Goal: Information Seeking & Learning: Find contact information

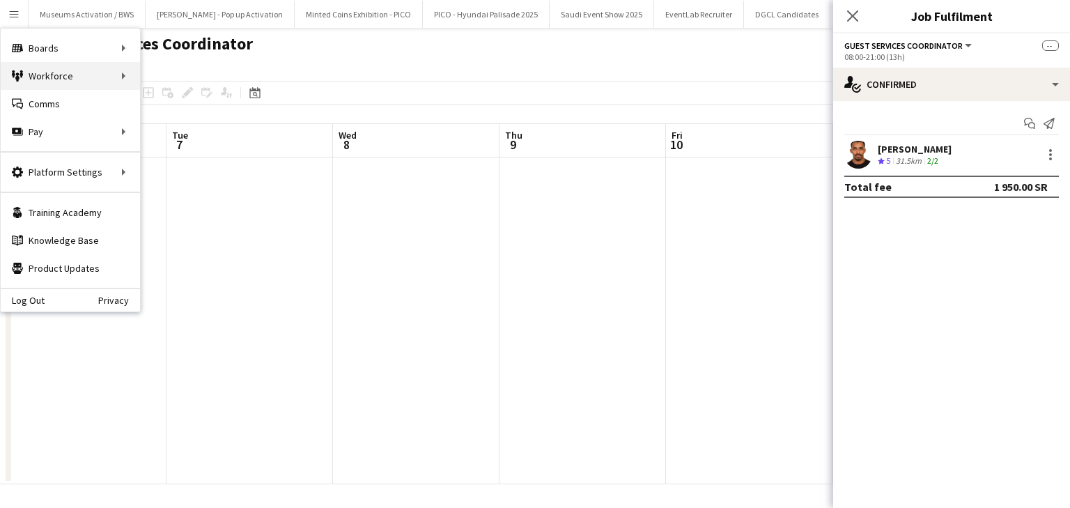
scroll to position [0, 583]
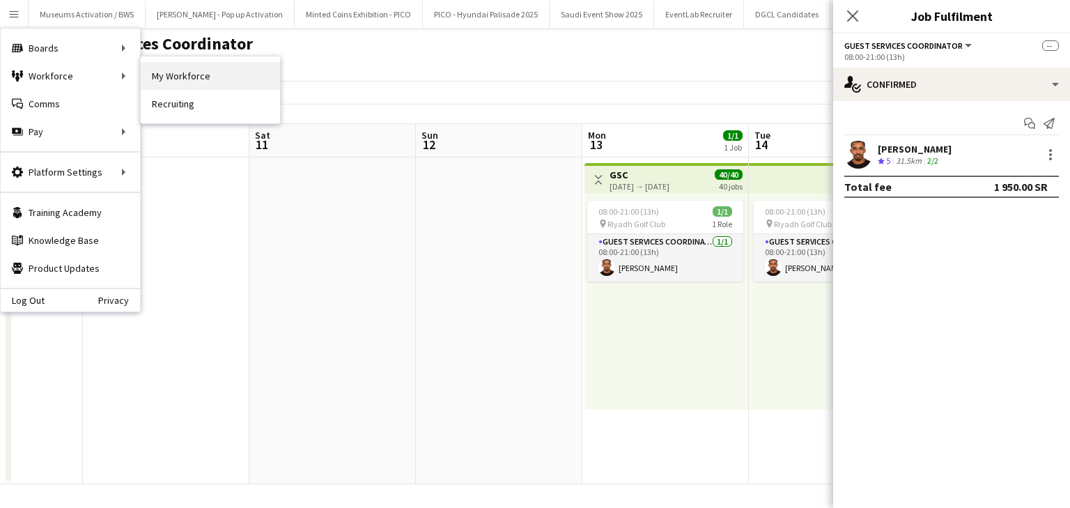
click at [158, 70] on link "My Workforce" at bounding box center [210, 76] width 139 height 28
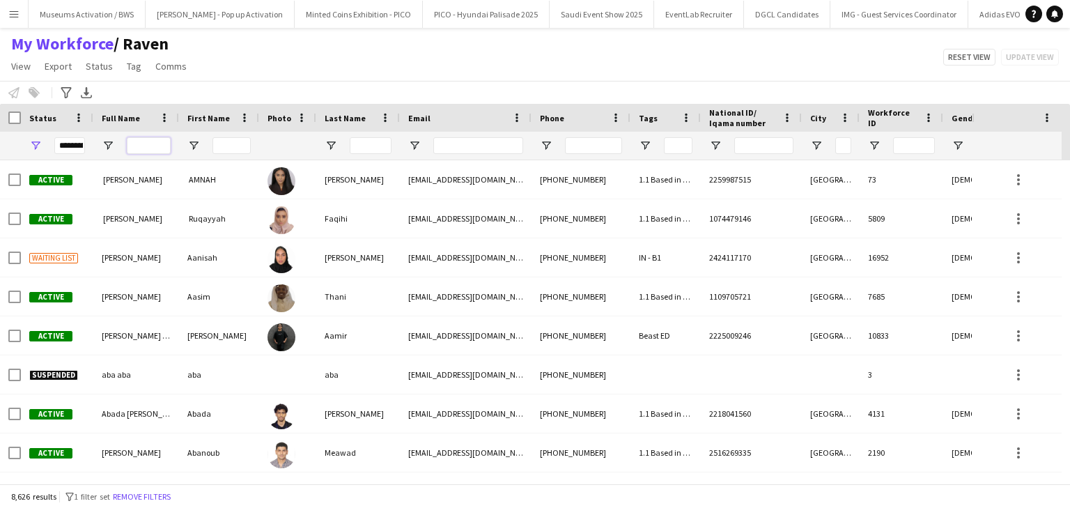
click at [139, 139] on input "Full Name Filter Input" at bounding box center [149, 145] width 44 height 17
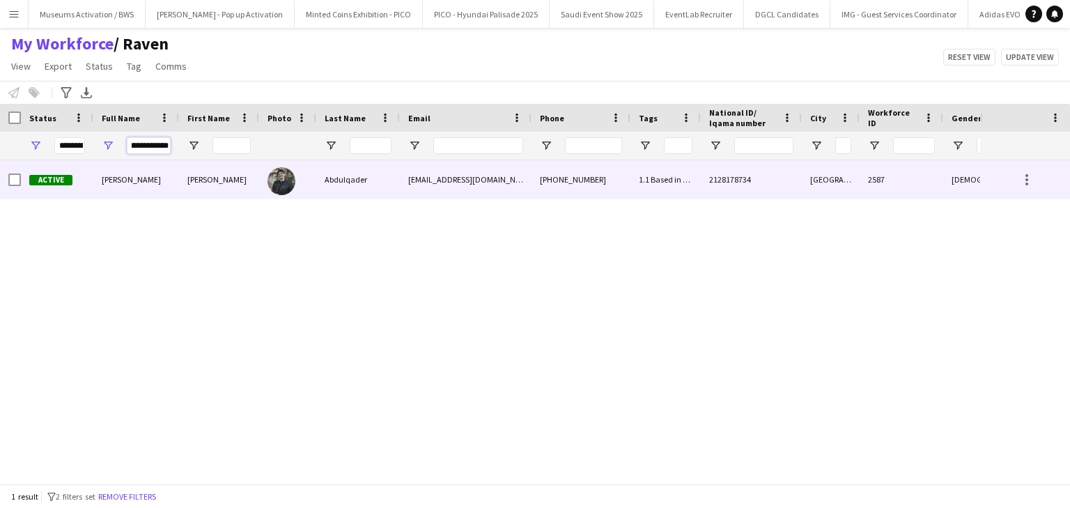
type input "**********"
click at [148, 184] on span "Mohammed Abdulqader" at bounding box center [131, 179] width 59 height 10
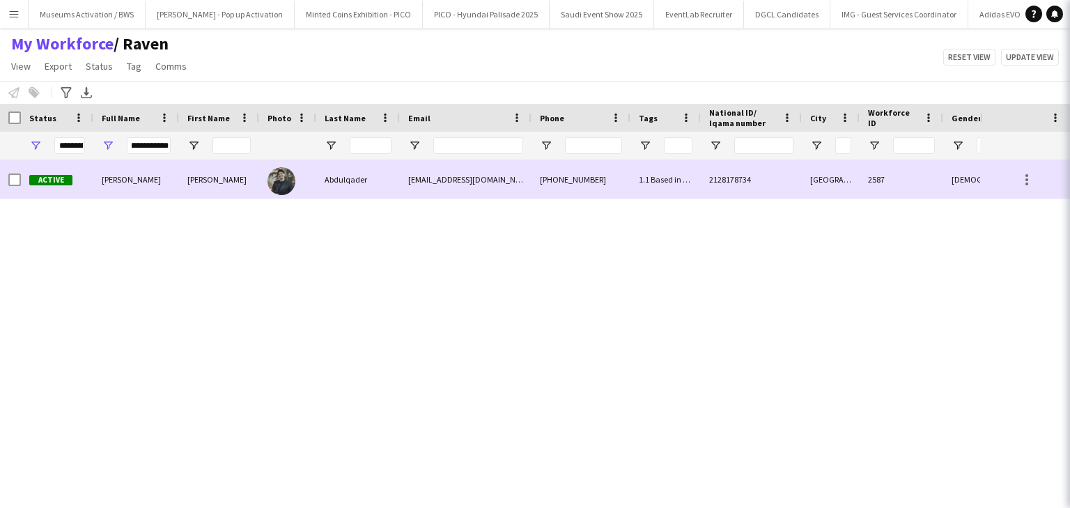
scroll to position [0, 0]
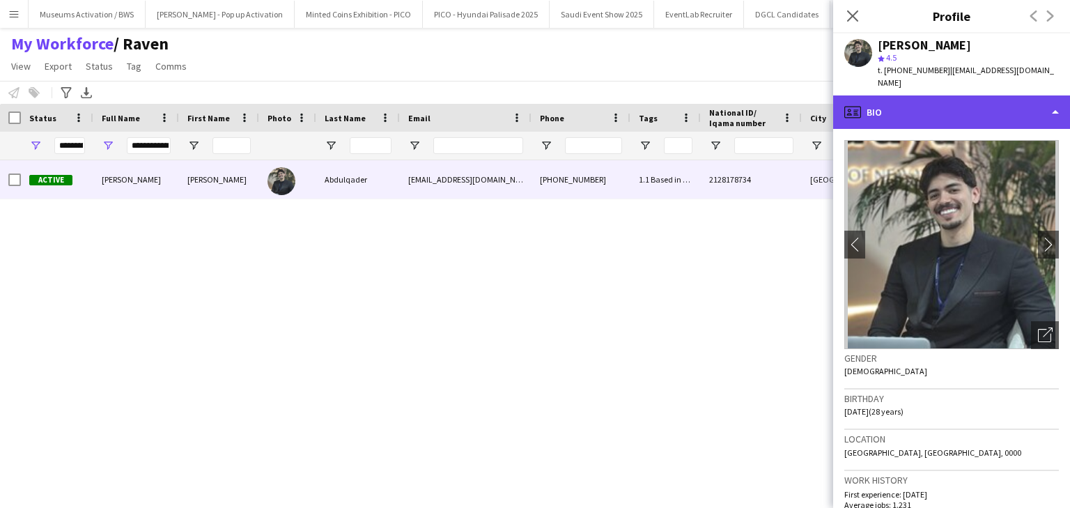
click at [892, 100] on div "profile Bio" at bounding box center [952, 111] width 237 height 33
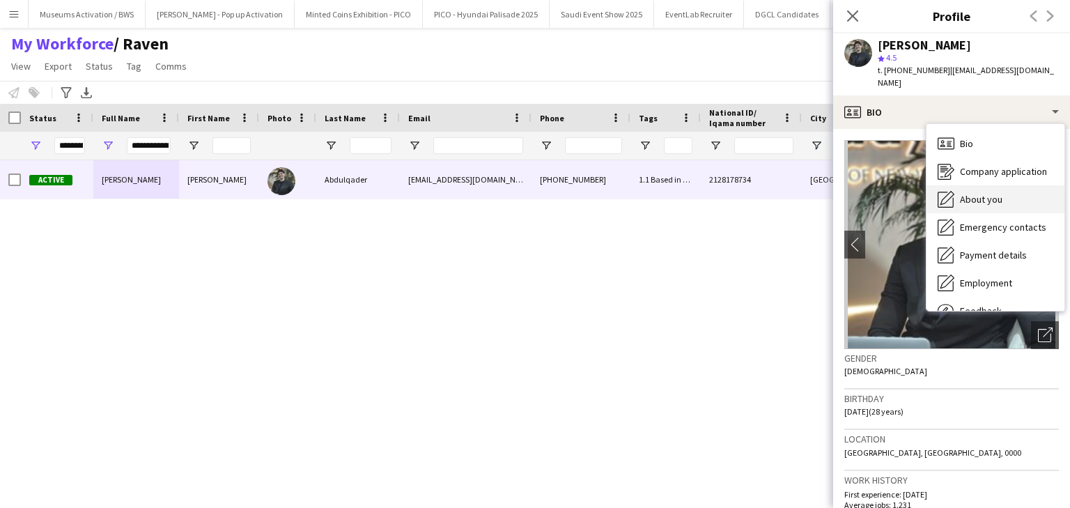
click at [967, 193] on span "About you" at bounding box center [981, 199] width 43 height 13
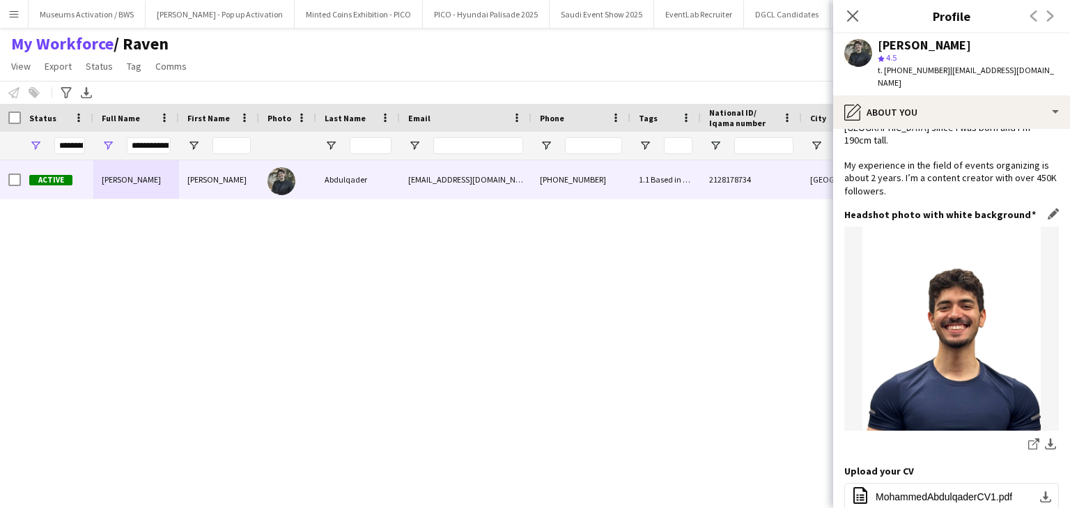
scroll to position [335, 0]
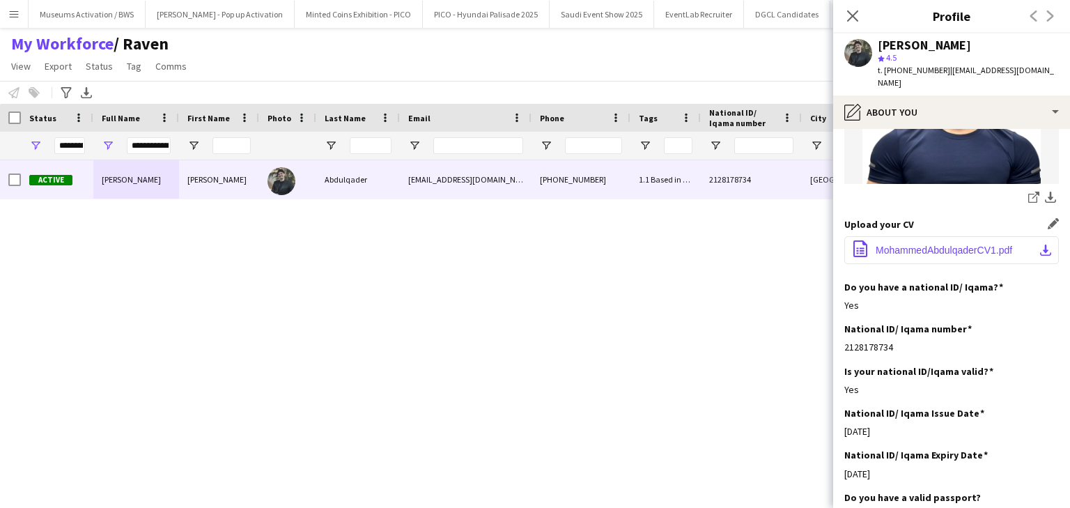
click at [878, 245] on span "MohammedAbdulqaderCV1.pdf" at bounding box center [944, 250] width 137 height 11
click at [151, 144] on input "**********" at bounding box center [149, 145] width 44 height 17
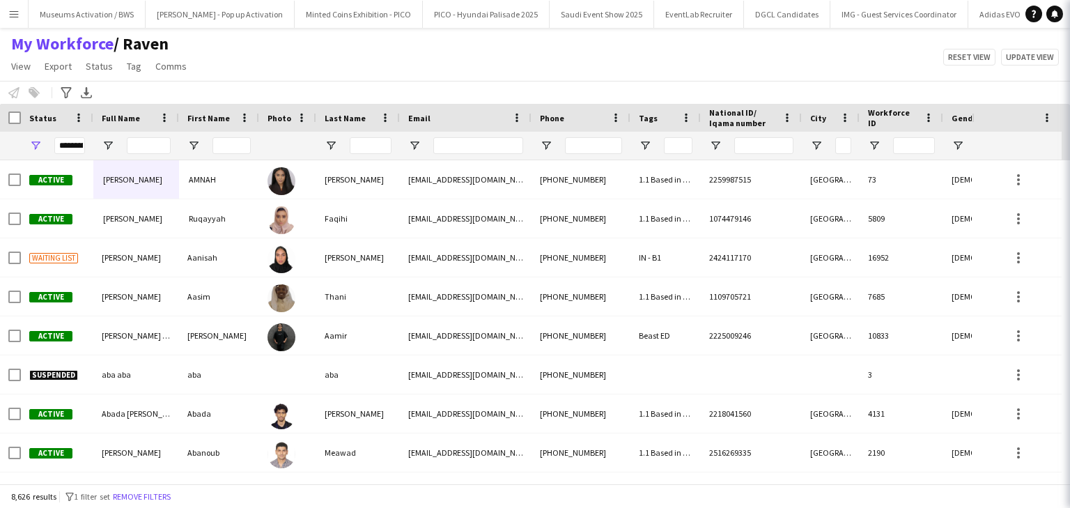
click at [256, 61] on div "My Workforce / Raven View Views Default view Musab Alamri Ninar Wannos Nouf Alo…" at bounding box center [535, 56] width 1070 height 47
click at [644, 139] on span "Open Filter Menu" at bounding box center [645, 145] width 13 height 13
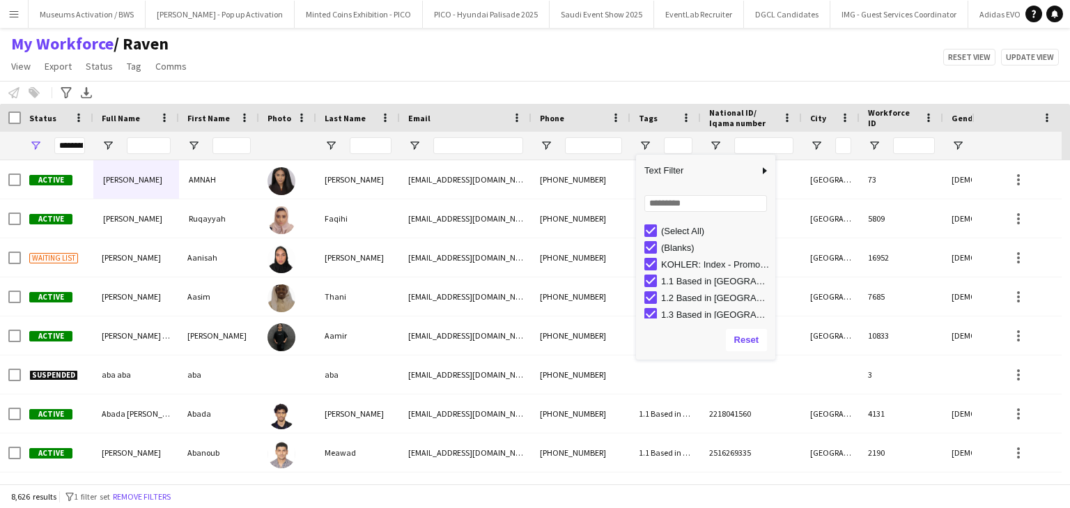
type input "***"
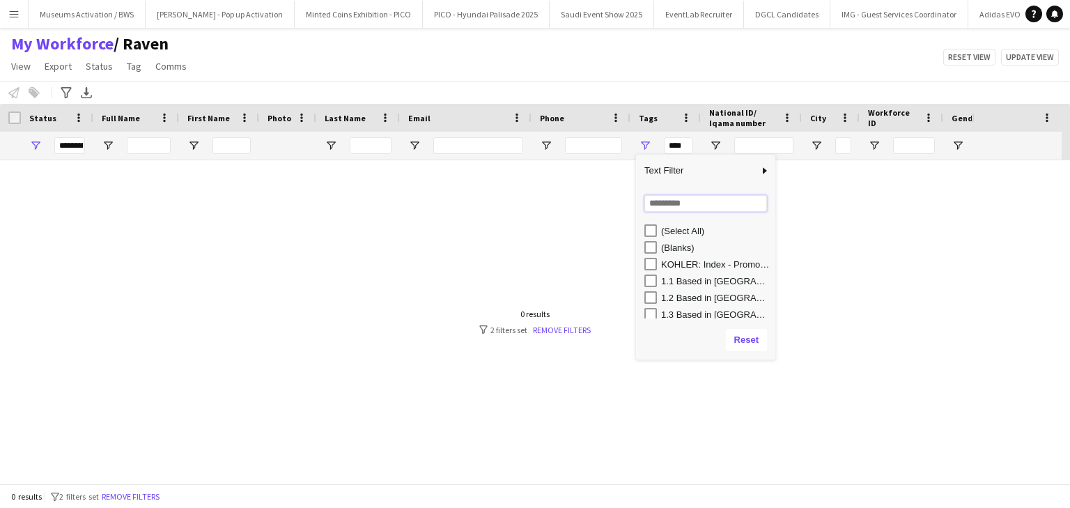
click at [653, 206] on input "Search filter values" at bounding box center [706, 203] width 123 height 17
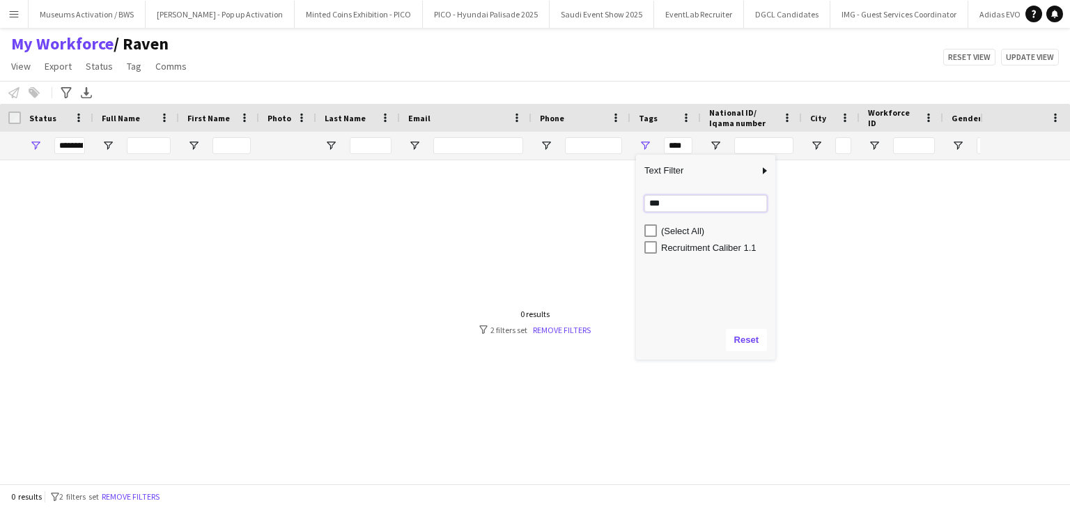
type input "***"
type input "**********"
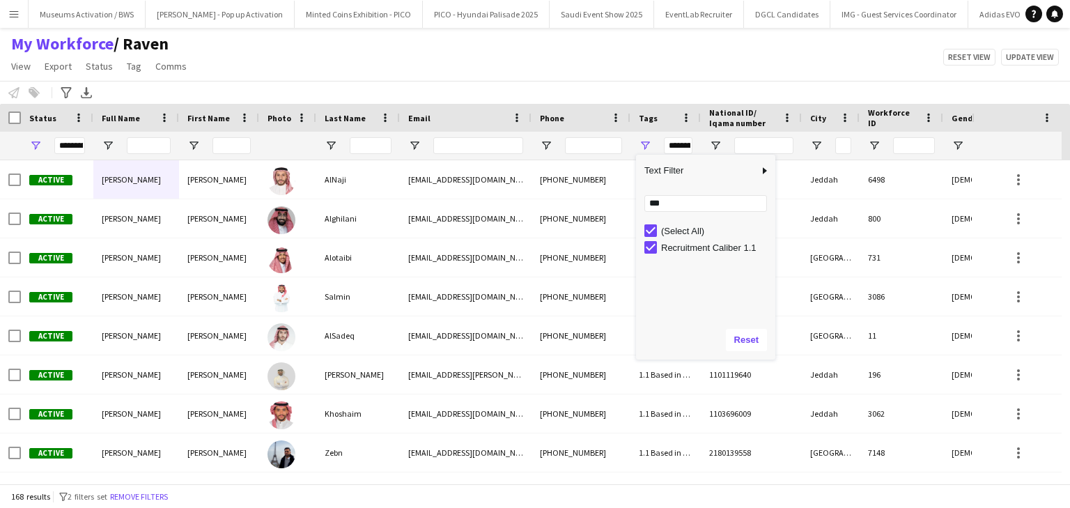
click at [532, 70] on div "My Workforce / Raven View Views Default view Musab Alamri Ninar Wannos Nouf Alo…" at bounding box center [535, 56] width 1070 height 47
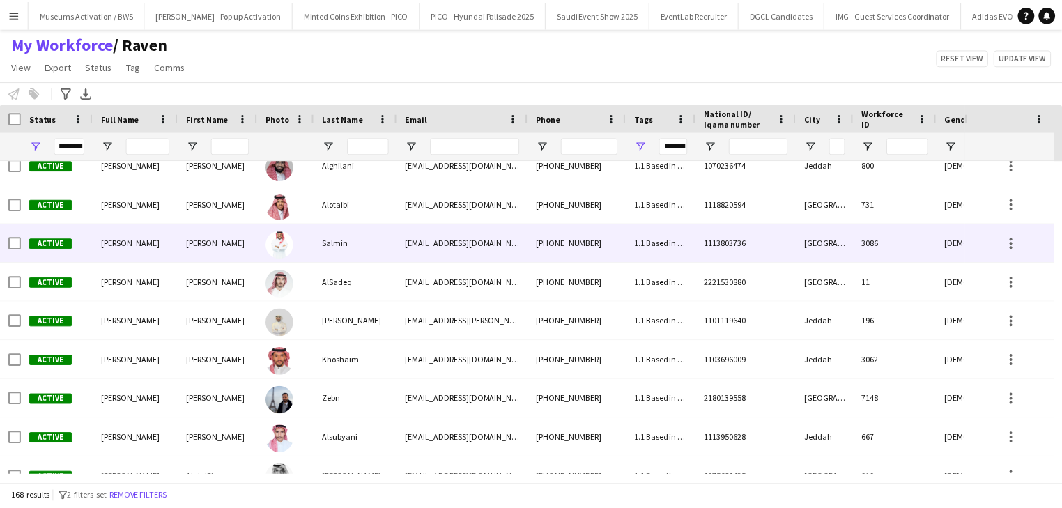
scroll to position [0, 0]
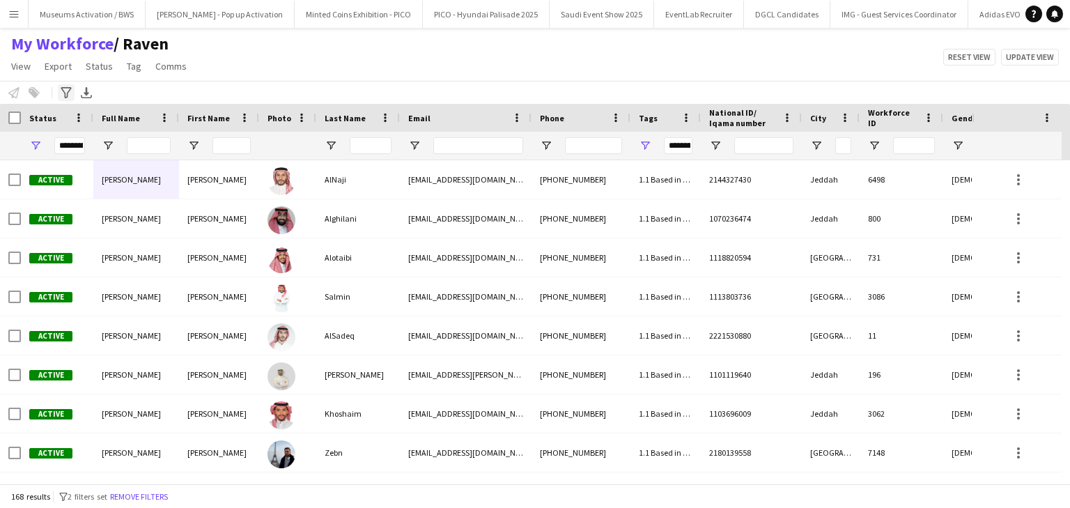
click at [66, 94] on icon "Advanced filters" at bounding box center [66, 92] width 11 height 11
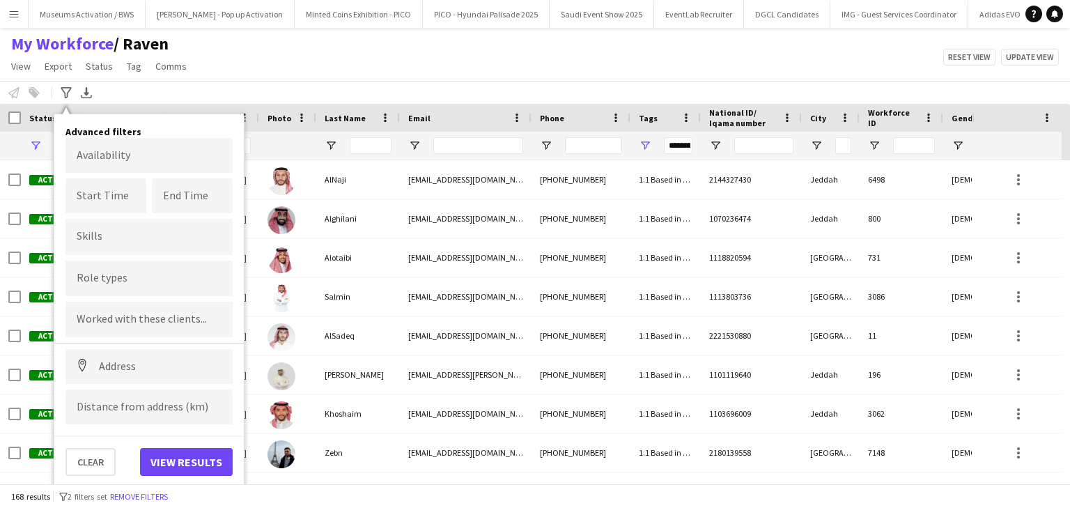
click at [130, 319] on input "Type to search clients..." at bounding box center [149, 320] width 145 height 13
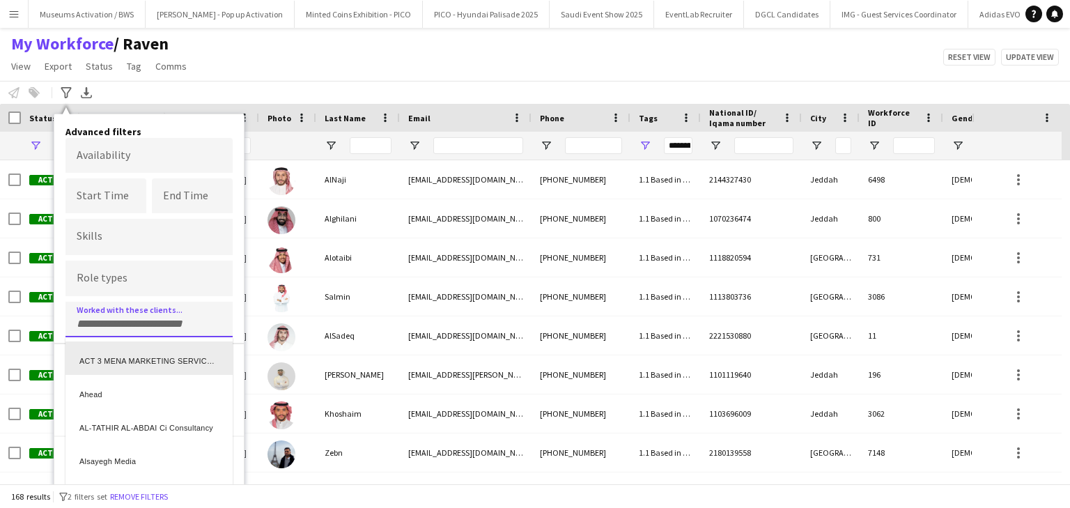
click at [128, 360] on div "ACT 3 MENA MARKETING SERVICES L.L.C" at bounding box center [149, 357] width 167 height 33
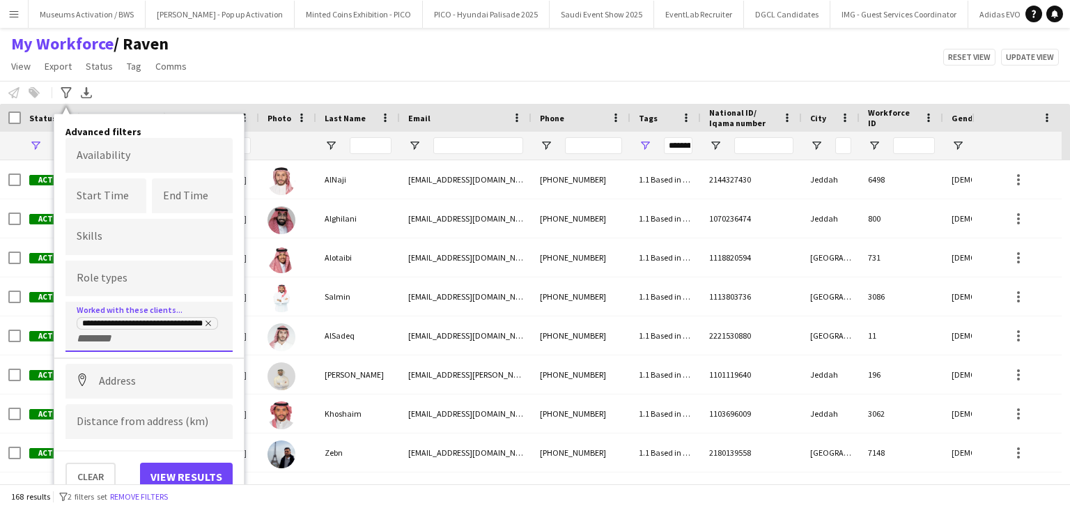
click at [128, 344] on input "+ Client" at bounding box center [106, 338] width 59 height 13
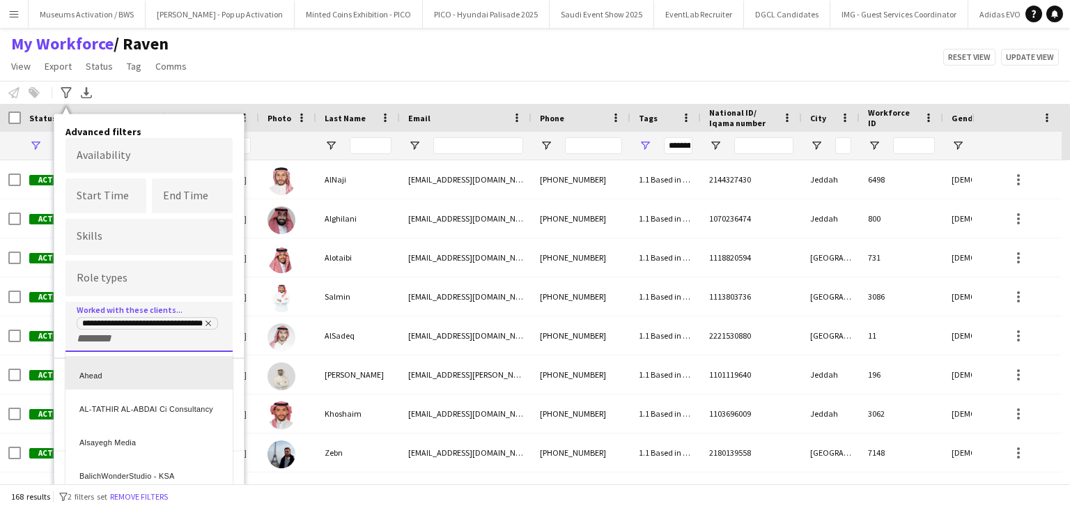
click at [125, 379] on div "Ahead" at bounding box center [149, 372] width 167 height 33
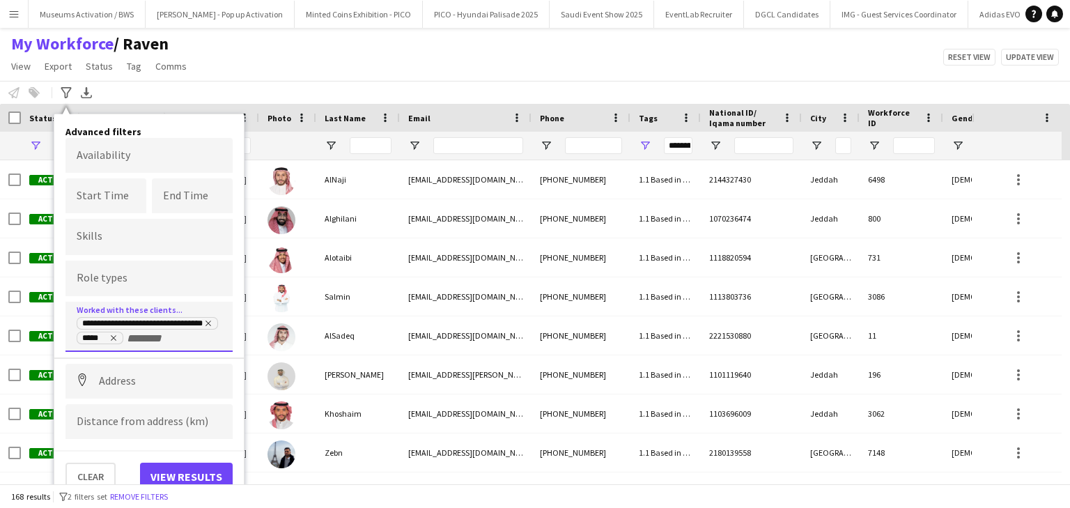
click at [178, 338] on input "+ Client" at bounding box center [156, 338] width 59 height 13
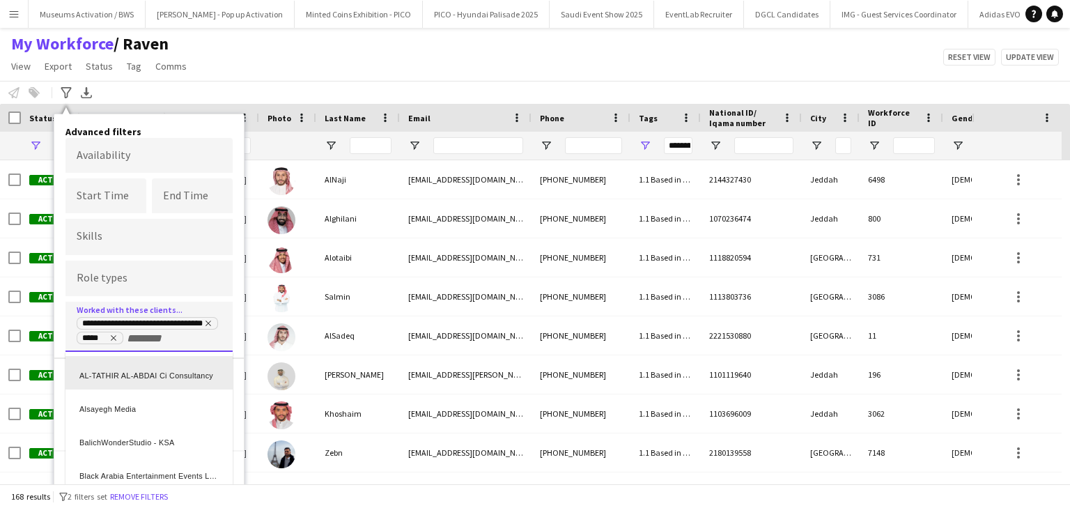
click at [137, 380] on div "AL-TATHIR AL-ABDAI Ci Consultancy" at bounding box center [149, 372] width 167 height 33
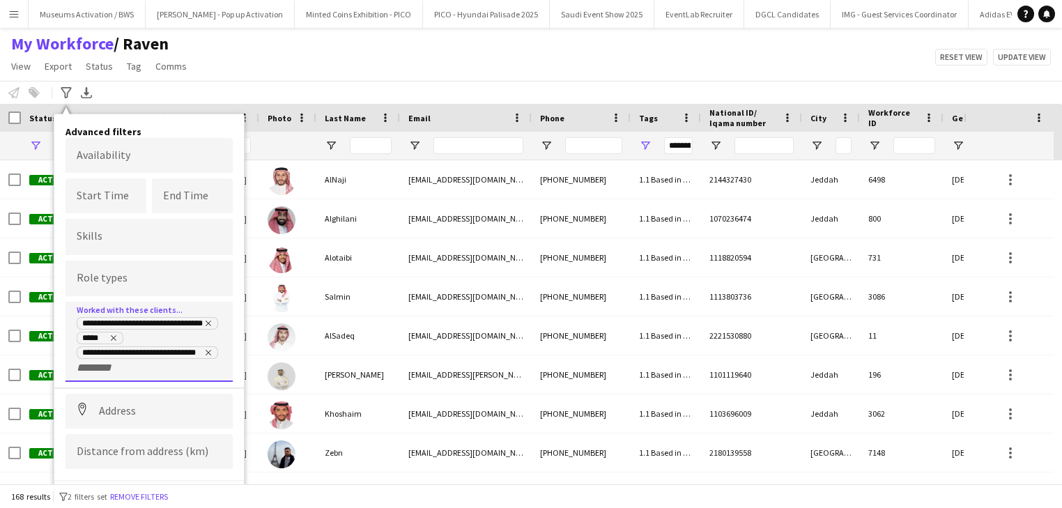
click at [137, 369] on div "**********" at bounding box center [149, 345] width 145 height 59
click at [106, 371] on input "+ Client" at bounding box center [106, 368] width 59 height 13
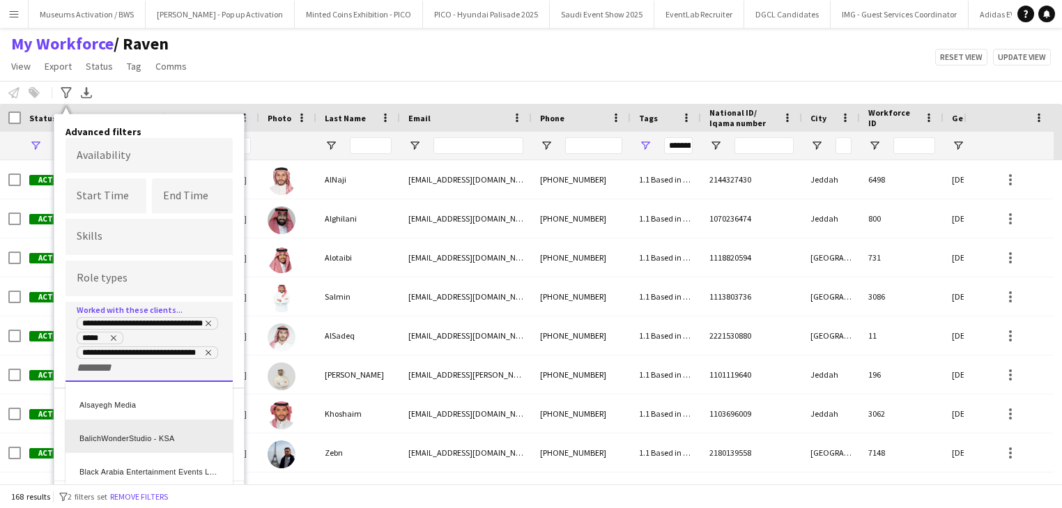
click at [105, 428] on div "BalichWonderStudio - KSA" at bounding box center [149, 436] width 167 height 33
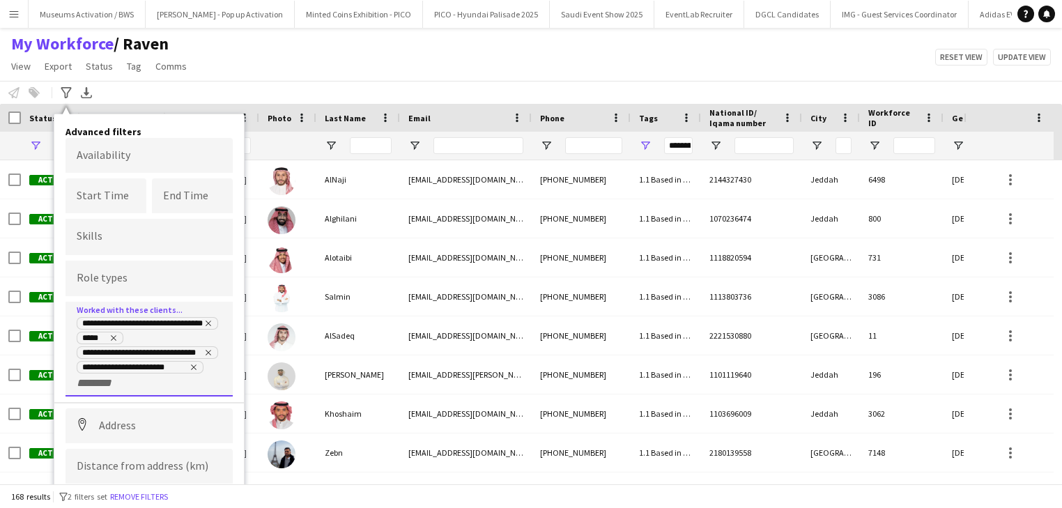
click at [106, 389] on div "**********" at bounding box center [149, 349] width 167 height 95
click at [107, 387] on input "+ Client" at bounding box center [106, 383] width 59 height 13
click at [108, 431] on div "Alsayegh Media" at bounding box center [149, 417] width 167 height 33
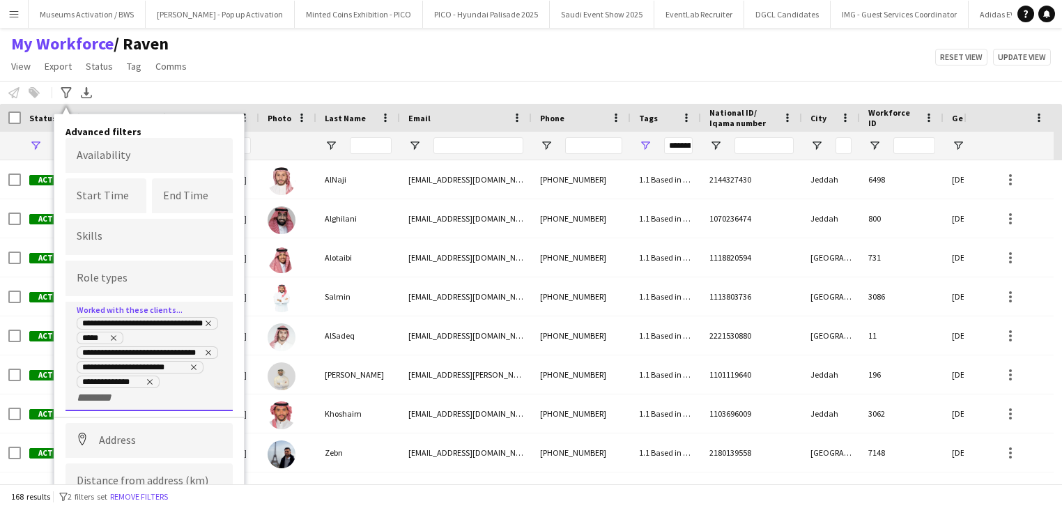
click at [109, 394] on input "+ Client" at bounding box center [106, 398] width 59 height 13
click at [109, 439] on div "Black Arabia Entertainment Events LLC" at bounding box center [149, 431] width 167 height 33
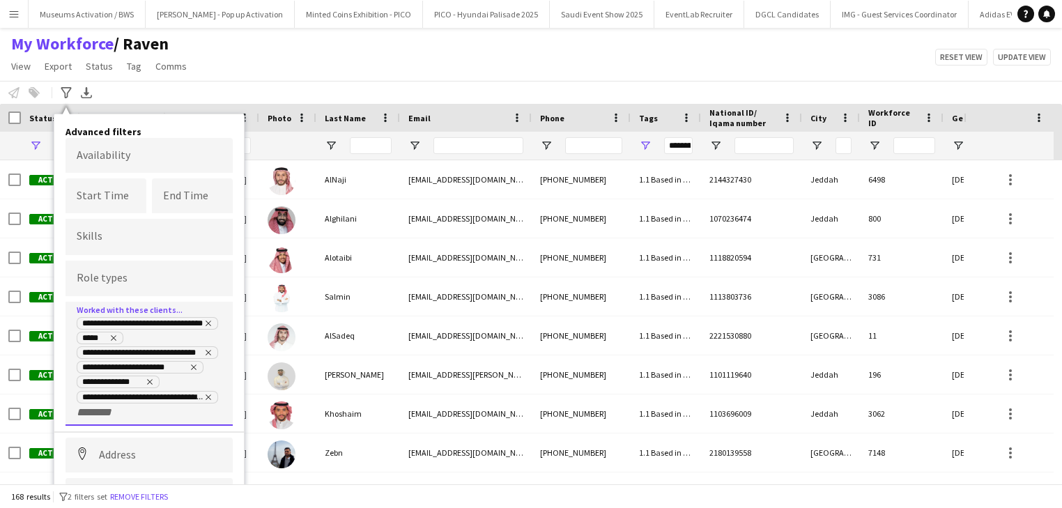
click at [108, 417] on input "+ Client" at bounding box center [106, 412] width 59 height 13
click at [109, 450] on div "Black Orange" at bounding box center [149, 446] width 167 height 33
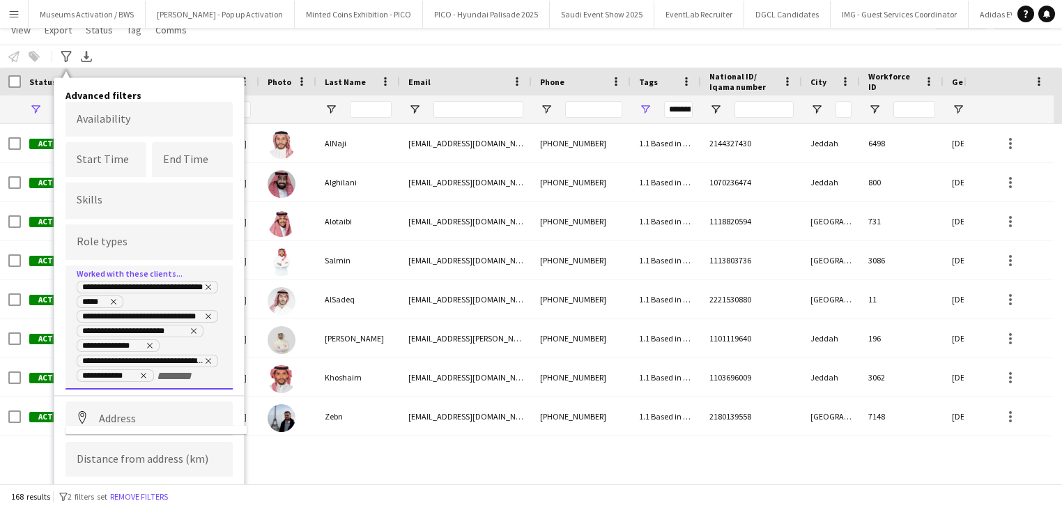
scroll to position [66, 0]
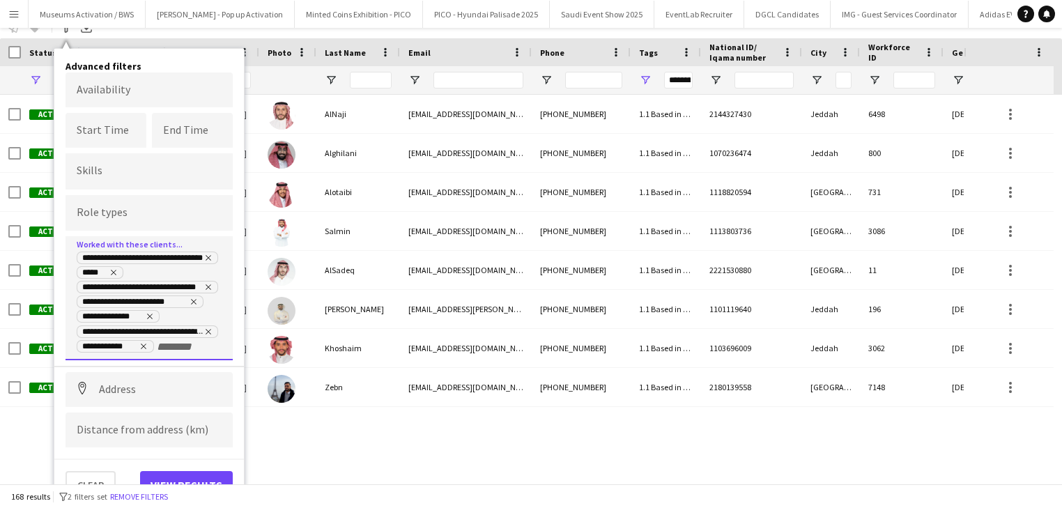
click at [165, 344] on input "+ Client" at bounding box center [186, 347] width 59 height 13
click at [123, 410] on div at bounding box center [531, 254] width 1062 height 508
click at [155, 358] on div "**********" at bounding box center [149, 298] width 167 height 124
click at [170, 344] on input "+ Client" at bounding box center [186, 347] width 59 height 13
click at [116, 464] on div "Boopin" at bounding box center [149, 479] width 167 height 33
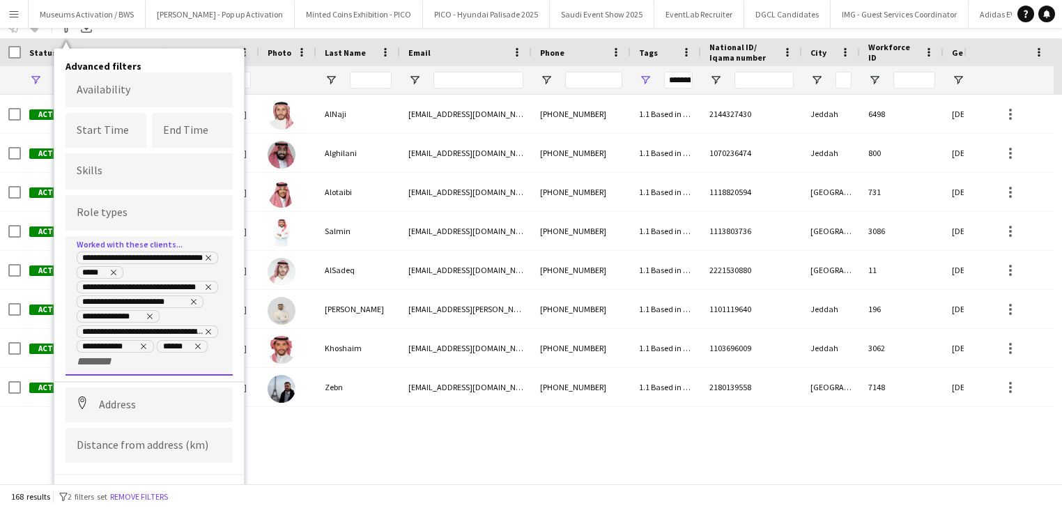
click at [165, 365] on div "**********" at bounding box center [149, 309] width 145 height 118
click at [94, 366] on input "+ Client" at bounding box center [106, 361] width 59 height 13
click at [102, 467] on div "BLACK-MAC" at bounding box center [149, 461] width 167 height 33
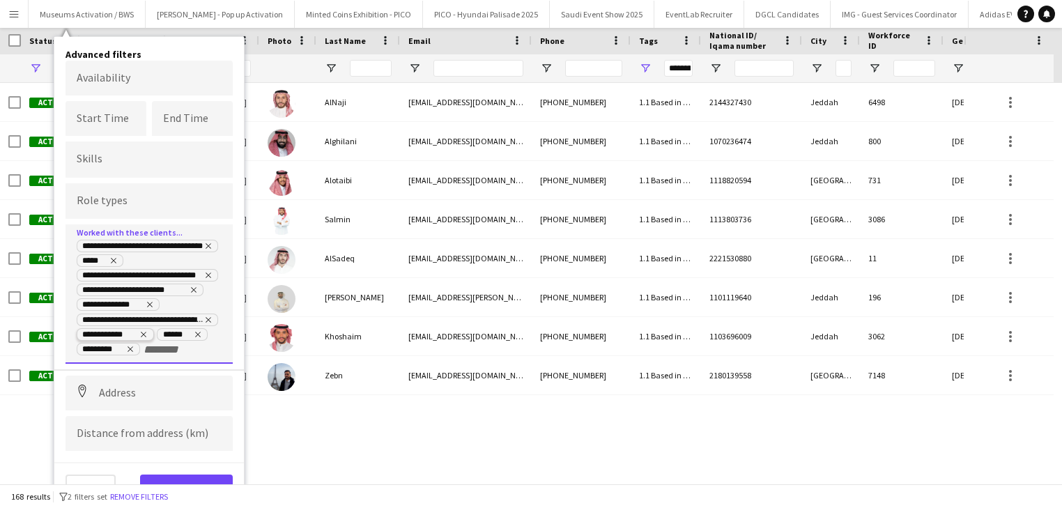
scroll to position [81, 0]
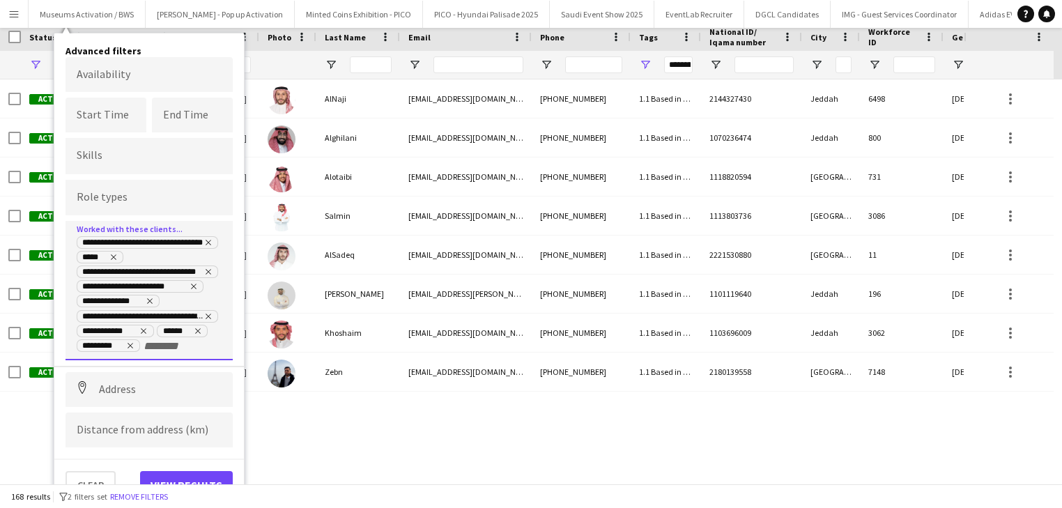
click at [148, 344] on input "+ Client" at bounding box center [173, 346] width 59 height 13
click at [128, 460] on div "Ci Consultancy" at bounding box center [149, 461] width 167 height 33
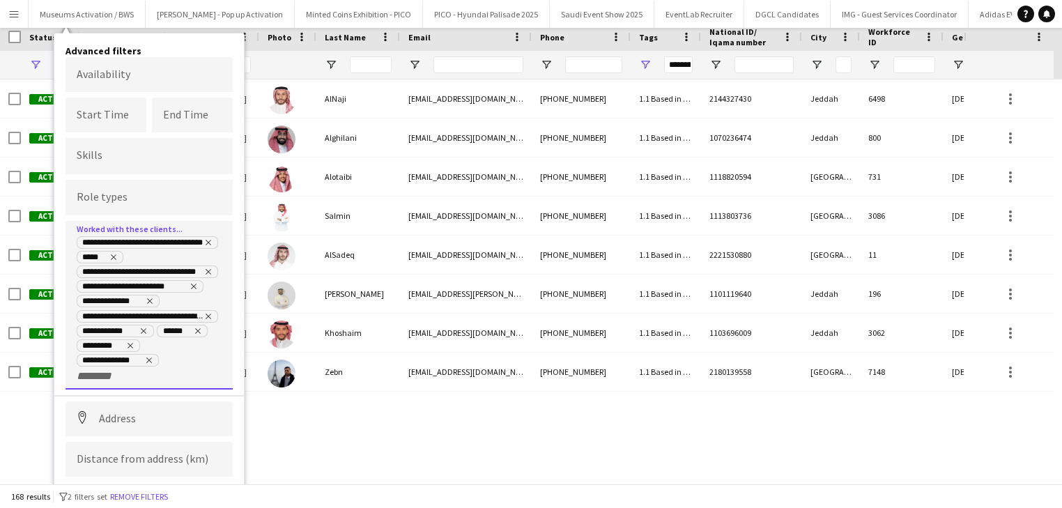
click at [136, 370] on input "+ Client" at bounding box center [106, 376] width 59 height 13
click at [137, 475] on div "Cool Inc" at bounding box center [149, 491] width 167 height 33
click at [178, 380] on div "**********" at bounding box center [149, 309] width 145 height 148
click at [137, 376] on input "+ Client" at bounding box center [166, 376] width 59 height 13
click at [116, 477] on div "Dayem Al Mutamadah Advertising Company (Sweetwater KSA)" at bounding box center [149, 491] width 167 height 33
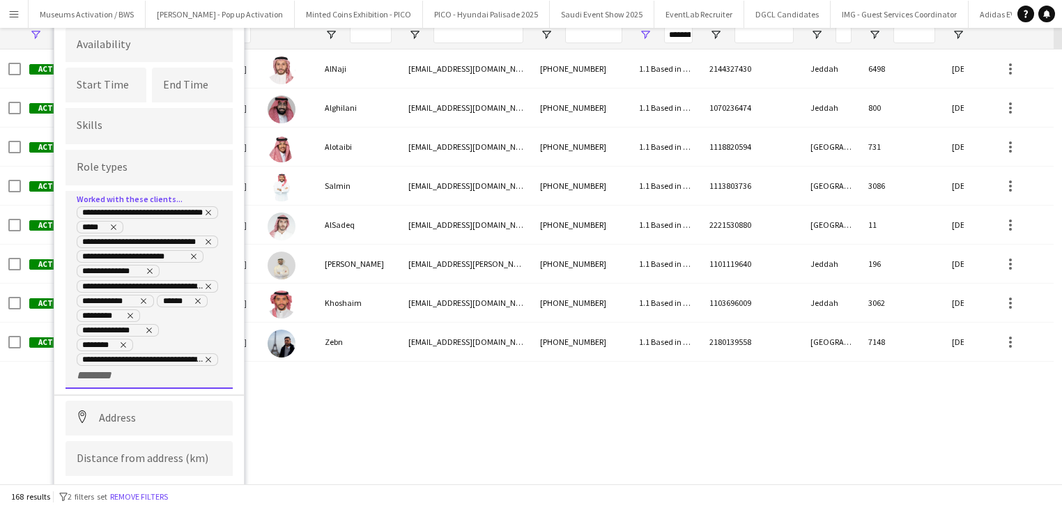
scroll to position [125, 0]
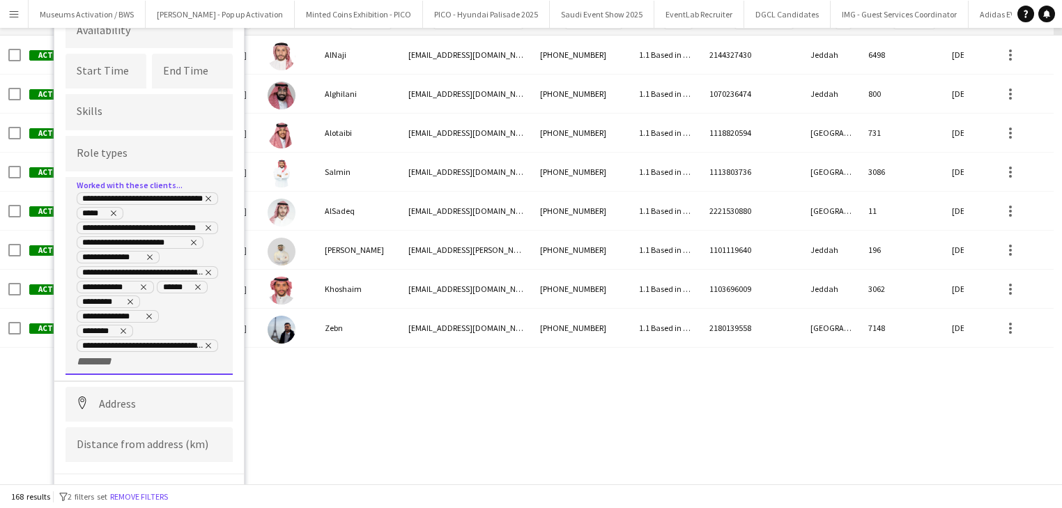
click at [178, 351] on div "**********" at bounding box center [149, 279] width 145 height 177
click at [92, 355] on input "+ Client" at bounding box center [106, 361] width 59 height 13
click at [93, 339] on div at bounding box center [531, 254] width 1062 height 508
click at [94, 355] on input "+ Client" at bounding box center [106, 361] width 59 height 13
click at [94, 348] on div at bounding box center [531, 254] width 1062 height 508
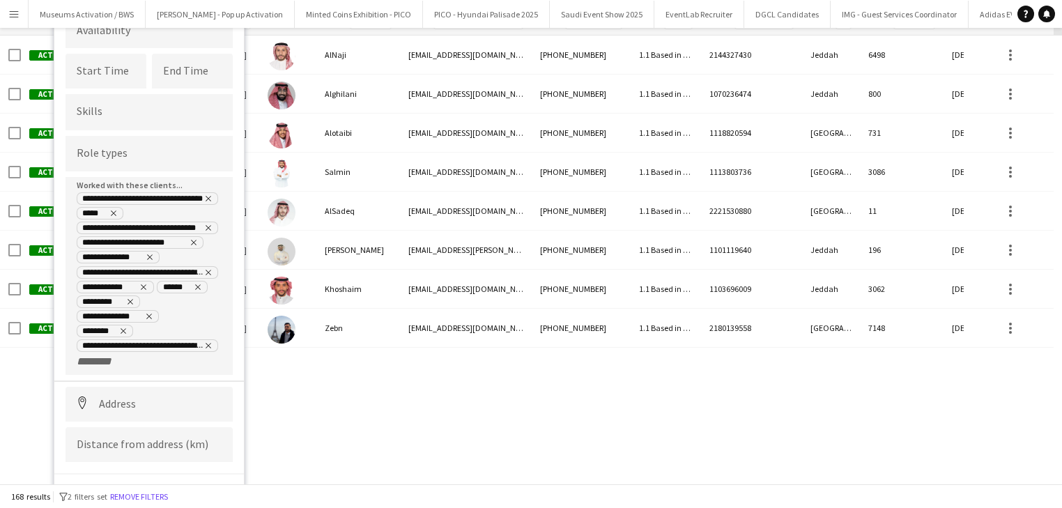
click at [94, 355] on input "+ Client" at bounding box center [106, 361] width 59 height 13
click at [102, 343] on div at bounding box center [531, 254] width 1062 height 508
click at [102, 355] on input "+ Client" at bounding box center [106, 361] width 59 height 13
click at [106, 354] on div at bounding box center [531, 254] width 1062 height 508
click at [99, 355] on input "+ Client" at bounding box center [106, 361] width 59 height 13
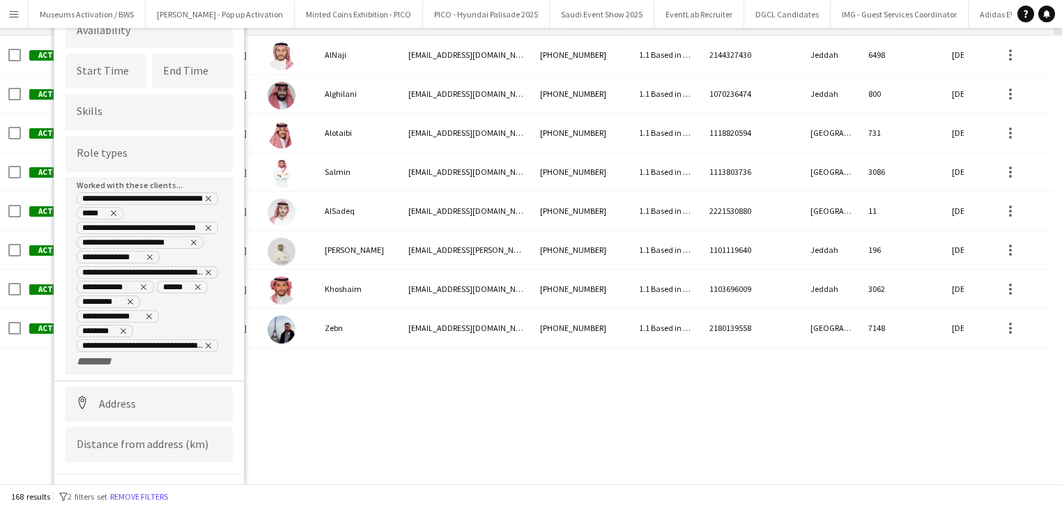
click at [106, 348] on div at bounding box center [531, 254] width 1062 height 508
click at [101, 355] on input "+ Client" at bounding box center [106, 361] width 59 height 13
click at [91, 344] on div at bounding box center [531, 254] width 1062 height 508
click at [91, 355] on input "+ Client" at bounding box center [106, 361] width 59 height 13
click at [84, 344] on div at bounding box center [531, 254] width 1062 height 508
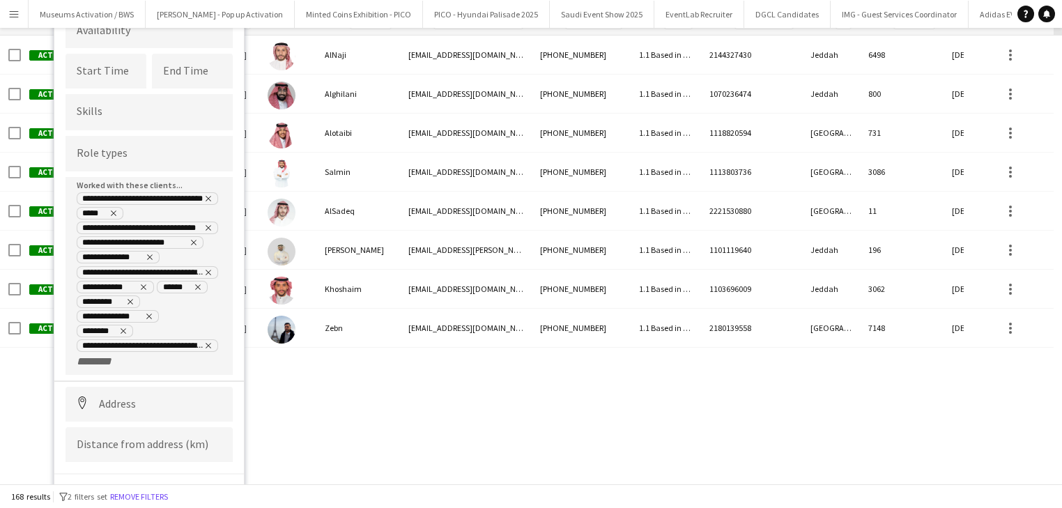
click at [83, 355] on input "+ Client" at bounding box center [106, 361] width 59 height 13
click at [82, 344] on div at bounding box center [531, 254] width 1062 height 508
click at [211, 486] on button "View results" at bounding box center [186, 500] width 93 height 28
type input "**********"
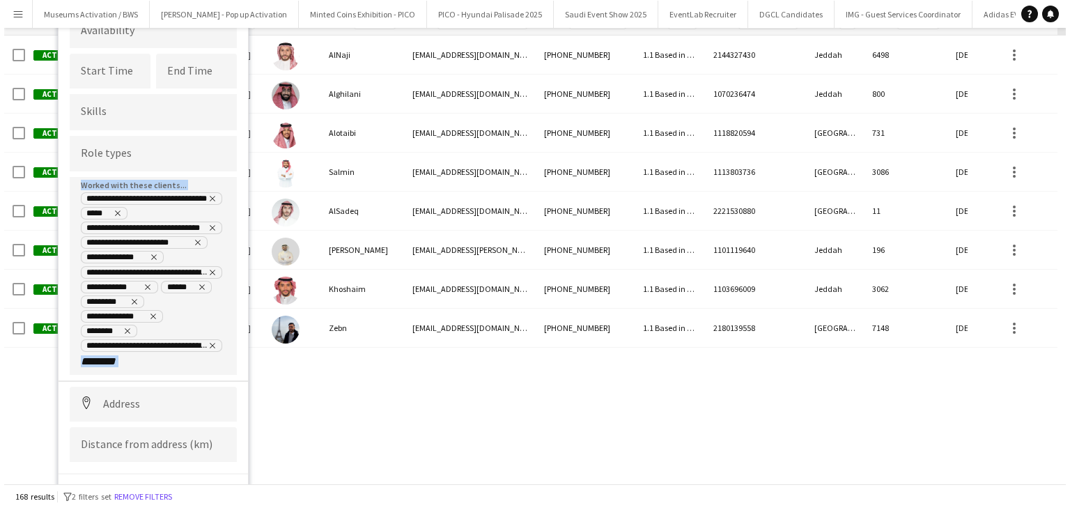
scroll to position [0, 0]
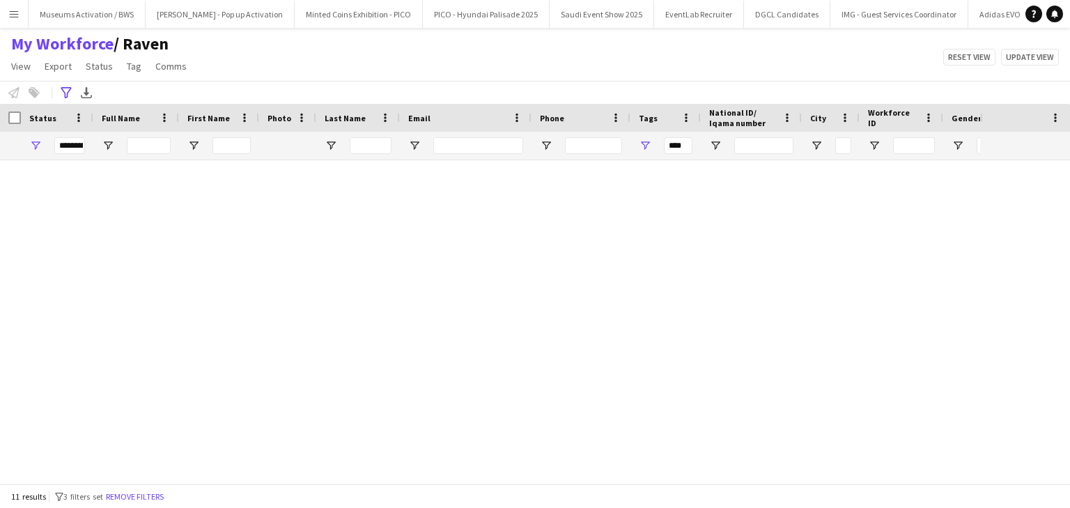
type input "**********"
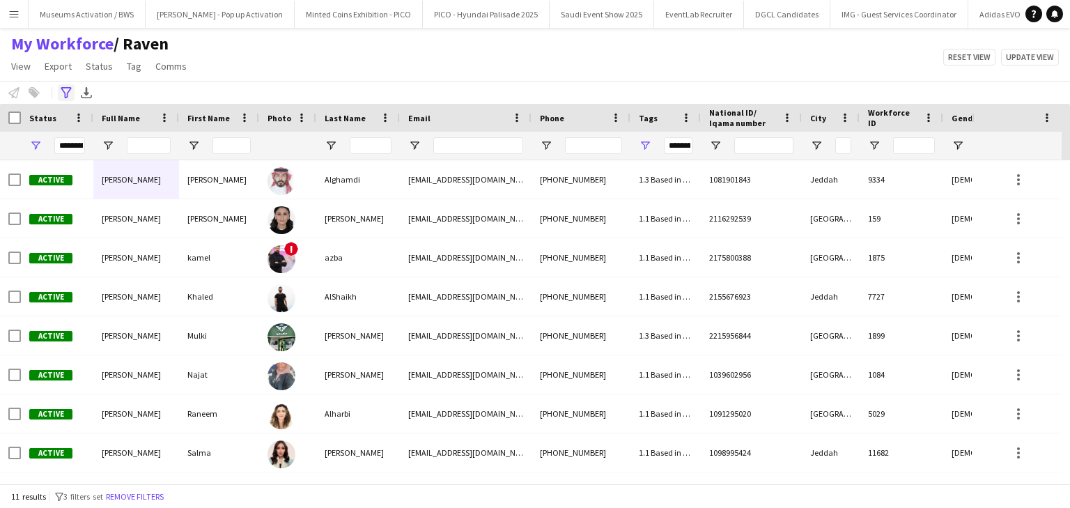
click at [66, 96] on icon "Advanced filters" at bounding box center [66, 92] width 11 height 11
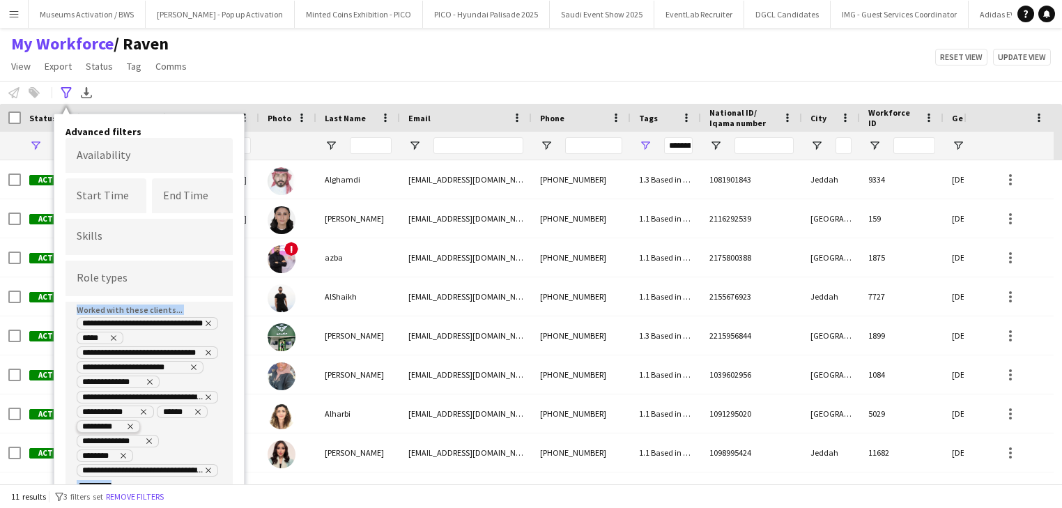
scroll to position [125, 0]
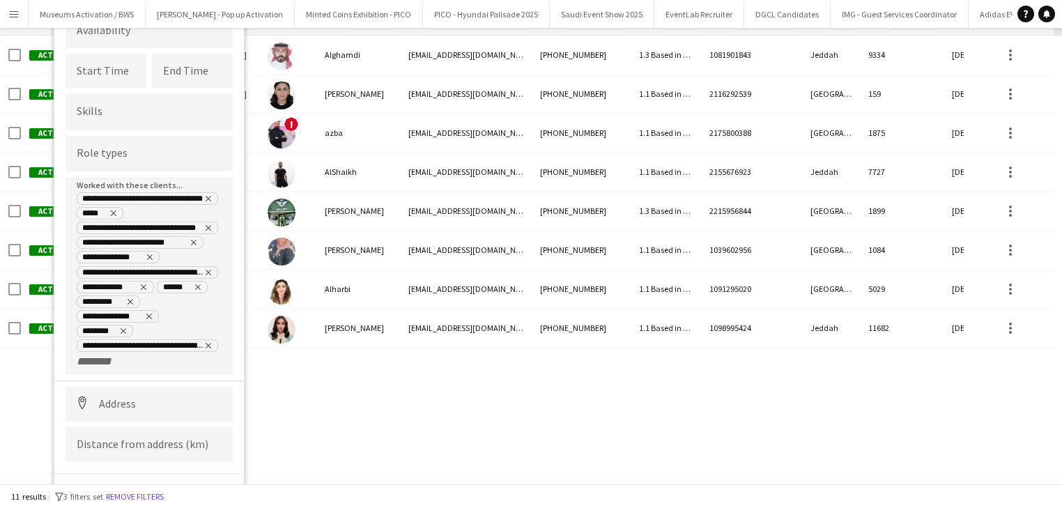
click at [129, 355] on input "+ Client" at bounding box center [106, 361] width 59 height 13
click at [102, 349] on div at bounding box center [531, 254] width 1062 height 508
click at [102, 355] on input "+ Client" at bounding box center [106, 361] width 59 height 13
click at [91, 347] on div at bounding box center [531, 254] width 1062 height 508
click at [91, 355] on input "+ Client" at bounding box center [106, 361] width 59 height 13
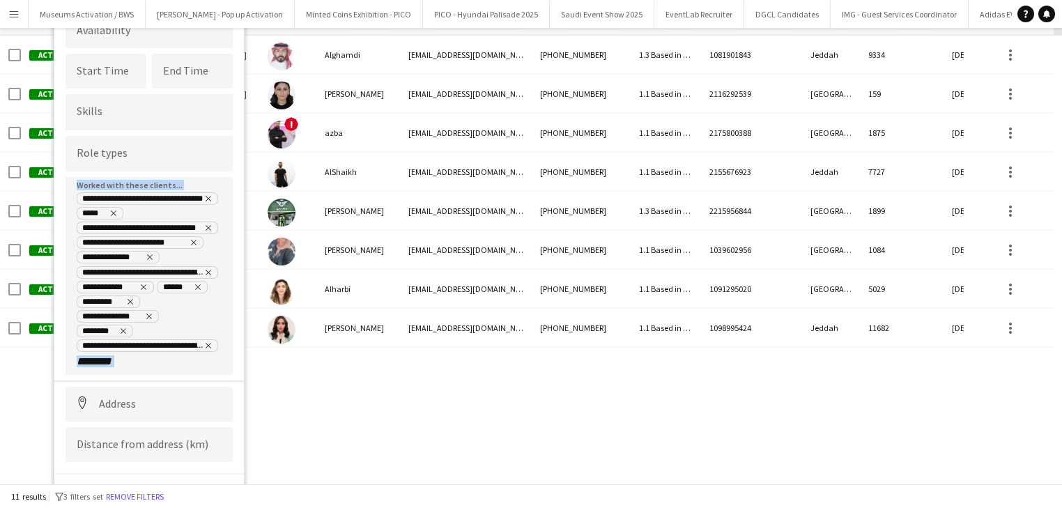
click at [91, 347] on div at bounding box center [531, 254] width 1062 height 508
click at [106, 355] on input "+ Client" at bounding box center [106, 361] width 59 height 13
click at [106, 348] on div at bounding box center [531, 254] width 1062 height 508
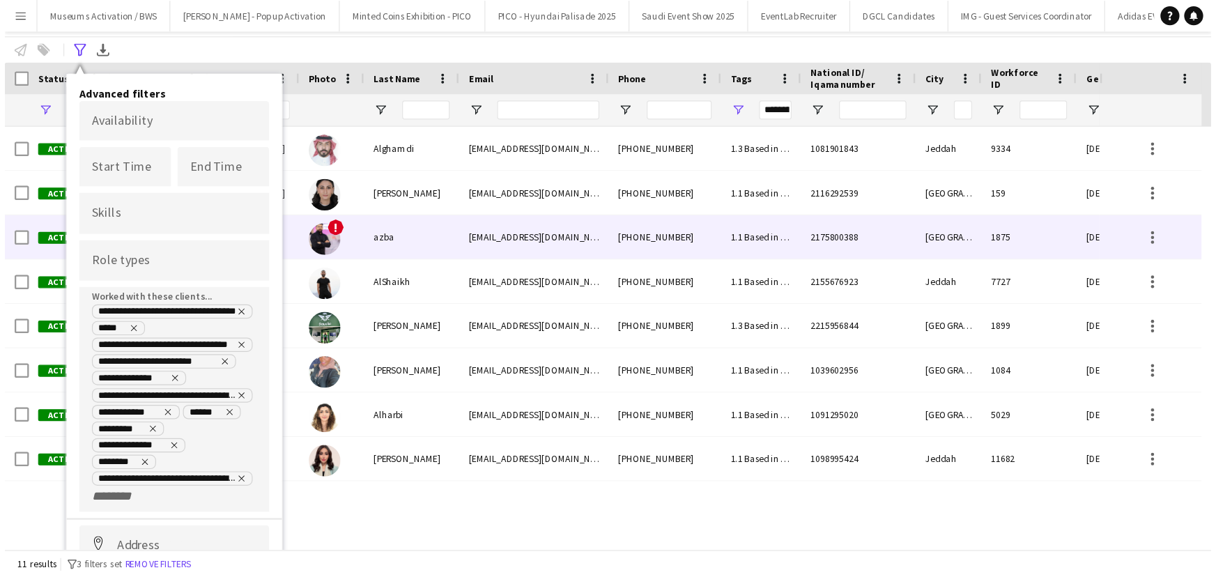
scroll to position [0, 0]
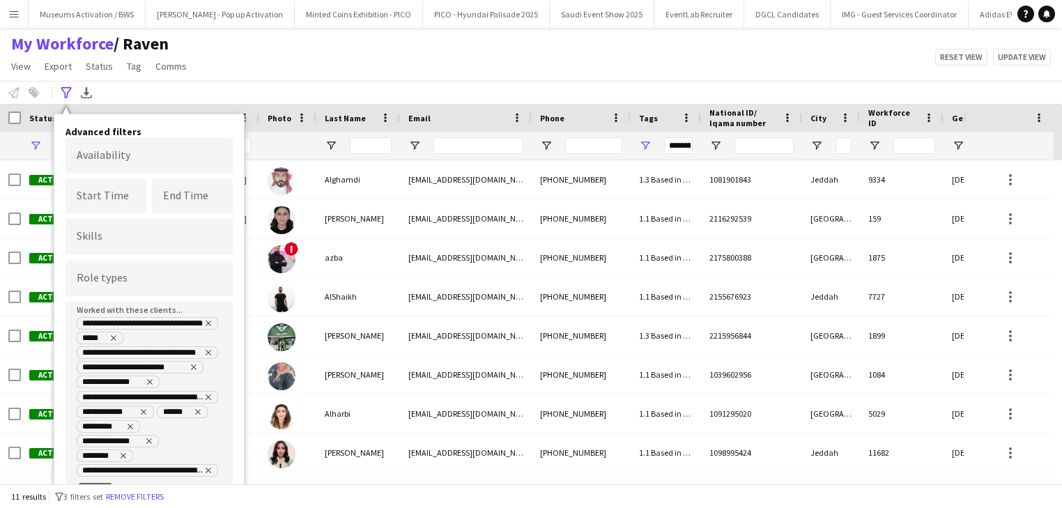
click at [370, 61] on div "My Workforce / Raven View Views Default view Musab Alamri Ninar Wannos Nouf Alo…" at bounding box center [531, 56] width 1062 height 47
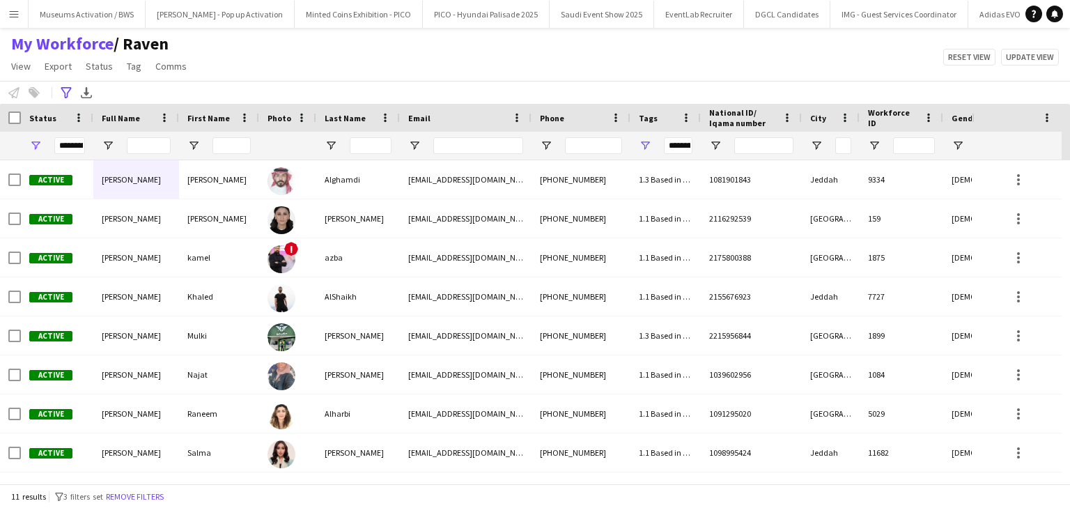
click at [167, 494] on button "Remove filters" at bounding box center [134, 496] width 63 height 15
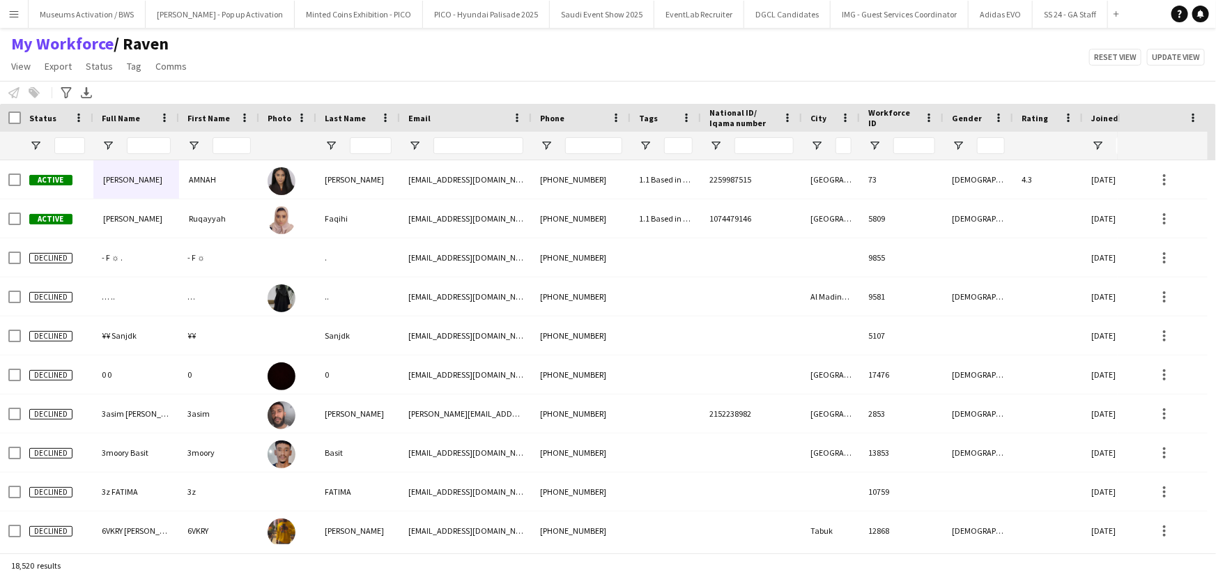
click at [42, 144] on div at bounding box center [57, 146] width 72 height 28
click at [33, 145] on span "Open Filter Menu" at bounding box center [35, 145] width 13 height 13
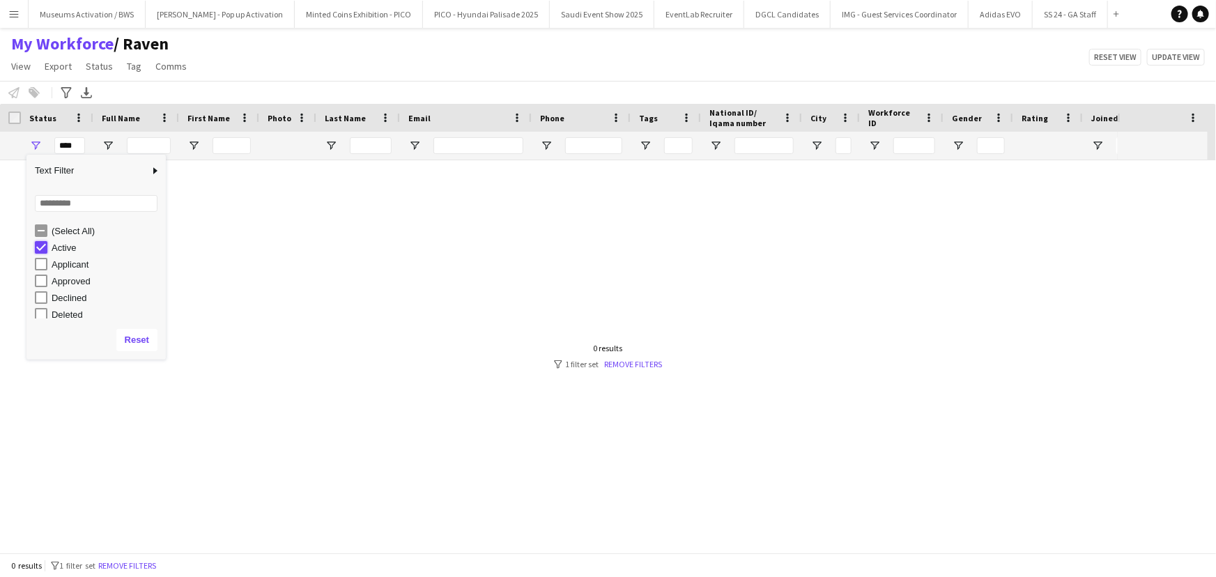
type input "**********"
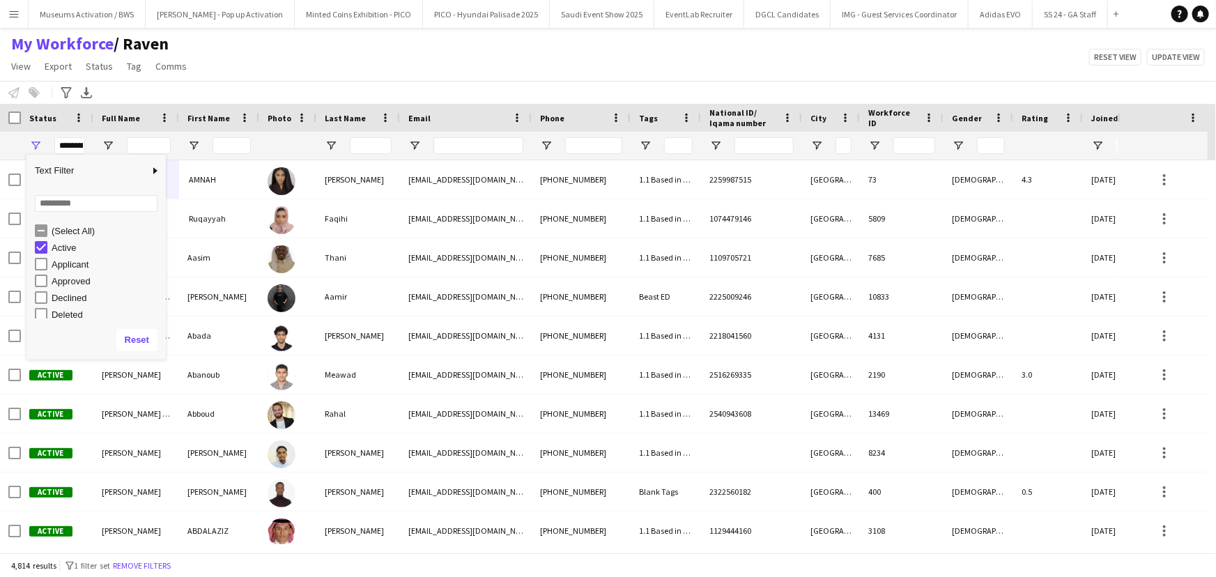
click at [316, 98] on div "Notify workforce Add to tag Select at least one crew to tag him or her. Advance…" at bounding box center [608, 92] width 1216 height 23
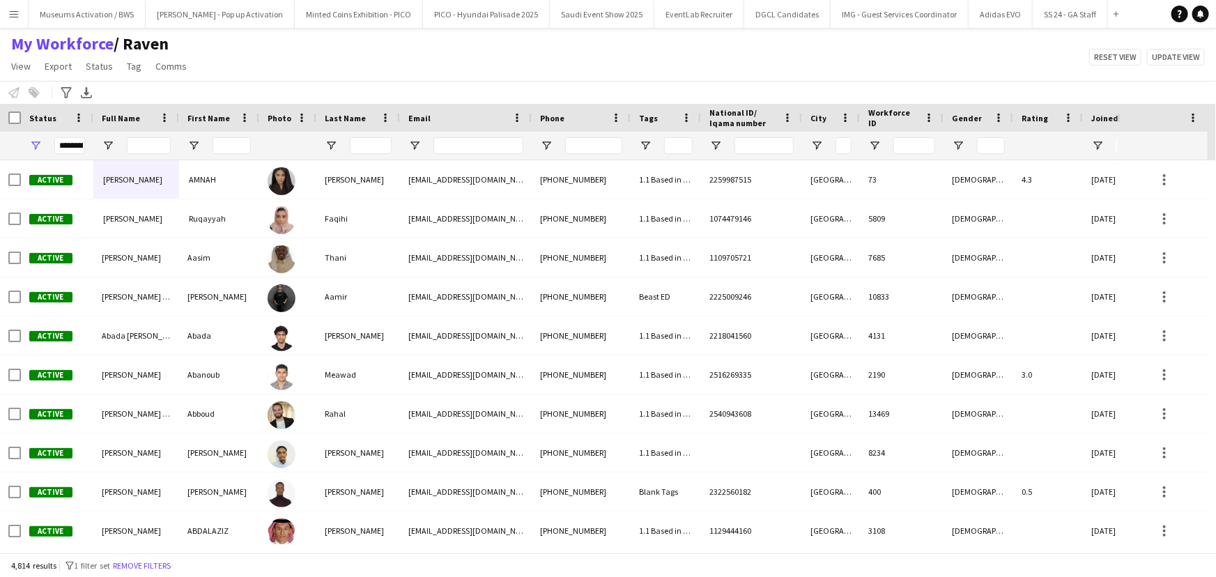
click at [7, 118] on div at bounding box center [10, 118] width 21 height 28
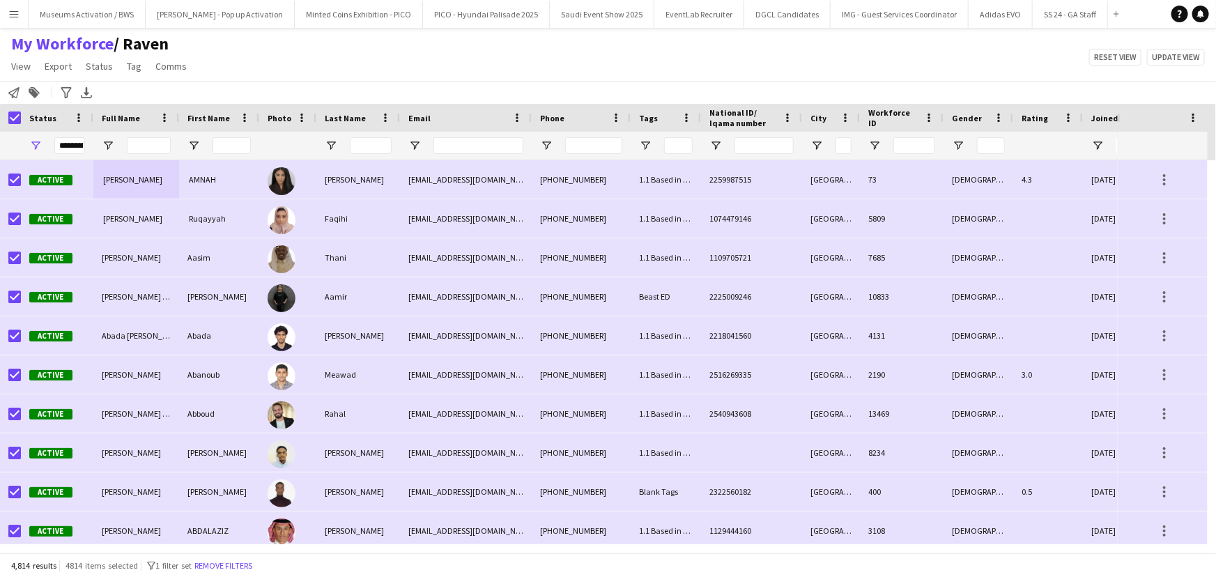
click at [90, 118] on div at bounding box center [93, 118] width 6 height 28
click at [92, 118] on div at bounding box center [94, 118] width 6 height 28
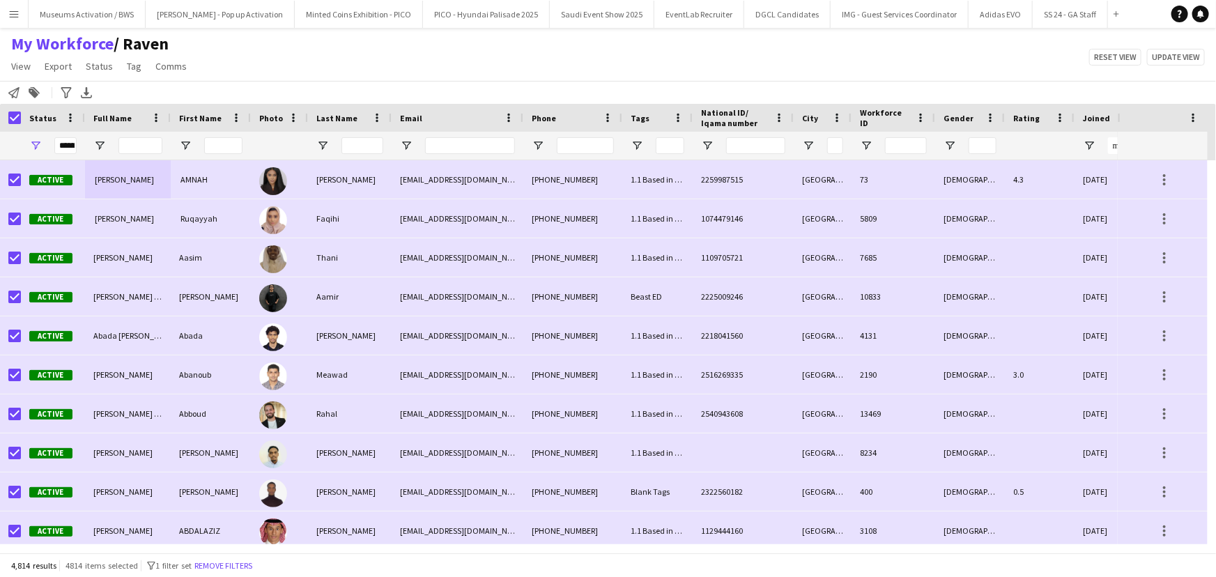
drag, startPoint x: 92, startPoint y: 118, endPoint x: 82, endPoint y: 118, distance: 9.8
click at [82, 118] on div at bounding box center [85, 118] width 6 height 28
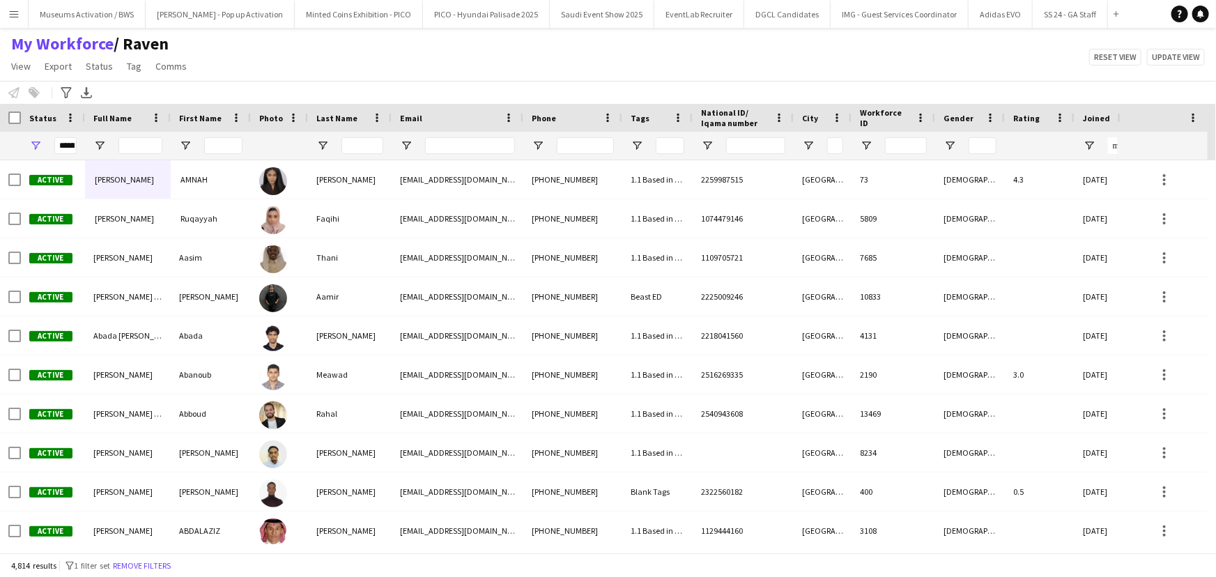
click at [374, 69] on div "My Workforce / Raven View Views Default view Musab Alamri Ninar Wannos Nouf Alo…" at bounding box center [608, 56] width 1216 height 47
drag, startPoint x: 290, startPoint y: 80, endPoint x: 257, endPoint y: 81, distance: 32.8
click at [257, 81] on app-workforce-header "My Workforce / Raven View Views Default view Musab Alamri Ninar Wannos Nouf Alo…" at bounding box center [608, 68] width 1216 height 70
click at [271, 72] on div "My Workforce / Raven View Views Default view Musab Alamri Ninar Wannos Nouf Alo…" at bounding box center [608, 56] width 1216 height 47
click at [643, 143] on span "Open Filter Menu" at bounding box center [637, 145] width 13 height 13
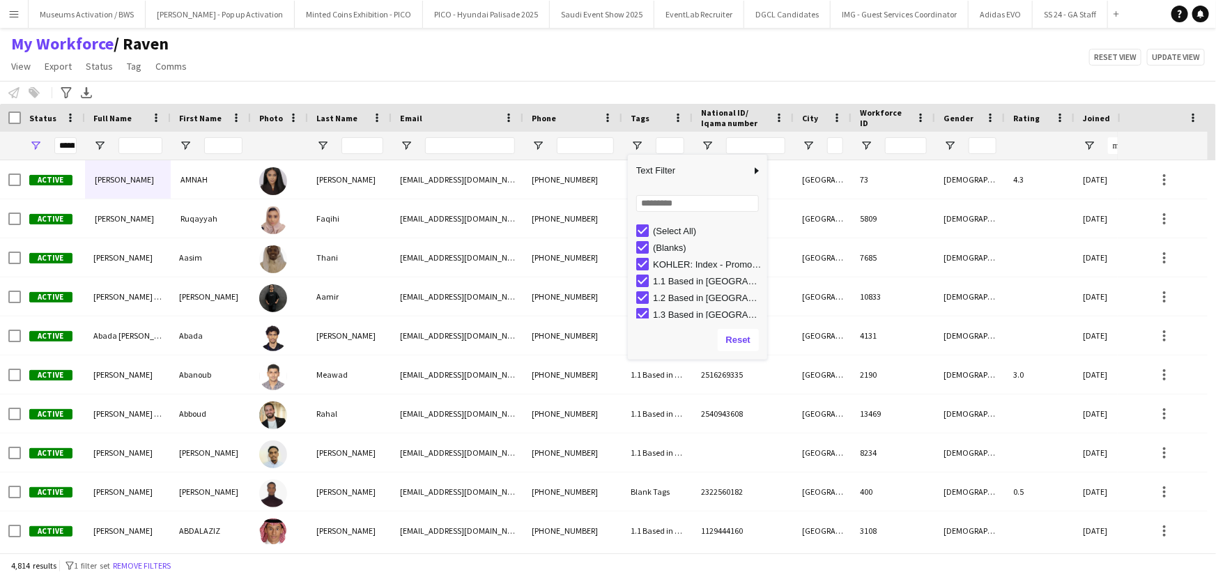
click at [621, 81] on div "Notify workforce Add to tag Select at least one crew to tag him or her. Advance…" at bounding box center [608, 92] width 1216 height 23
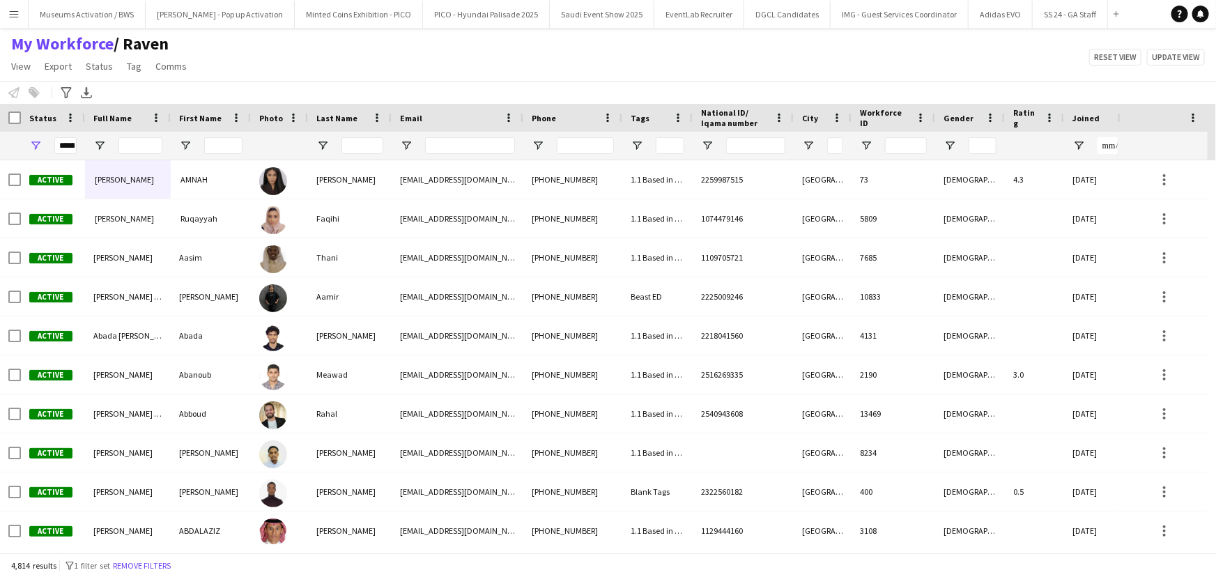
drag, startPoint x: 1074, startPoint y: 118, endPoint x: 1064, endPoint y: 125, distance: 12.6
click at [1064, 125] on div at bounding box center [1064, 118] width 6 height 28
click at [642, 151] on span "Open Filter Menu" at bounding box center [637, 145] width 13 height 13
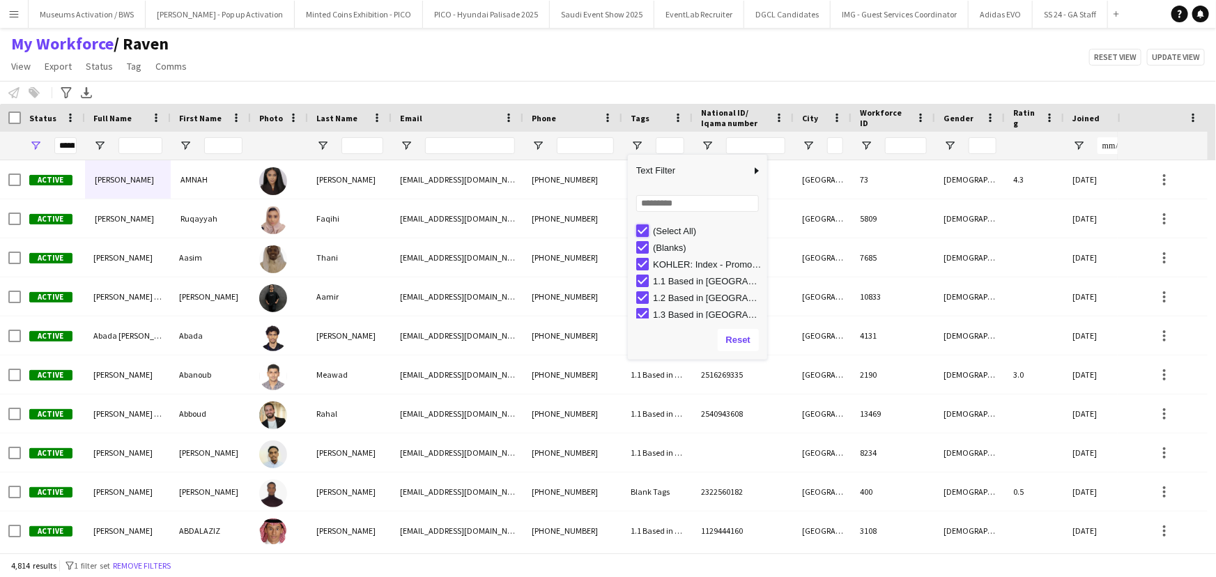
type input "***"
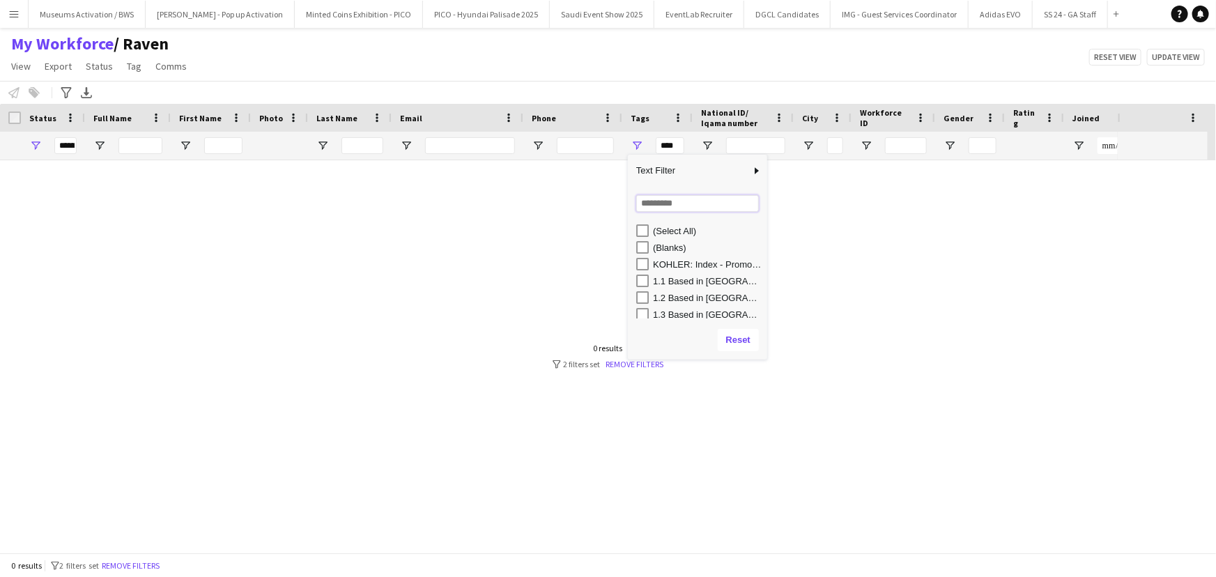
click at [650, 206] on input "Search filter values" at bounding box center [697, 203] width 123 height 17
type input "**"
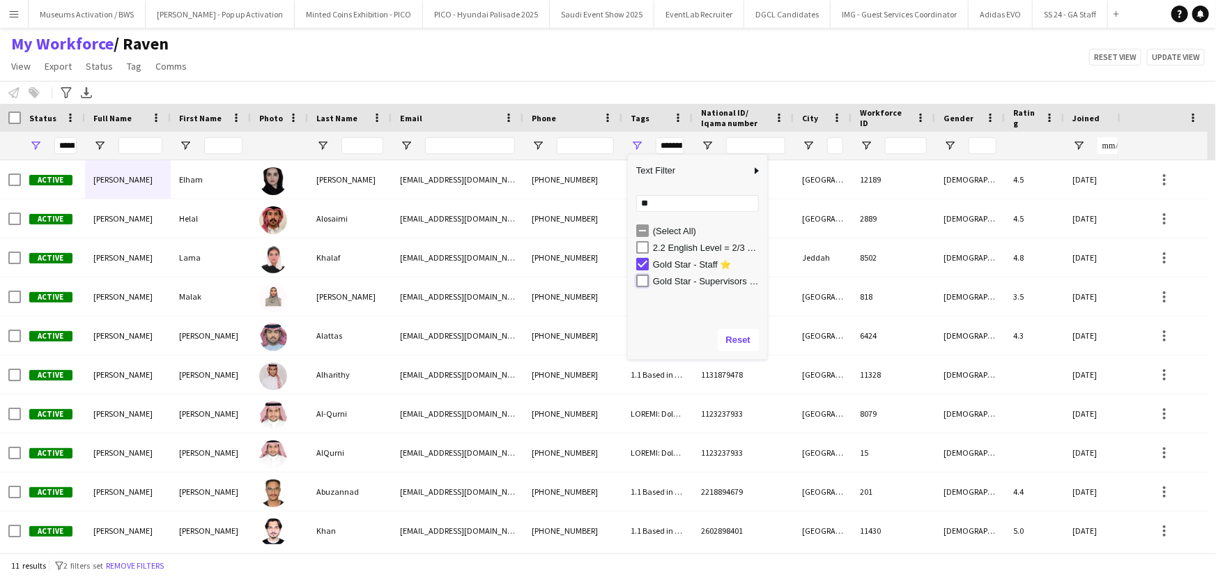
type input "**********"
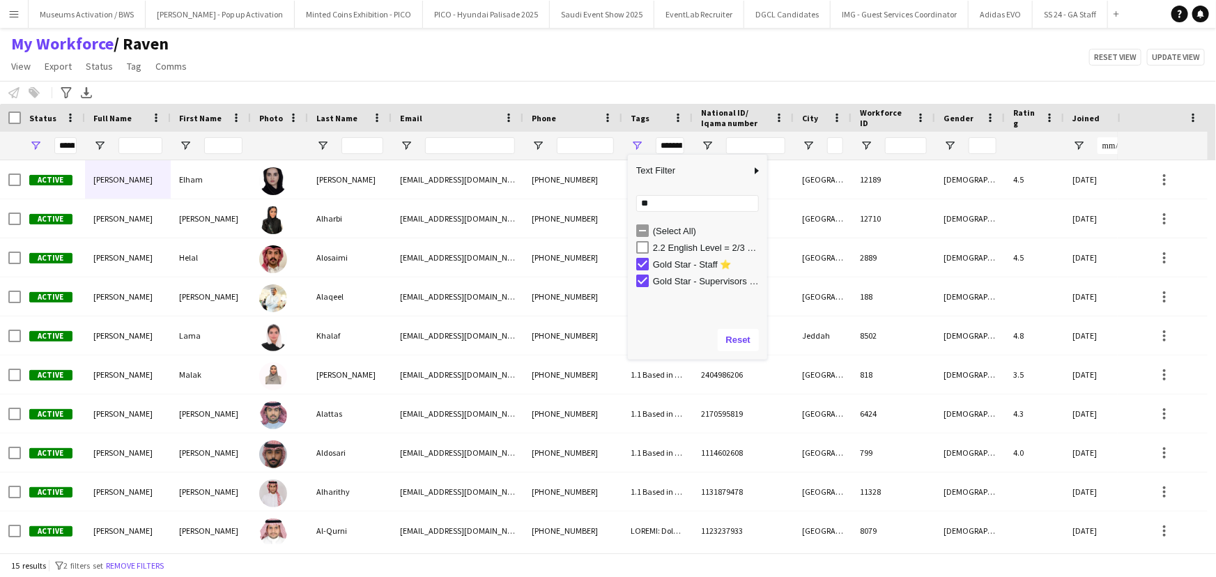
click at [457, 71] on div "My Workforce / Raven View Views Default view Musab Alamri Ninar Wannos Nouf Alo…" at bounding box center [608, 56] width 1216 height 47
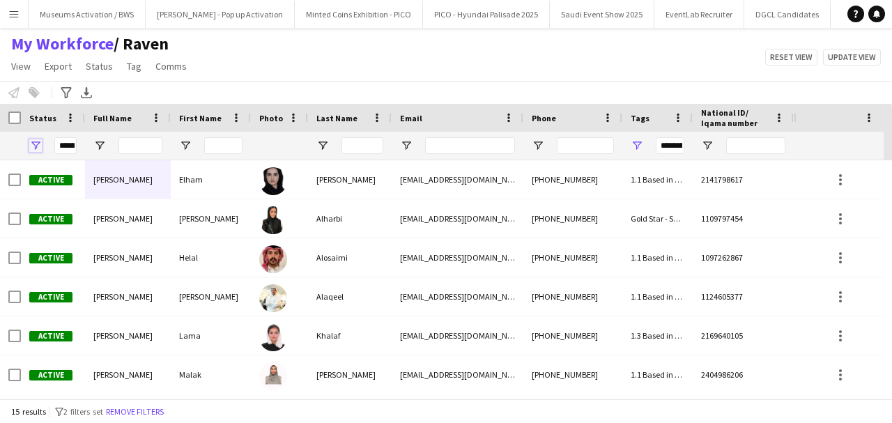
click at [36, 148] on span "Open Filter Menu" at bounding box center [35, 145] width 13 height 13
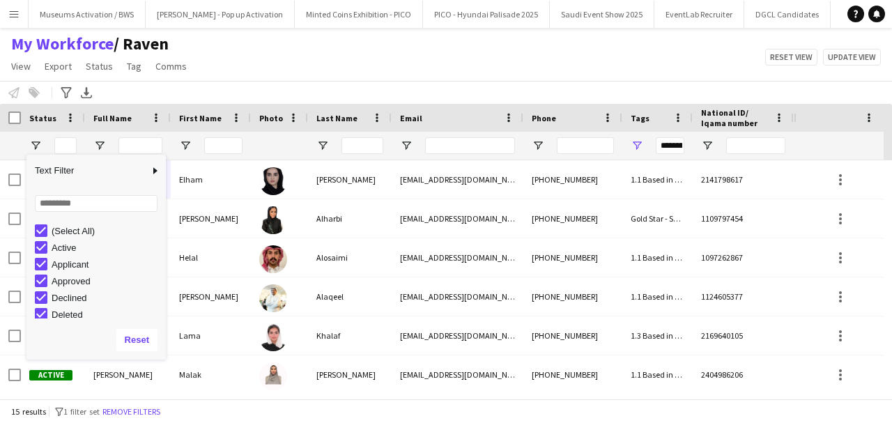
click at [251, 68] on div "My Workforce / Raven View Views Default view Musab Alamri Ninar Wannos Nouf Alo…" at bounding box center [446, 56] width 892 height 47
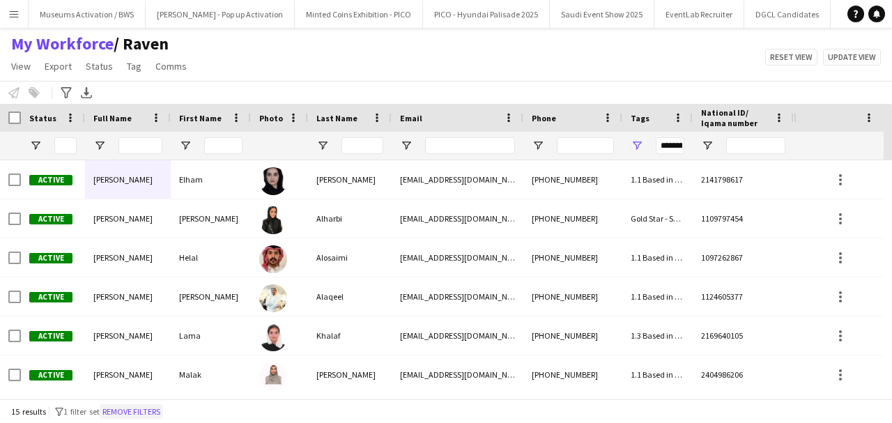
click at [136, 414] on button "Remove filters" at bounding box center [131, 411] width 63 height 15
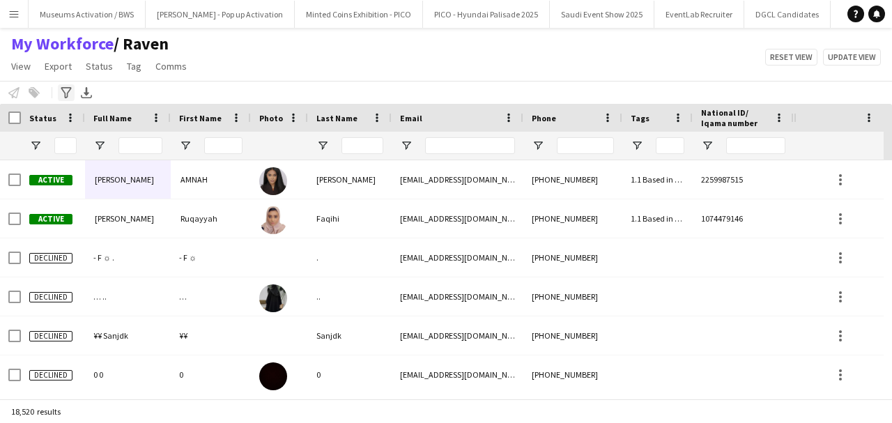
click at [66, 93] on icon "Advanced filters" at bounding box center [66, 92] width 11 height 11
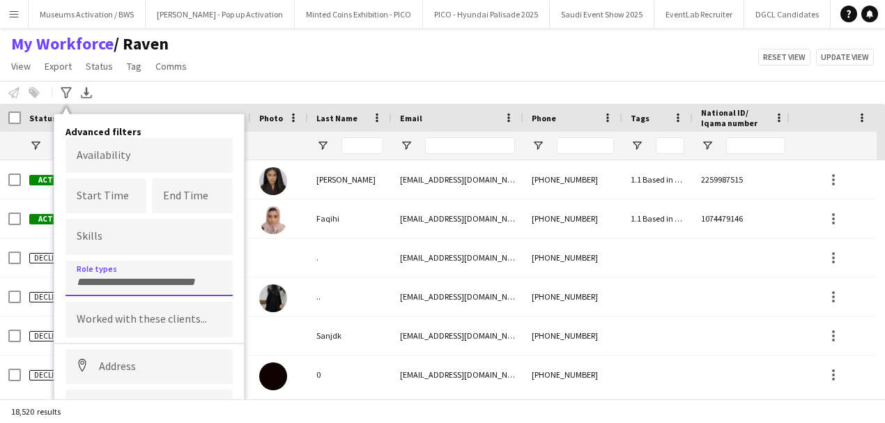
click at [125, 282] on input "Type to search role types..." at bounding box center [149, 282] width 145 height 13
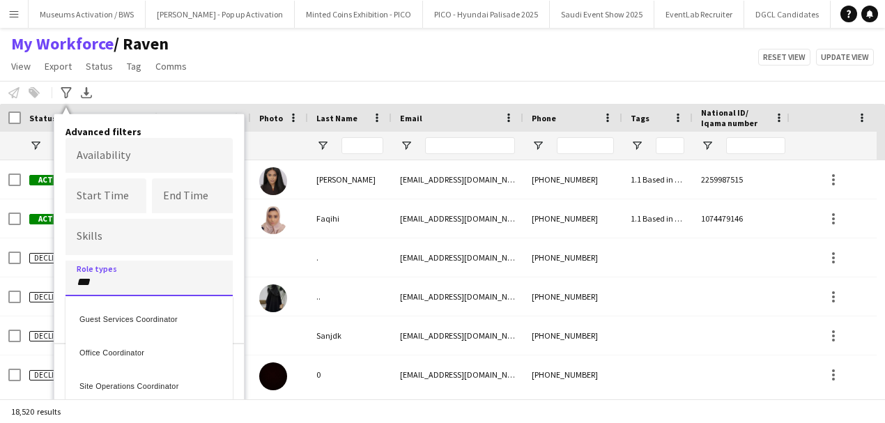
type input "***"
click at [123, 319] on div "Guest Services Coordinator" at bounding box center [149, 316] width 167 height 33
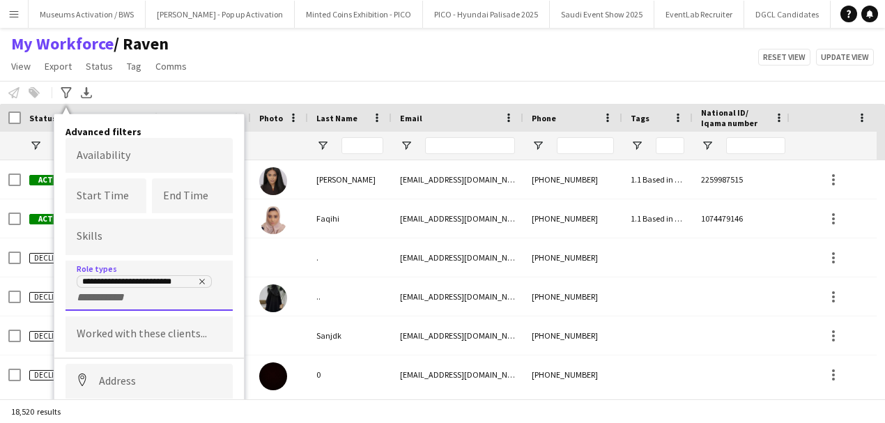
click at [122, 297] on input "+ Role type" at bounding box center [106, 297] width 59 height 13
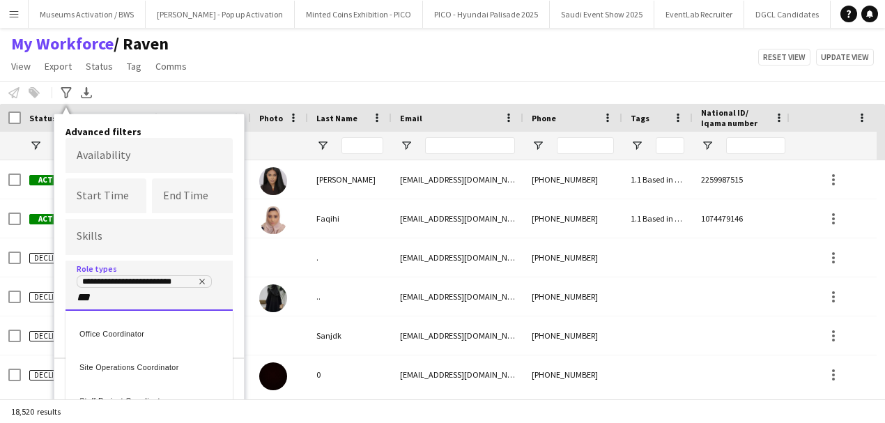
type input "***"
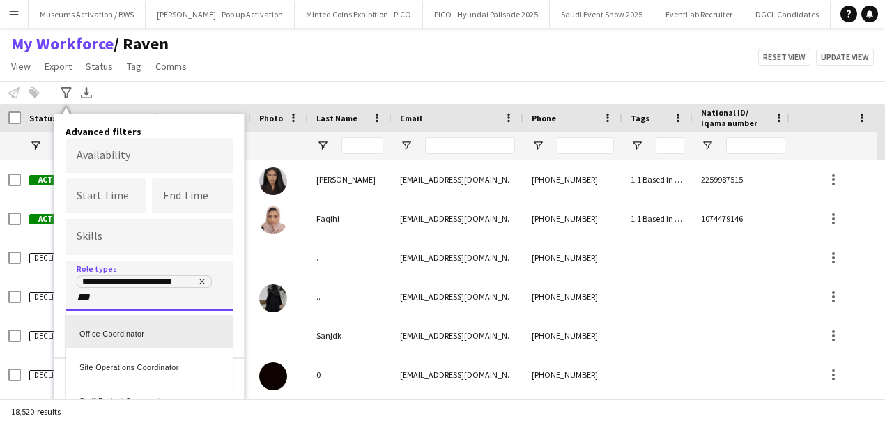
click at [121, 323] on div "Office Coordinator" at bounding box center [149, 331] width 167 height 33
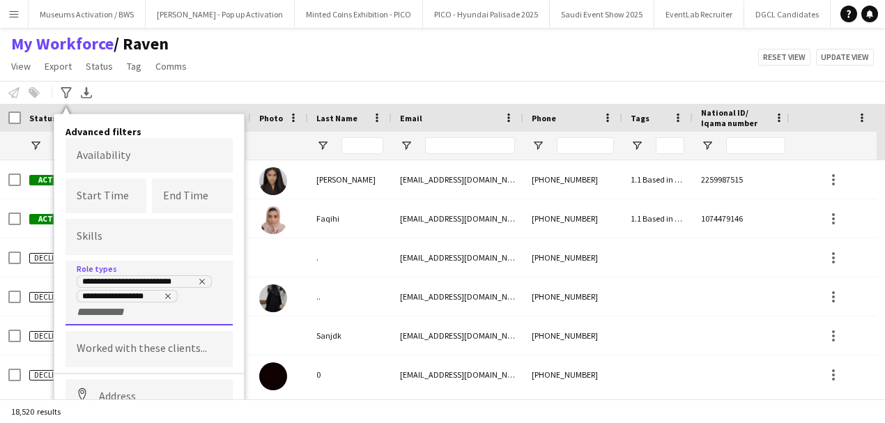
click at [118, 316] on input "+ Role type" at bounding box center [106, 312] width 59 height 13
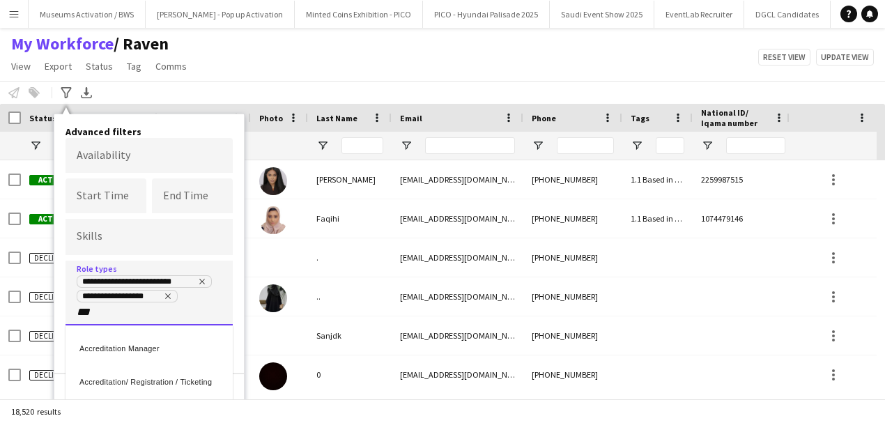
type input "***"
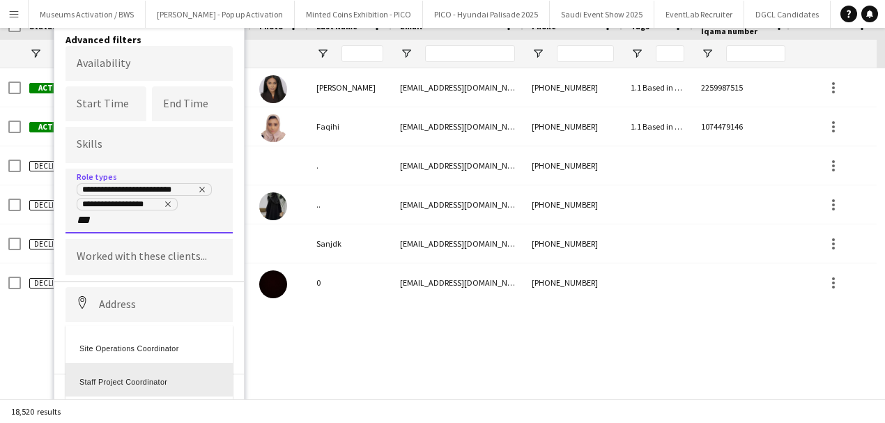
click at [132, 380] on div "Staff Project Coordinator" at bounding box center [149, 379] width 167 height 33
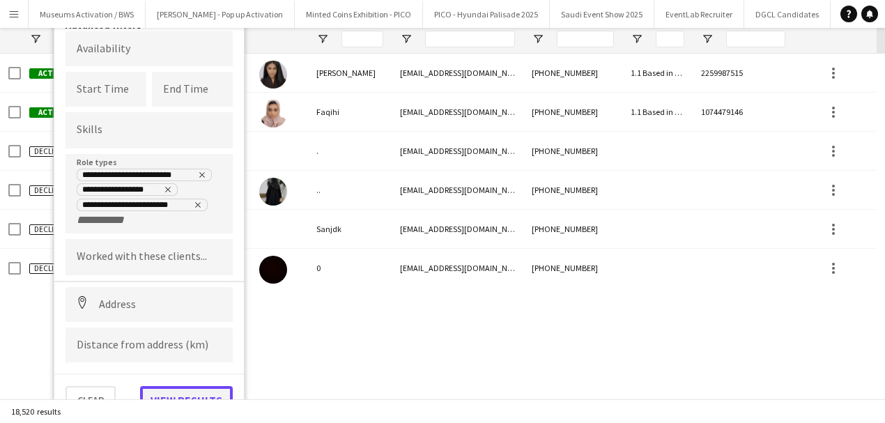
click at [198, 395] on button "View results" at bounding box center [186, 400] width 93 height 28
type input "**********"
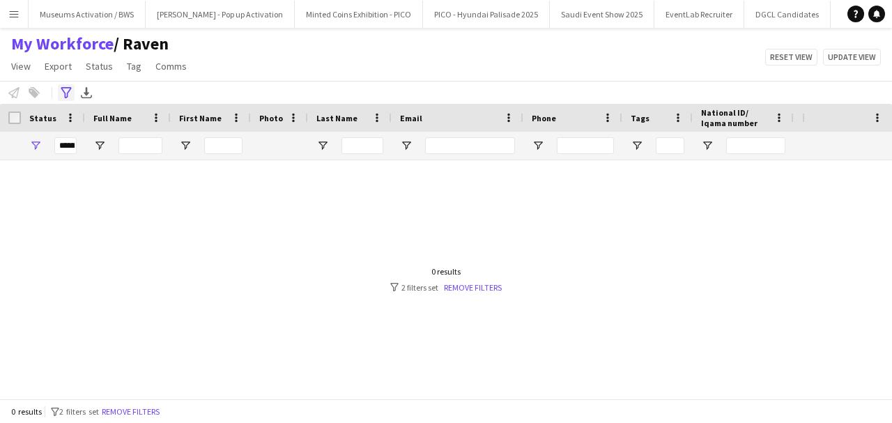
click at [59, 93] on div "Advanced filters" at bounding box center [66, 92] width 17 height 17
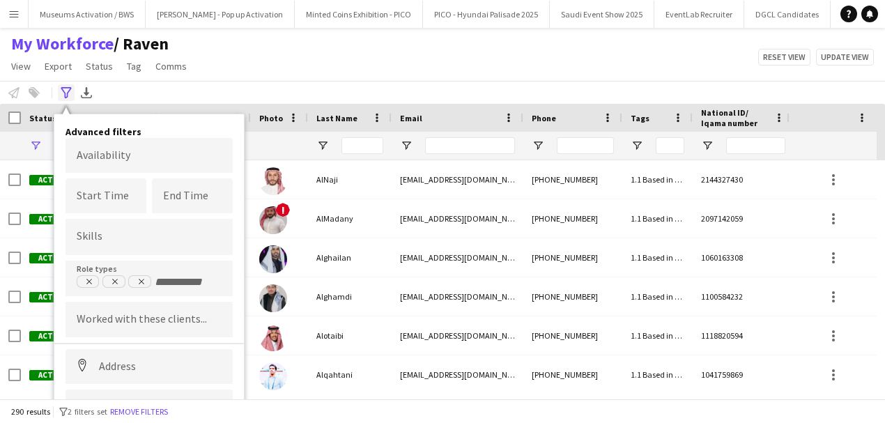
click at [66, 91] on icon "Advanced filters" at bounding box center [66, 92] width 11 height 11
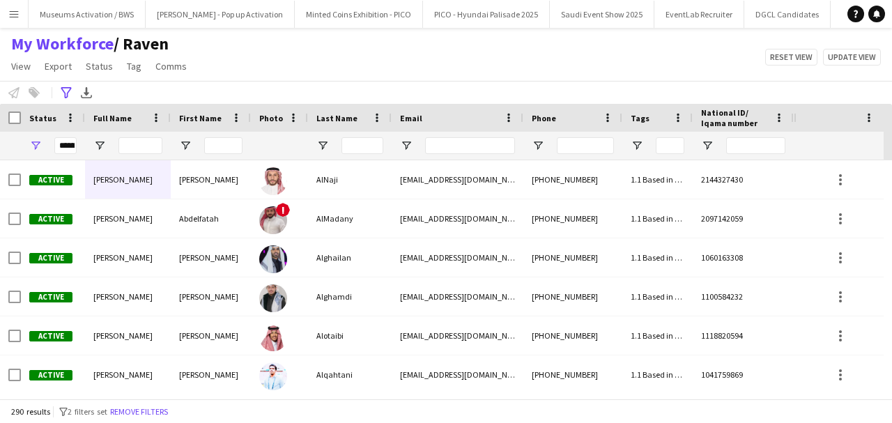
click at [230, 95] on div "**********" at bounding box center [446, 92] width 892 height 23
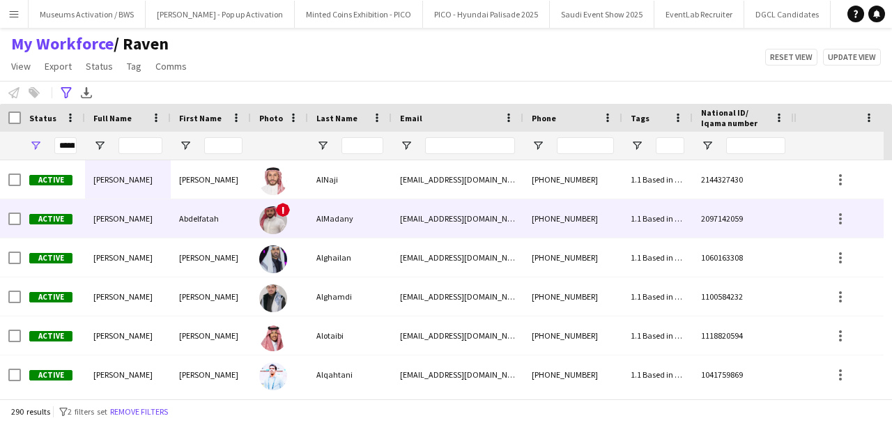
click at [210, 221] on div "Abdelfatah" at bounding box center [211, 218] width 80 height 38
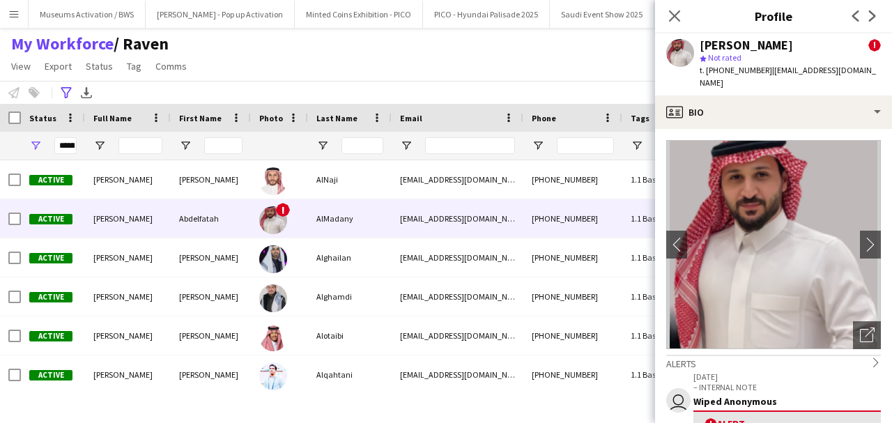
click at [282, 70] on div "My Workforce / Raven View Views Default view Musab Alamri Ninar Wannos Nouf Alo…" at bounding box center [446, 56] width 892 height 47
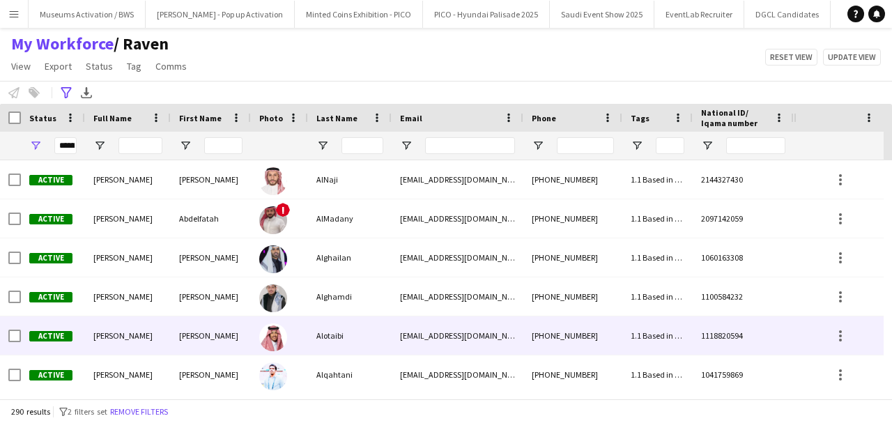
click at [237, 343] on div "[PERSON_NAME]" at bounding box center [211, 335] width 80 height 38
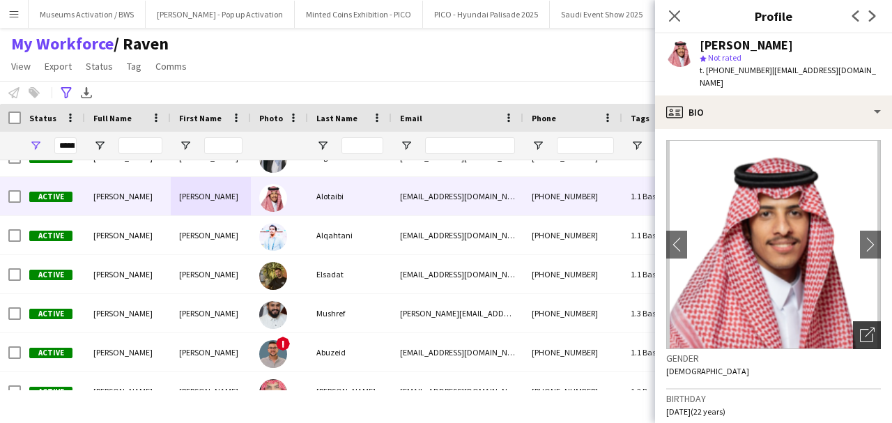
click at [860, 328] on icon "Open photos pop-in" at bounding box center [867, 335] width 15 height 15
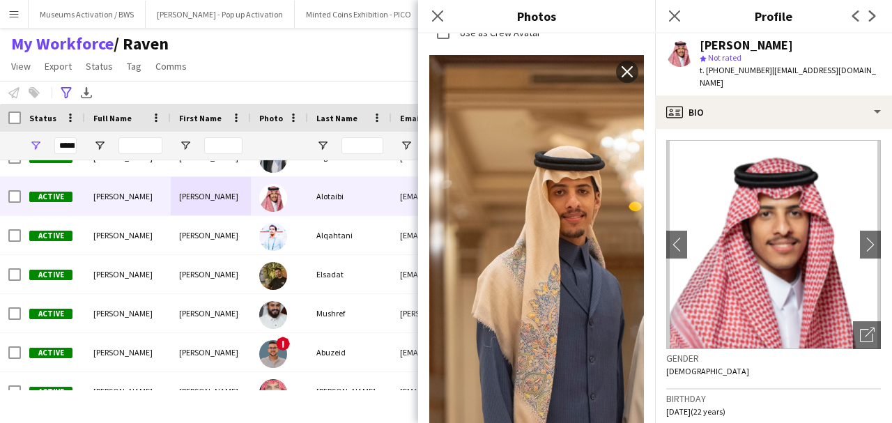
click at [705, 363] on div "Gender [DEMOGRAPHIC_DATA]" at bounding box center [773, 369] width 215 height 40
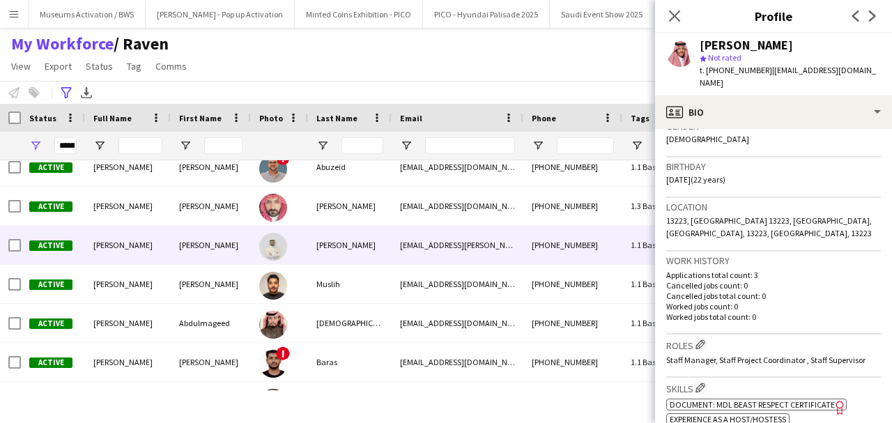
click at [322, 255] on div "Ismail" at bounding box center [350, 245] width 84 height 38
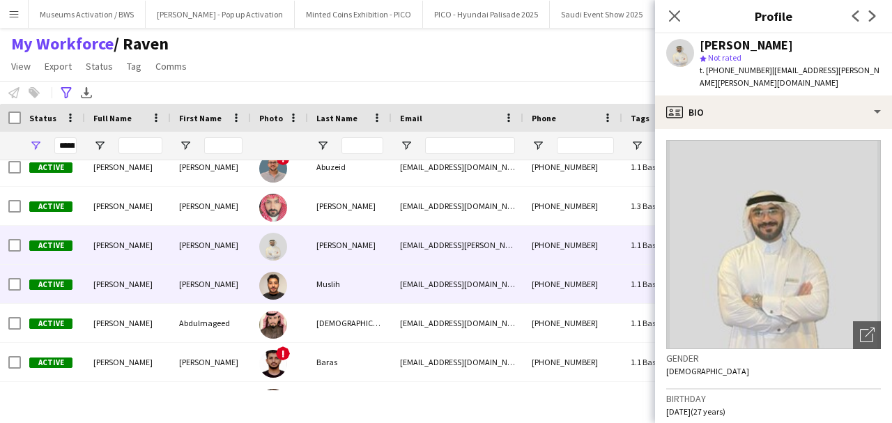
click at [322, 277] on div "Muslih" at bounding box center [350, 284] width 84 height 38
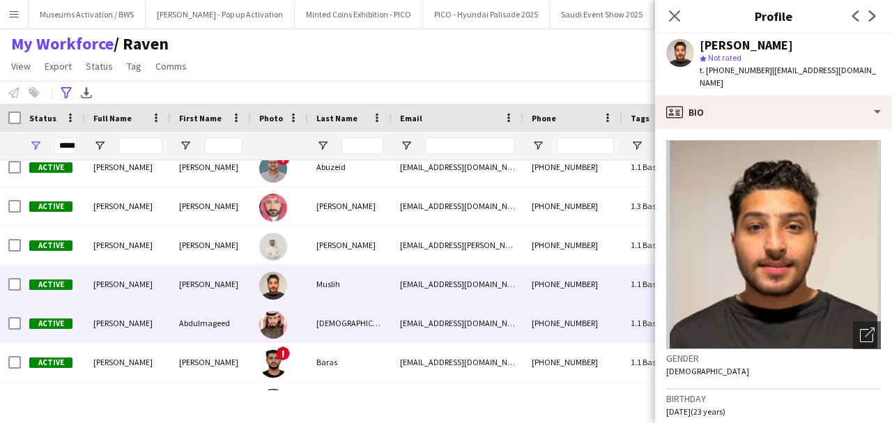
click at [324, 316] on div "Muhammad" at bounding box center [350, 323] width 84 height 38
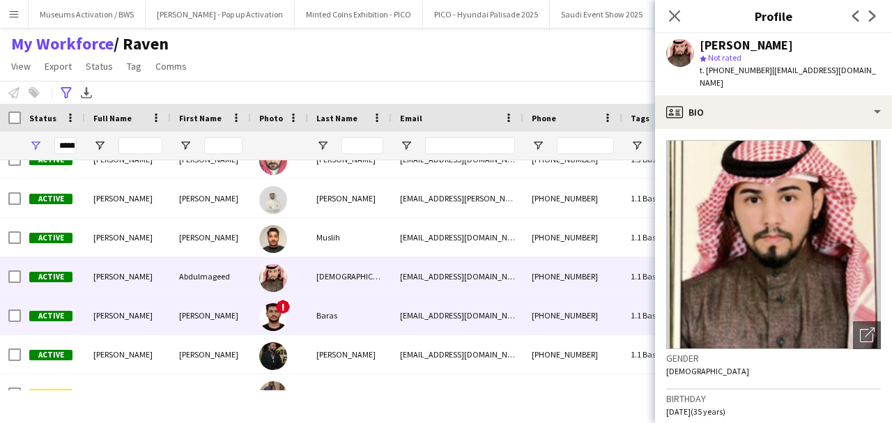
click at [323, 330] on div "Baras" at bounding box center [350, 315] width 84 height 38
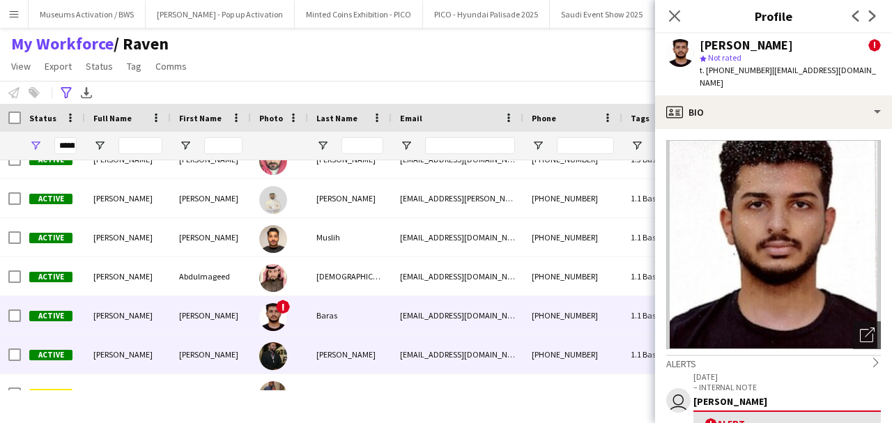
click at [323, 348] on div "[PERSON_NAME]" at bounding box center [350, 354] width 84 height 38
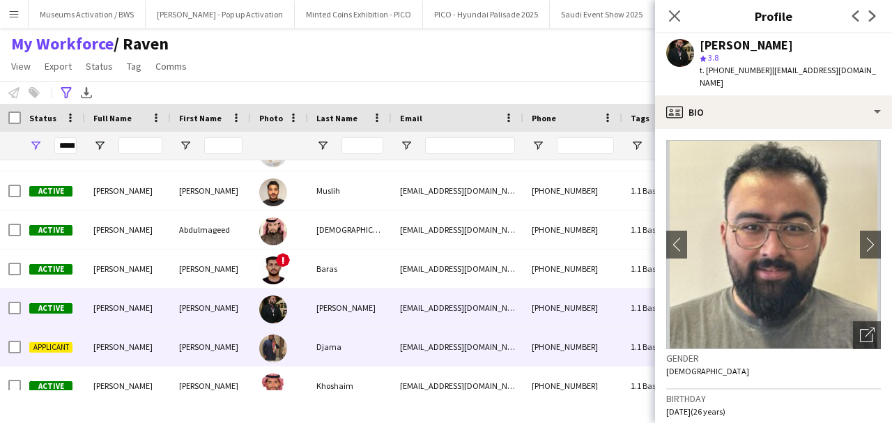
click at [323, 349] on div "Djama" at bounding box center [350, 347] width 84 height 38
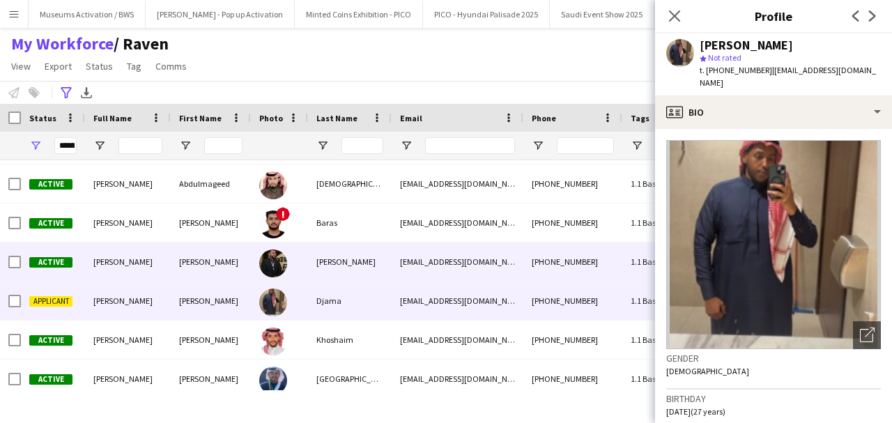
click at [326, 264] on div "[PERSON_NAME]" at bounding box center [350, 262] width 84 height 38
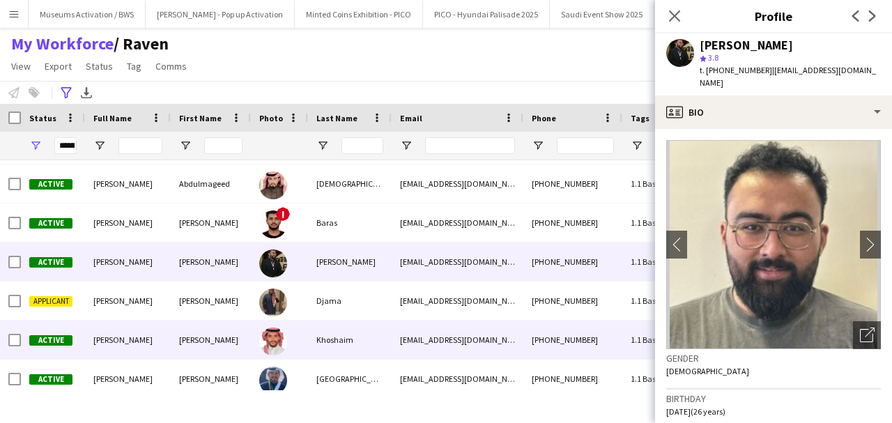
click at [322, 344] on div "Khoshaim" at bounding box center [350, 340] width 84 height 38
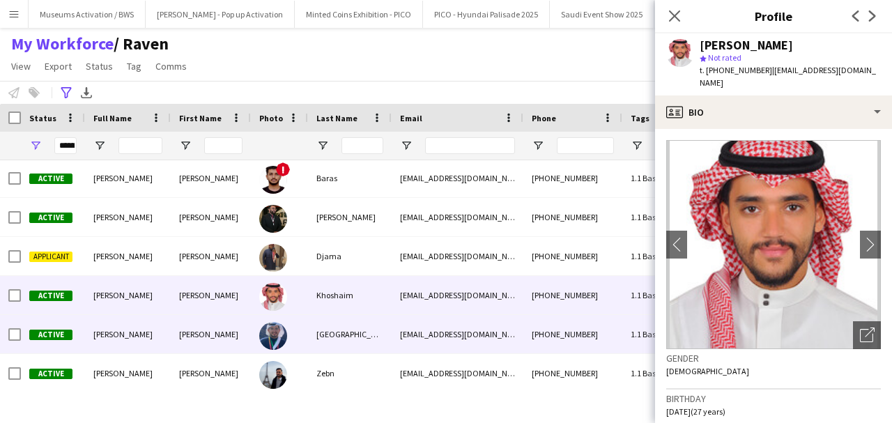
scroll to position [511, 0]
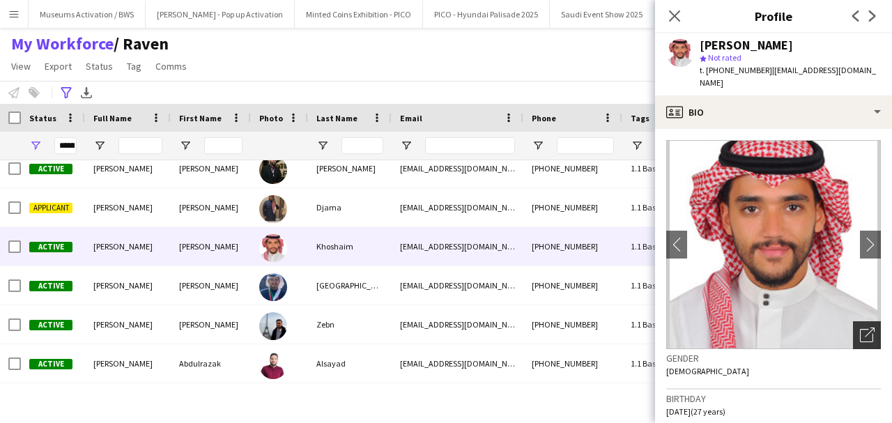
click at [860, 335] on icon "Open photos pop-in" at bounding box center [867, 335] width 15 height 15
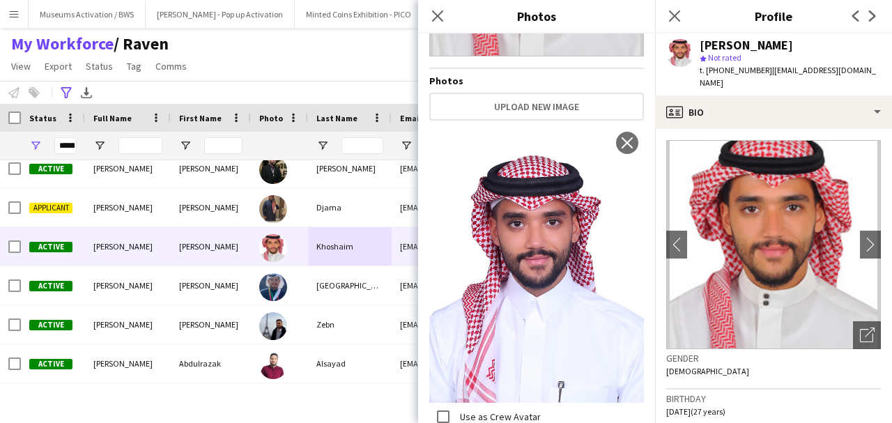
click at [718, 373] on div "Gender [DEMOGRAPHIC_DATA]" at bounding box center [773, 369] width 215 height 40
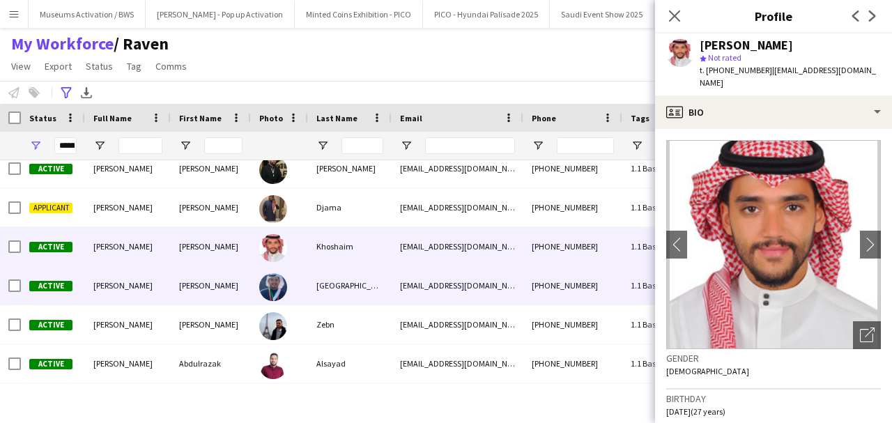
click at [346, 297] on div "[GEOGRAPHIC_DATA]" at bounding box center [350, 285] width 84 height 38
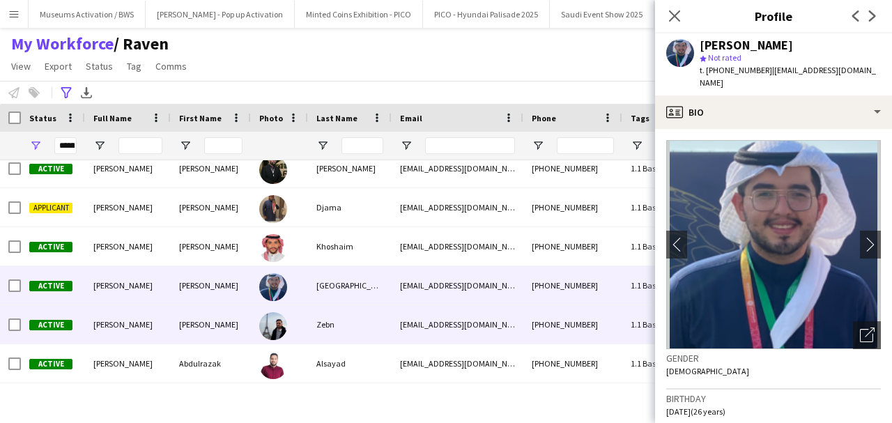
click at [345, 323] on div "Zebn" at bounding box center [350, 324] width 84 height 38
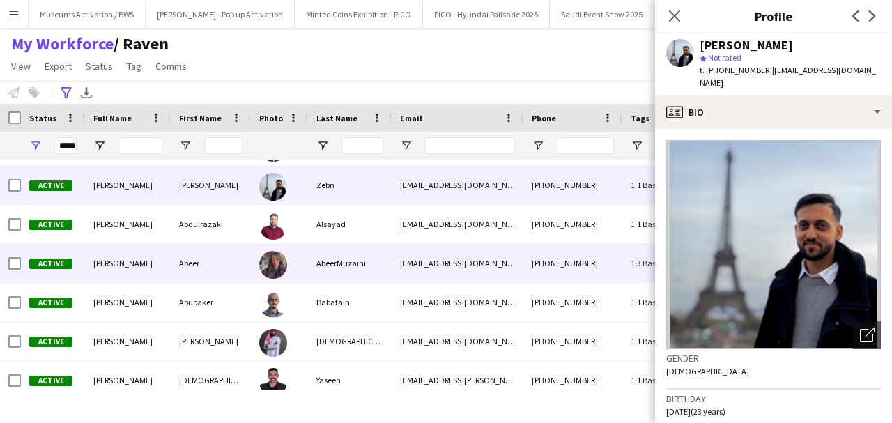
click at [372, 261] on div "AbeerMuzaini" at bounding box center [350, 263] width 84 height 38
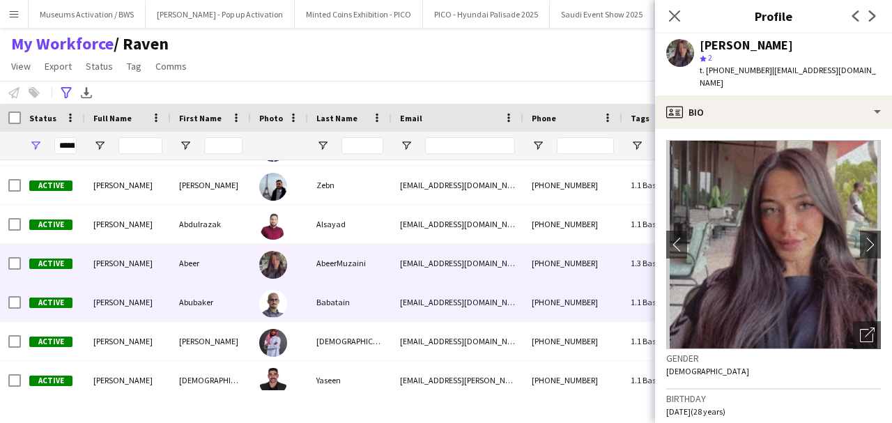
click at [371, 287] on div "Babatain" at bounding box center [350, 302] width 84 height 38
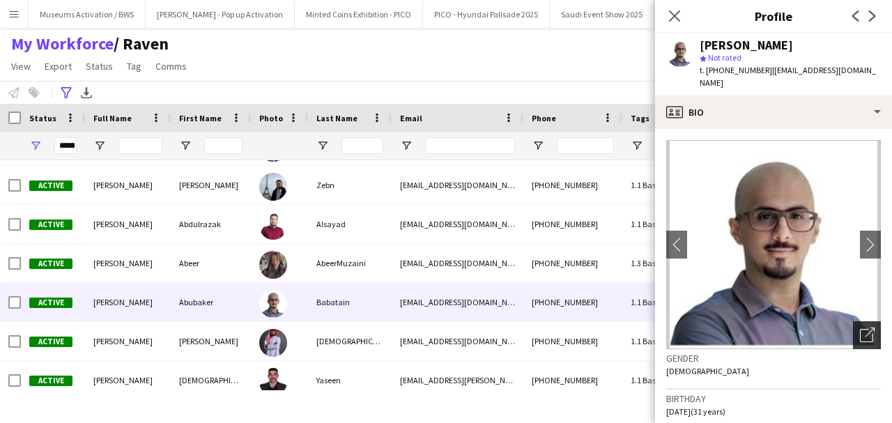
click at [863, 328] on icon "Open photos pop-in" at bounding box center [867, 335] width 15 height 15
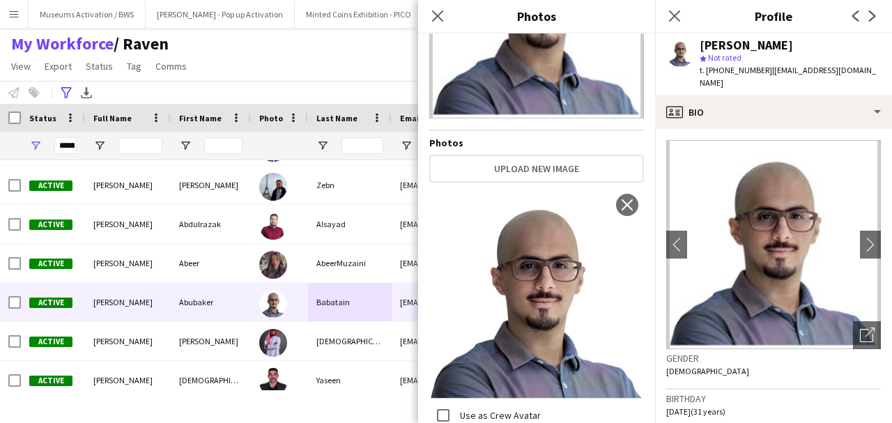
click at [698, 353] on div "Gender [DEMOGRAPHIC_DATA]" at bounding box center [773, 369] width 215 height 40
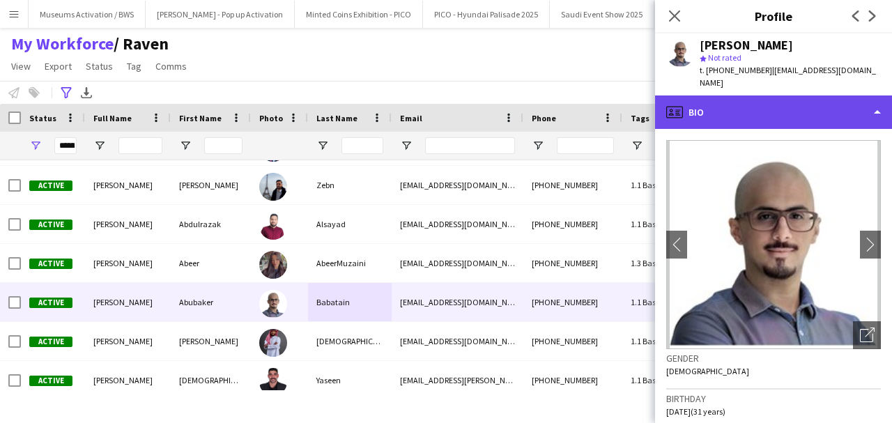
click at [696, 114] on div "profile Bio" at bounding box center [773, 111] width 237 height 33
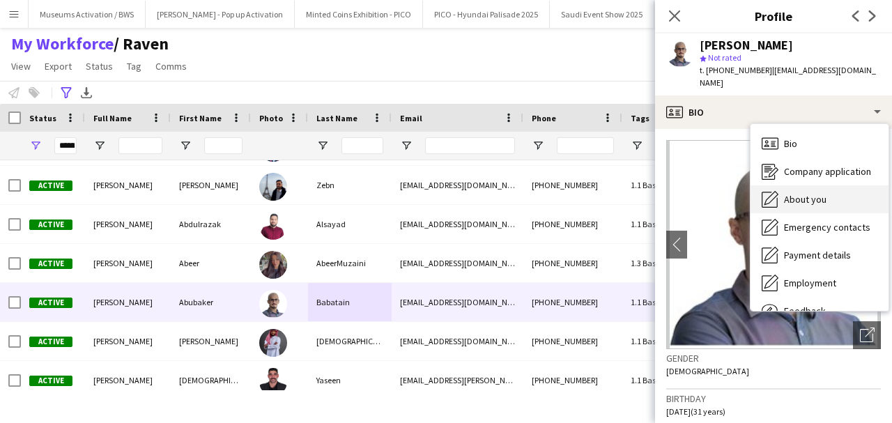
click at [768, 191] on icon at bounding box center [771, 198] width 14 height 14
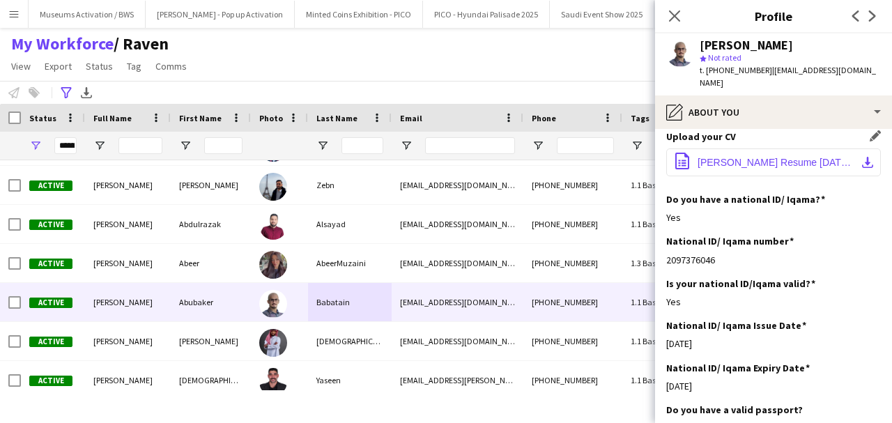
click at [747, 156] on button "office-file-sheet Abubaker Babatain Resume 2025 August.pdf download-bottom" at bounding box center [773, 162] width 215 height 28
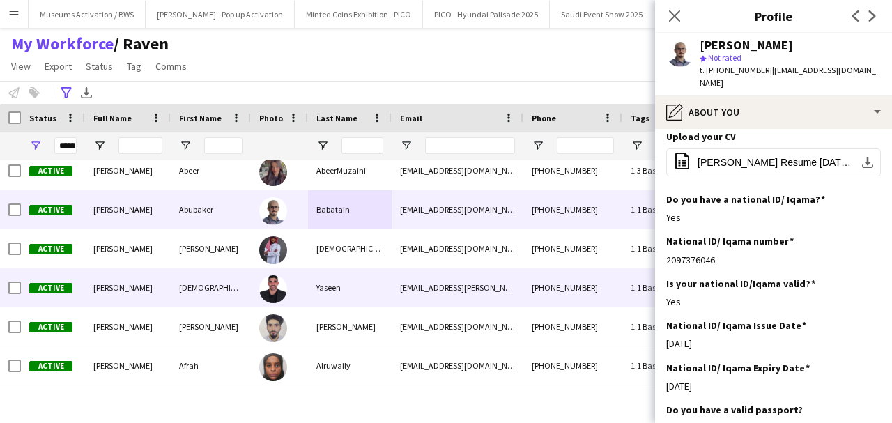
click at [337, 293] on div "Yaseen" at bounding box center [350, 287] width 84 height 38
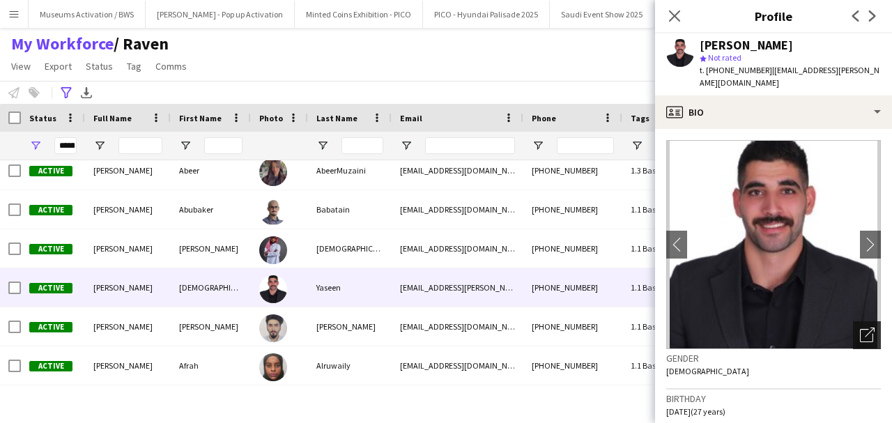
click at [860, 328] on icon "Open photos pop-in" at bounding box center [867, 335] width 15 height 15
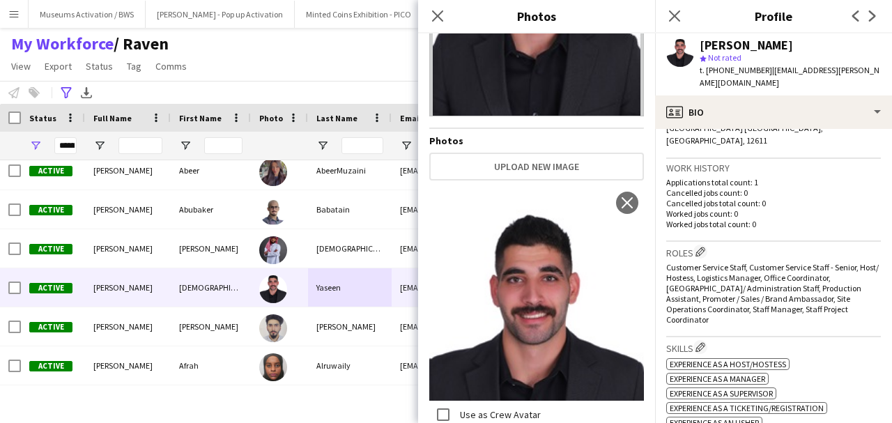
click at [723, 275] on span "Customer Service Staff, Customer Service Staff - Senior, Host/ Hostess, Logisti…" at bounding box center [772, 293] width 213 height 63
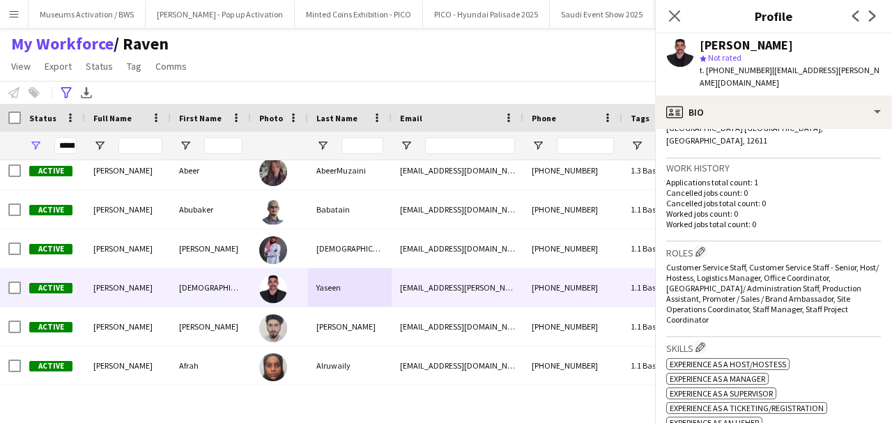
click at [723, 275] on span "Customer Service Staff, Customer Service Staff - Senior, Host/ Hostess, Logisti…" at bounding box center [772, 293] width 213 height 63
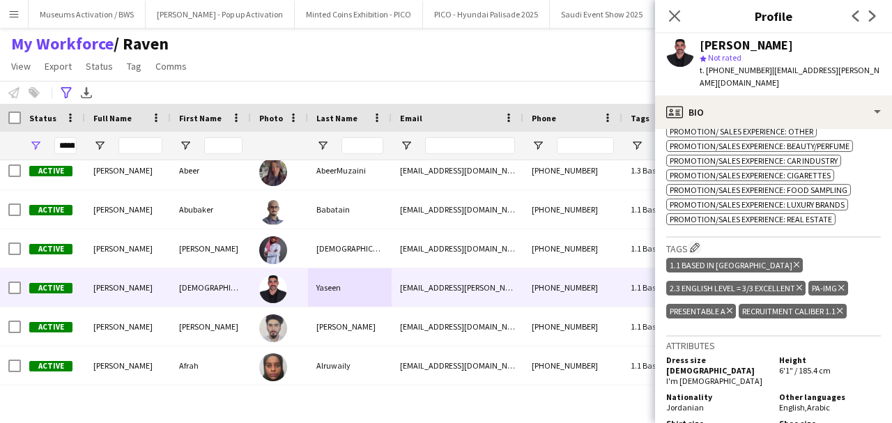
scroll to position [790, 0]
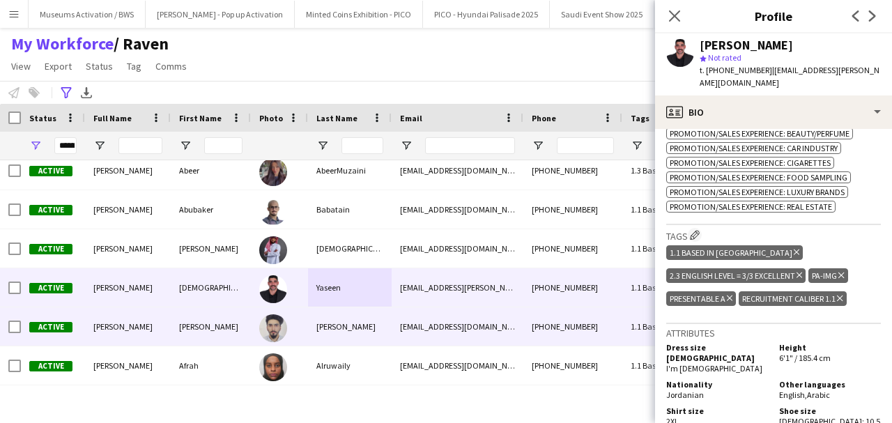
click at [345, 325] on div "Malik" at bounding box center [350, 326] width 84 height 38
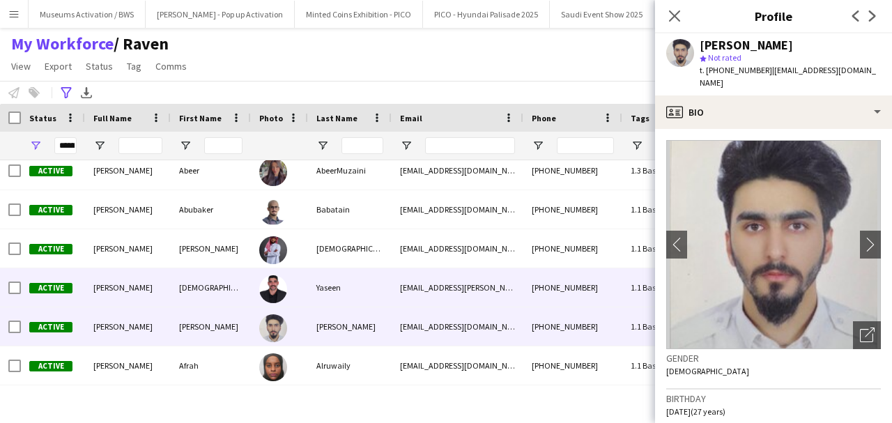
click at [420, 283] on div "adham.b.yaseen@gmail.com" at bounding box center [458, 287] width 132 height 38
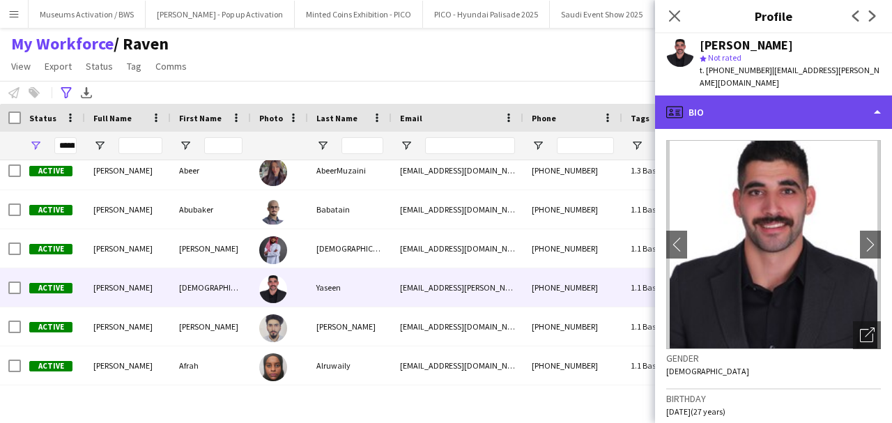
click at [735, 102] on div "profile Bio" at bounding box center [773, 111] width 237 height 33
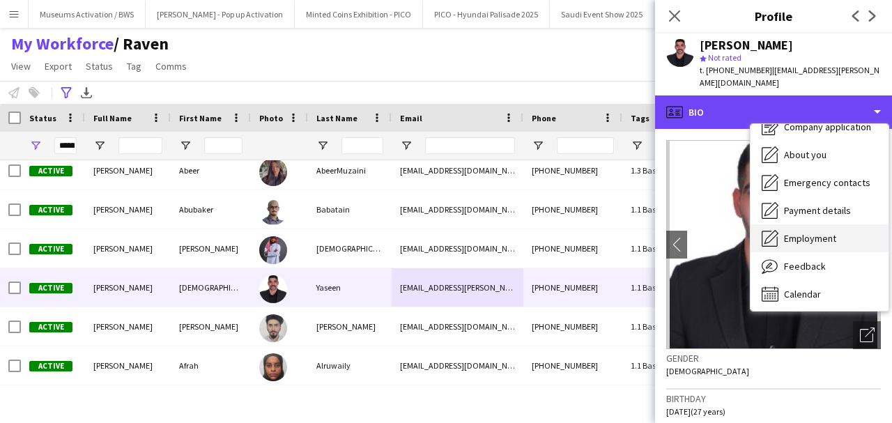
scroll to position [47, 0]
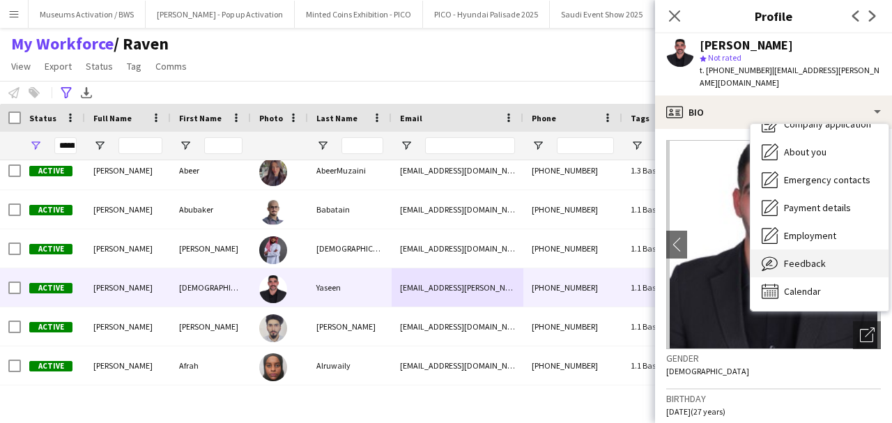
click at [815, 249] on div "Feedback Feedback" at bounding box center [820, 263] width 138 height 28
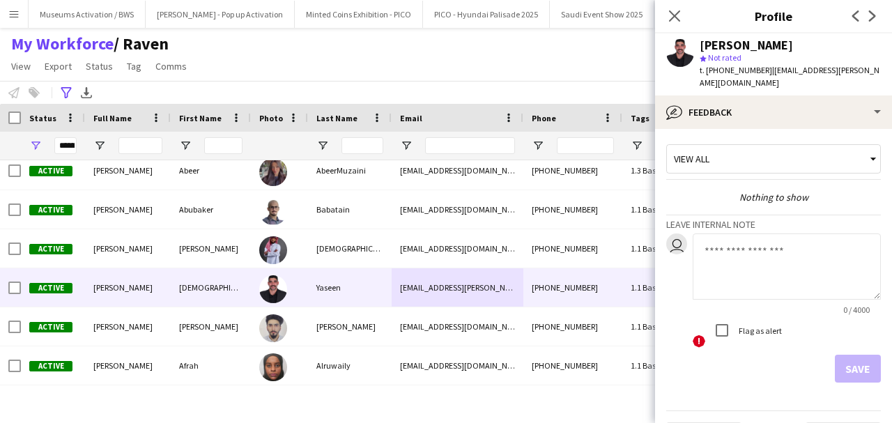
scroll to position [0, 0]
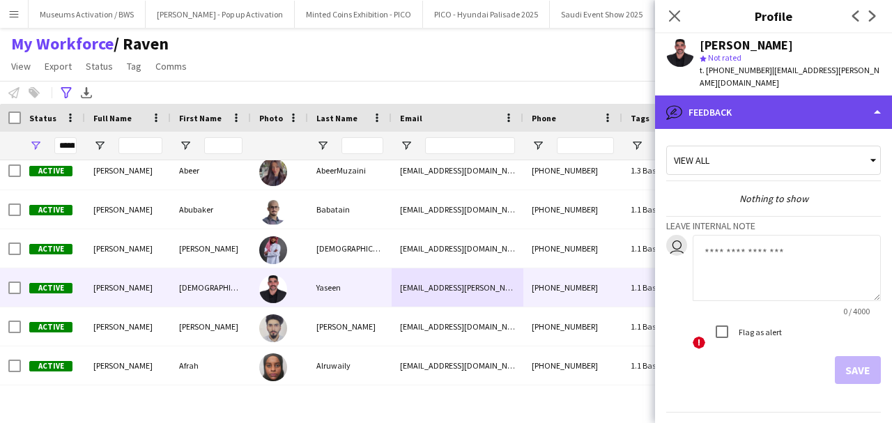
click at [778, 109] on div "bubble-pencil Feedback" at bounding box center [773, 111] width 237 height 33
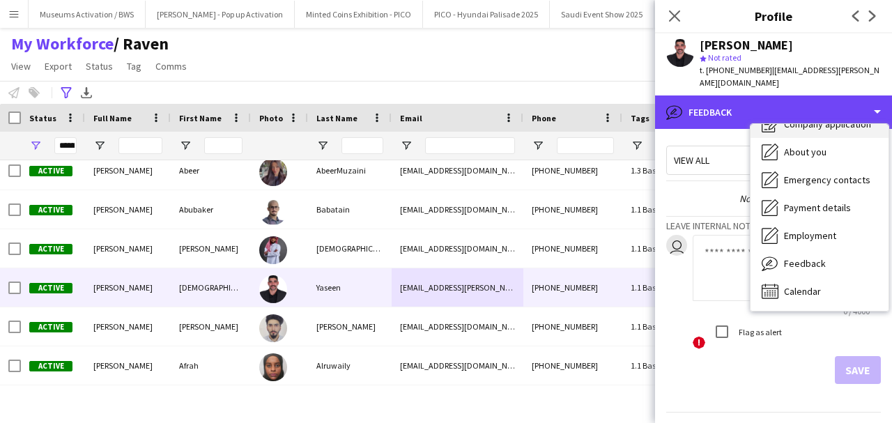
scroll to position [8, 0]
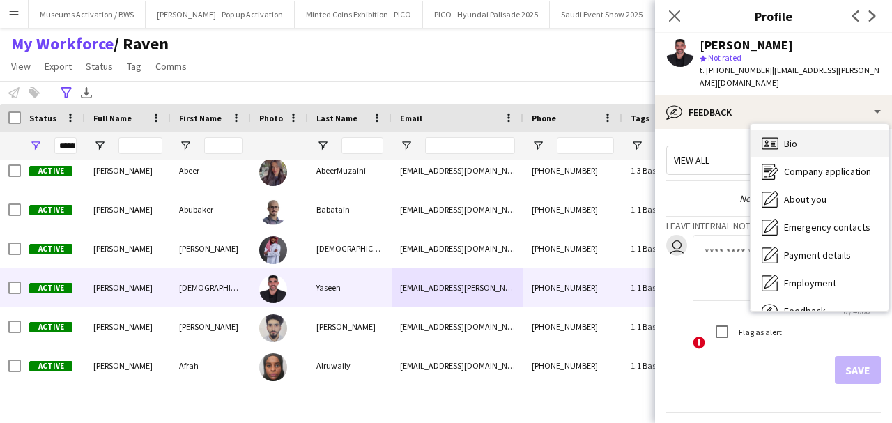
click at [778, 130] on div "Bio Bio" at bounding box center [820, 144] width 138 height 28
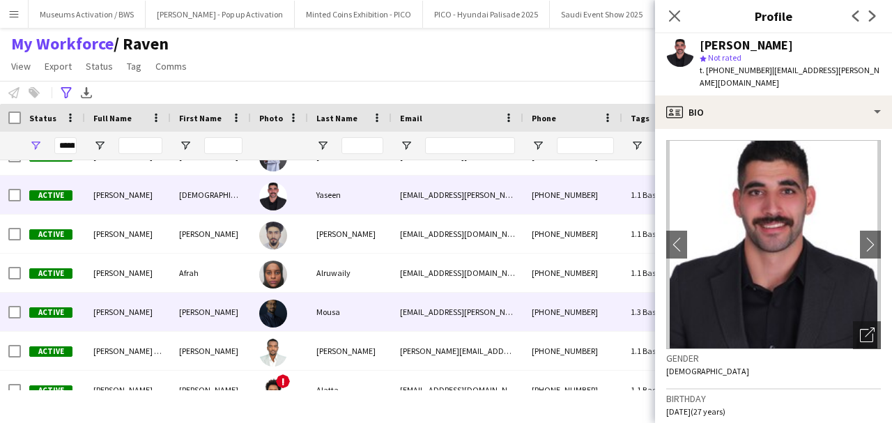
click at [381, 302] on div "Mousa" at bounding box center [350, 312] width 84 height 38
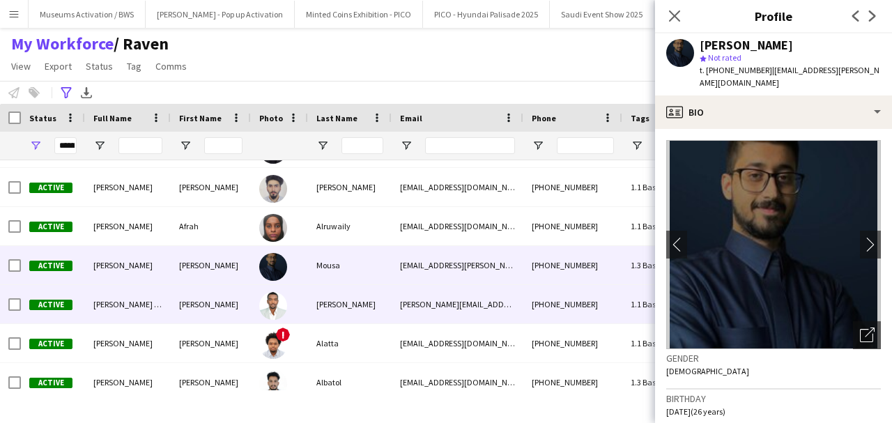
click at [415, 304] on div "m.ahmed-15@hotmail.com" at bounding box center [458, 304] width 132 height 38
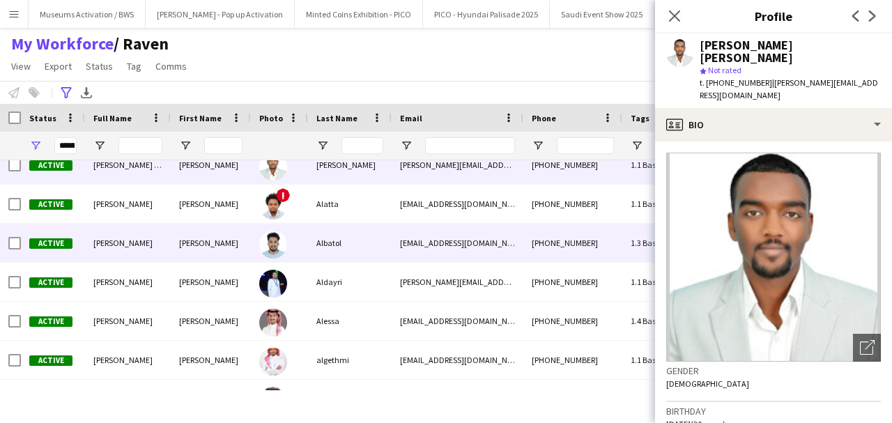
click at [334, 247] on div "Albatol" at bounding box center [350, 243] width 84 height 38
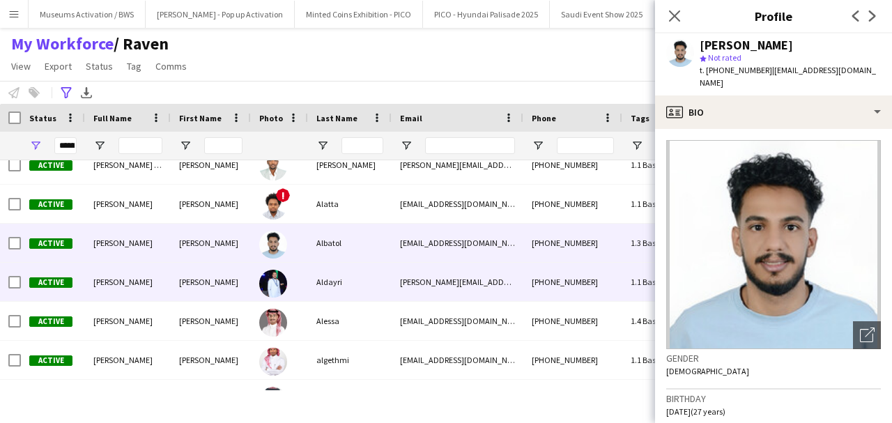
click at [335, 279] on div "Aldayri" at bounding box center [350, 282] width 84 height 38
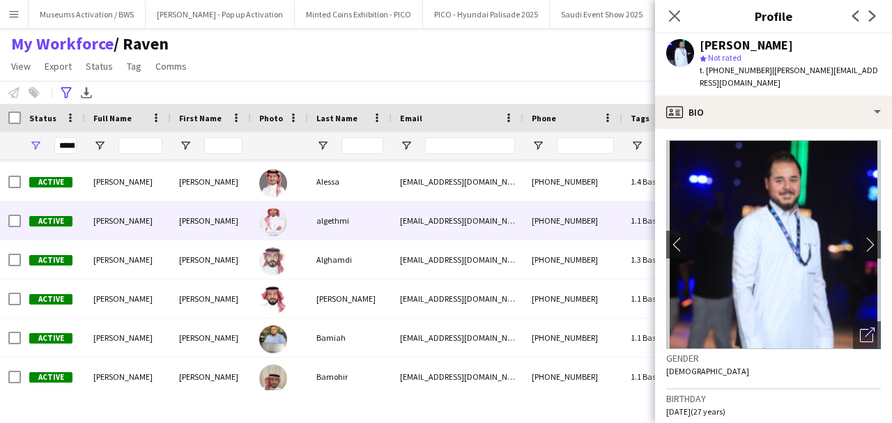
click at [340, 229] on div "algethmi" at bounding box center [350, 220] width 84 height 38
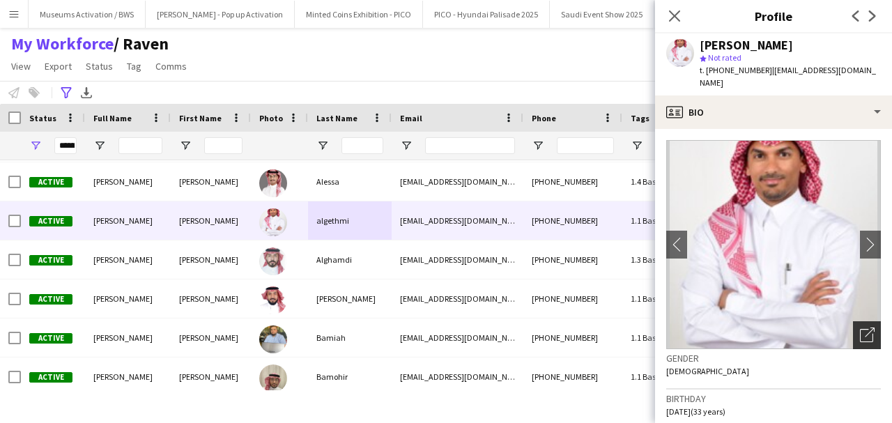
click at [871, 325] on div "Open photos pop-in" at bounding box center [867, 335] width 28 height 28
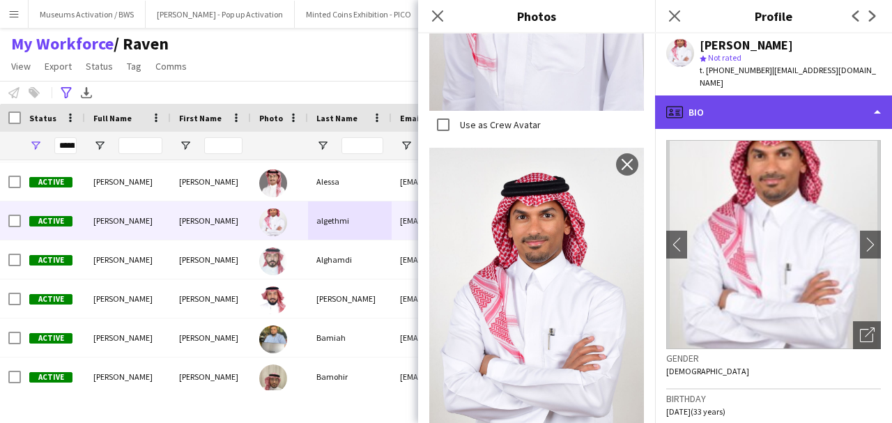
click at [819, 102] on div "profile Bio" at bounding box center [773, 111] width 237 height 33
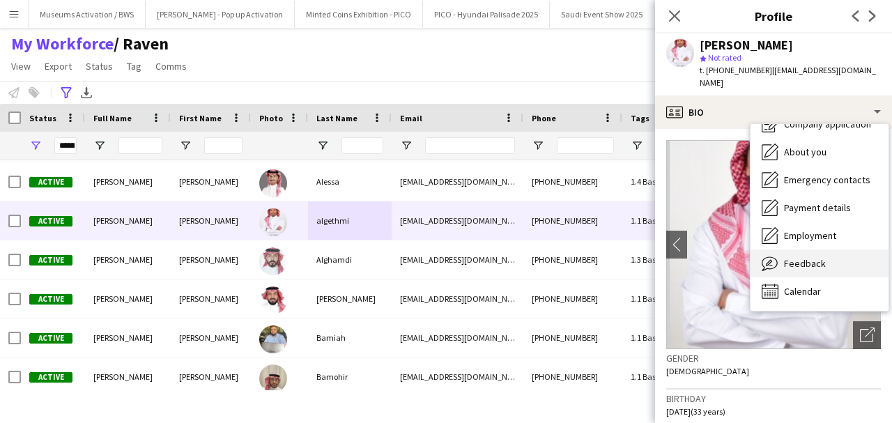
click at [824, 249] on div "Feedback Feedback" at bounding box center [820, 263] width 138 height 28
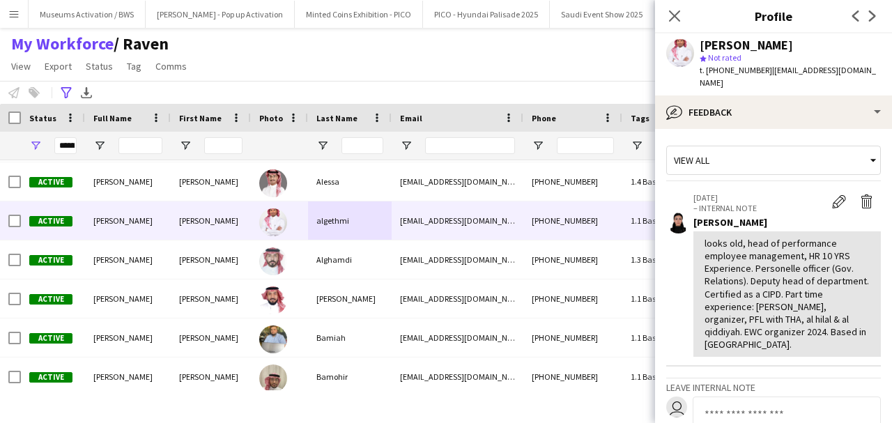
click at [804, 251] on div "looks old, head of performance employee management, HR 10 YRS Experience. Perso…" at bounding box center [787, 294] width 165 height 114
click at [755, 237] on div "looks old, head of performance employee management, HR 10 YRS Experience. Perso…" at bounding box center [787, 294] width 165 height 114
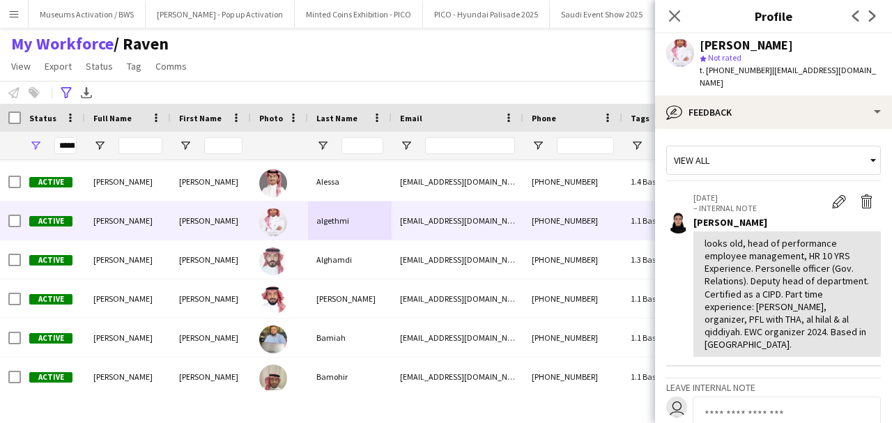
click at [555, 92] on div "**********" at bounding box center [446, 92] width 892 height 23
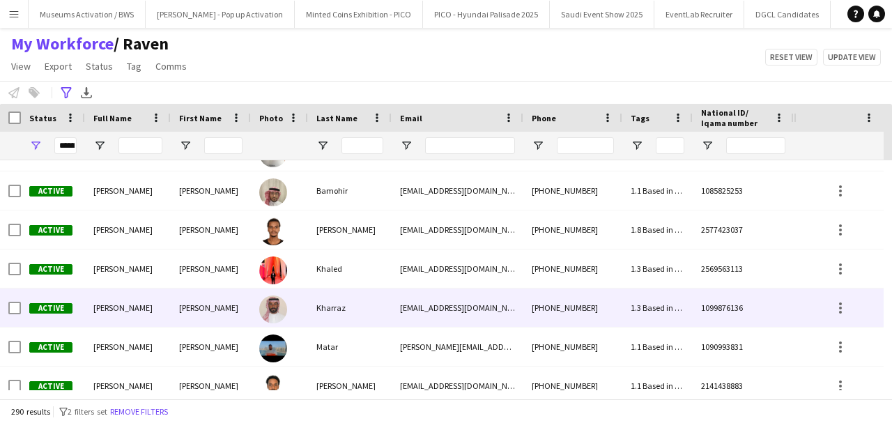
click at [367, 312] on div "Kharraz" at bounding box center [350, 308] width 84 height 38
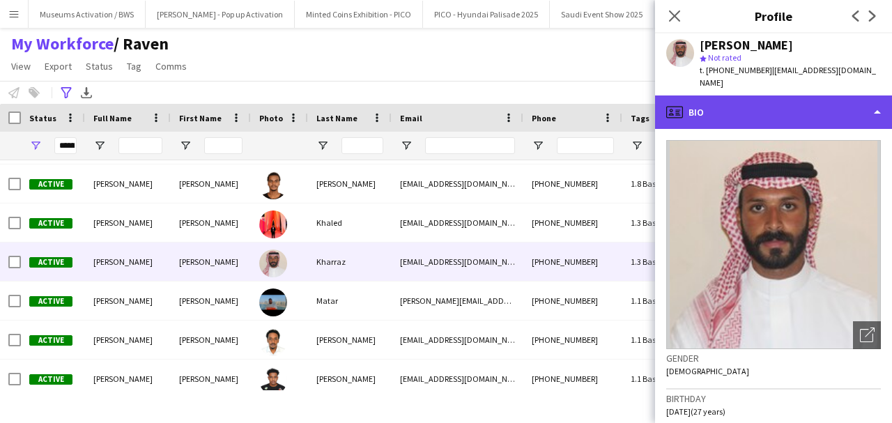
click at [753, 101] on div "profile Bio" at bounding box center [773, 111] width 237 height 33
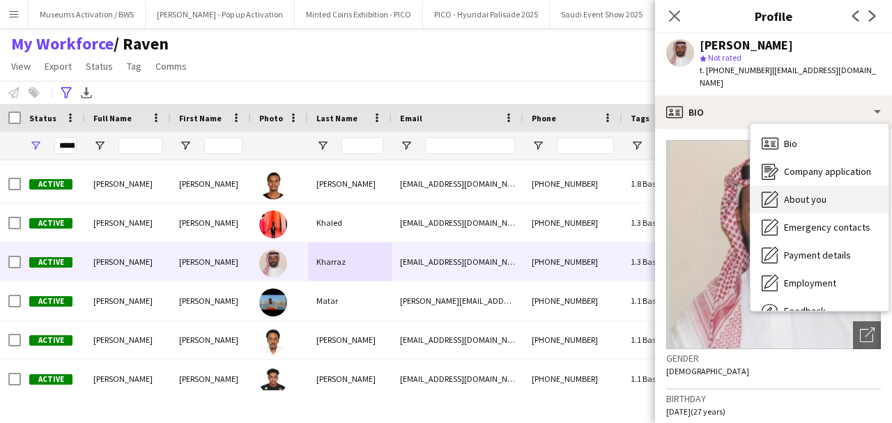
click at [774, 191] on icon at bounding box center [771, 198] width 14 height 14
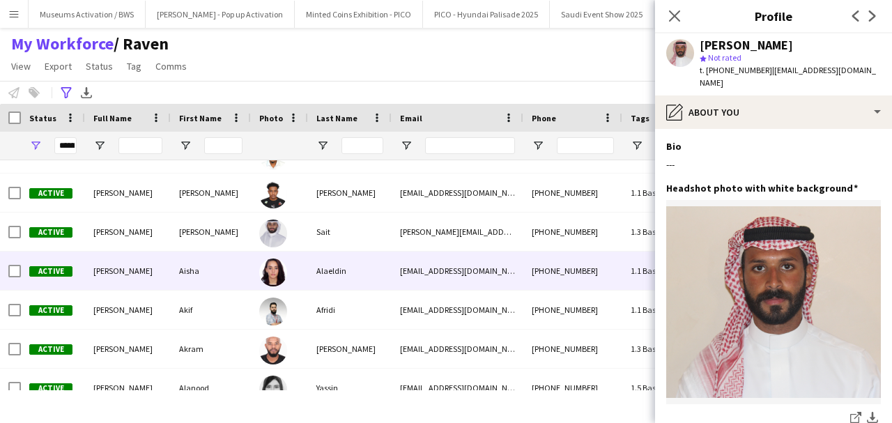
click at [313, 276] on div "Alaeldin" at bounding box center [350, 271] width 84 height 38
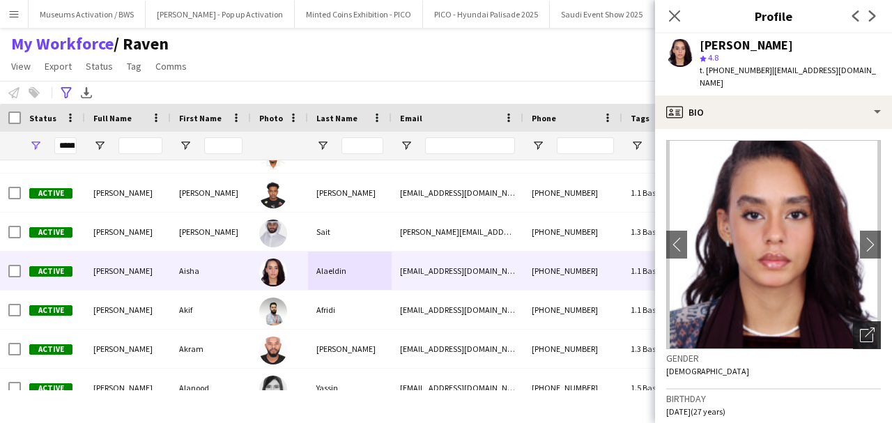
click at [863, 328] on icon "Open photos pop-in" at bounding box center [867, 335] width 15 height 15
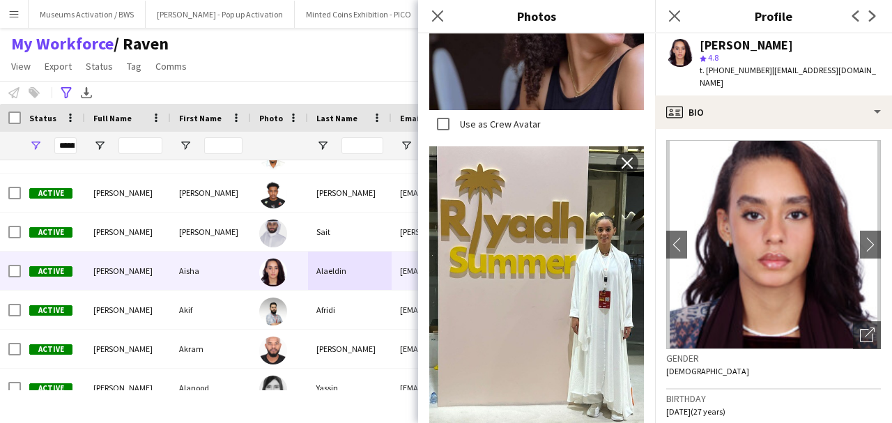
click at [346, 60] on div "My Workforce / Raven View Views Default view Musab Alamri Ninar Wannos Nouf Alo…" at bounding box center [446, 56] width 892 height 47
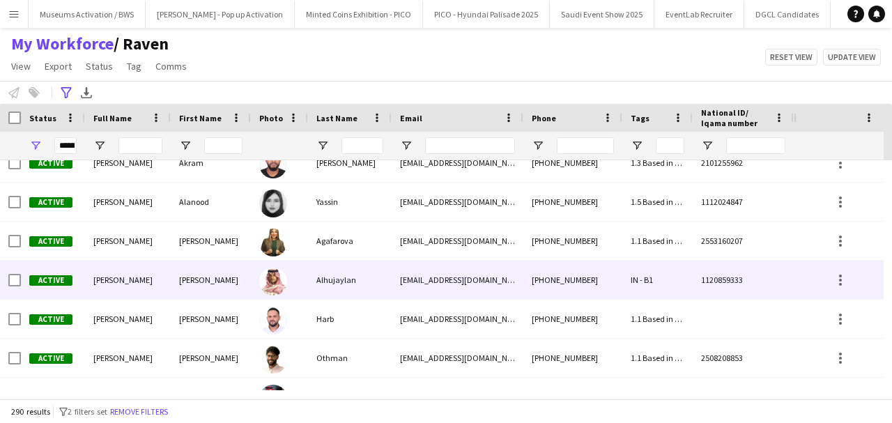
click at [314, 293] on div "Alhujaylan" at bounding box center [350, 280] width 84 height 38
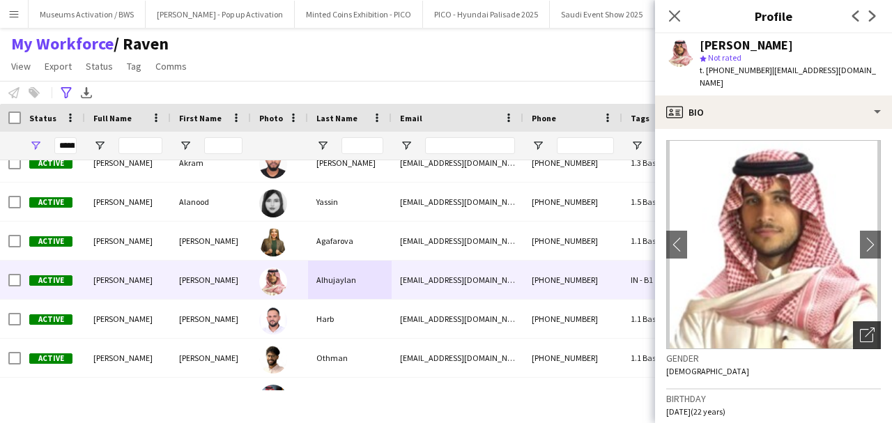
click at [857, 343] on div "Open photos pop-in" at bounding box center [867, 335] width 28 height 28
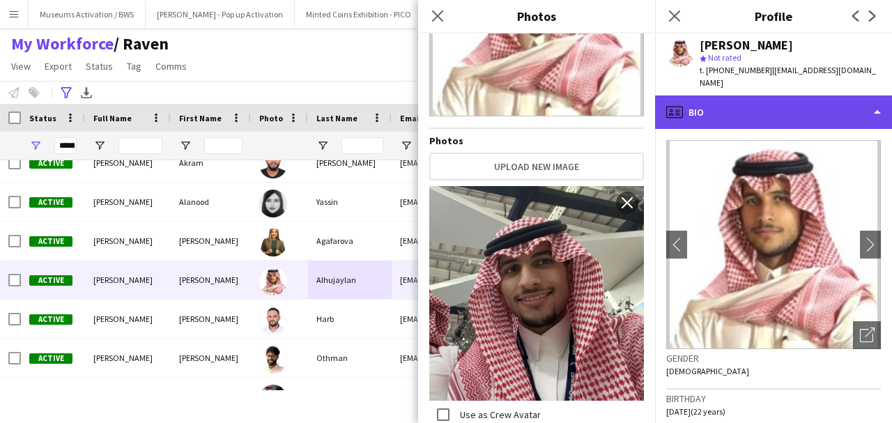
click at [746, 100] on div "profile Bio" at bounding box center [773, 111] width 237 height 33
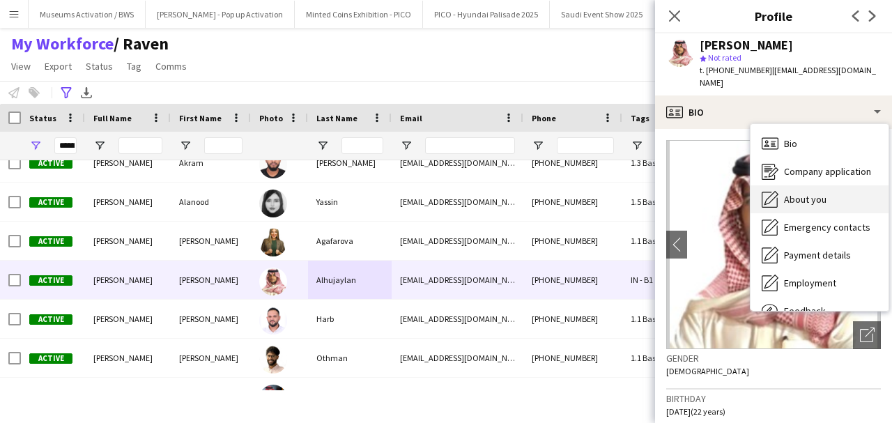
click at [784, 196] on span "About you" at bounding box center [805, 199] width 43 height 13
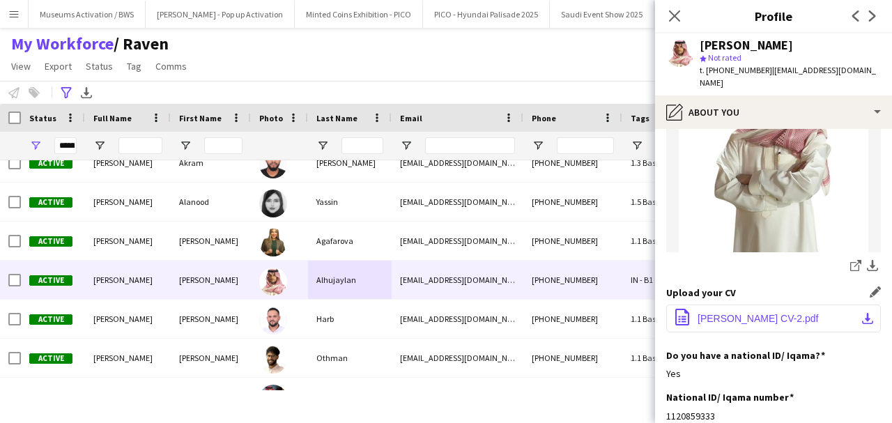
click at [762, 308] on button "office-file-sheet Ali CV-2.pdf download-bottom" at bounding box center [773, 319] width 215 height 28
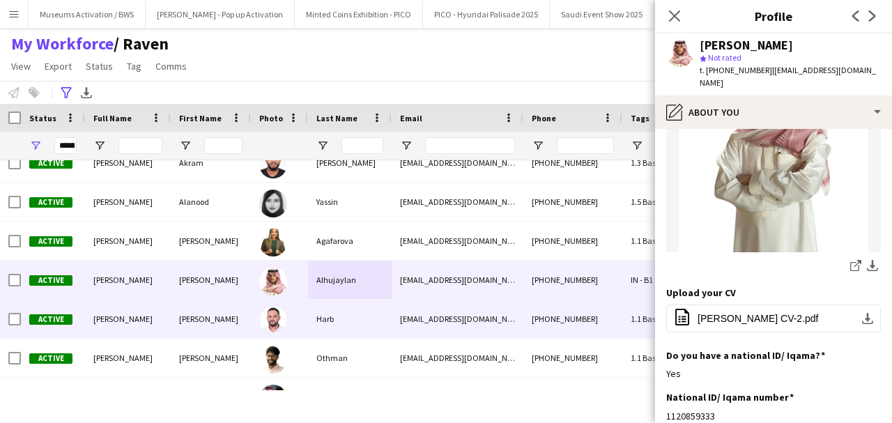
scroll to position [1858, 0]
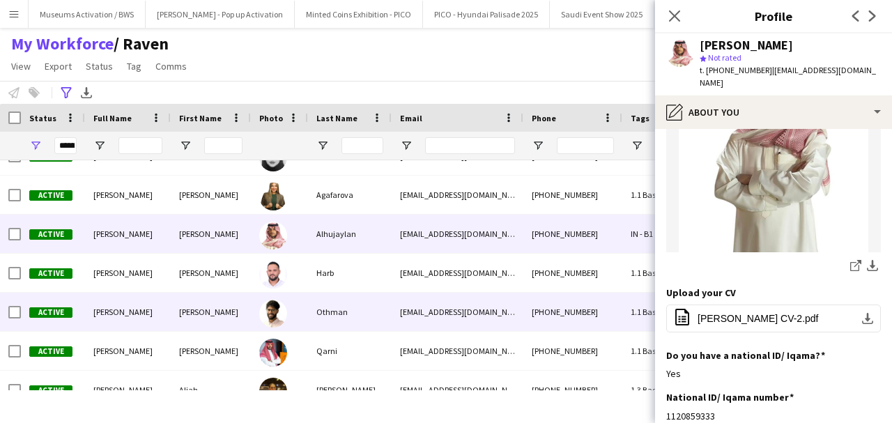
click at [233, 316] on div "[PERSON_NAME]" at bounding box center [211, 312] width 80 height 38
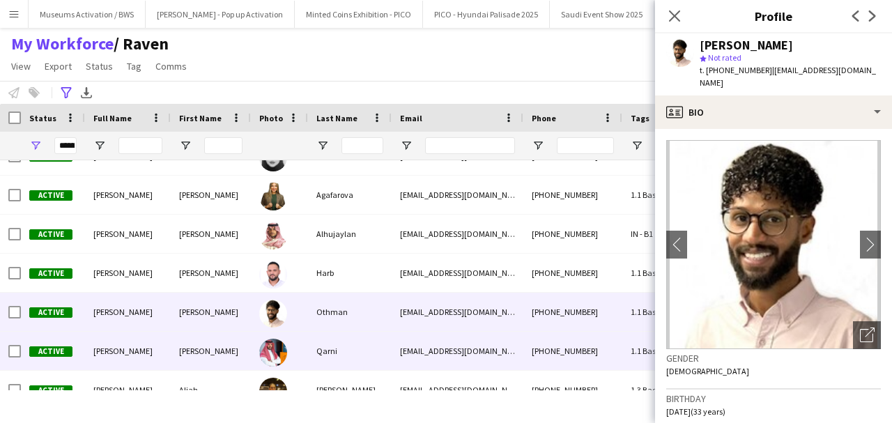
click at [233, 337] on div "[PERSON_NAME]" at bounding box center [211, 351] width 80 height 38
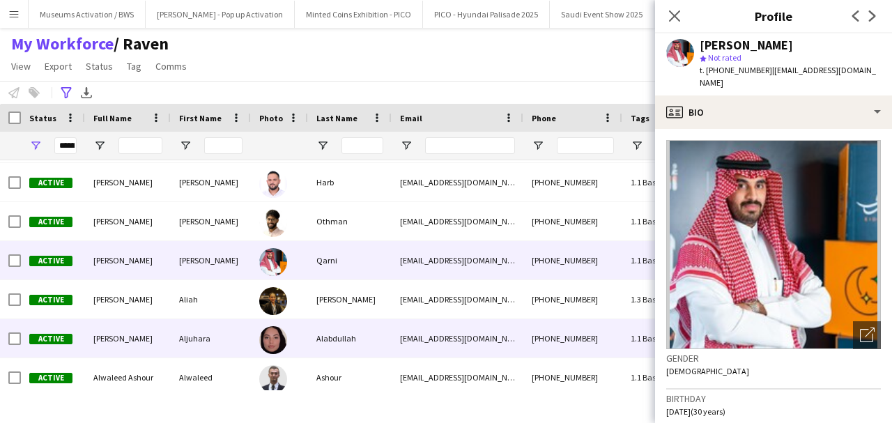
scroll to position [1951, 0]
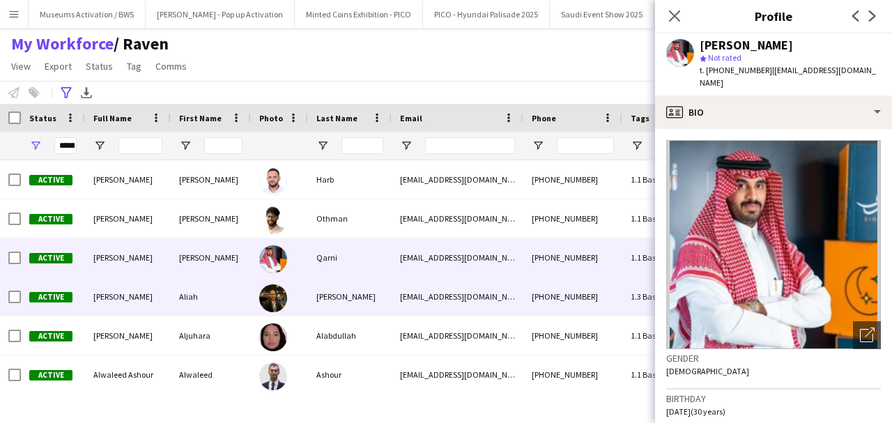
click at [235, 295] on div "Aliah" at bounding box center [211, 296] width 80 height 38
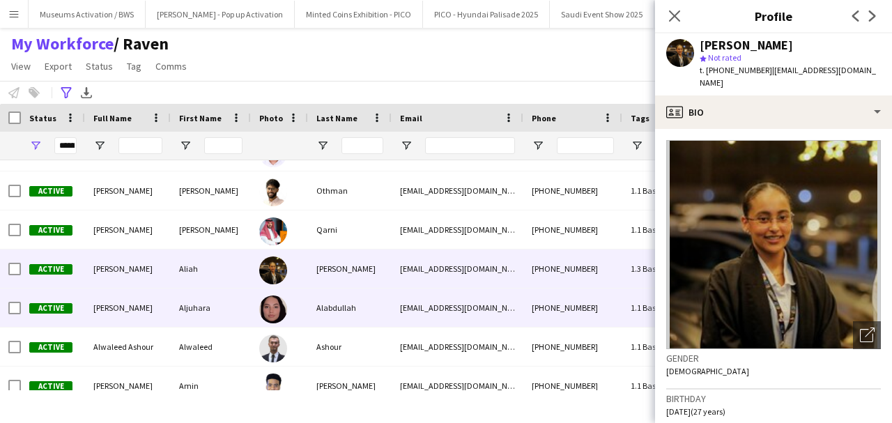
scroll to position [1997, 0]
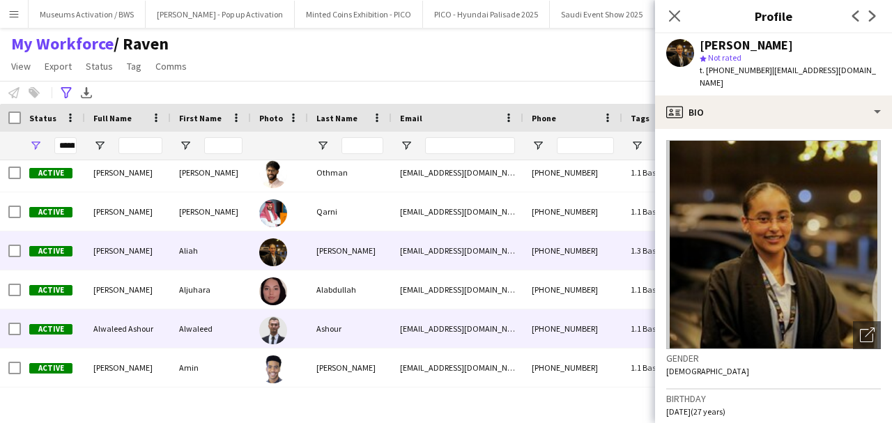
click at [233, 333] on div "Alwaleed" at bounding box center [211, 328] width 80 height 38
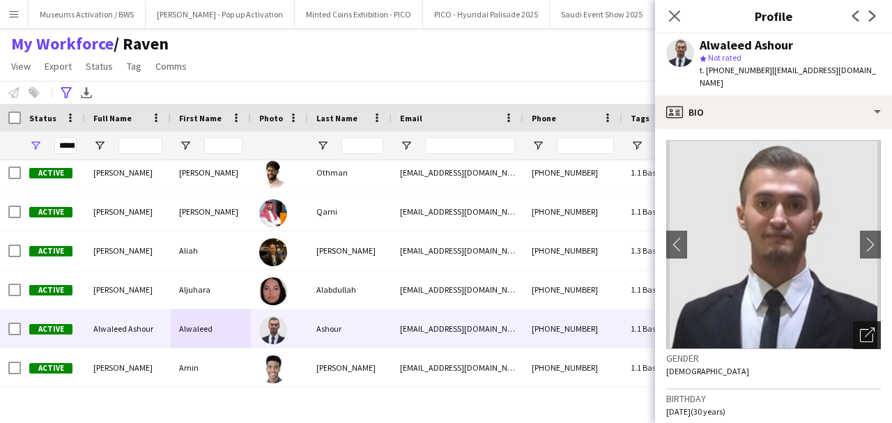
click at [863, 328] on icon "Open photos pop-in" at bounding box center [867, 335] width 15 height 15
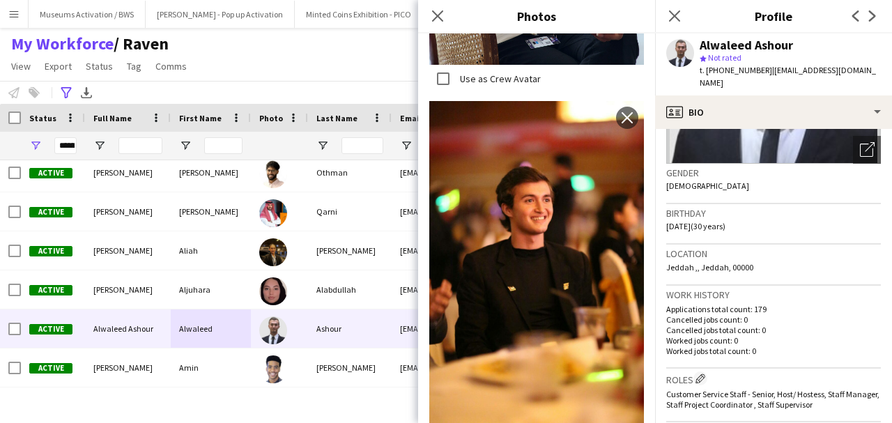
click at [353, 88] on div "**********" at bounding box center [446, 92] width 892 height 23
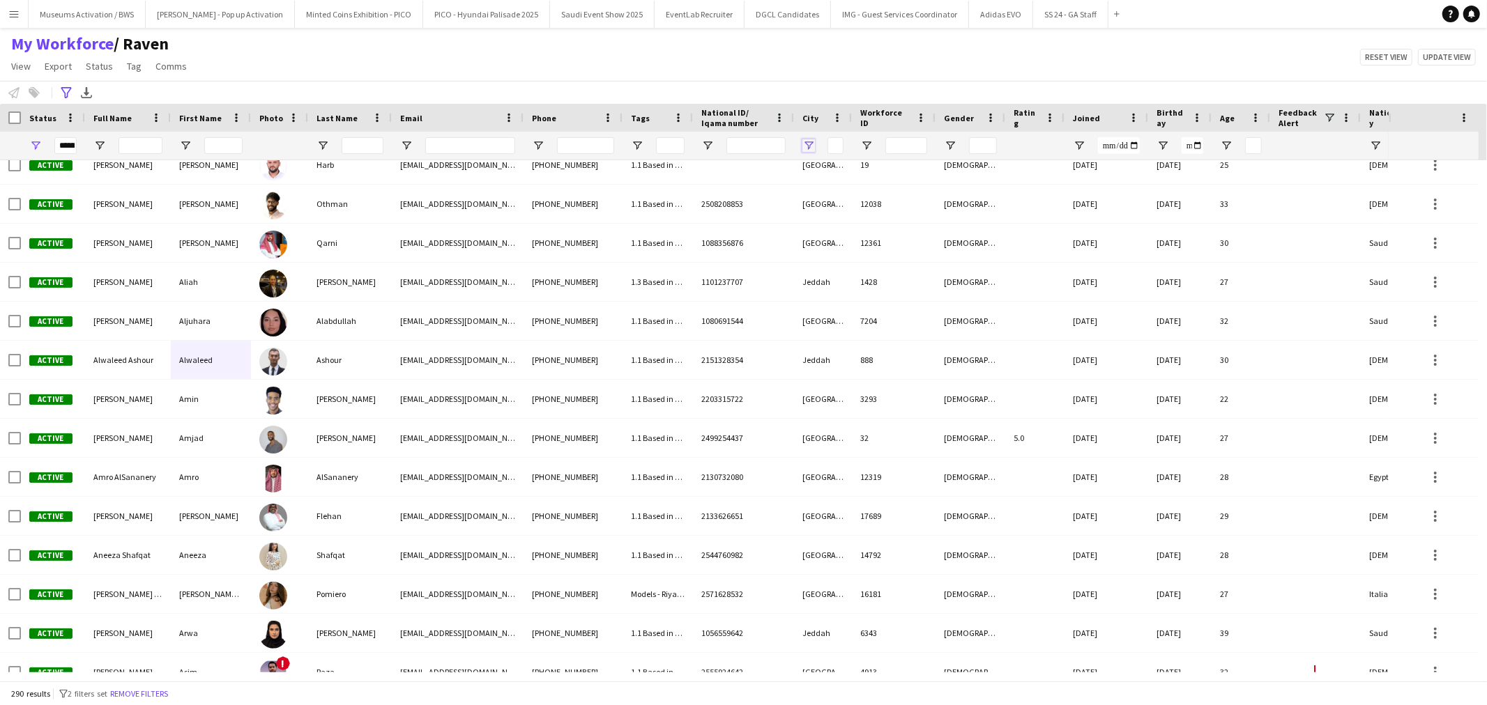
click at [811, 149] on span "Open Filter Menu" at bounding box center [808, 145] width 13 height 13
type input "***"
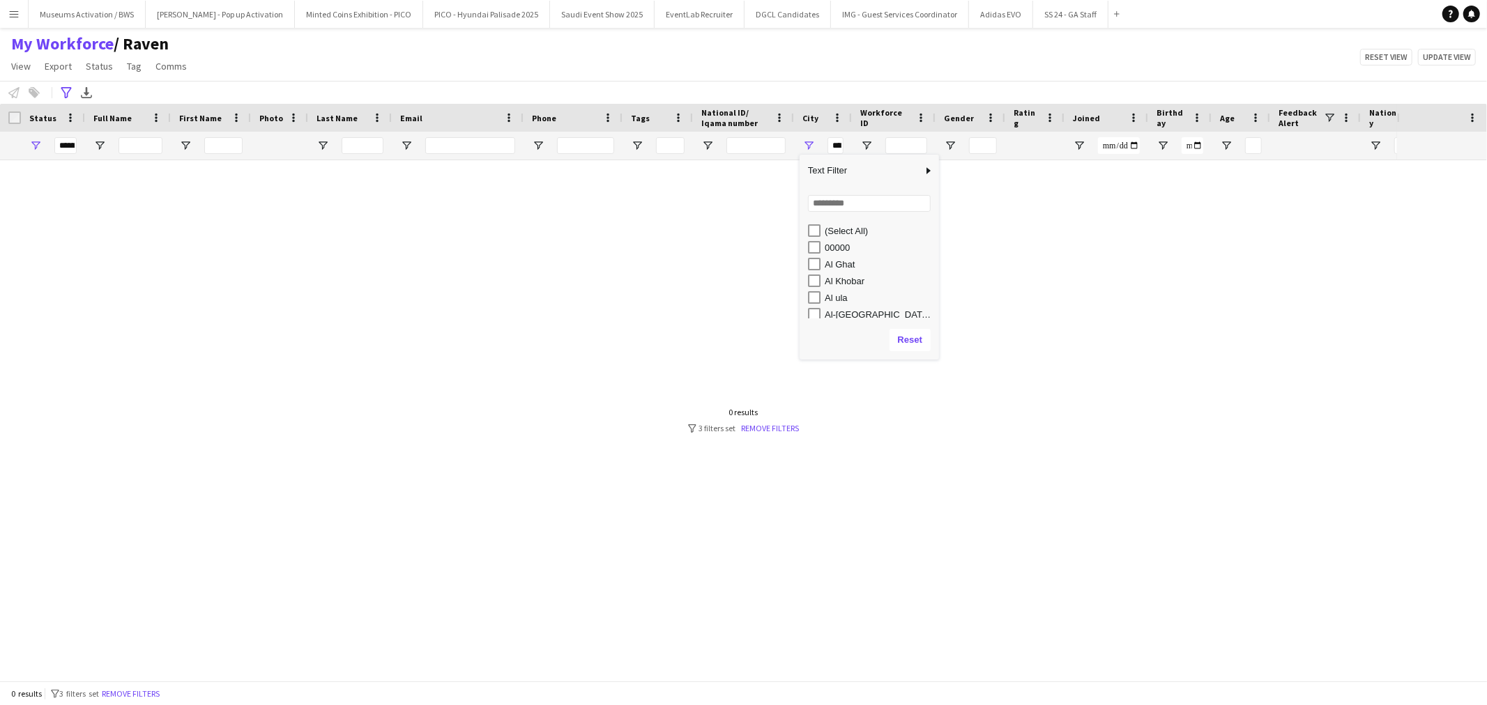
click at [806, 229] on div "(Select All)" at bounding box center [868, 230] width 139 height 17
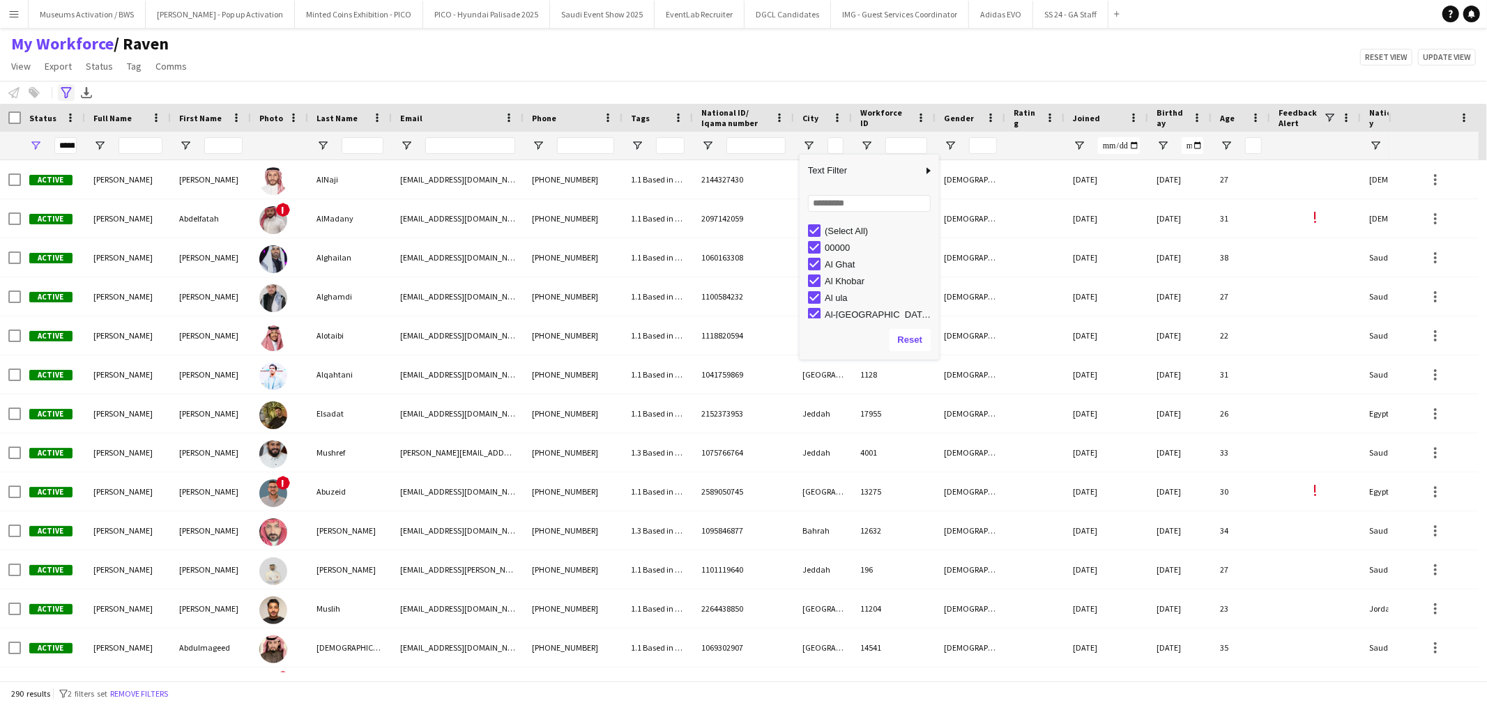
click at [64, 98] on icon "Advanced filters" at bounding box center [66, 92] width 11 height 11
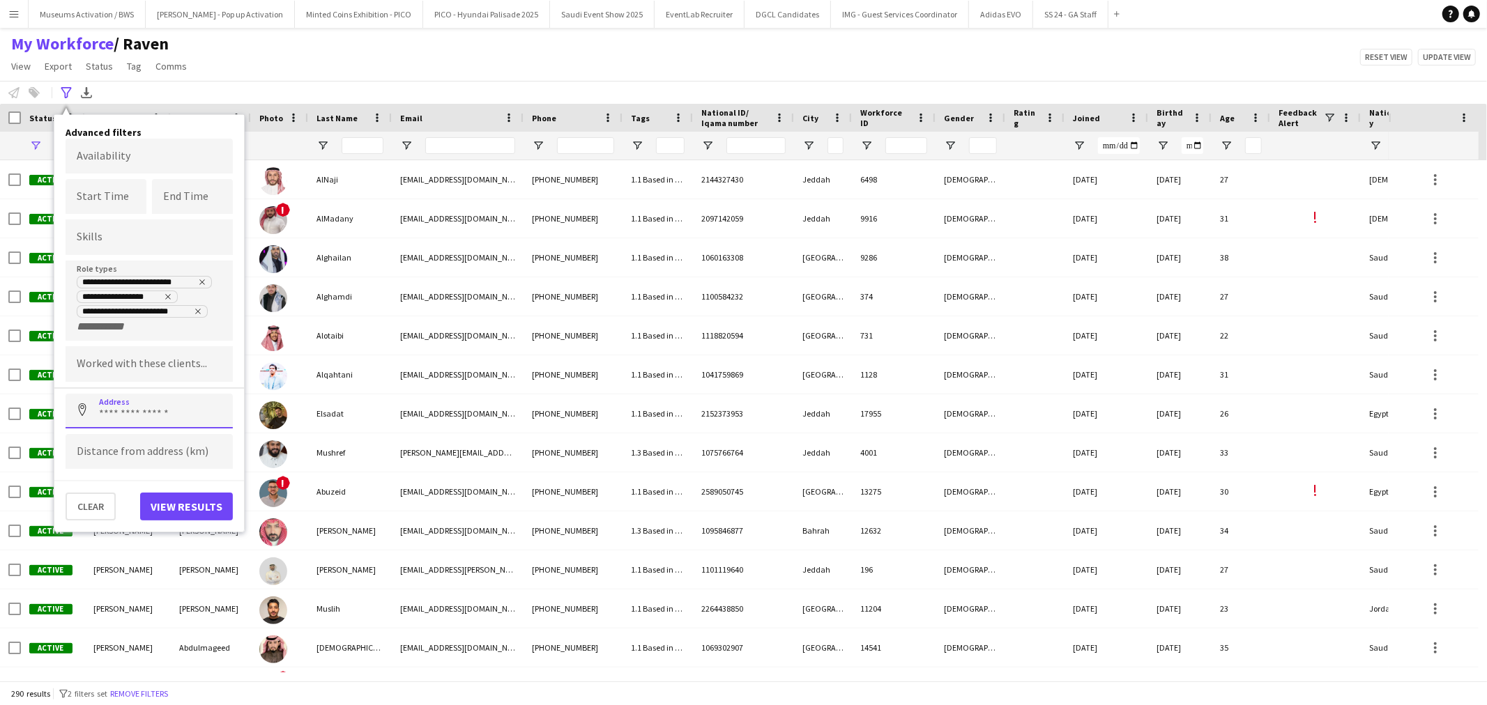
click at [135, 405] on input at bounding box center [149, 411] width 167 height 35
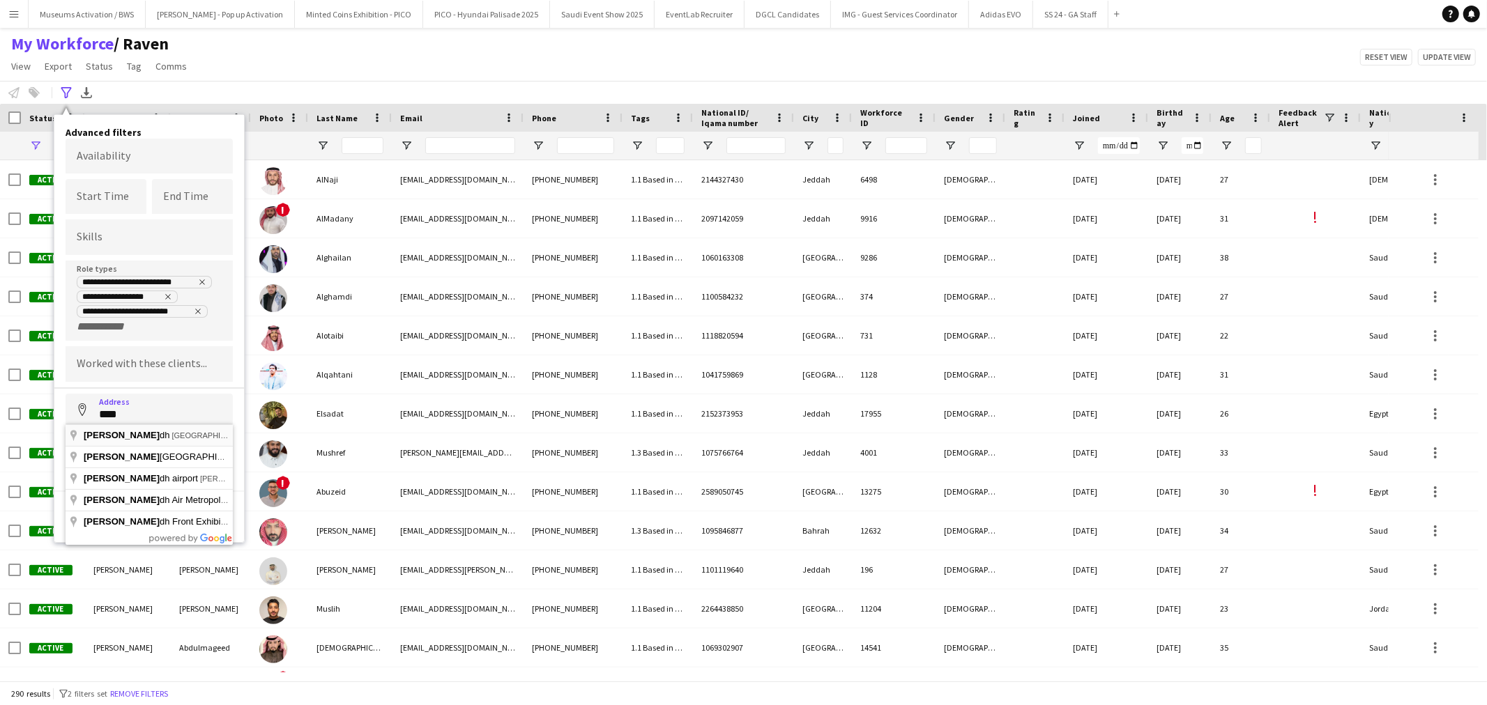
type input "**********"
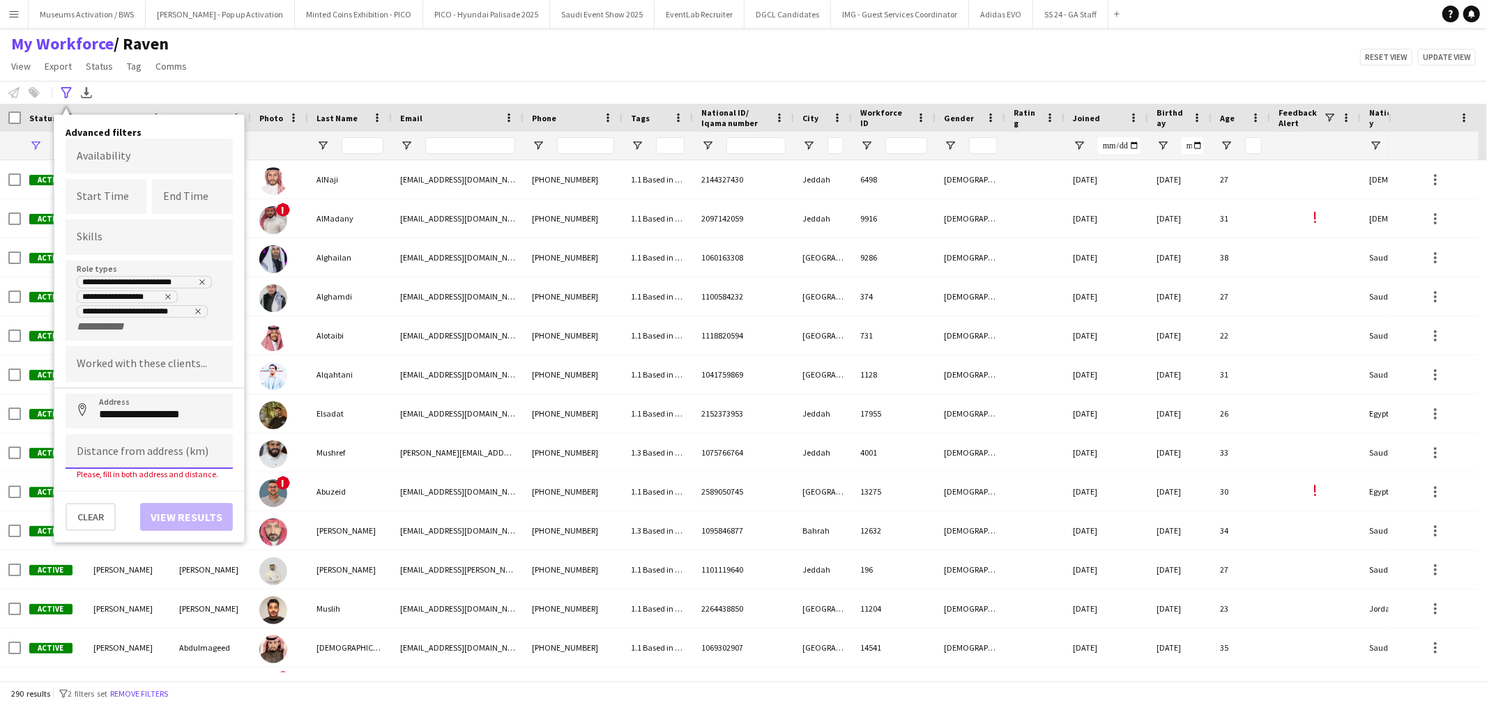
click at [140, 439] on input at bounding box center [149, 451] width 167 height 35
type input "******"
click at [169, 500] on button "View results" at bounding box center [186, 507] width 93 height 28
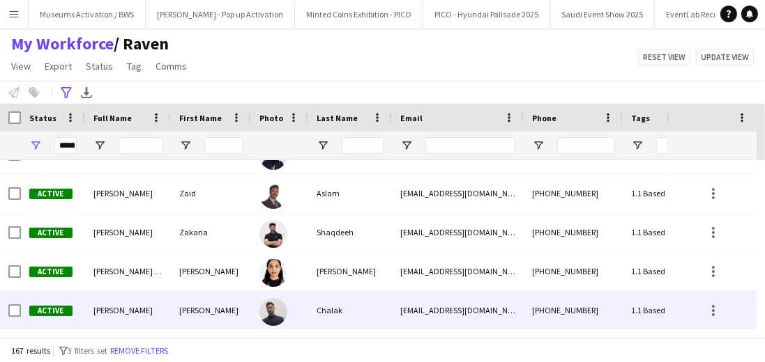
click at [240, 302] on div "Zohdi" at bounding box center [211, 310] width 80 height 38
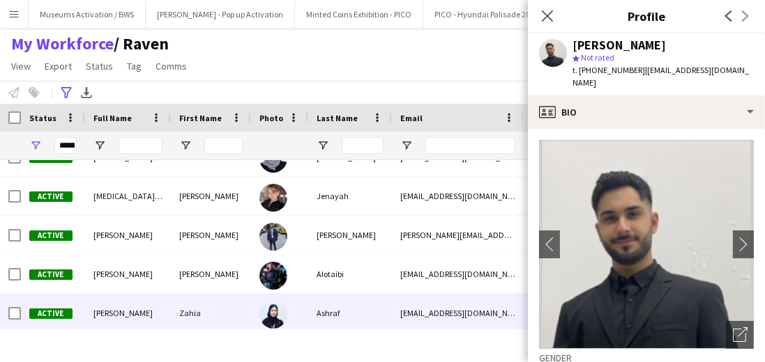
click at [245, 325] on div "Zahia" at bounding box center [211, 313] width 80 height 38
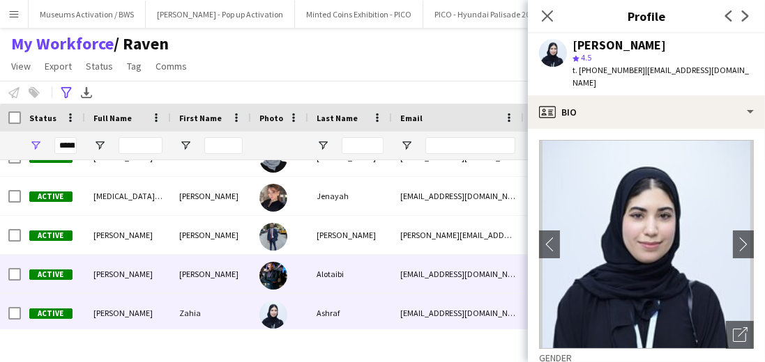
click at [248, 289] on div "Yousef" at bounding box center [211, 274] width 80 height 38
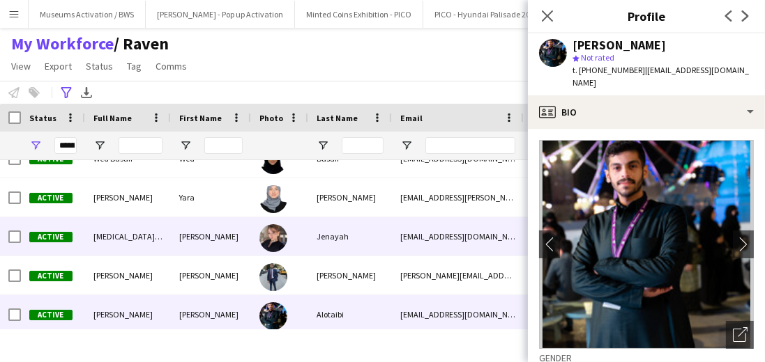
click at [314, 245] on div "Jenayah" at bounding box center [350, 236] width 84 height 38
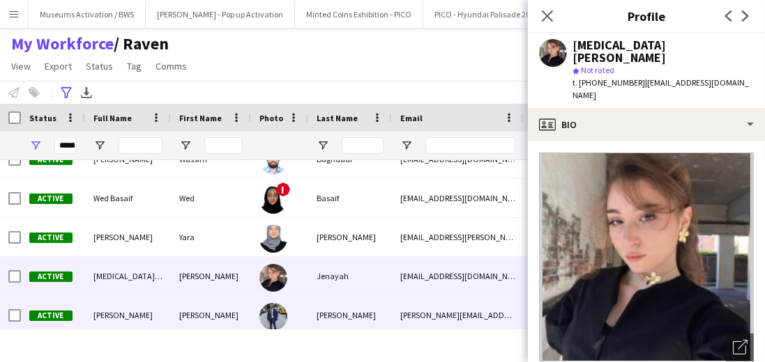
click at [324, 308] on div "Al Taweel" at bounding box center [350, 315] width 84 height 38
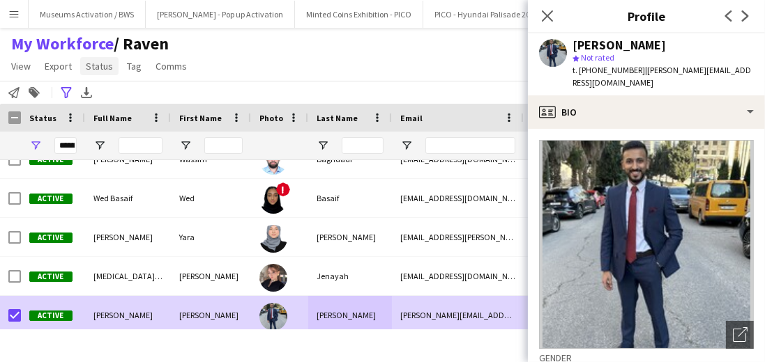
click at [91, 71] on span "Status" at bounding box center [99, 66] width 27 height 13
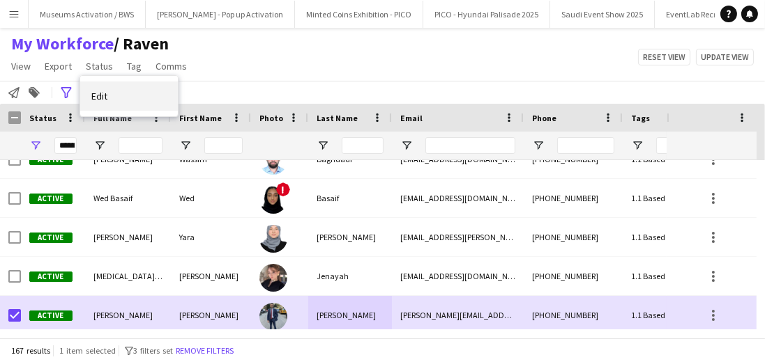
click at [102, 95] on span "Edit" at bounding box center [99, 96] width 16 height 13
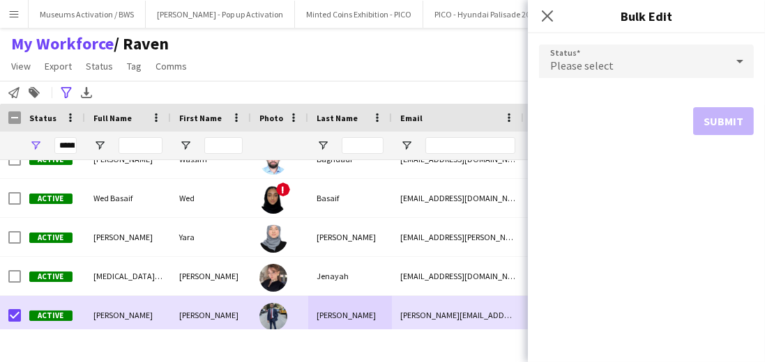
click at [622, 68] on div "Please select" at bounding box center [632, 61] width 187 height 33
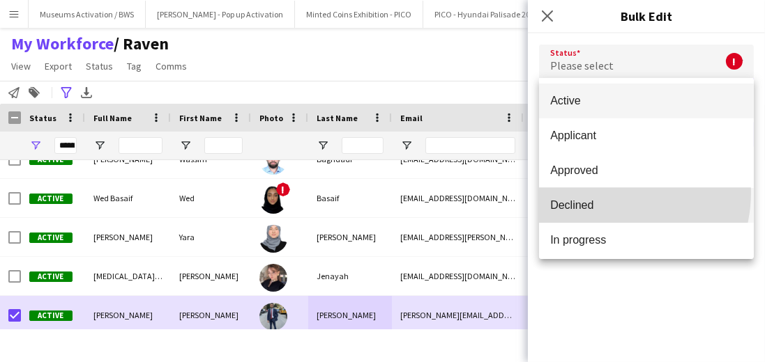
click at [602, 192] on mat-option "Declined" at bounding box center [646, 205] width 215 height 35
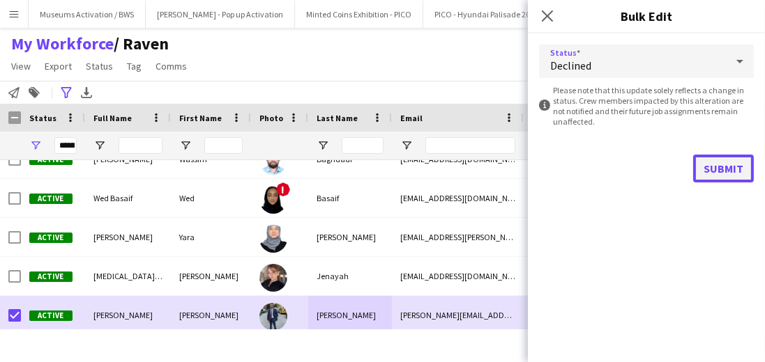
click at [704, 167] on button "Submit" at bounding box center [723, 169] width 61 height 28
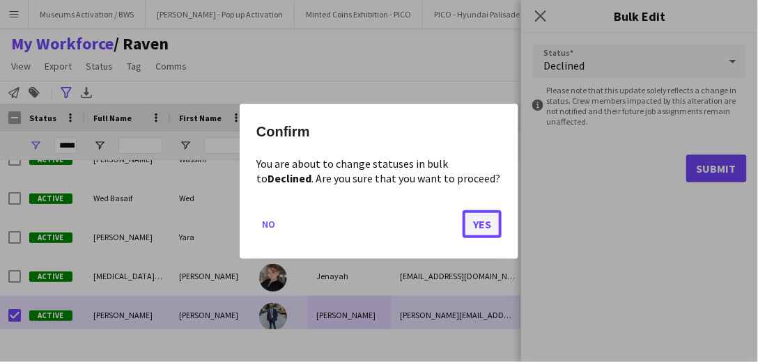
click at [477, 230] on button "Yes" at bounding box center [482, 224] width 39 height 28
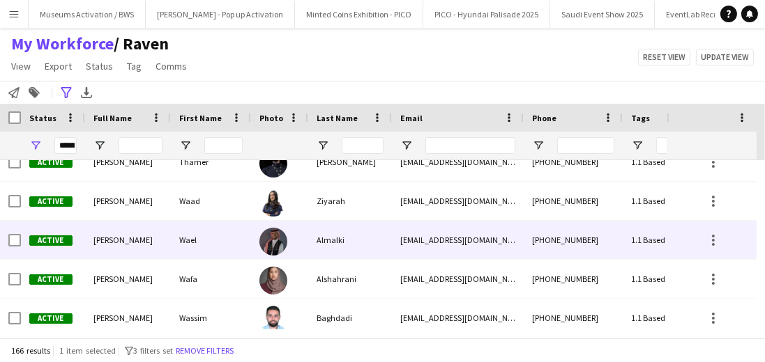
click at [216, 233] on div "Wael" at bounding box center [211, 240] width 80 height 38
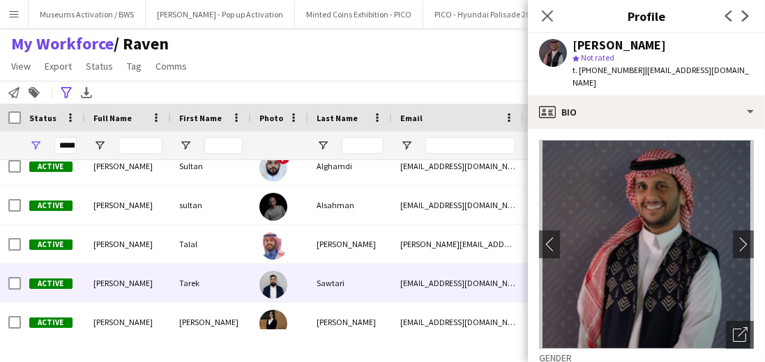
click at [295, 275] on div at bounding box center [279, 283] width 57 height 38
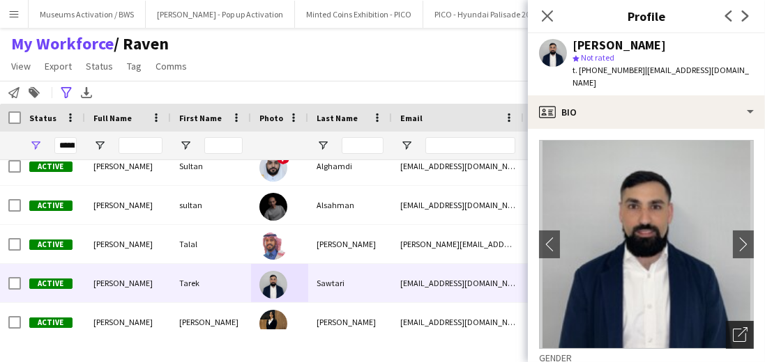
click at [736, 328] on icon "Open photos pop-in" at bounding box center [739, 335] width 15 height 15
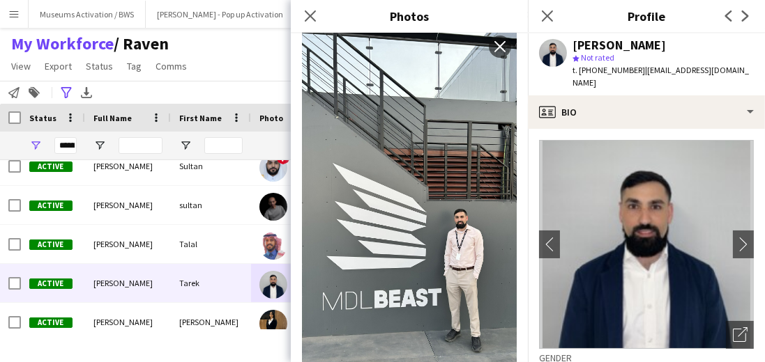
click at [267, 82] on div "**********" at bounding box center [382, 92] width 765 height 23
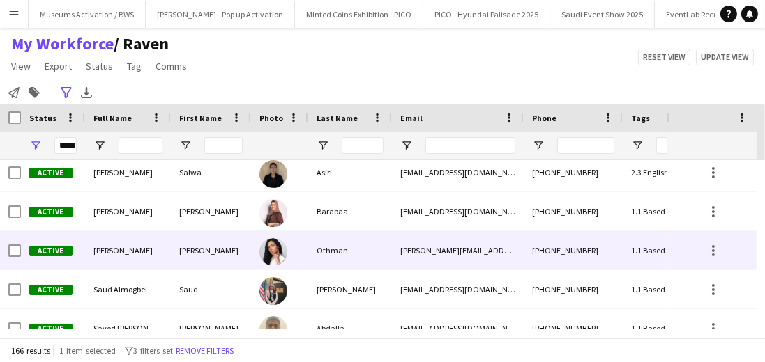
click at [235, 248] on div "Sara" at bounding box center [211, 250] width 80 height 38
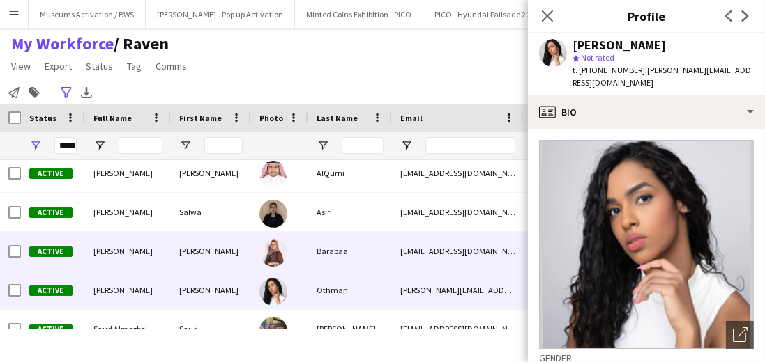
click at [237, 250] on div "Sara" at bounding box center [211, 251] width 80 height 38
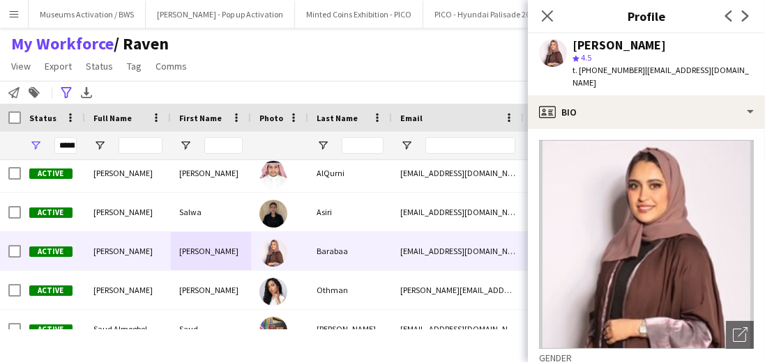
click at [351, 86] on div "**********" at bounding box center [382, 92] width 765 height 23
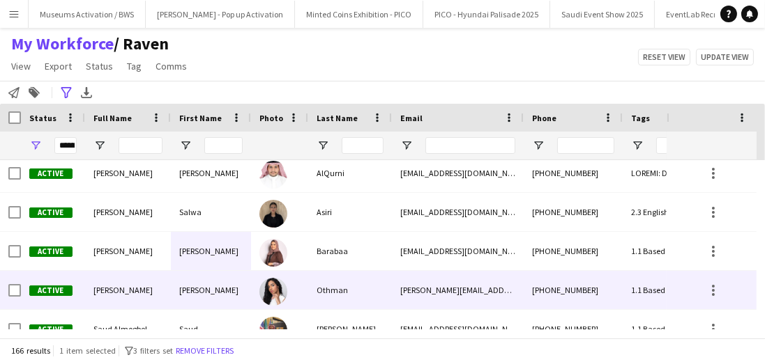
click at [179, 284] on div "Sara" at bounding box center [211, 290] width 80 height 38
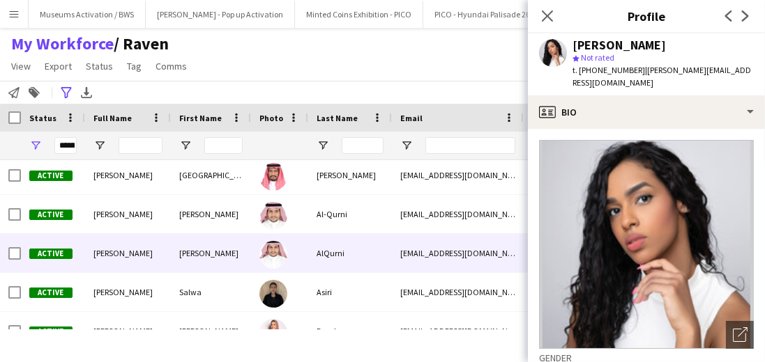
click at [212, 256] on div "Salman" at bounding box center [211, 253] width 80 height 38
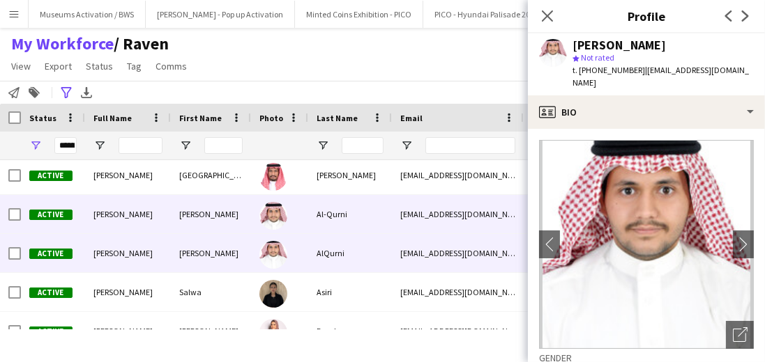
click at [215, 225] on div "Salman" at bounding box center [211, 214] width 80 height 38
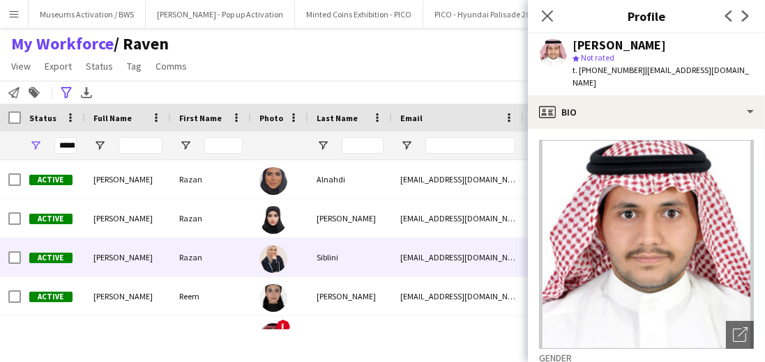
click at [211, 254] on div "Razan" at bounding box center [211, 257] width 80 height 38
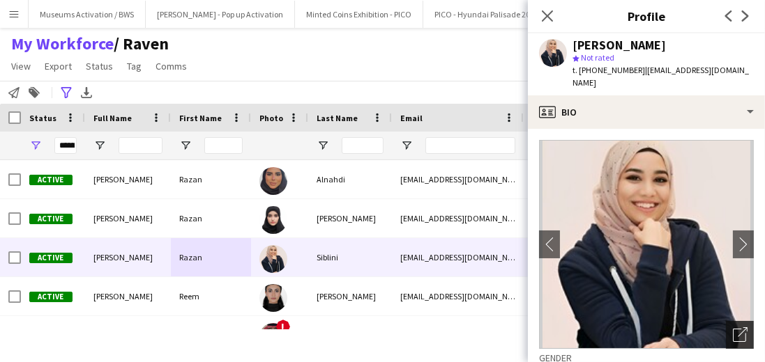
click at [725, 326] on div "Open photos pop-in" at bounding box center [739, 335] width 28 height 28
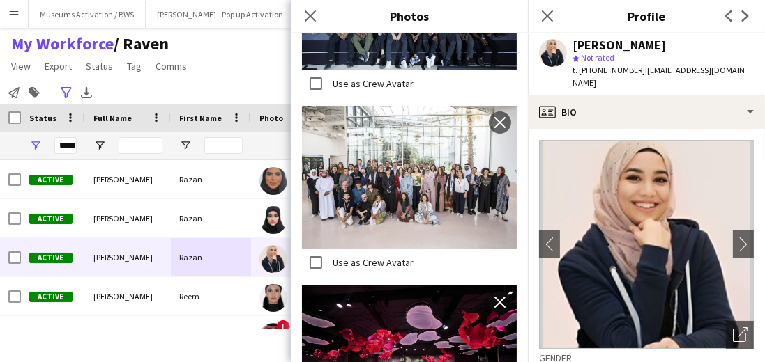
click at [231, 93] on div "**********" at bounding box center [382, 92] width 765 height 23
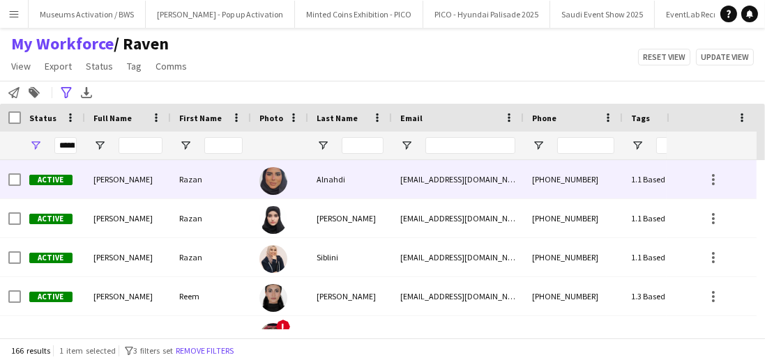
click at [224, 184] on div "Razan" at bounding box center [211, 179] width 80 height 38
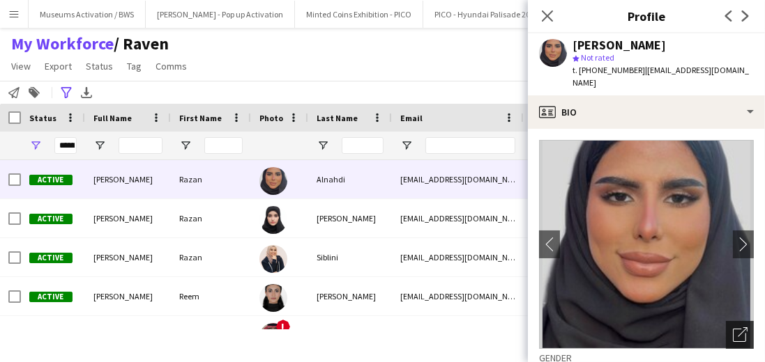
click at [737, 333] on div "Open photos pop-in" at bounding box center [739, 335] width 28 height 28
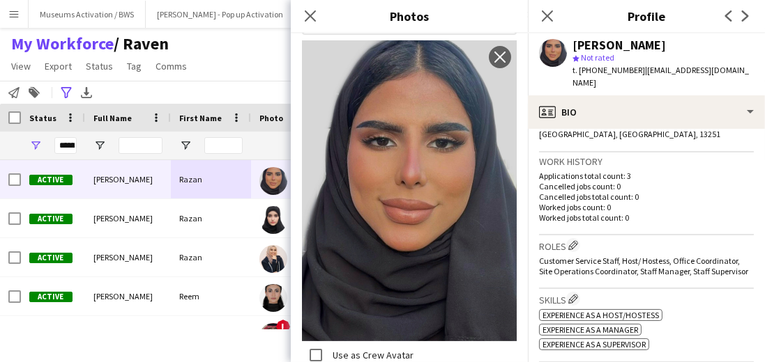
click at [573, 258] on span "Customer Service Staff, Host/ Hostess, Office Coordinator, Site Operations Coor…" at bounding box center [643, 266] width 209 height 21
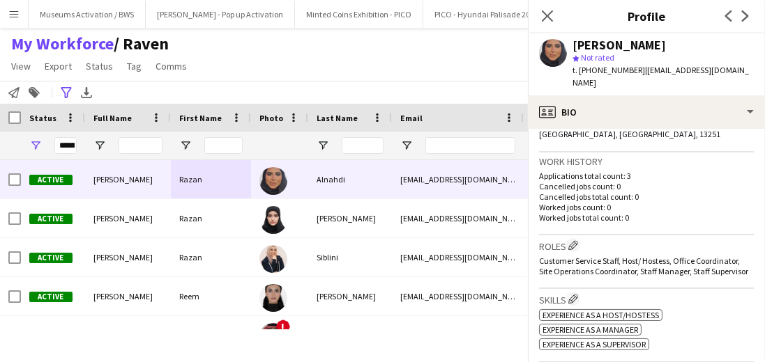
click at [573, 258] on span "Customer Service Staff, Host/ Hostess, Office Coordinator, Site Operations Coor…" at bounding box center [643, 266] width 209 height 21
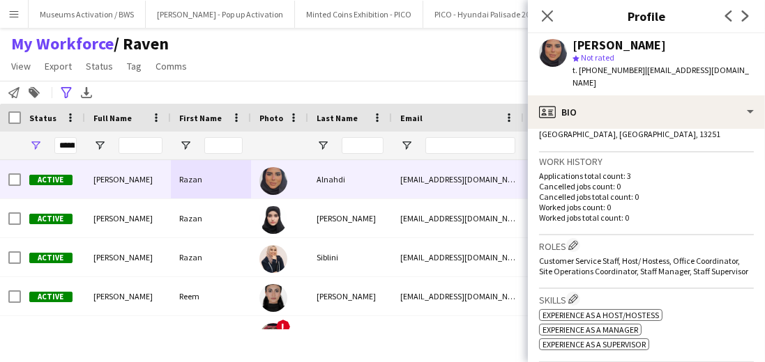
click at [573, 258] on span "Customer Service Staff, Host/ Hostess, Office Coordinator, Site Operations Coor…" at bounding box center [643, 266] width 209 height 21
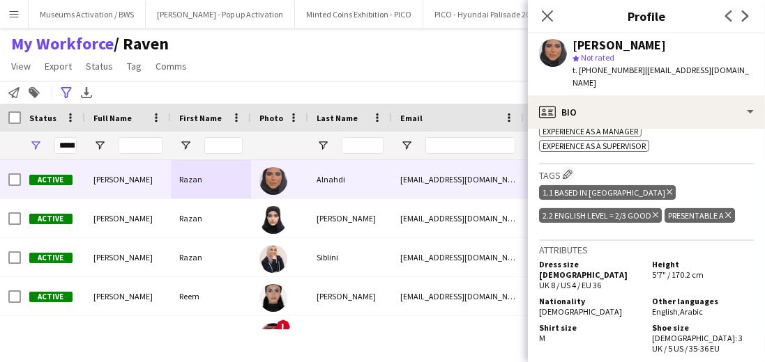
click at [569, 307] on span "[DEMOGRAPHIC_DATA]" at bounding box center [580, 312] width 83 height 10
click at [593, 296] on div "Nationality Yemenite" at bounding box center [592, 306] width 107 height 21
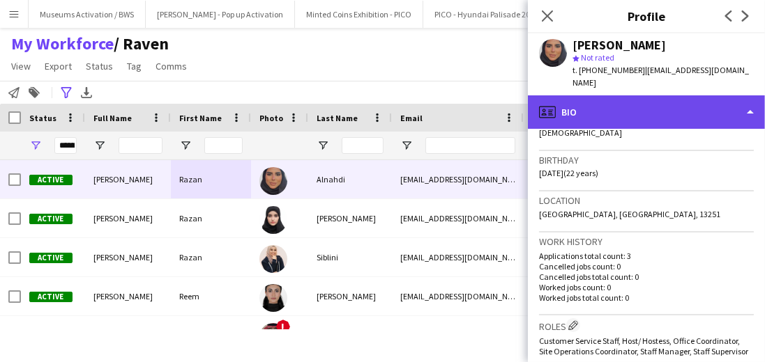
click at [634, 112] on div "profile Bio" at bounding box center [646, 111] width 237 height 33
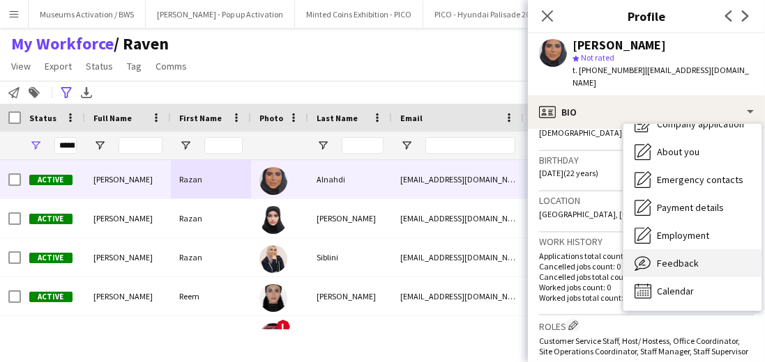
click at [661, 249] on div "Feedback Feedback" at bounding box center [692, 263] width 138 height 28
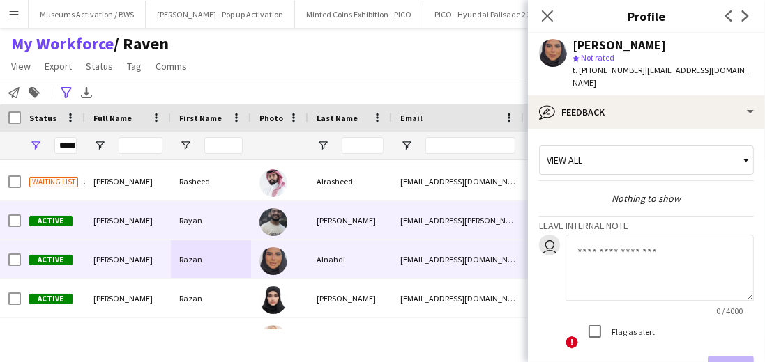
click at [315, 212] on div "Munshi" at bounding box center [350, 220] width 84 height 38
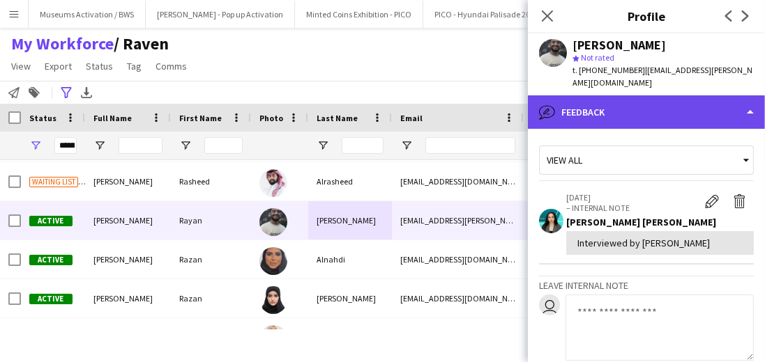
click at [675, 95] on div "bubble-pencil Feedback" at bounding box center [646, 111] width 237 height 33
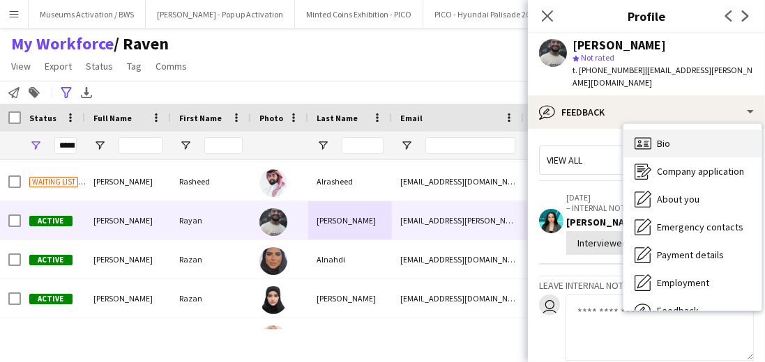
click at [675, 130] on div "Bio Bio" at bounding box center [692, 144] width 138 height 28
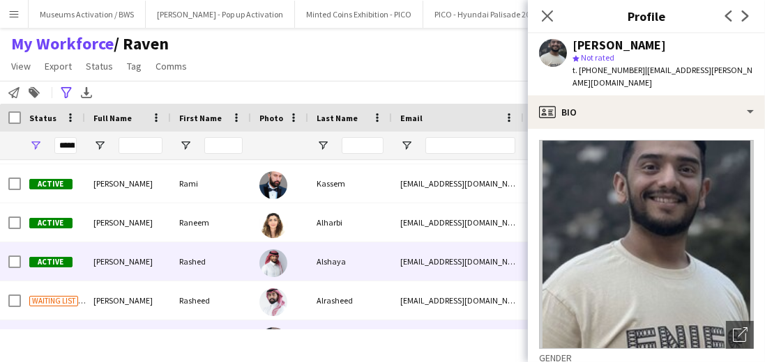
click at [323, 249] on div "Alshaya" at bounding box center [350, 262] width 84 height 38
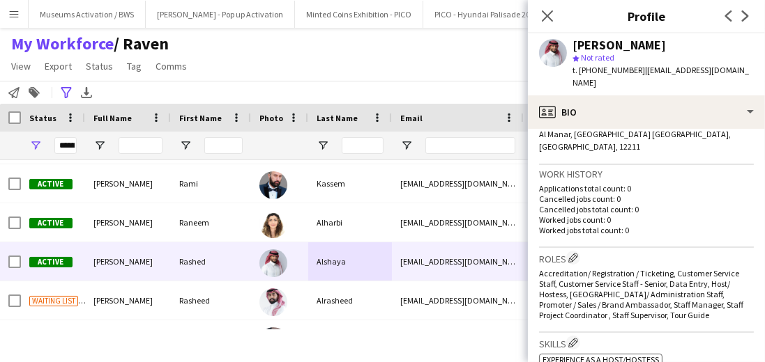
click at [653, 268] on span "Accreditation/ Registration / Ticketing, Customer Service Staff, Customer Servi…" at bounding box center [641, 294] width 204 height 52
click at [651, 277] on span "Accreditation/ Registration / Ticketing, Customer Service Staff, Customer Servi…" at bounding box center [641, 294] width 204 height 52
click at [650, 295] on div "Roles Edit crew company roles Accreditation/ Registration / Ticketing, Customer…" at bounding box center [646, 290] width 215 height 85
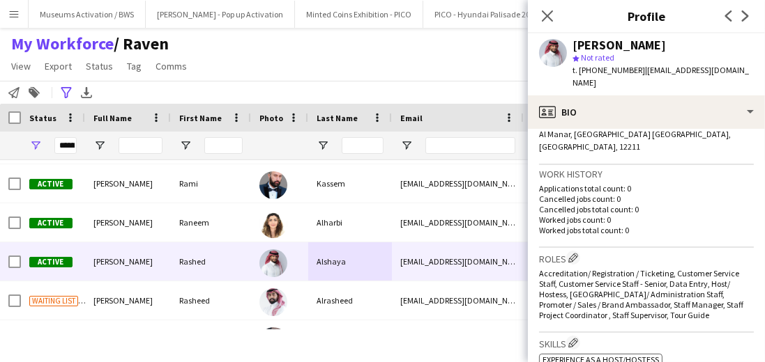
click at [650, 295] on div "Roles Edit crew company roles Accreditation/ Registration / Ticketing, Customer…" at bounding box center [646, 290] width 215 height 85
click at [431, 71] on div "My Workforce / Raven View Views Default view [PERSON_NAME] [PERSON_NAME] [PERSO…" at bounding box center [382, 56] width 765 height 47
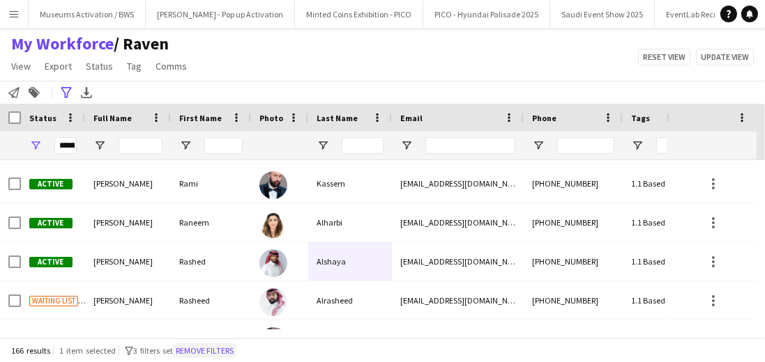
click at [213, 344] on button "Remove filters" at bounding box center [204, 351] width 63 height 15
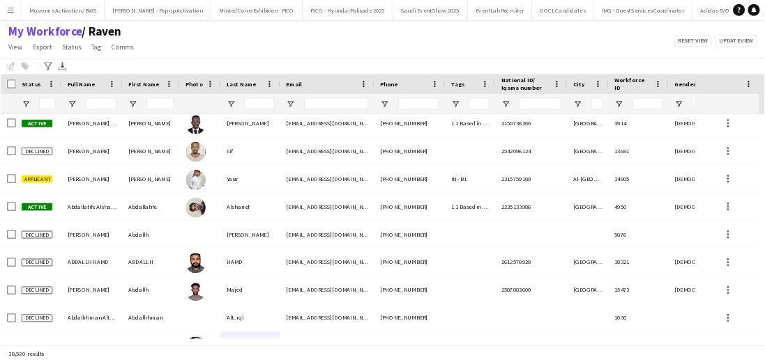
scroll to position [4651, 0]
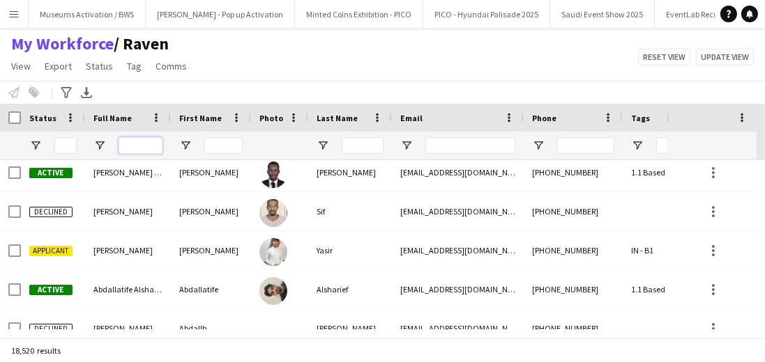
click at [131, 146] on input "Full Name Filter Input" at bounding box center [140, 145] width 44 height 17
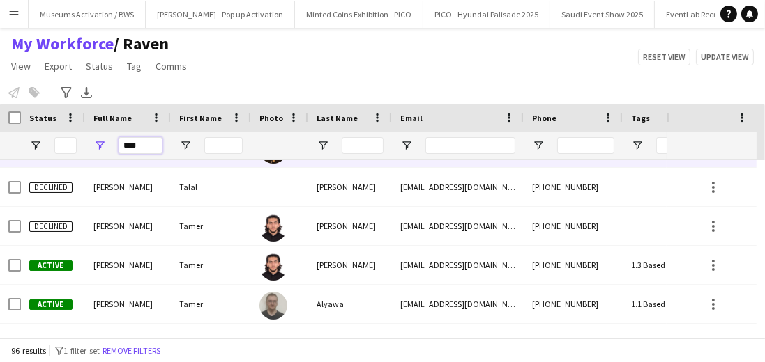
scroll to position [2501, 0]
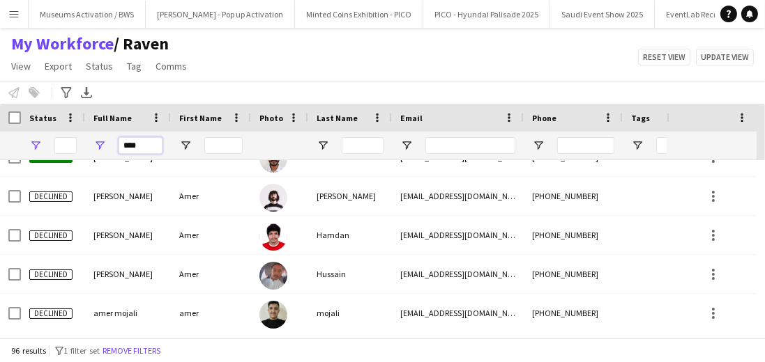
type input "****"
click at [36, 147] on span "Open Filter Menu" at bounding box center [35, 145] width 13 height 13
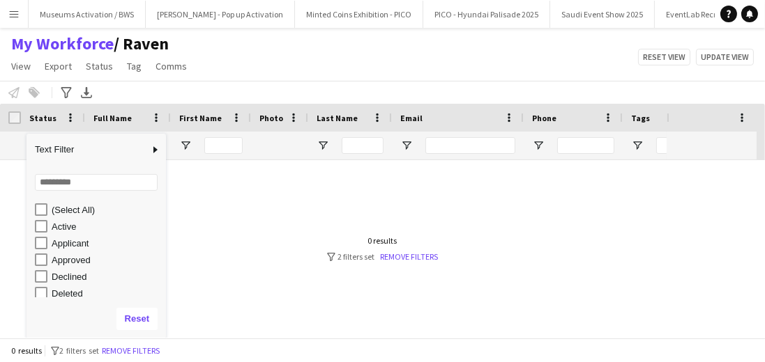
type input "**********"
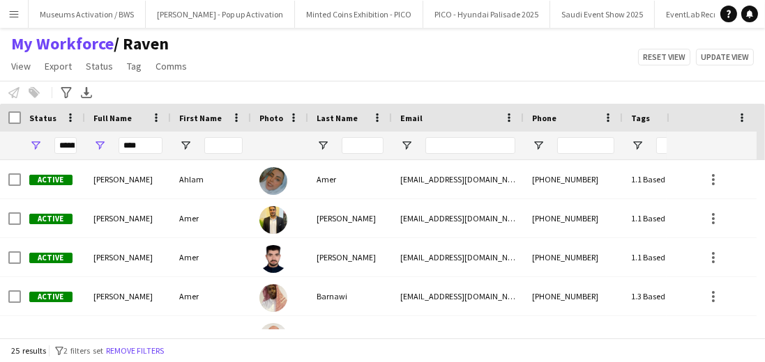
click at [223, 91] on div "Notify workforce Add to tag Select at least one crew to tag him or her. Advance…" at bounding box center [382, 92] width 765 height 23
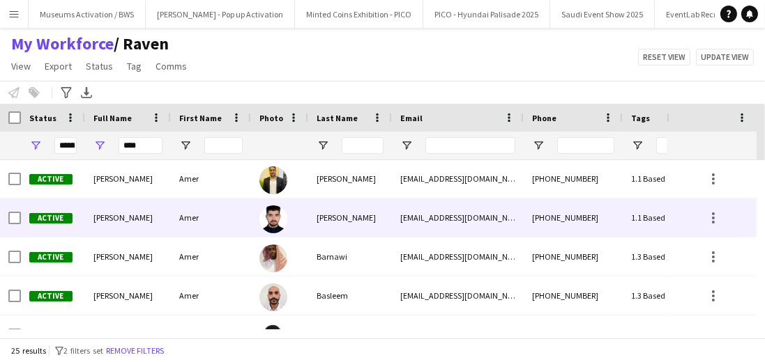
click at [217, 204] on div "Amer" at bounding box center [211, 218] width 80 height 38
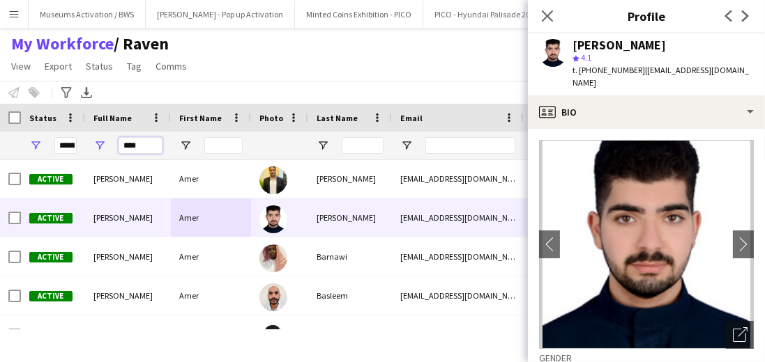
click at [144, 148] on input "****" at bounding box center [140, 145] width 44 height 17
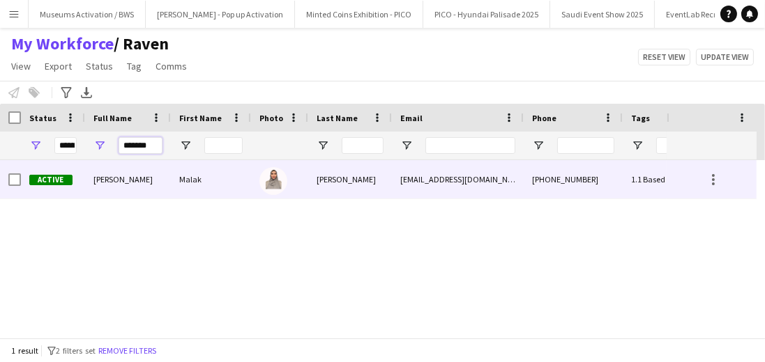
type input "*******"
click at [148, 167] on div "Malak Hirzallah" at bounding box center [128, 179] width 86 height 38
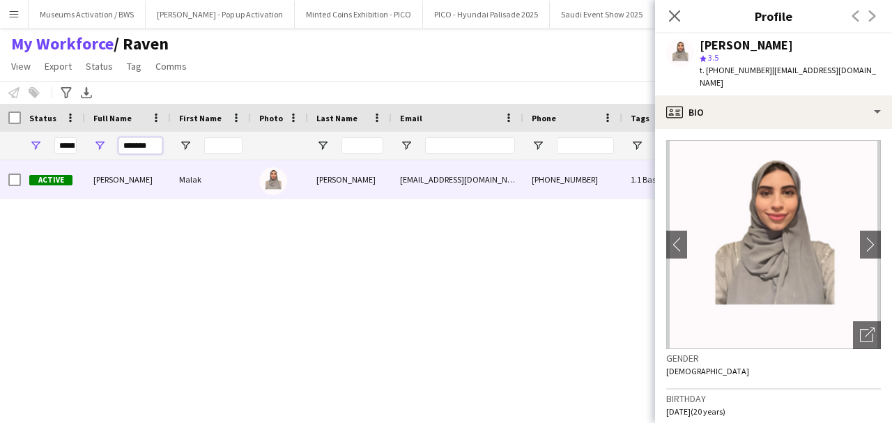
click at [153, 146] on input "*******" at bounding box center [140, 145] width 44 height 17
click at [153, 144] on input "*******" at bounding box center [140, 145] width 44 height 17
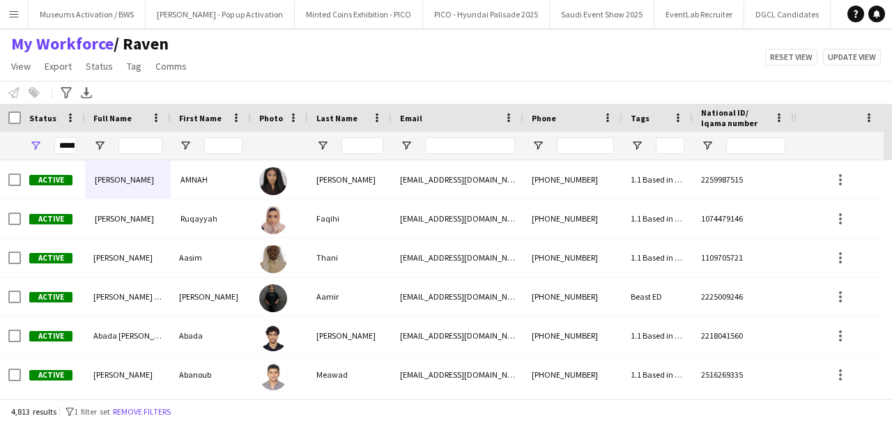
click at [239, 82] on div "Notify workforce Add to tag Select at least one crew to tag him or her. Advance…" at bounding box center [446, 92] width 892 height 23
drag, startPoint x: 230, startPoint y: 72, endPoint x: 6, endPoint y: 50, distance: 224.8
click at [6, 50] on div "My Workforce / Raven View Views Default view [PERSON_NAME] [PERSON_NAME] [PERSO…" at bounding box center [446, 56] width 892 height 47
click at [268, 56] on div "My Workforce / Raven View Views Default view [PERSON_NAME] [PERSON_NAME] [PERSO…" at bounding box center [446, 56] width 892 height 47
drag, startPoint x: 199, startPoint y: 73, endPoint x: 12, endPoint y: 45, distance: 189.6
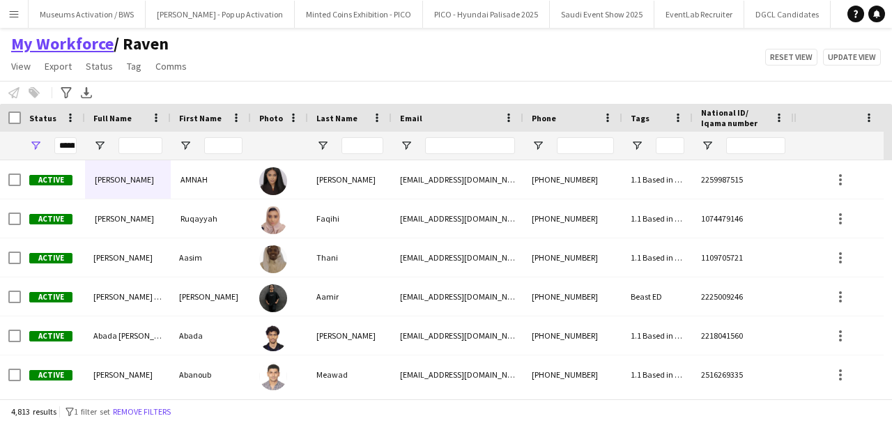
click at [12, 45] on div "My Workforce / Raven View Views Default view [PERSON_NAME] [PERSON_NAME] [PERSO…" at bounding box center [446, 56] width 892 height 47
click at [289, 82] on div "Notify workforce Add to tag Select at least one crew to tag him or her. Advance…" at bounding box center [446, 92] width 892 height 23
click at [134, 141] on input "Full Name Filter Input" at bounding box center [140, 145] width 44 height 17
click at [226, 74] on div "My Workforce / Raven View Views Default view [PERSON_NAME] [PERSON_NAME] [PERSO…" at bounding box center [446, 56] width 892 height 47
drag, startPoint x: 199, startPoint y: 68, endPoint x: 209, endPoint y: 68, distance: 9.8
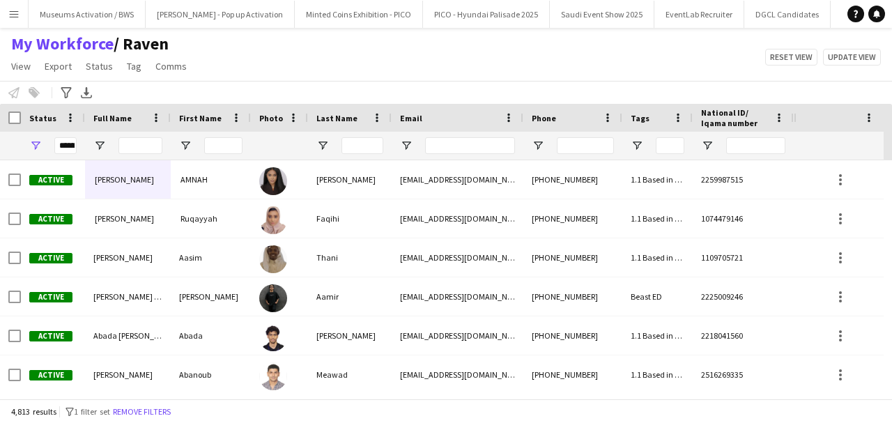
click at [209, 68] on div "My Workforce / Raven View Views Default view [PERSON_NAME] [PERSON_NAME] [PERSO…" at bounding box center [446, 56] width 892 height 47
click at [130, 144] on input "Full Name Filter Input" at bounding box center [140, 145] width 44 height 17
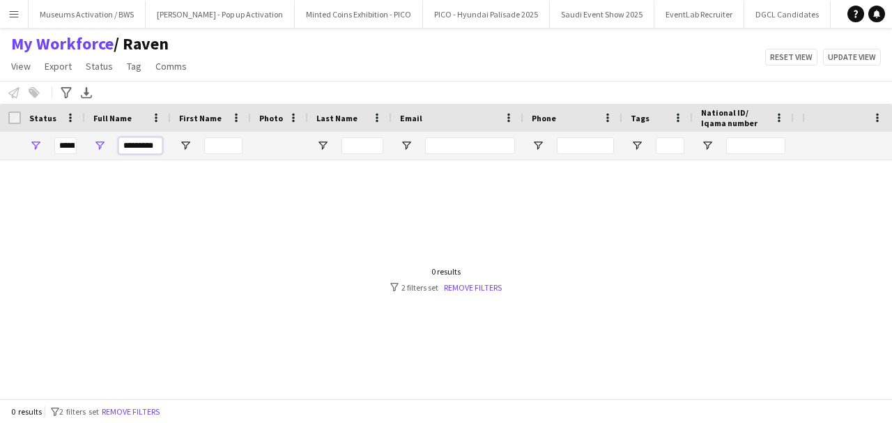
scroll to position [0, 0]
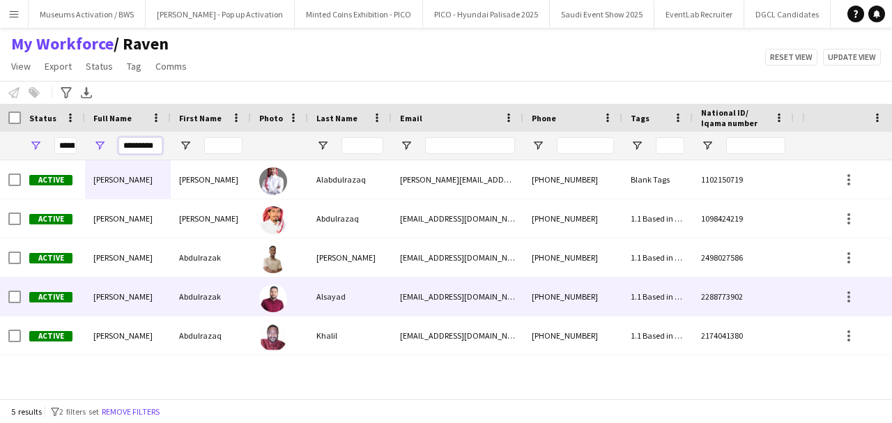
type input "*********"
click at [168, 244] on div "Abdulrazak Ali" at bounding box center [128, 257] width 86 height 38
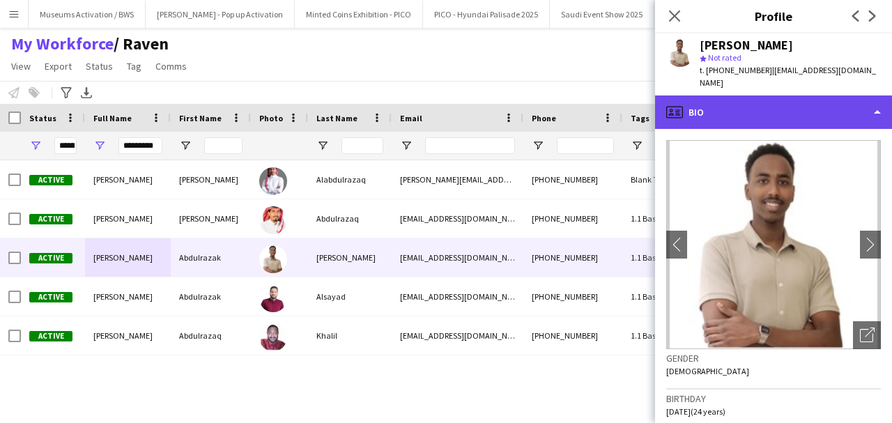
click at [813, 105] on div "profile Bio" at bounding box center [773, 111] width 237 height 33
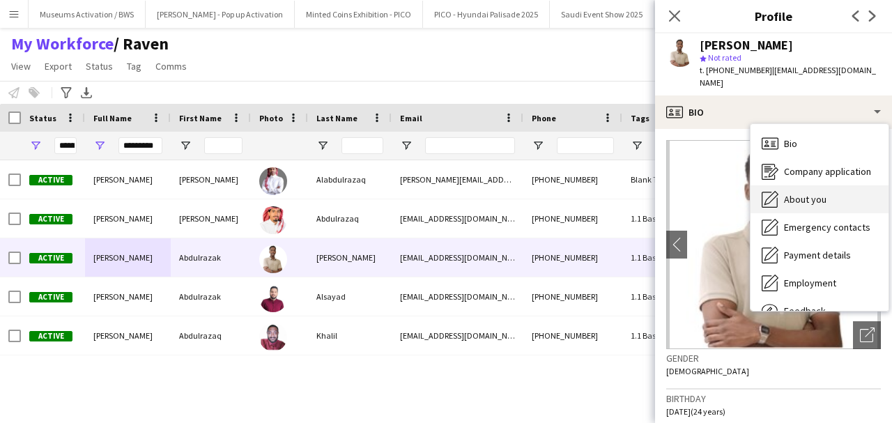
click at [812, 185] on div "About you About you" at bounding box center [820, 199] width 138 height 28
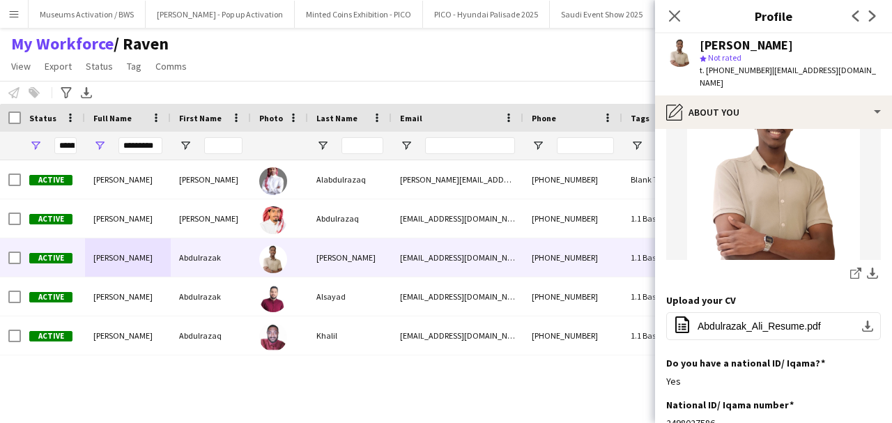
scroll to position [279, 0]
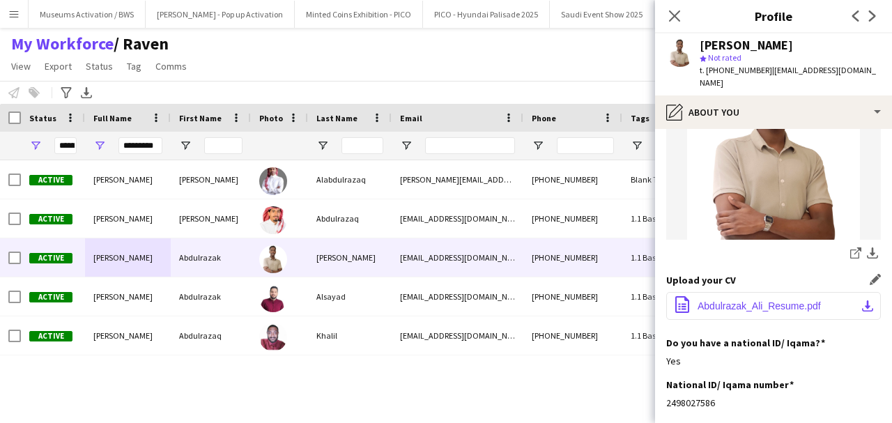
click at [774, 292] on button "office-file-sheet Abdulrazak_Ali_Resume.pdf download-bottom" at bounding box center [773, 306] width 215 height 28
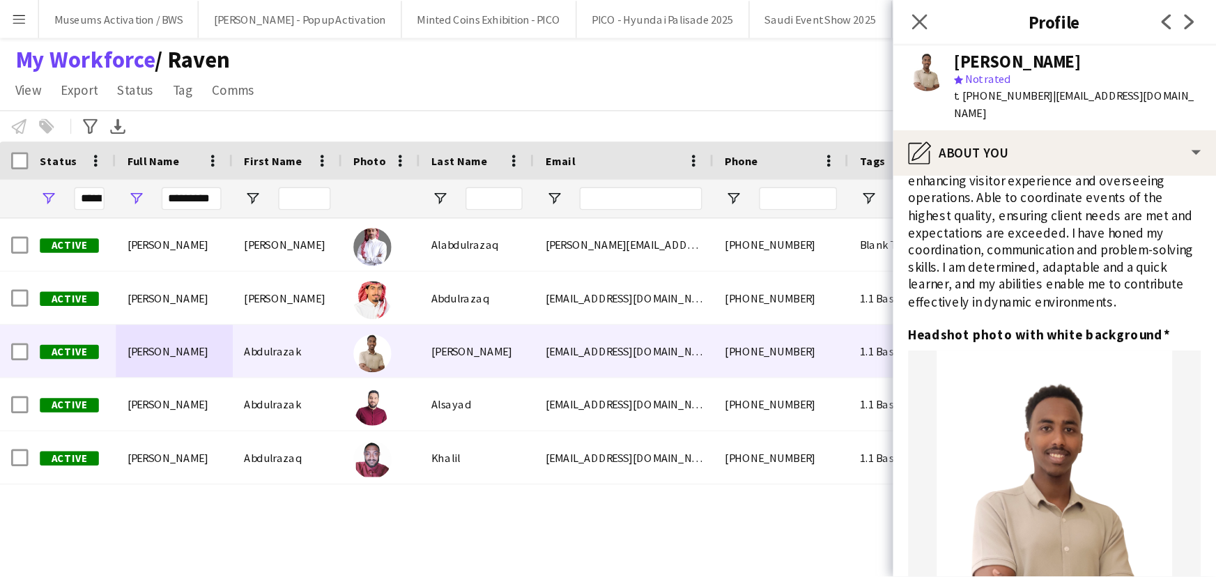
scroll to position [0, 0]
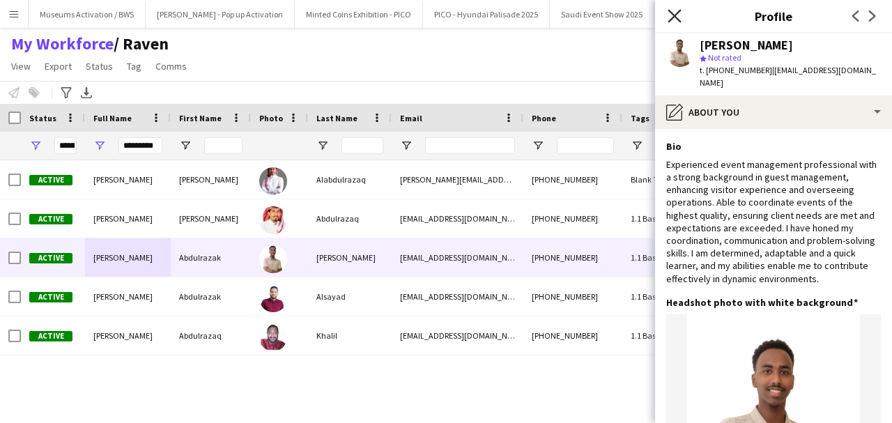
click at [676, 14] on icon at bounding box center [674, 15] width 13 height 13
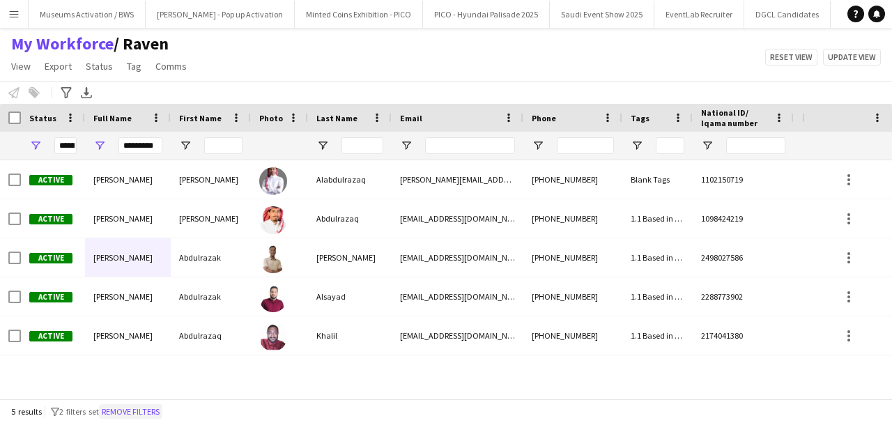
click at [162, 415] on button "Remove filters" at bounding box center [130, 411] width 63 height 15
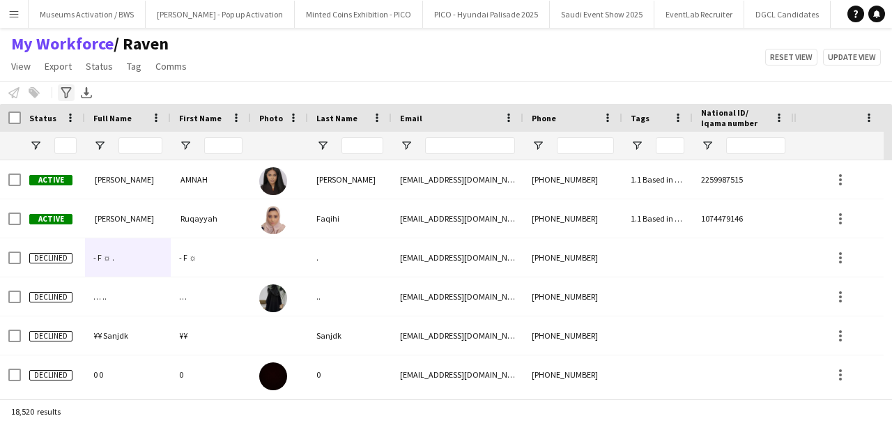
click at [61, 92] on icon "Advanced filters" at bounding box center [66, 92] width 11 height 11
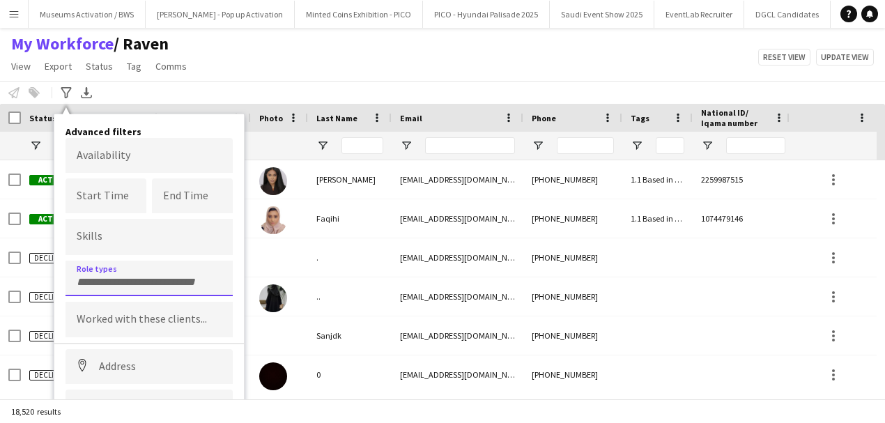
click at [116, 278] on input "Type to search role types..." at bounding box center [149, 282] width 145 height 13
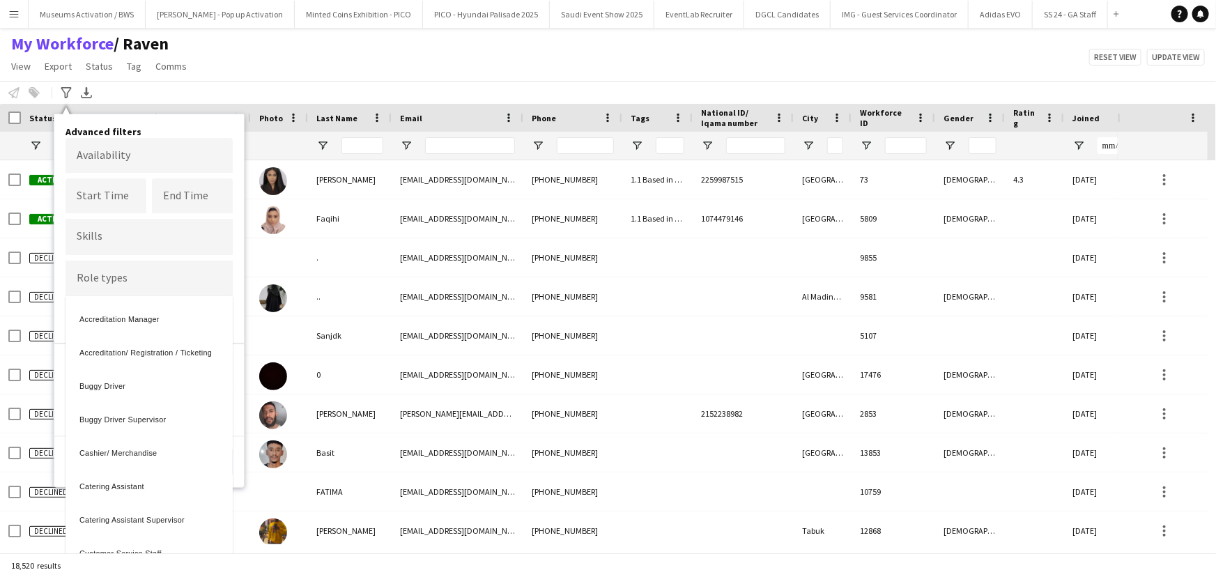
click at [201, 240] on div at bounding box center [608, 288] width 1216 height 577
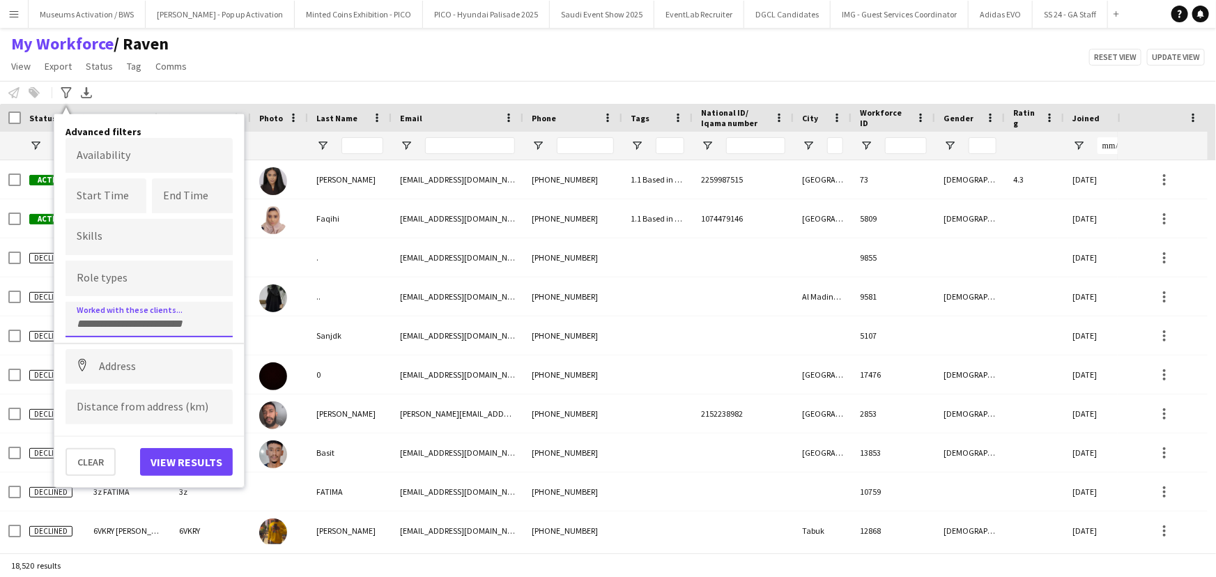
click at [139, 320] on input "Type to search clients..." at bounding box center [149, 324] width 145 height 13
type input "*****"
click at [131, 351] on div "Peach Society Events Organizing and Managing LLC" at bounding box center [149, 357] width 167 height 33
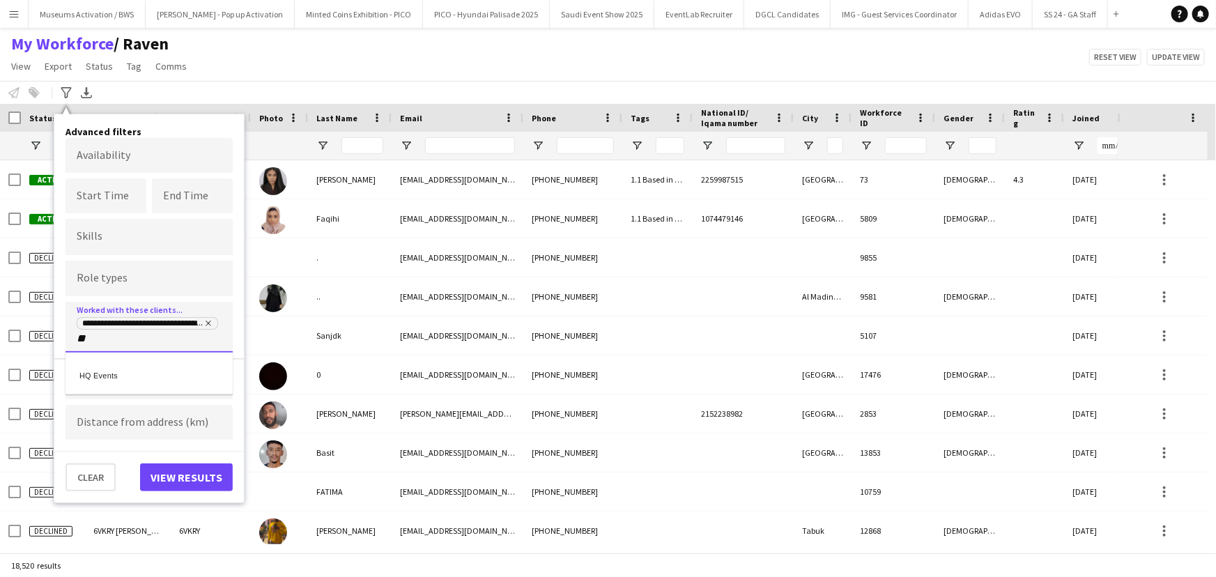
type input "**"
click at [132, 378] on div "HQ Events" at bounding box center [149, 373] width 167 height 33
type input "*****"
click at [126, 383] on div "Nightowl" at bounding box center [149, 373] width 167 height 33
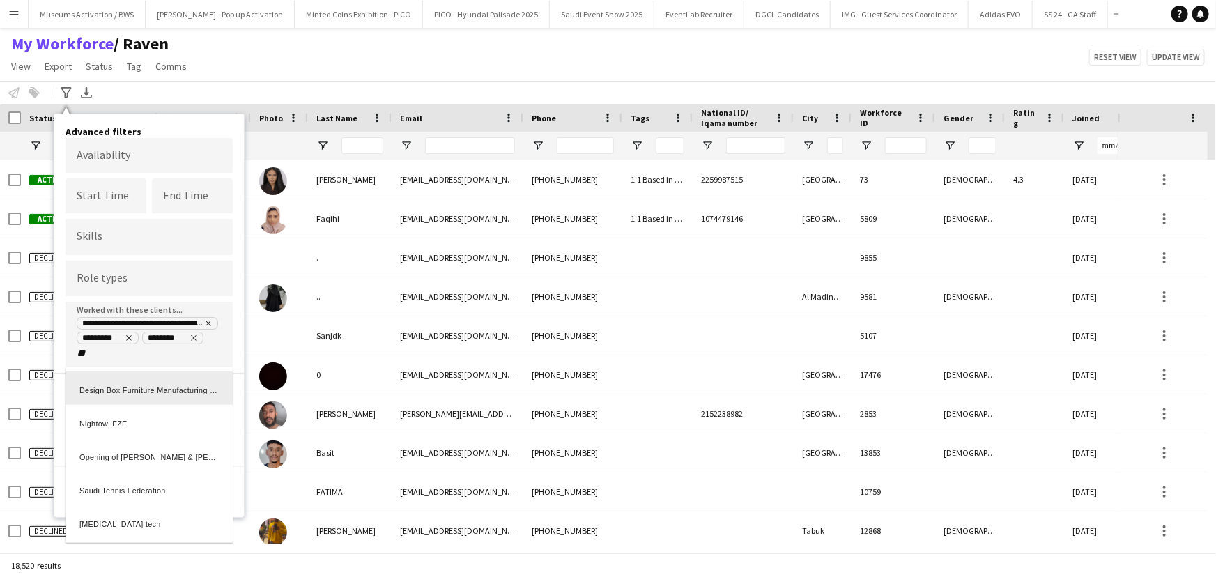
click at [114, 352] on div at bounding box center [608, 288] width 1216 height 577
click at [114, 352] on input "**" at bounding box center [106, 353] width 59 height 13
click at [114, 352] on div at bounding box center [608, 288] width 1216 height 577
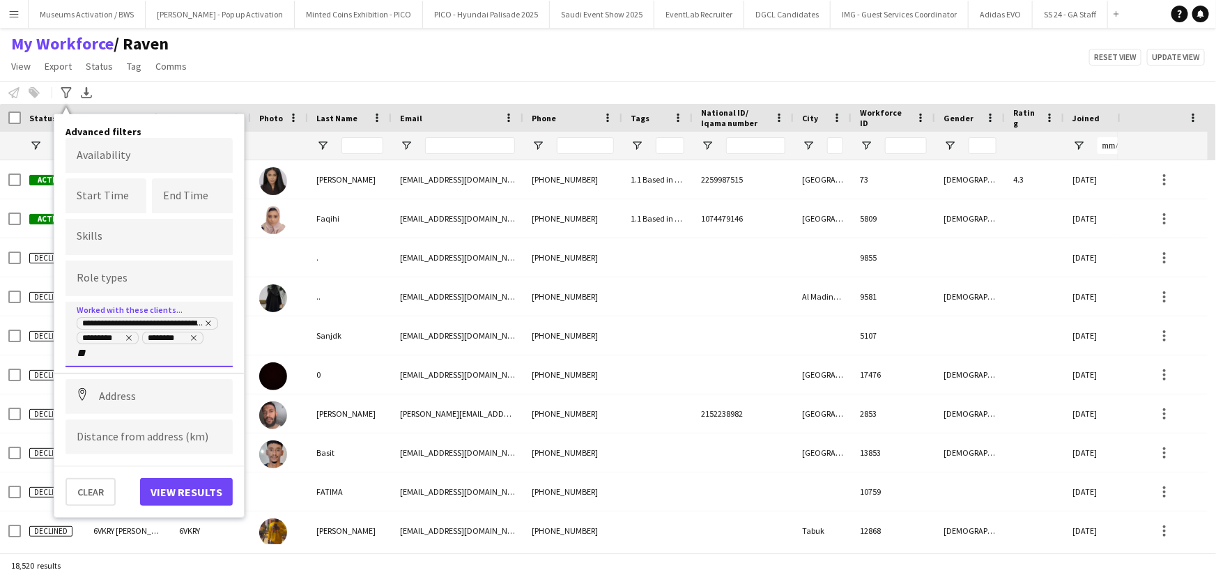
click at [114, 352] on input "**" at bounding box center [106, 353] width 59 height 13
type input "*****"
click at [134, 383] on div "Nightowl FZE" at bounding box center [149, 387] width 167 height 33
click at [197, 353] on input "****" at bounding box center [184, 353] width 59 height 13
type input "****"
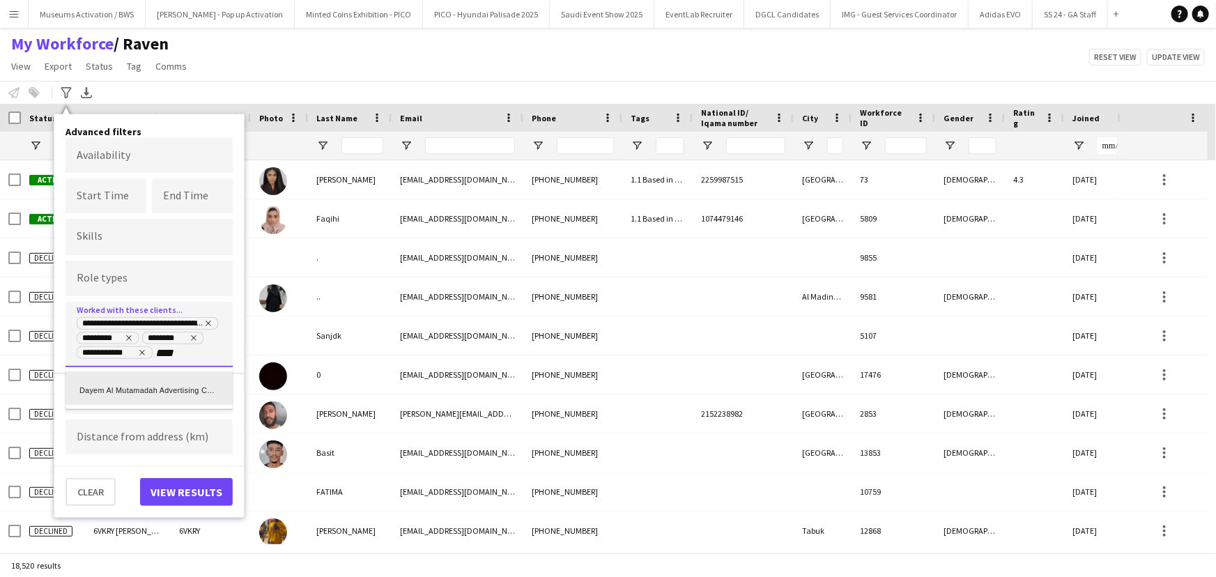
click at [157, 382] on div "Dayem Al Mutamadah Advertising Company (Sweetwater KSA)" at bounding box center [149, 387] width 167 height 33
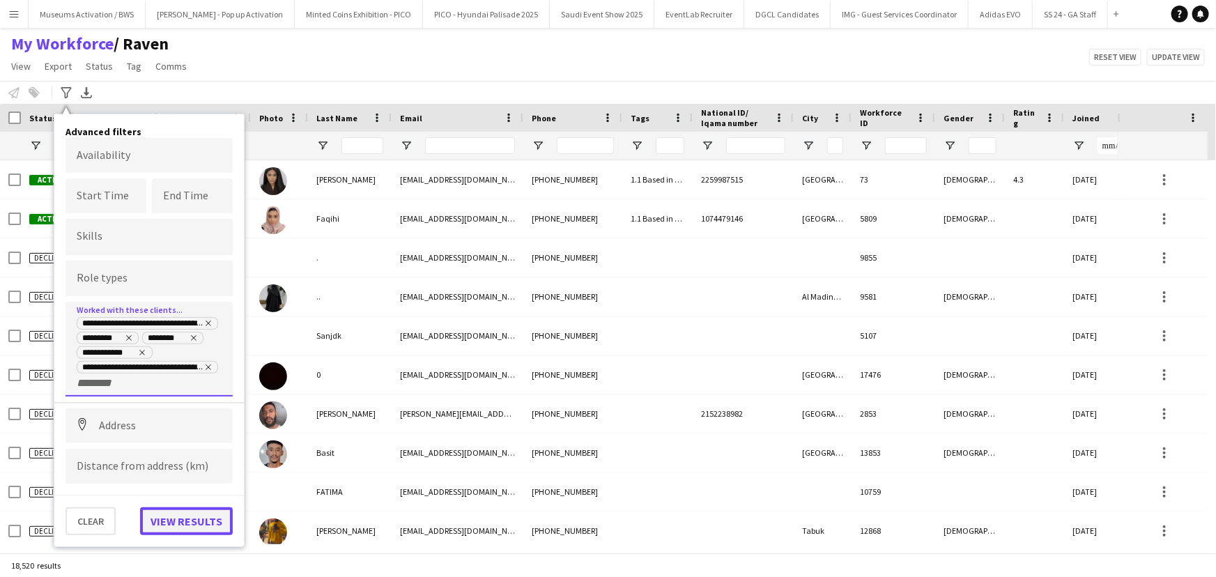
click at [168, 507] on button "View results" at bounding box center [186, 521] width 93 height 28
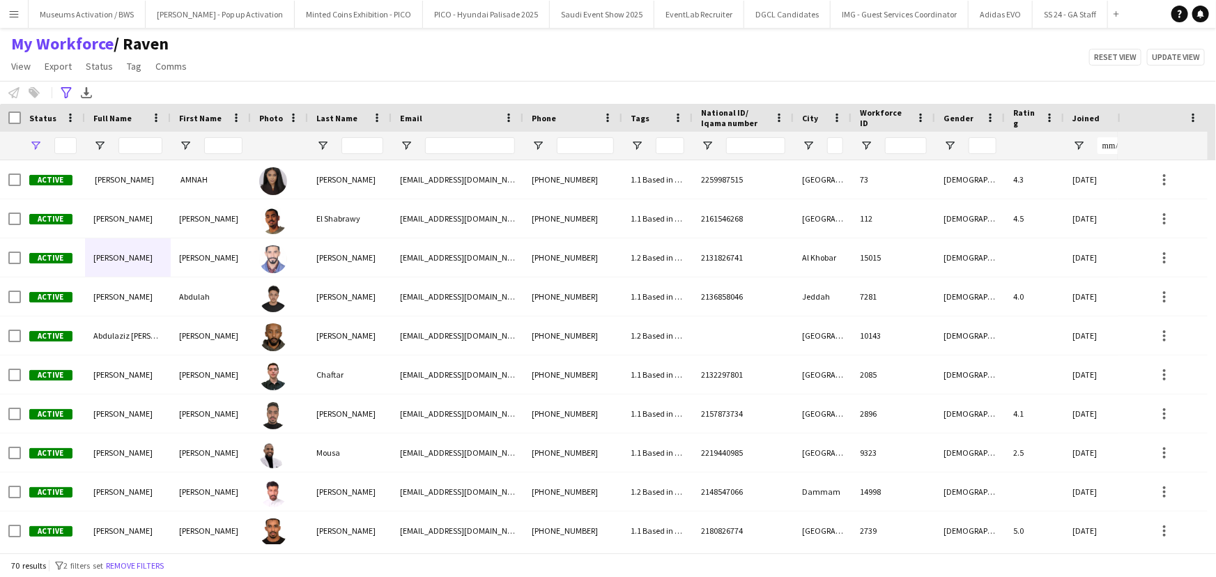
type input "**********"
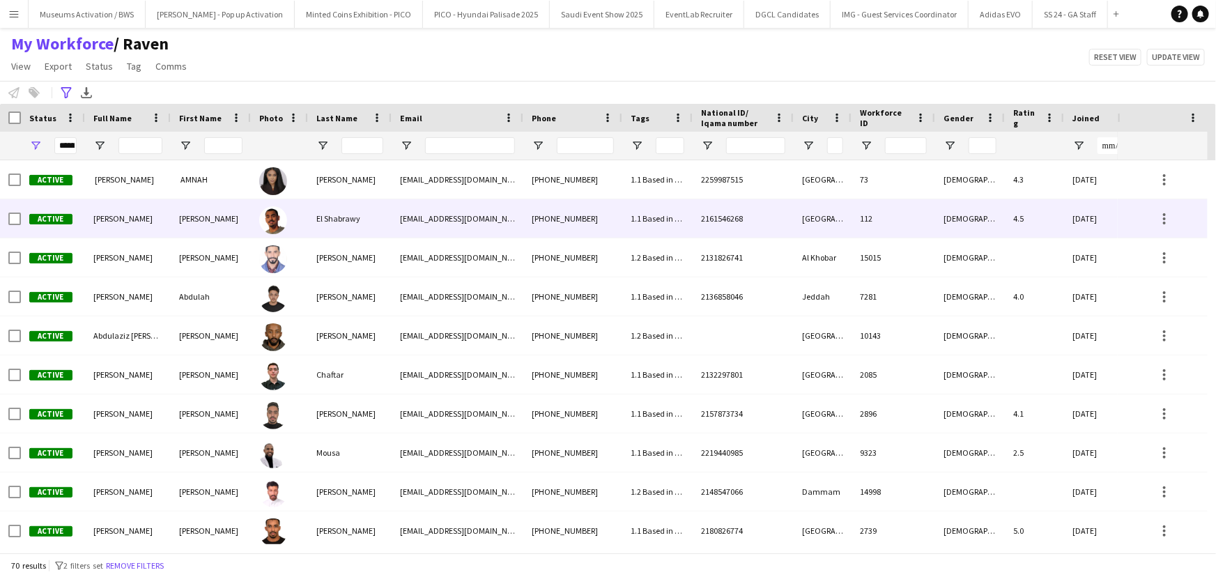
click at [320, 229] on div "El Shabrawy" at bounding box center [350, 218] width 84 height 38
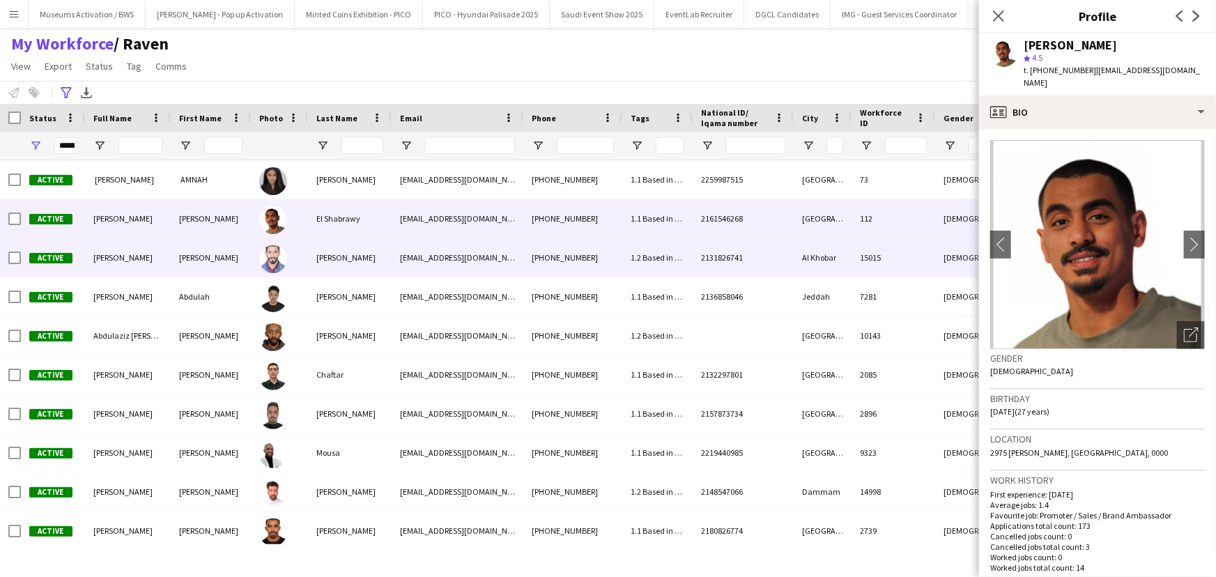
click at [330, 272] on div "Sharif" at bounding box center [350, 257] width 84 height 38
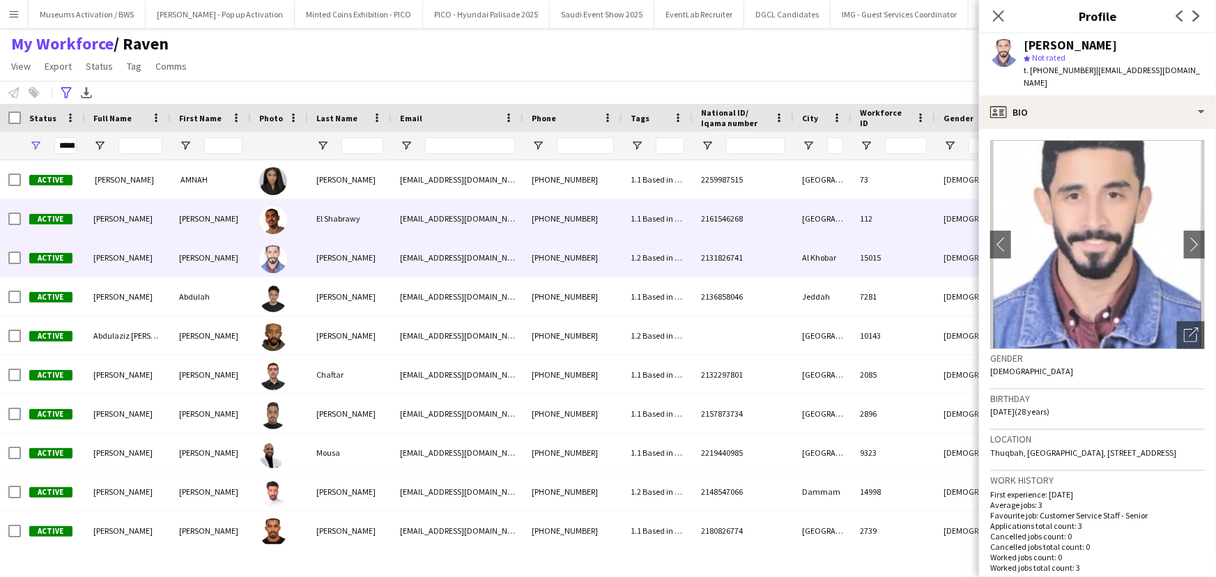
click at [332, 226] on div "El Shabrawy" at bounding box center [350, 218] width 84 height 38
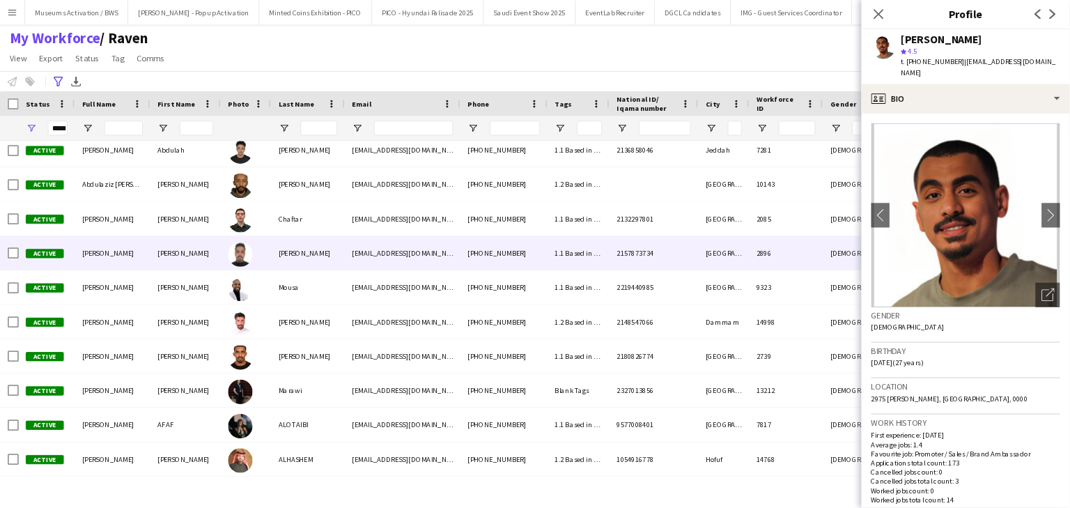
scroll to position [126, 0]
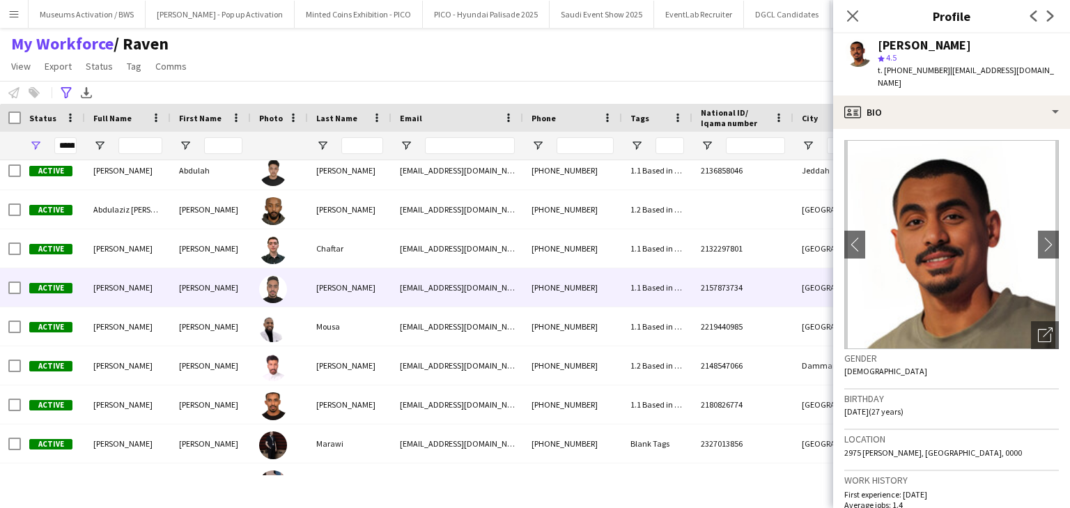
click at [282, 283] on img at bounding box center [273, 289] width 28 height 28
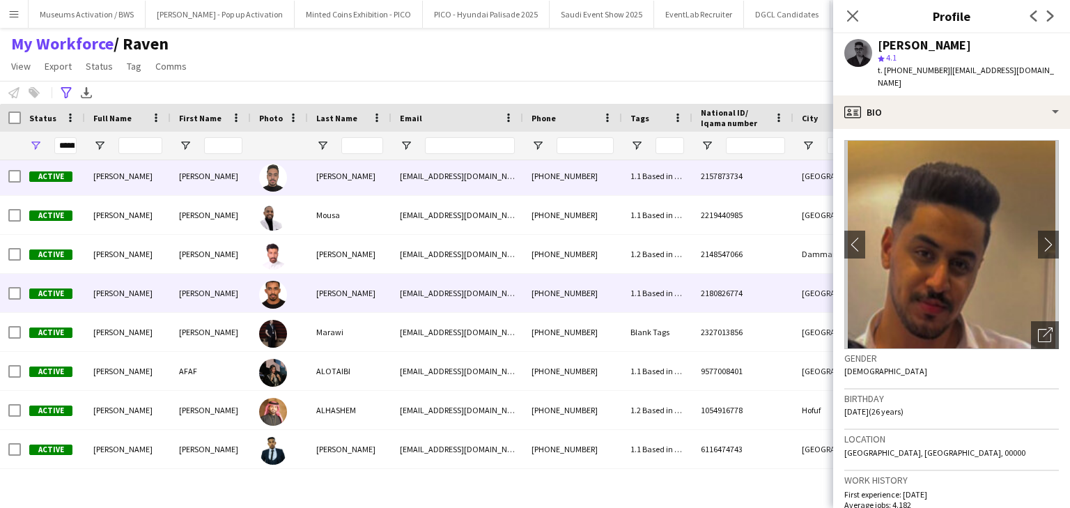
scroll to position [293, 0]
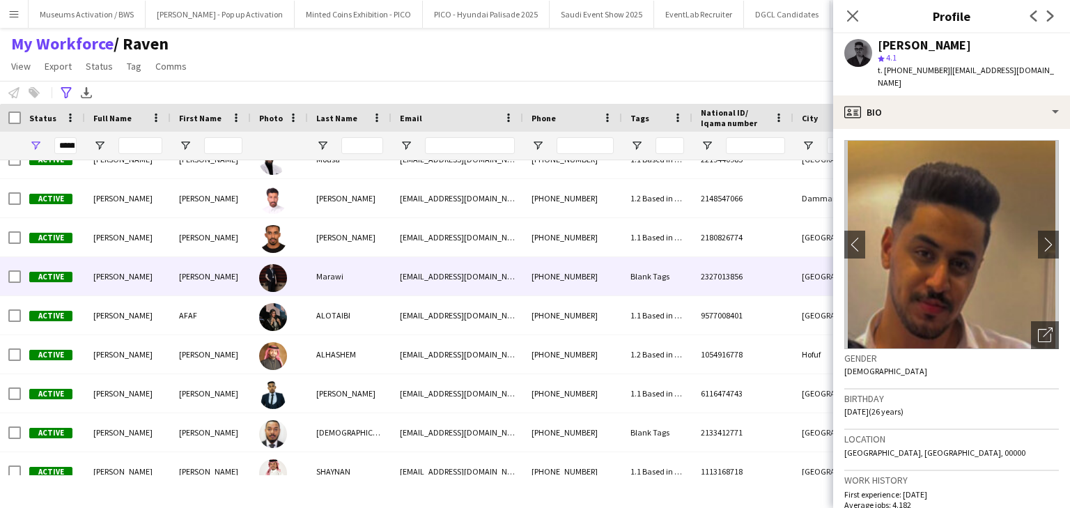
click at [298, 284] on div at bounding box center [279, 276] width 57 height 38
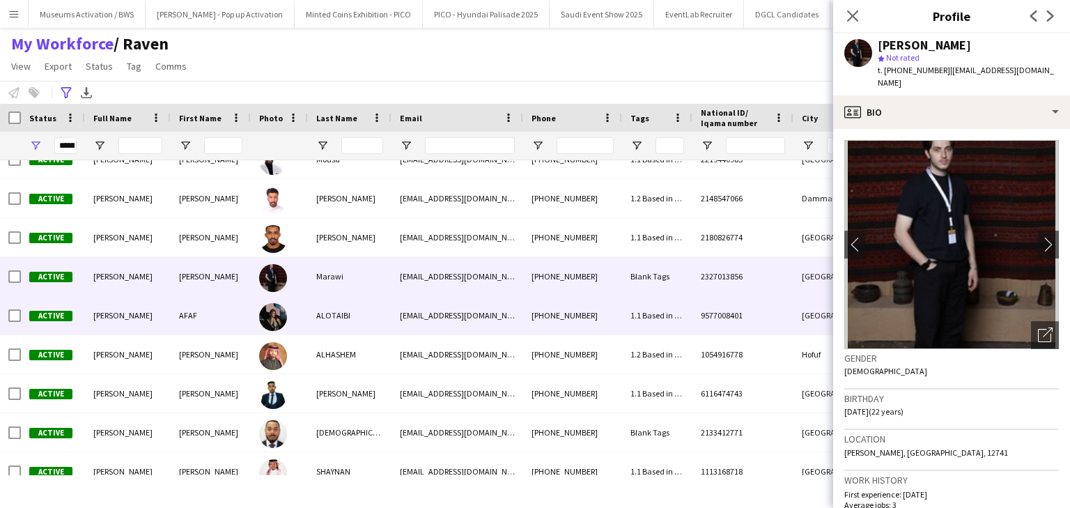
drag, startPoint x: 301, startPoint y: 318, endPoint x: 301, endPoint y: 348, distance: 30.0
click at [302, 318] on div at bounding box center [279, 315] width 57 height 38
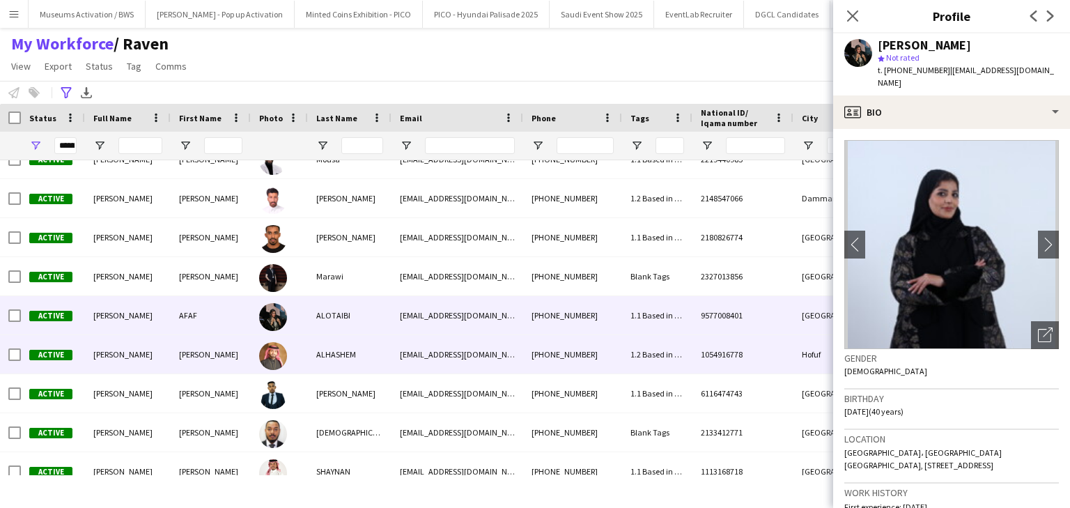
click at [301, 353] on div at bounding box center [279, 354] width 57 height 38
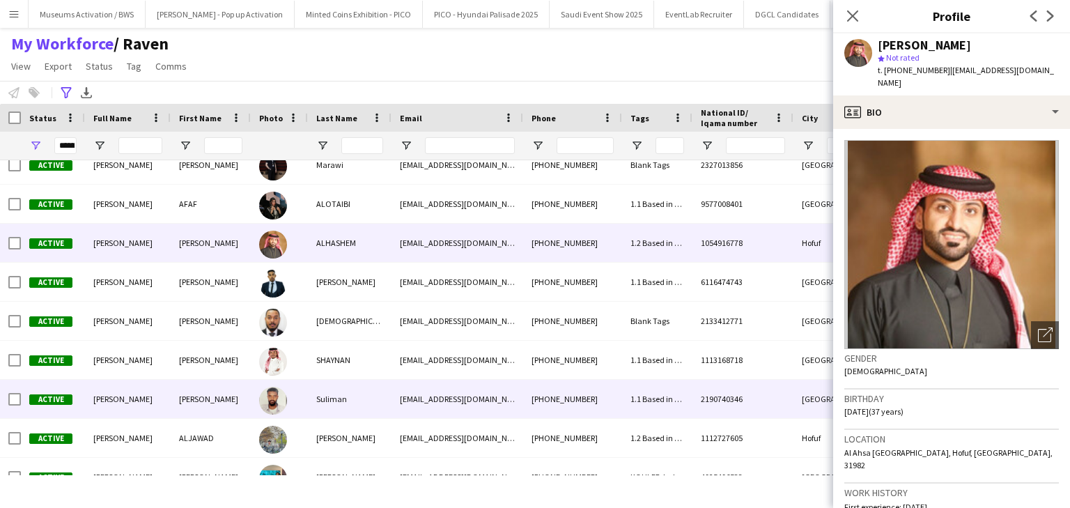
scroll to position [461, 0]
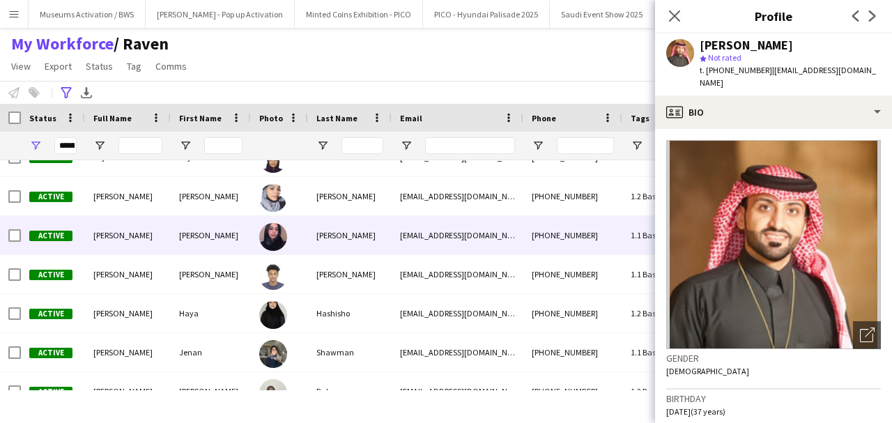
click at [248, 240] on div "[PERSON_NAME]" at bounding box center [211, 235] width 80 height 38
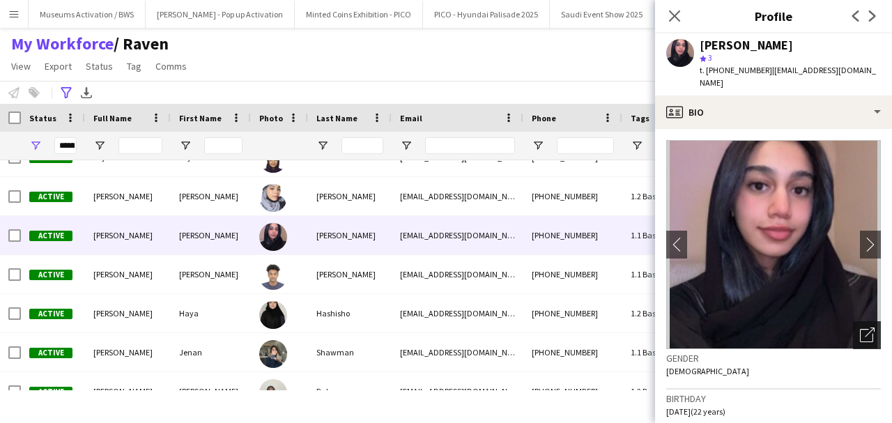
click at [860, 328] on icon "Open photos pop-in" at bounding box center [867, 335] width 15 height 15
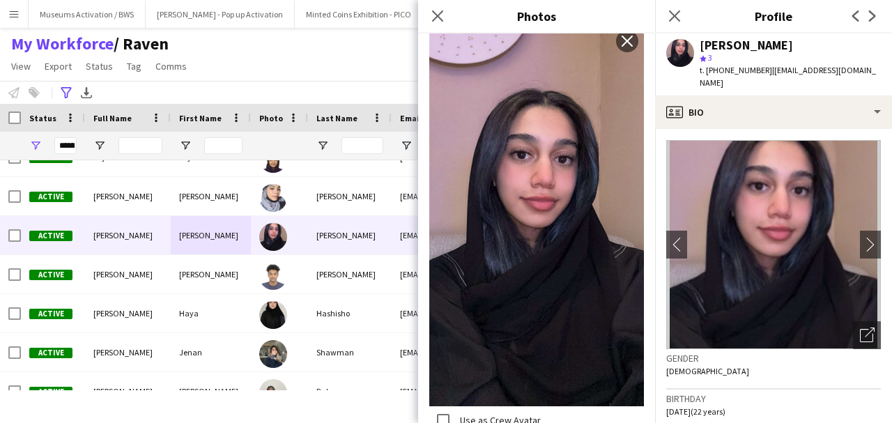
click at [697, 332] on img at bounding box center [773, 244] width 215 height 209
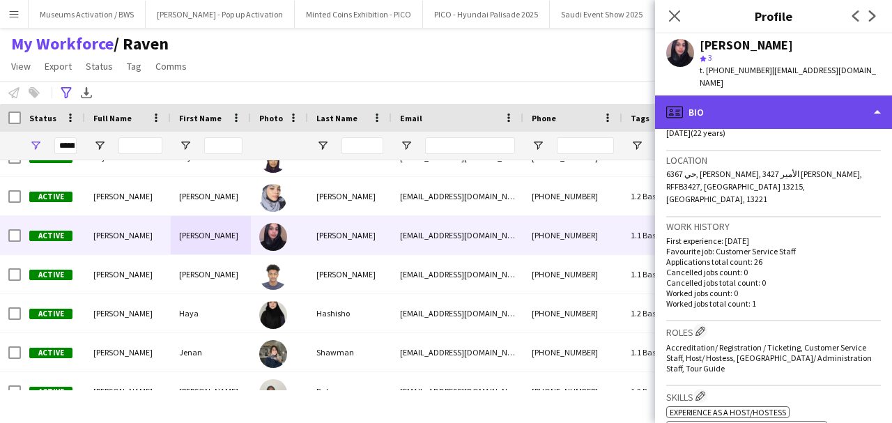
click at [735, 107] on div "profile Bio" at bounding box center [773, 111] width 237 height 33
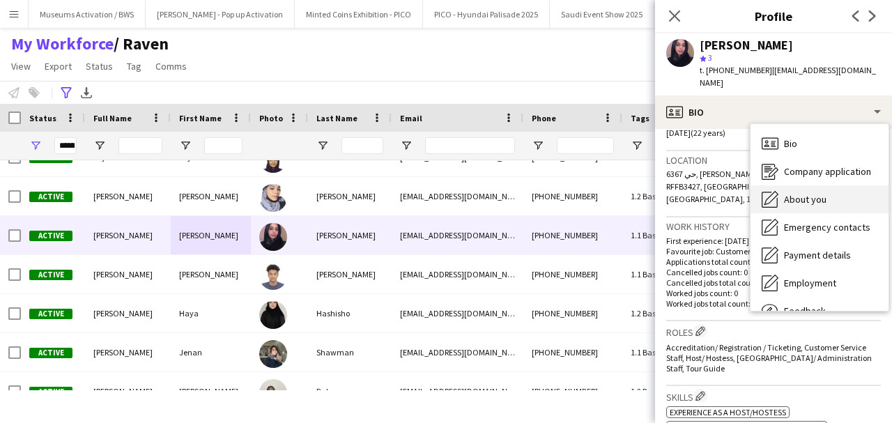
click at [768, 191] on icon "About you" at bounding box center [770, 199] width 17 height 17
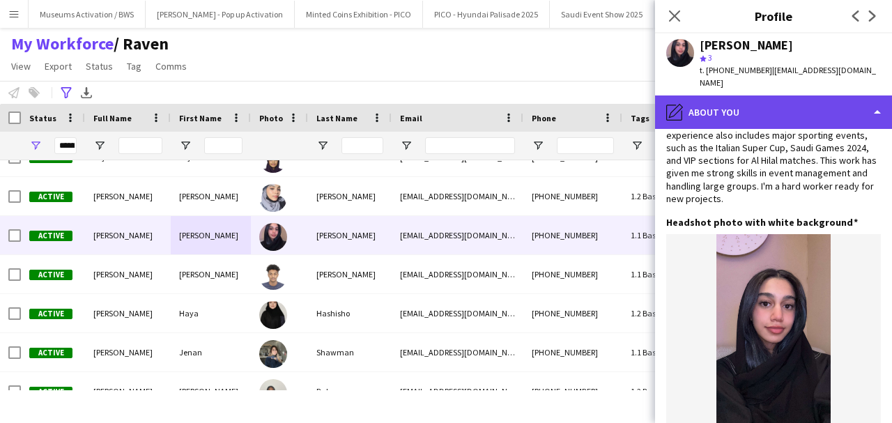
click at [733, 95] on div "pencil4 About you" at bounding box center [773, 111] width 237 height 33
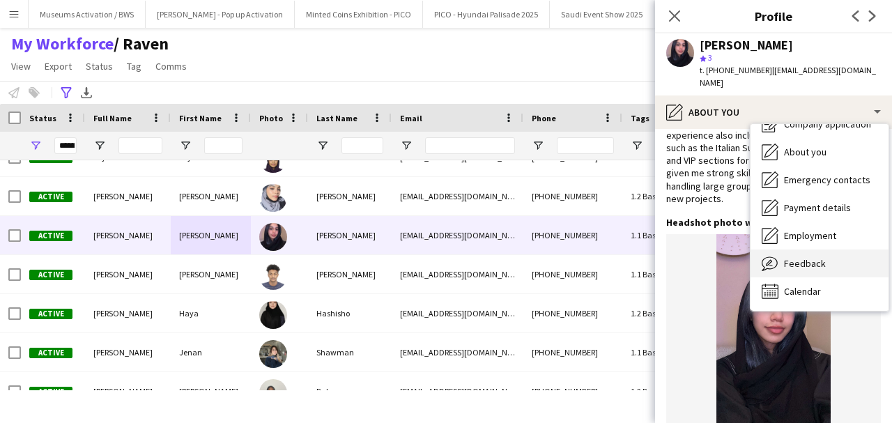
click at [785, 249] on div "Feedback Feedback" at bounding box center [820, 263] width 138 height 28
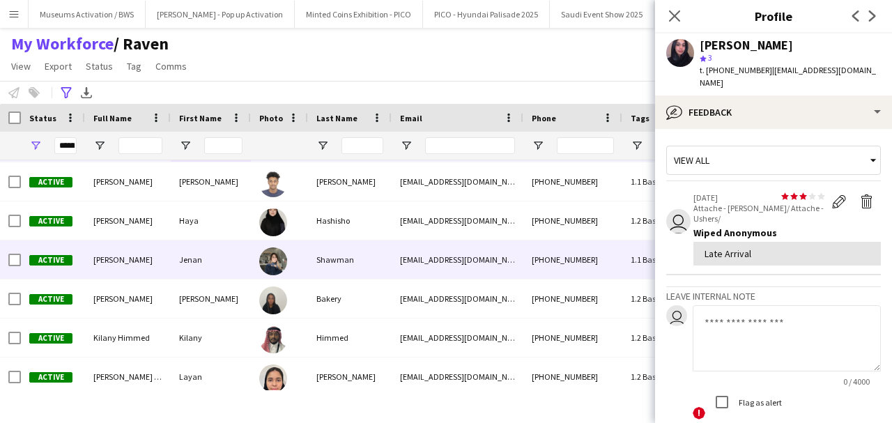
click at [197, 267] on div "Jenan" at bounding box center [211, 259] width 80 height 38
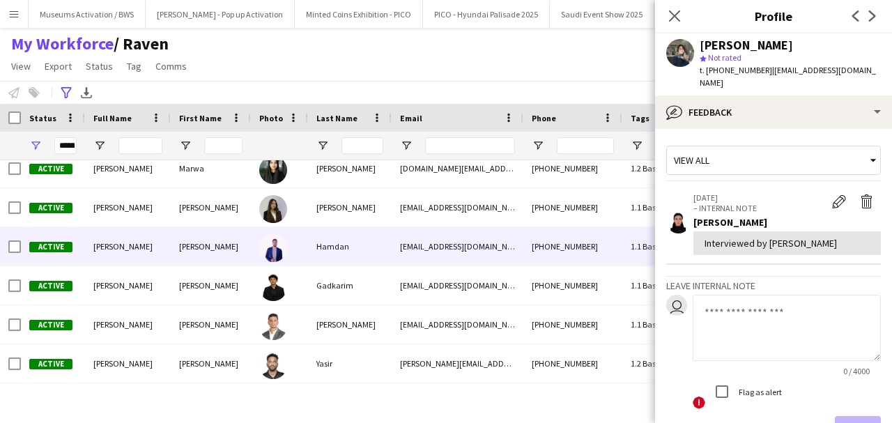
click at [204, 252] on div "[PERSON_NAME]" at bounding box center [211, 246] width 80 height 38
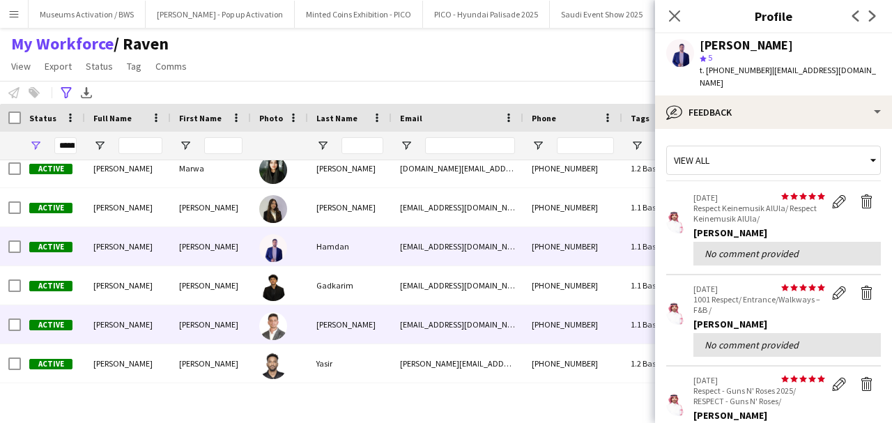
click at [332, 319] on div "[PERSON_NAME]" at bounding box center [350, 324] width 84 height 38
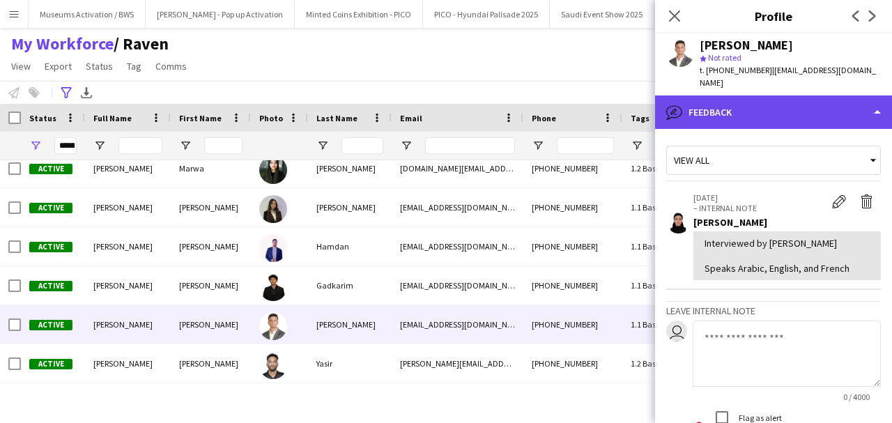
click at [701, 99] on div "bubble-pencil Feedback" at bounding box center [773, 111] width 237 height 33
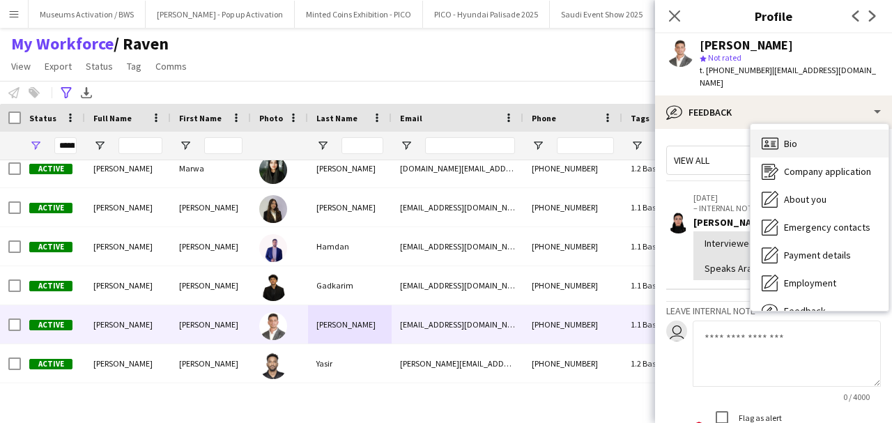
click at [775, 135] on icon "Bio" at bounding box center [770, 143] width 17 height 17
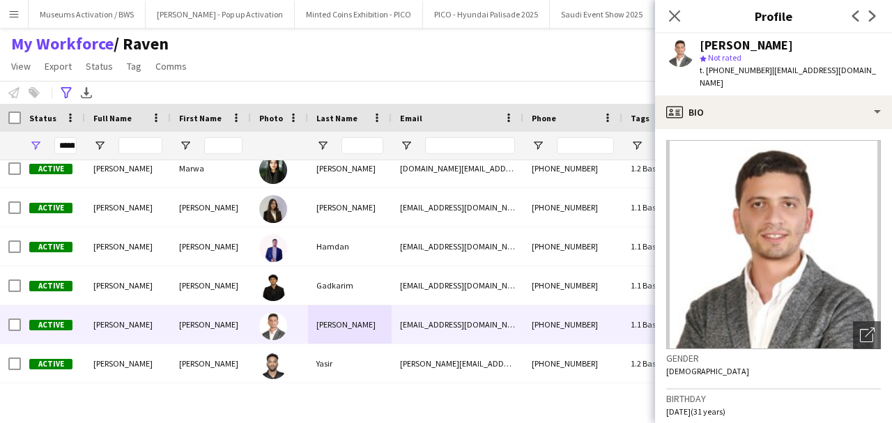
click at [740, 47] on div "[PERSON_NAME]" at bounding box center [746, 45] width 93 height 13
copy div "[PERSON_NAME]"
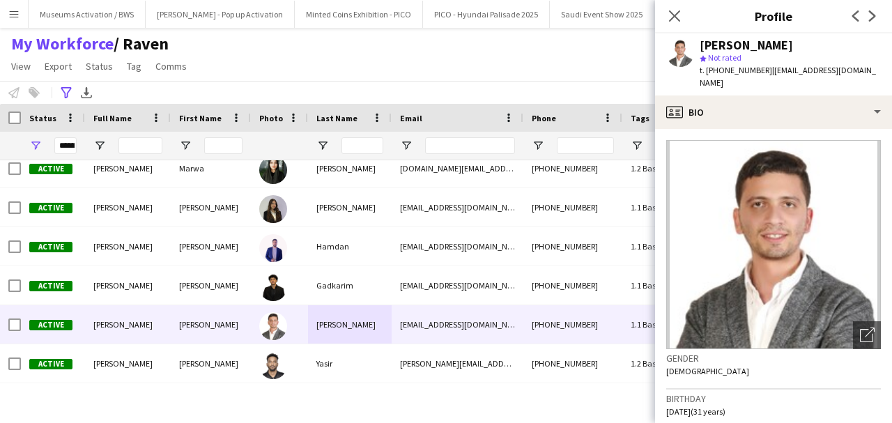
click at [739, 72] on span "t. +966561475385" at bounding box center [736, 70] width 72 height 10
copy span "966561475385"
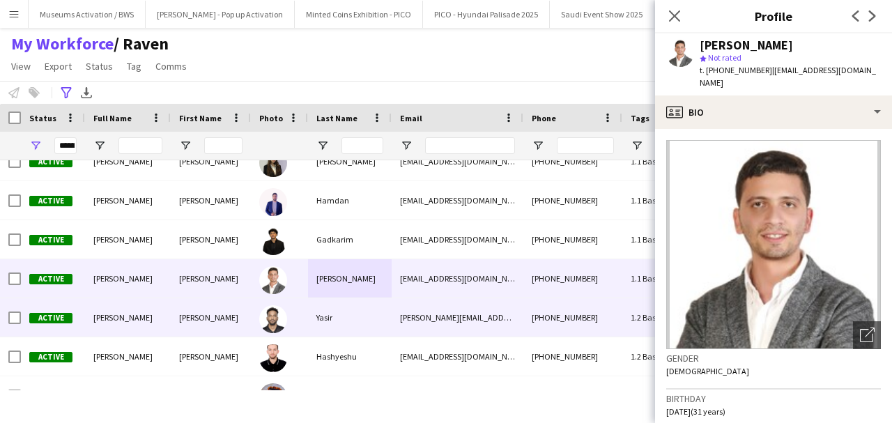
click at [324, 321] on div "Yasir" at bounding box center [350, 317] width 84 height 38
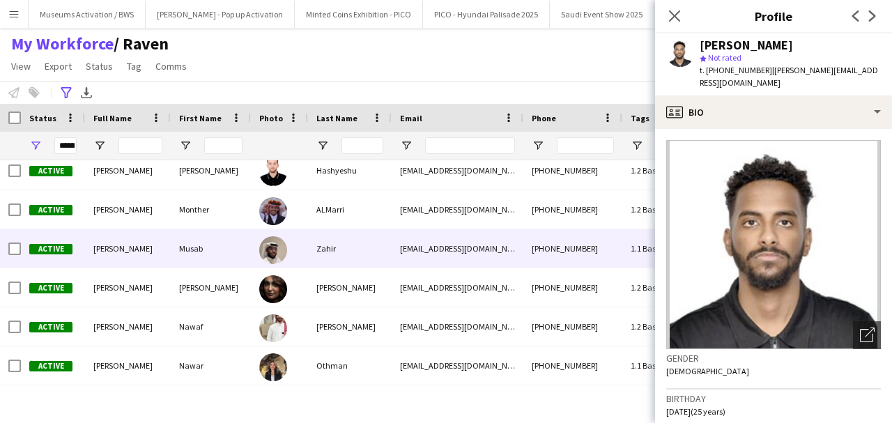
click at [309, 253] on div "Zahir" at bounding box center [350, 248] width 84 height 38
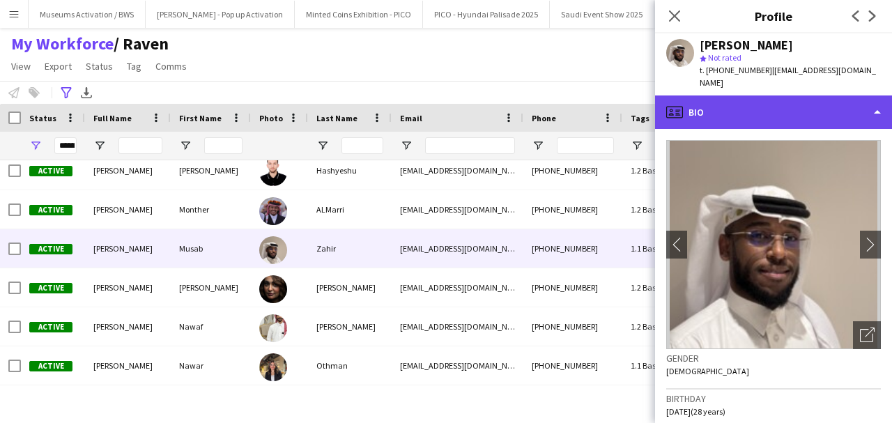
click at [732, 105] on div "profile Bio" at bounding box center [773, 111] width 237 height 33
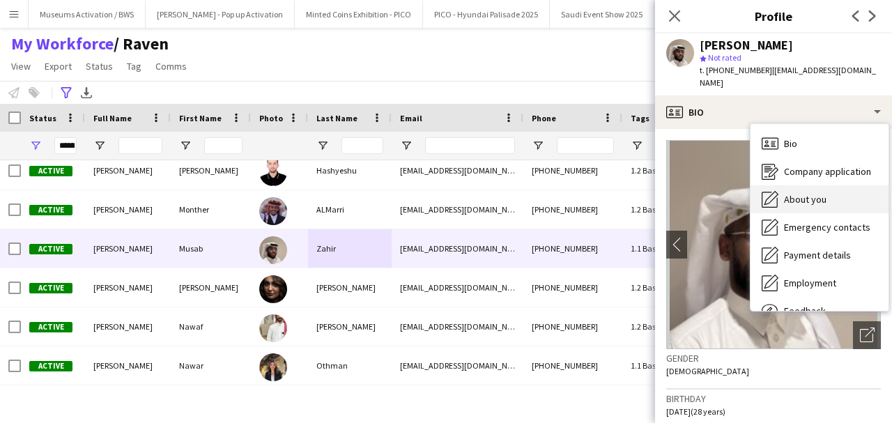
click at [774, 191] on icon at bounding box center [771, 198] width 14 height 14
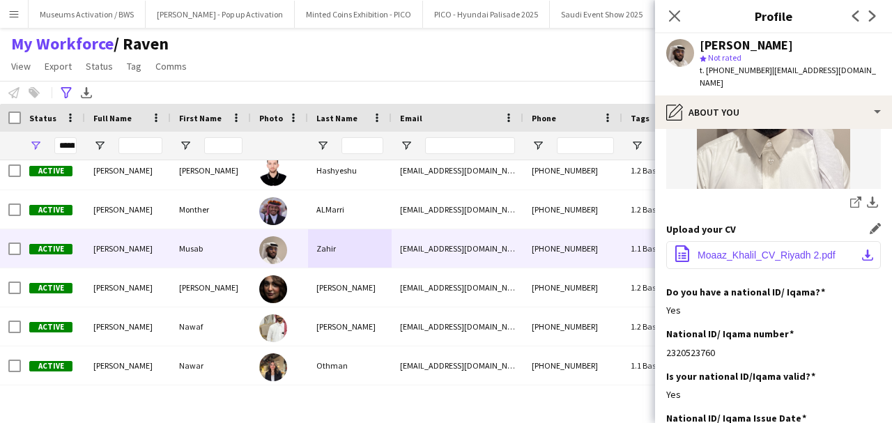
click at [760, 249] on span "Moaaz_Khalil_CV_Riyadh 2.pdf" at bounding box center [767, 254] width 138 height 11
click at [743, 50] on div "[PERSON_NAME]" at bounding box center [746, 45] width 93 height 13
copy div "[PERSON_NAME]"
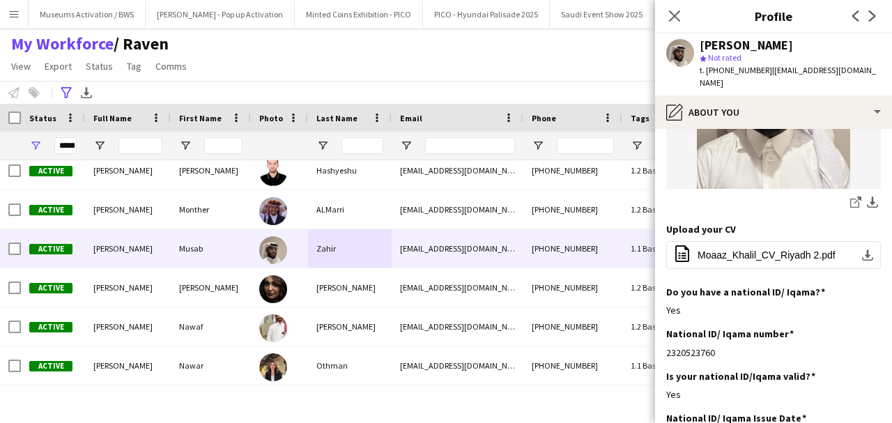
click at [735, 67] on span "t. +966503843229" at bounding box center [736, 70] width 72 height 10
copy span "966503843229"
click at [727, 63] on span "Not rated" at bounding box center [724, 57] width 33 height 10
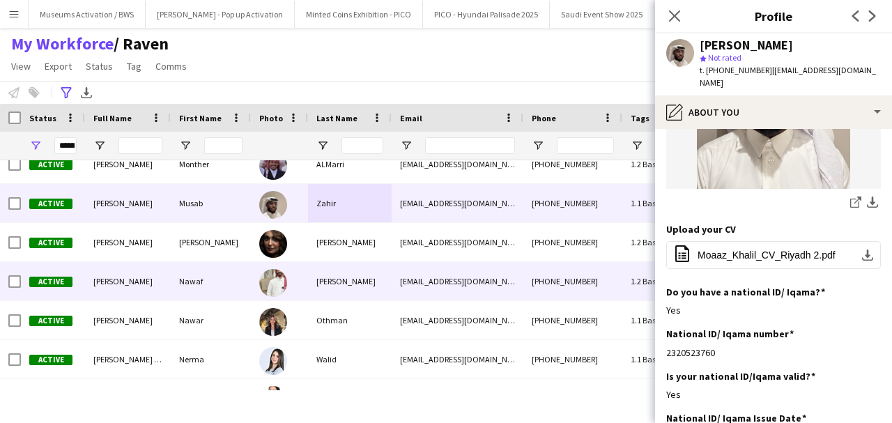
scroll to position [1734, 0]
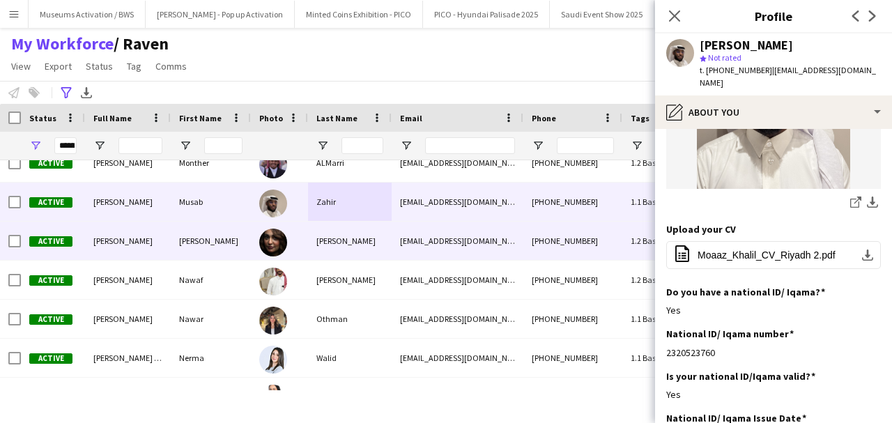
click at [202, 247] on div "[PERSON_NAME]" at bounding box center [211, 241] width 80 height 38
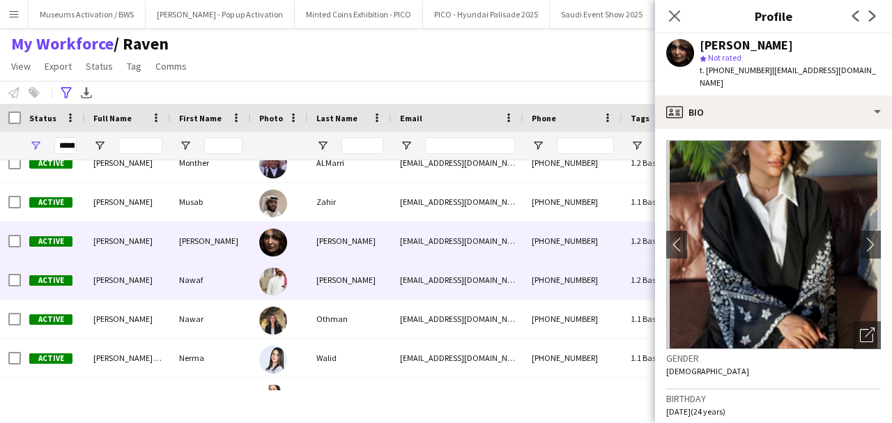
scroll to position [1780, 0]
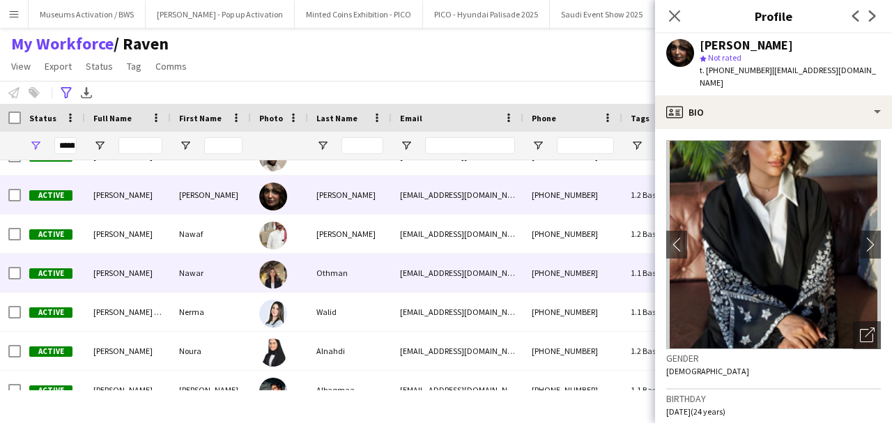
click at [187, 280] on div "Nawar" at bounding box center [211, 273] width 80 height 38
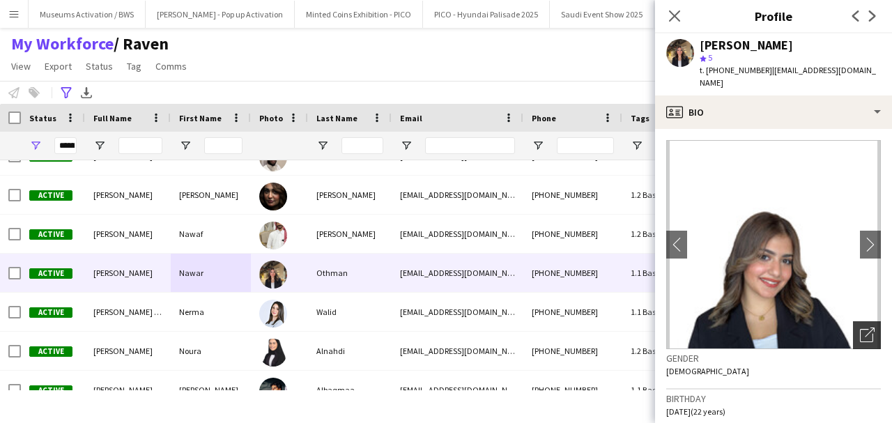
click at [861, 328] on icon "Open photos pop-in" at bounding box center [867, 335] width 15 height 15
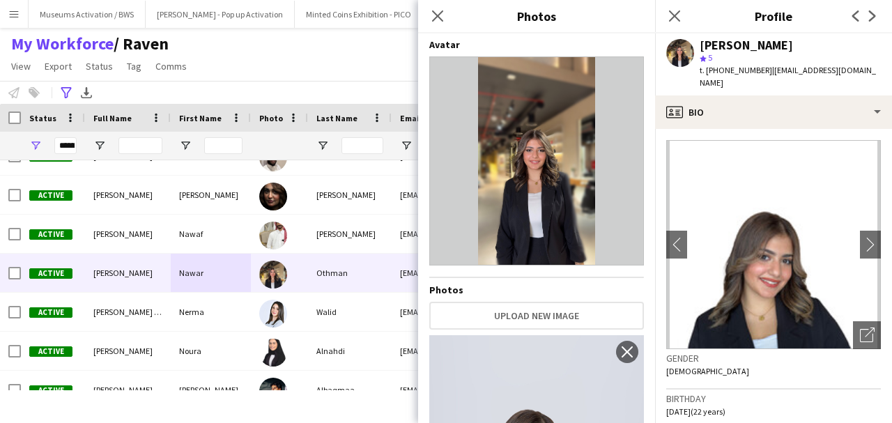
scroll to position [0, 0]
click at [755, 44] on div "[PERSON_NAME]" at bounding box center [746, 45] width 93 height 13
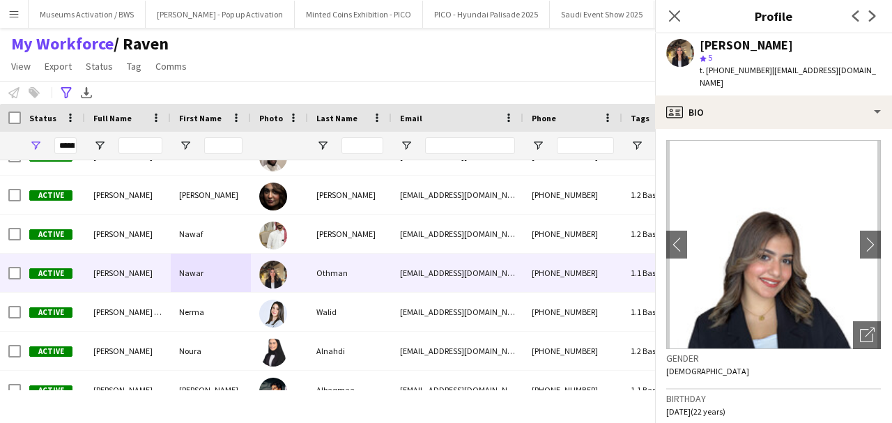
click at [755, 44] on div "[PERSON_NAME]" at bounding box center [746, 45] width 93 height 13
copy div "[PERSON_NAME]"
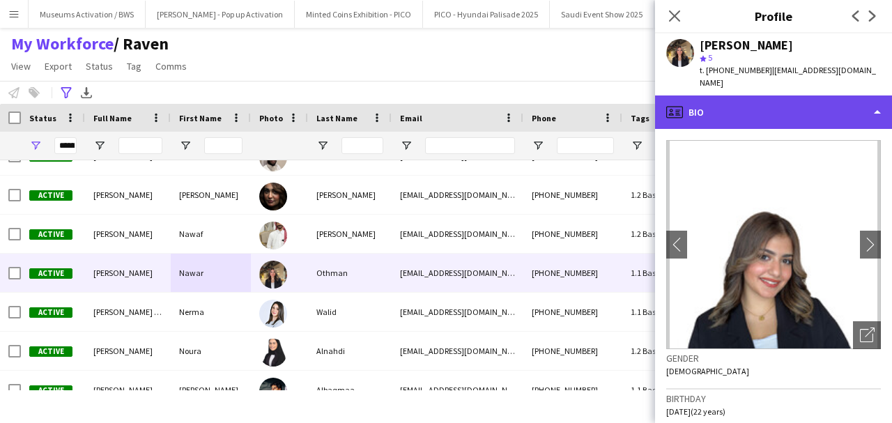
click at [728, 95] on div "profile Bio" at bounding box center [773, 111] width 237 height 33
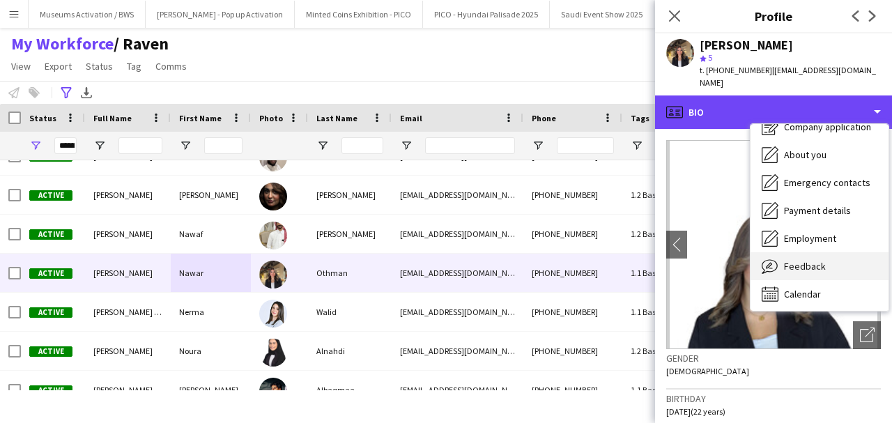
scroll to position [47, 0]
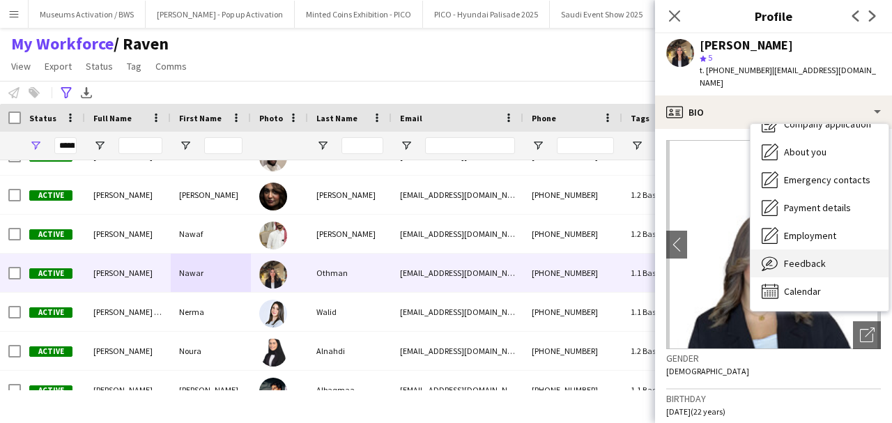
click at [821, 257] on span "Feedback" at bounding box center [805, 263] width 42 height 13
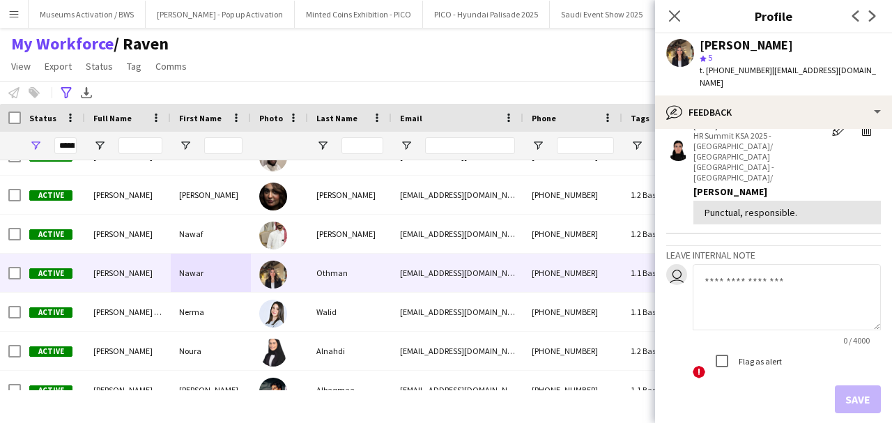
scroll to position [0, 0]
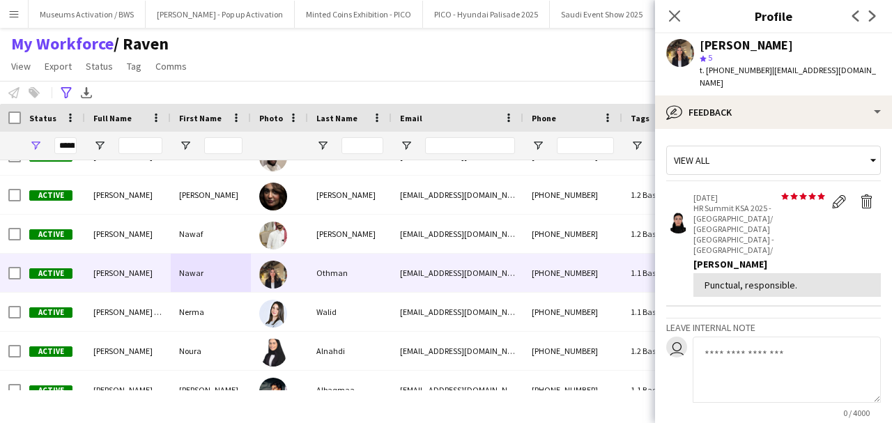
click at [748, 204] on p "HR Summit KSA 2025 - The Arena Riyadh/ HR Summit KSA - The Arena Riyadh/" at bounding box center [759, 229] width 132 height 52
click at [801, 279] on div "Punctual, responsible." at bounding box center [787, 285] width 165 height 13
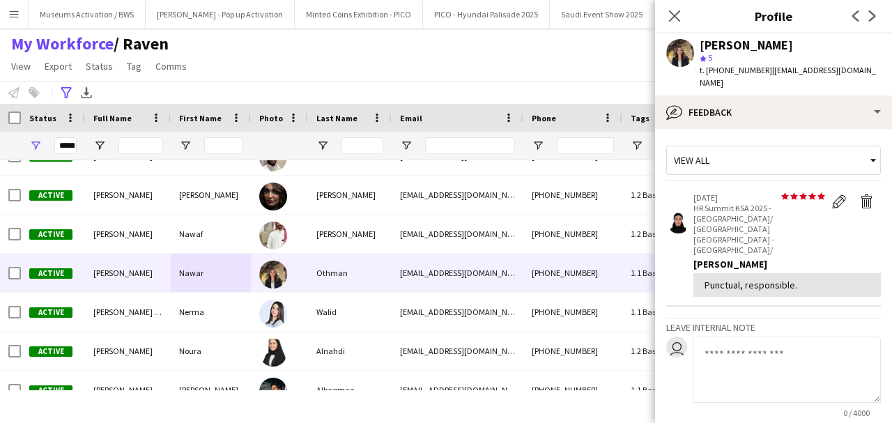
click at [801, 279] on div "Punctual, responsible." at bounding box center [787, 285] width 165 height 13
drag, startPoint x: 801, startPoint y: 255, endPoint x: 764, endPoint y: 183, distance: 81.3
click at [764, 192] on div "star star star star star star star star star star 19-06-2025 HR Summit KSA 2025…" at bounding box center [786, 244] width 187 height 105
click at [764, 192] on p "19-06-2025" at bounding box center [759, 197] width 132 height 10
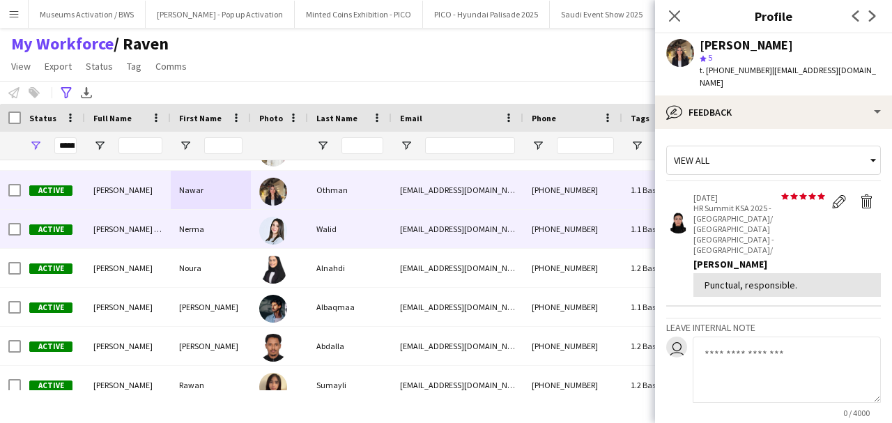
scroll to position [1873, 0]
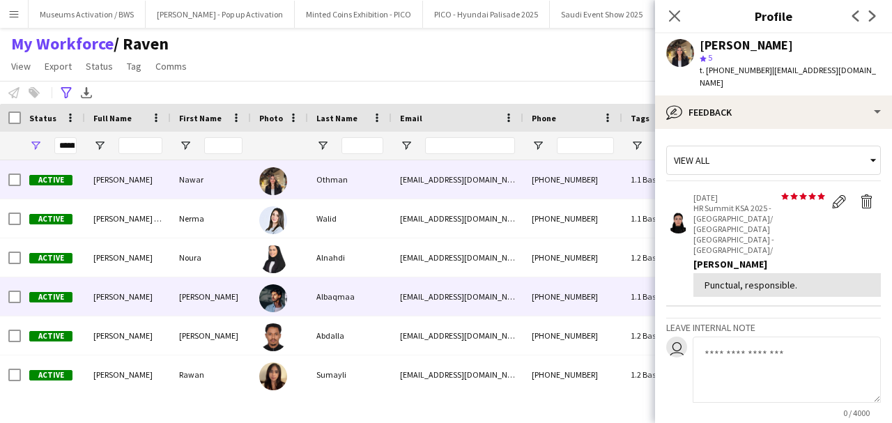
click at [322, 288] on div "Albaqmaa" at bounding box center [350, 296] width 84 height 38
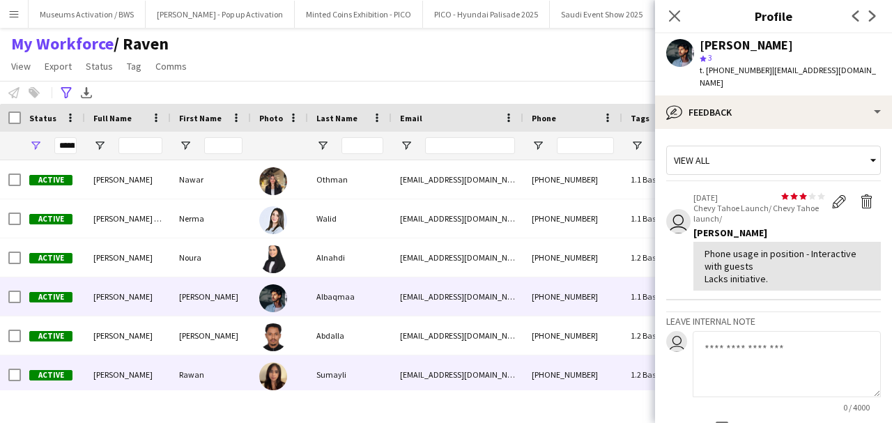
click at [316, 372] on div "Sumayli" at bounding box center [350, 374] width 84 height 38
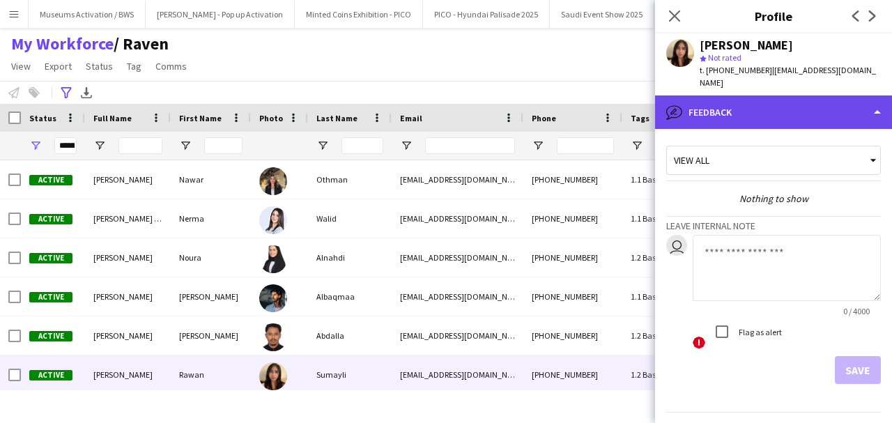
click at [716, 112] on div "bubble-pencil Feedback" at bounding box center [773, 111] width 237 height 33
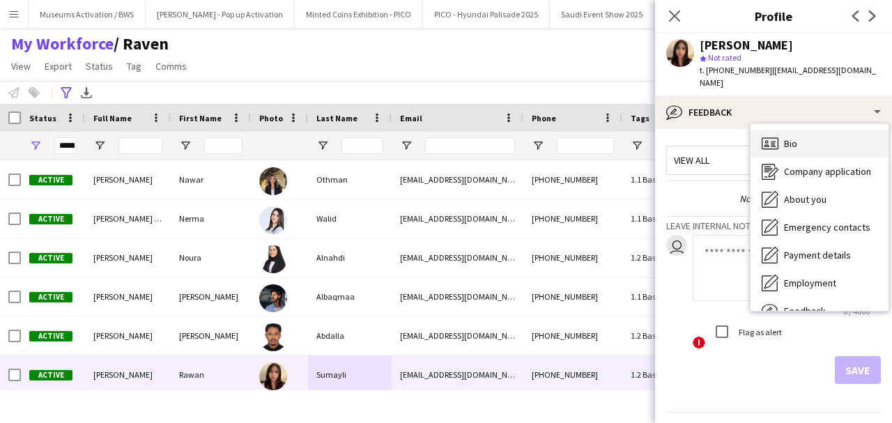
click at [766, 146] on icon at bounding box center [766, 145] width 5 height 3
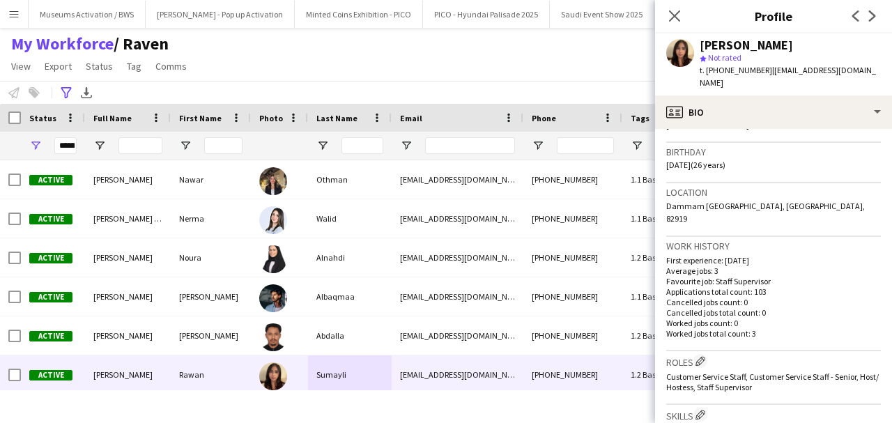
scroll to position [232, 0]
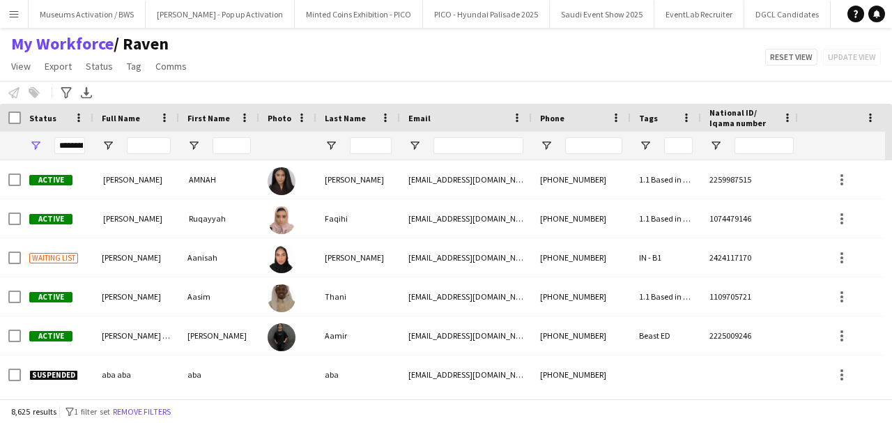
click at [141, 135] on div at bounding box center [149, 146] width 44 height 28
click at [146, 145] on input "Full Name Filter Input" at bounding box center [149, 145] width 44 height 17
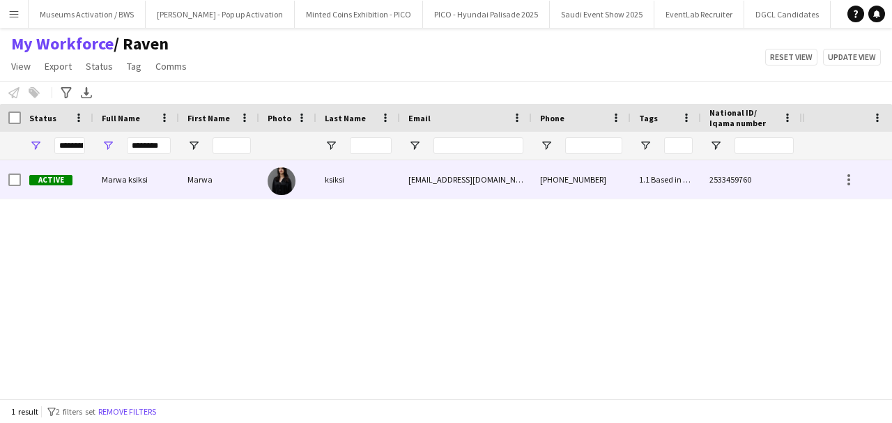
click at [138, 187] on div "Marwa ksiksi" at bounding box center [136, 179] width 86 height 38
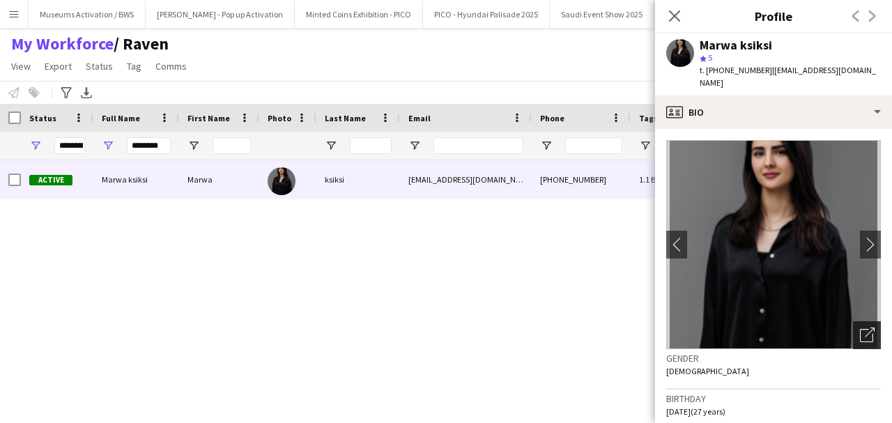
click at [853, 321] on div "Open photos pop-in" at bounding box center [867, 335] width 28 height 28
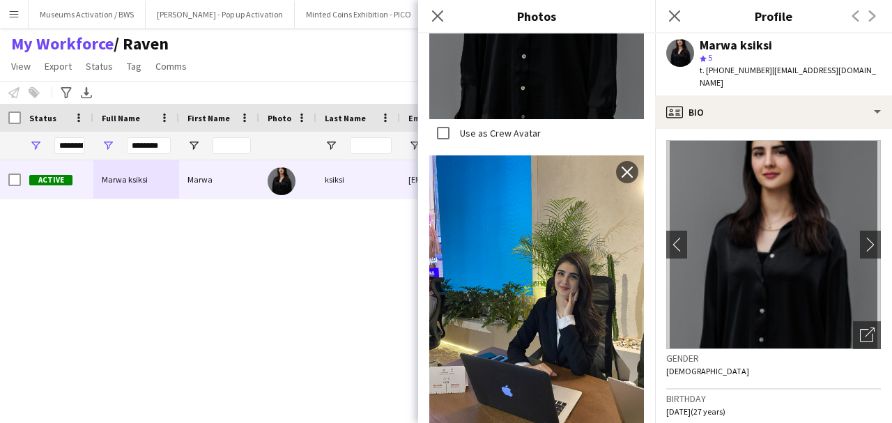
scroll to position [1507, 0]
click at [437, 16] on icon at bounding box center [437, 15] width 13 height 13
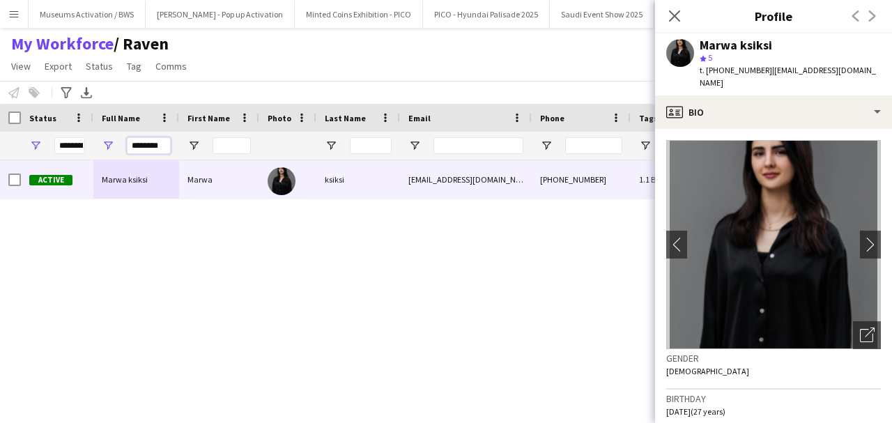
click at [151, 153] on input "********" at bounding box center [149, 145] width 44 height 17
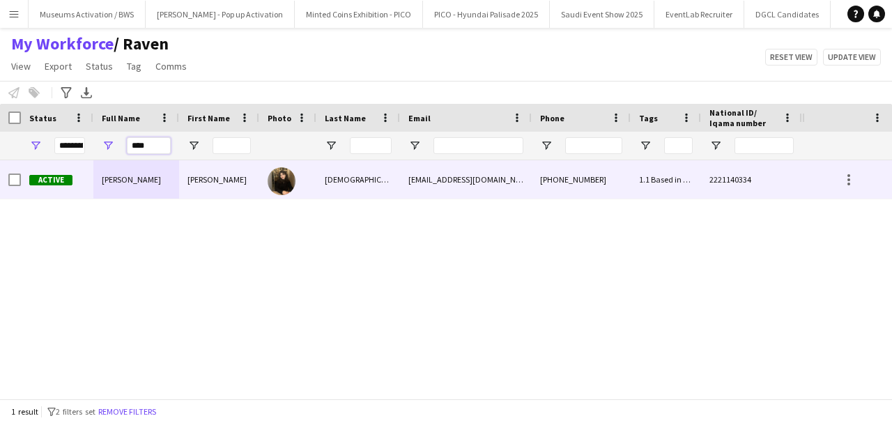
type input "****"
click at [164, 178] on div "Carol Kabbach" at bounding box center [136, 179] width 86 height 38
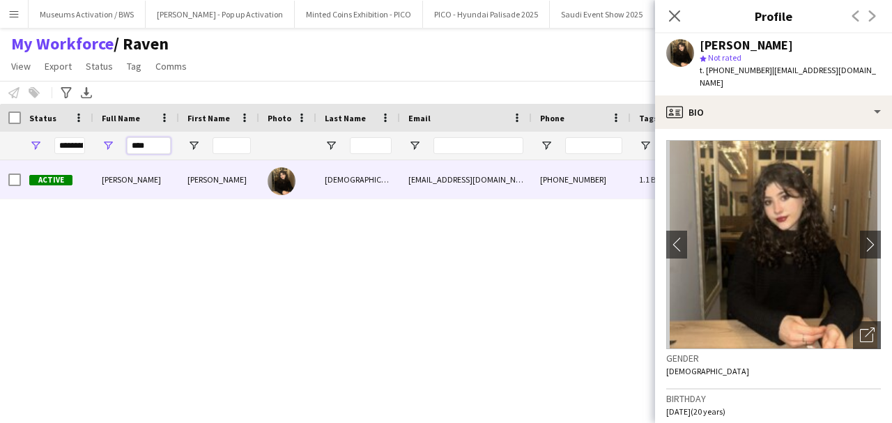
click at [143, 146] on input "****" at bounding box center [149, 145] width 44 height 17
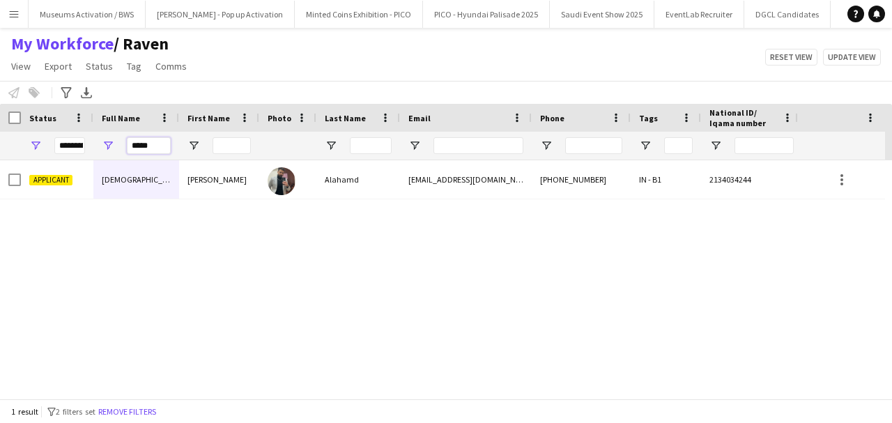
click at [143, 146] on input "*****" at bounding box center [149, 145] width 44 height 17
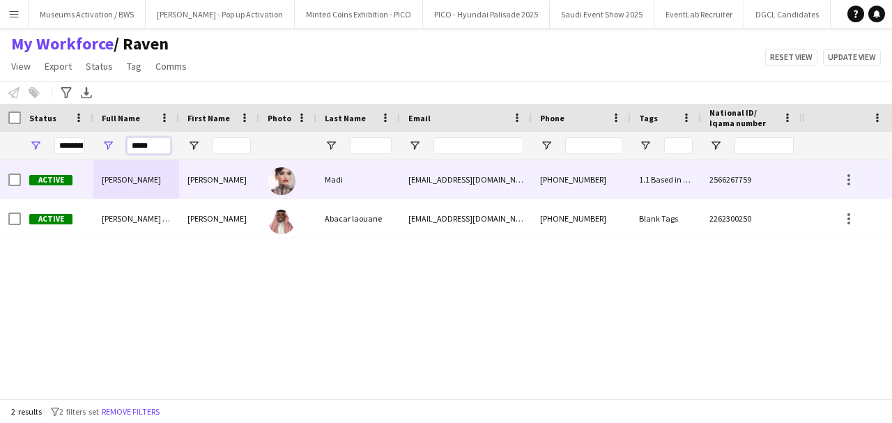
type input "*****"
click at [184, 174] on div "Carla" at bounding box center [219, 179] width 80 height 38
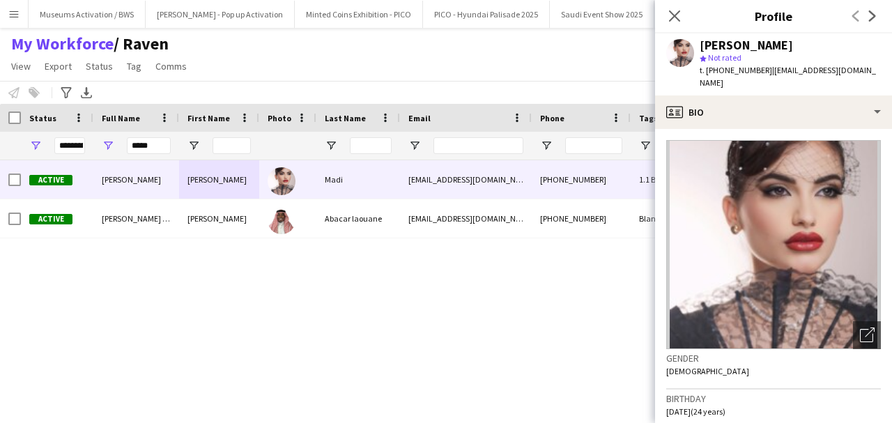
click at [732, 40] on div "Carla Madi" at bounding box center [746, 45] width 93 height 13
copy div "Carla Madi"
click at [723, 75] on span "t. +966561482876" at bounding box center [736, 70] width 72 height 10
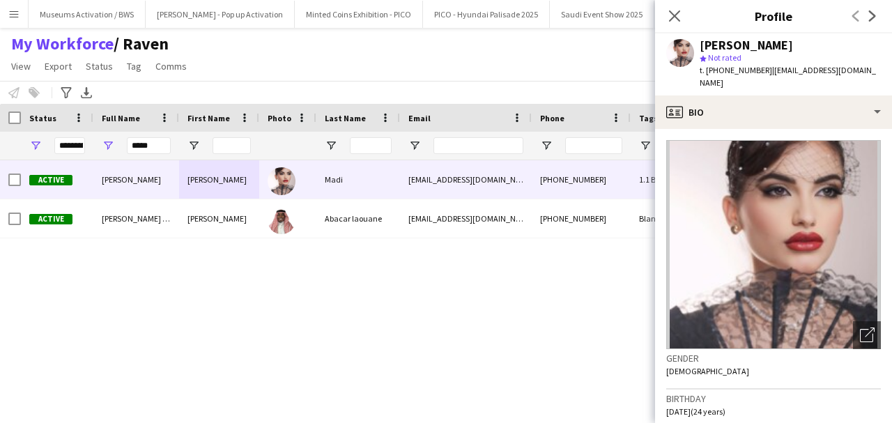
click at [723, 75] on span "t. +966561482876" at bounding box center [736, 70] width 72 height 10
copy span "966561482876"
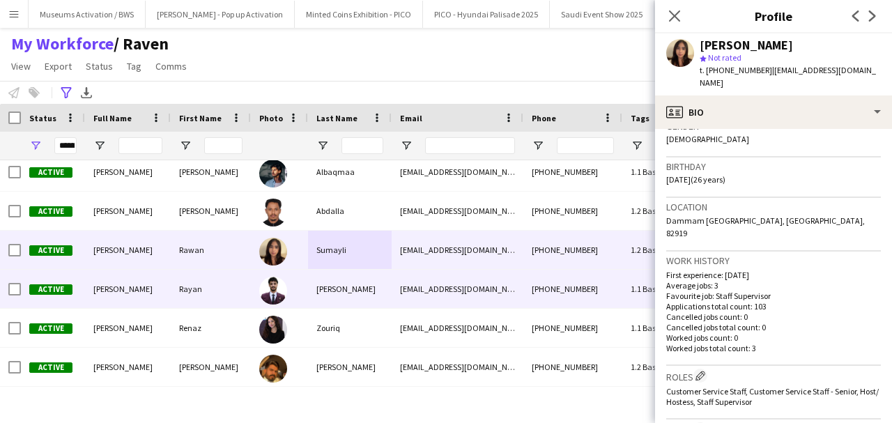
scroll to position [2013, 0]
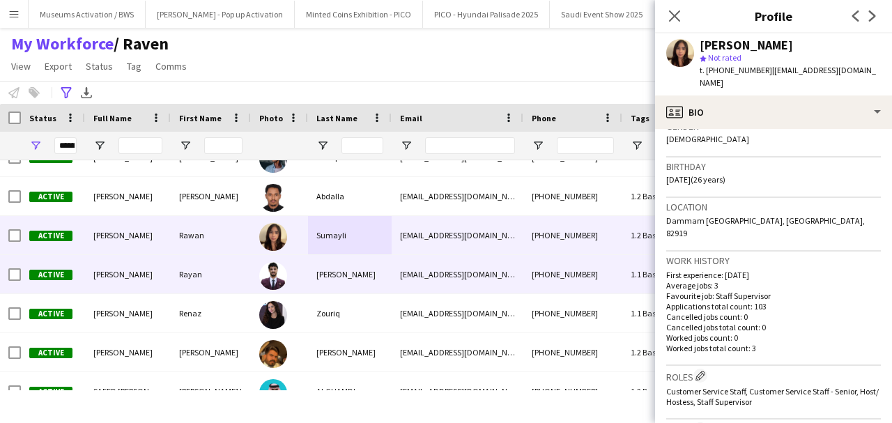
click at [307, 282] on div at bounding box center [279, 274] width 57 height 38
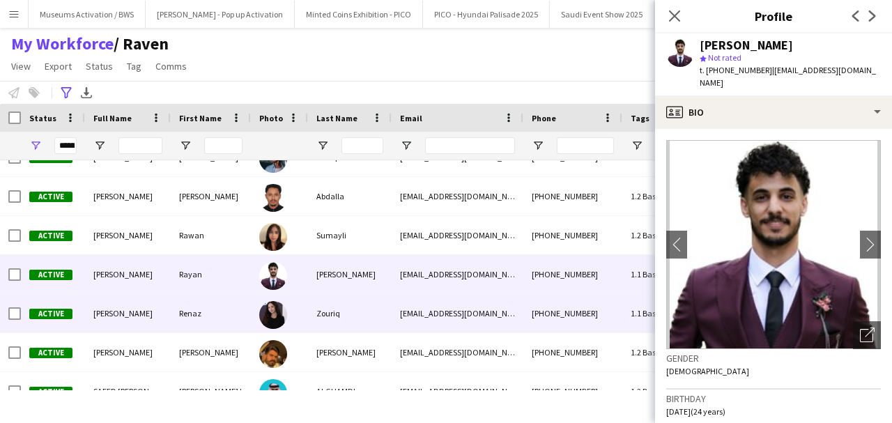
click at [305, 312] on div at bounding box center [279, 313] width 57 height 38
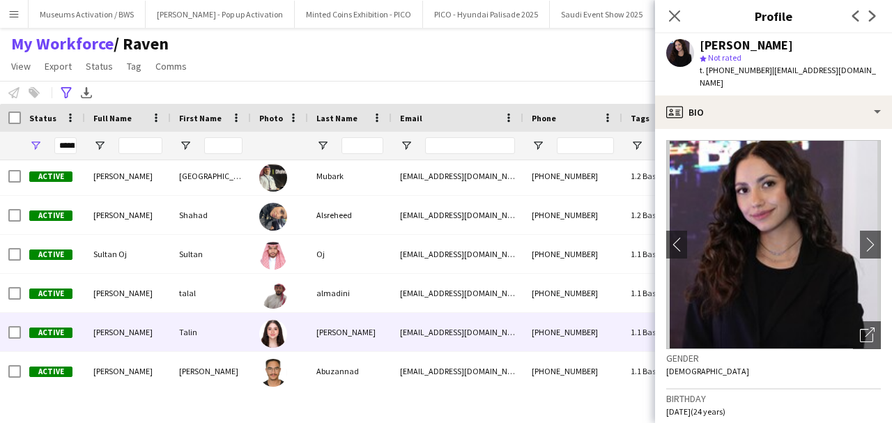
scroll to position [0, 0]
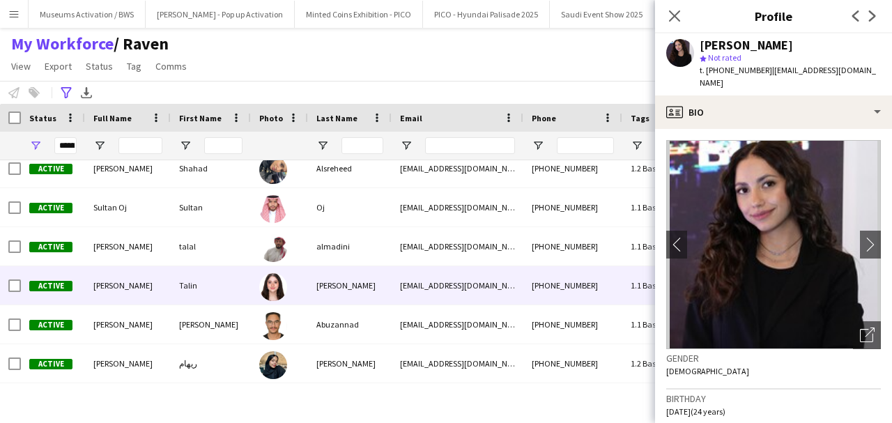
click at [286, 272] on div at bounding box center [273, 286] width 28 height 39
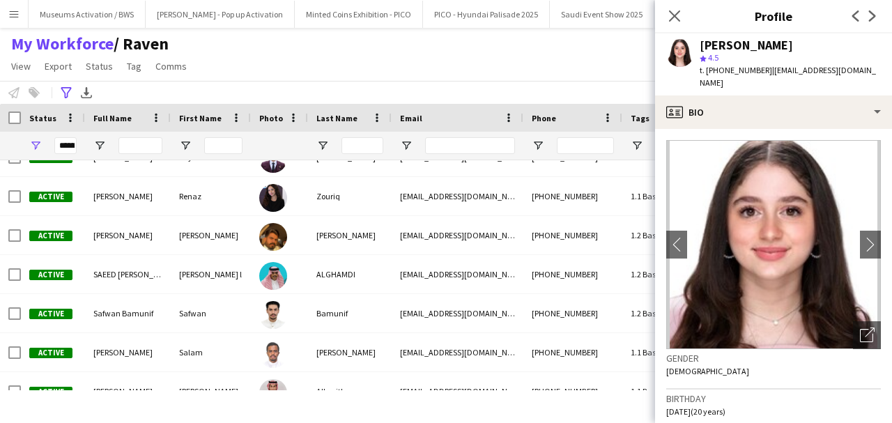
click at [418, 78] on div "My Workforce / Raven View Views Default view [PERSON_NAME] [PERSON_NAME] [PERSO…" at bounding box center [446, 56] width 892 height 47
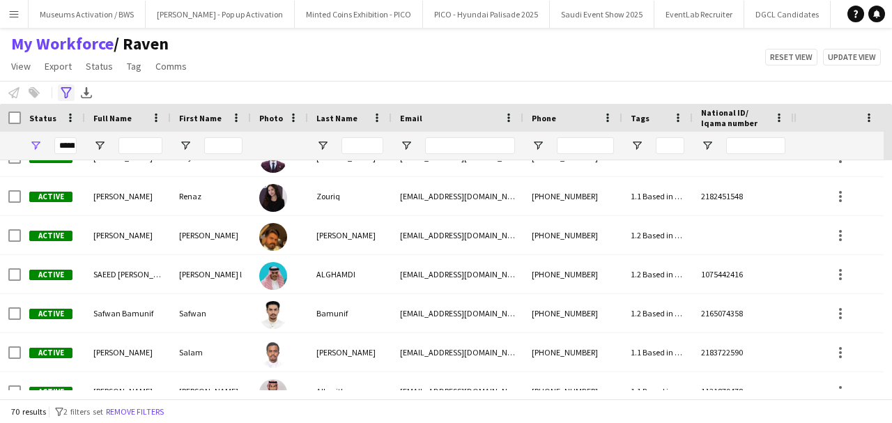
click at [66, 91] on icon "Advanced filters" at bounding box center [66, 92] width 11 height 11
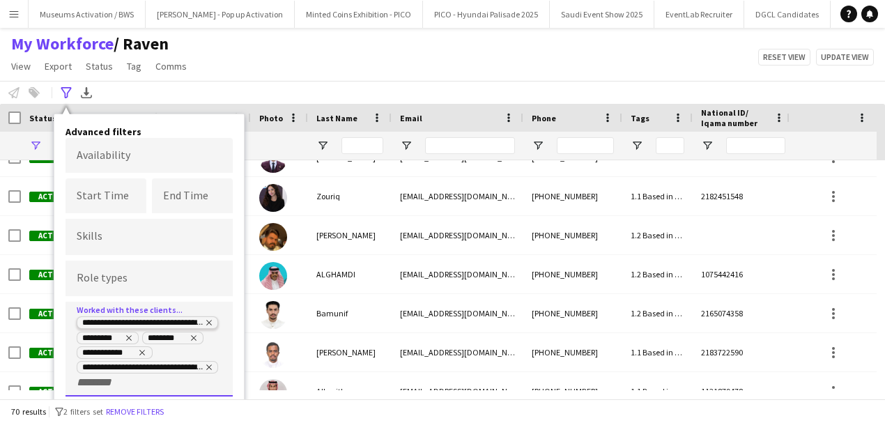
click at [213, 323] on tag-ripple at bounding box center [147, 323] width 140 height 11
click at [210, 323] on icon "Remove tag" at bounding box center [209, 322] width 8 height 8
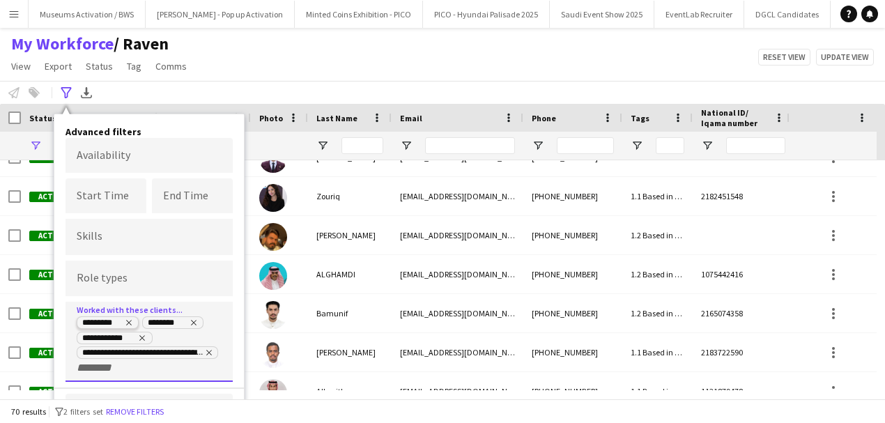
drag, startPoint x: 138, startPoint y: 318, endPoint x: 124, endPoint y: 320, distance: 14.0
click at [124, 320] on delete-icon "Remove tag" at bounding box center [127, 323] width 11 height 11
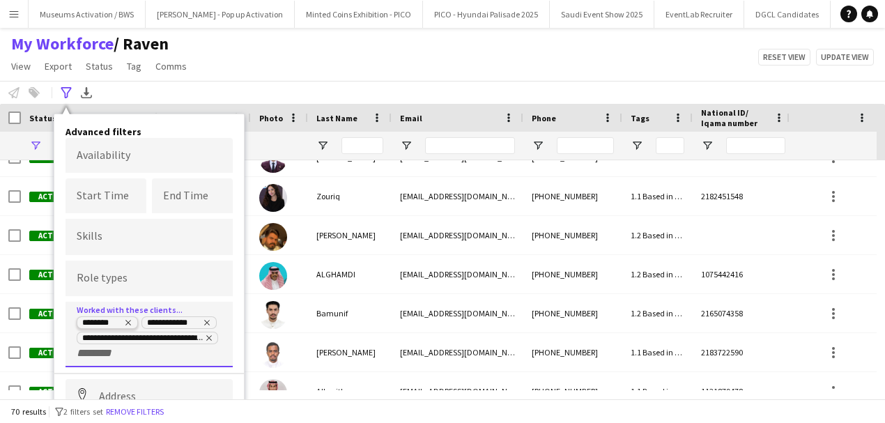
click at [127, 320] on icon "Remove tag" at bounding box center [128, 322] width 8 height 8
click at [139, 321] on icon "Remove tag" at bounding box center [142, 322] width 8 height 8
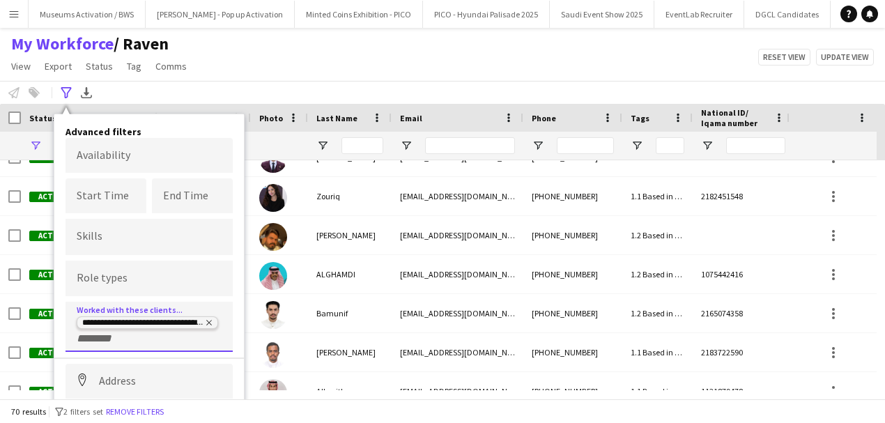
click at [210, 321] on icon "Remove tag" at bounding box center [209, 322] width 8 height 8
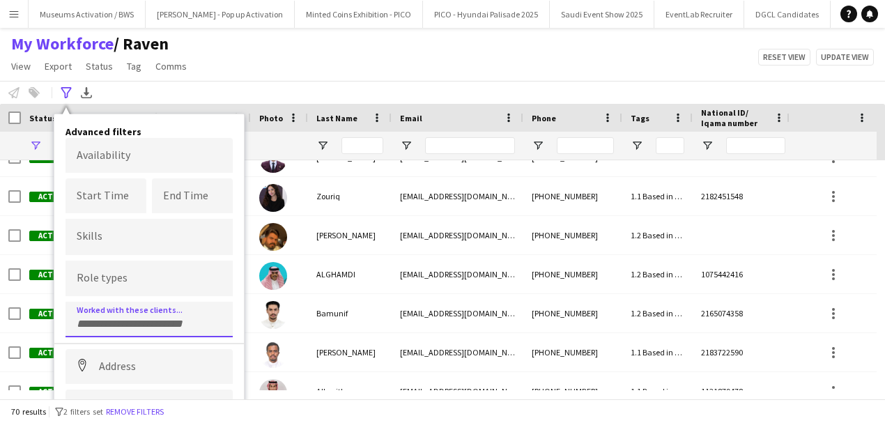
click at [131, 322] on input "Type to search clients..." at bounding box center [149, 324] width 145 height 13
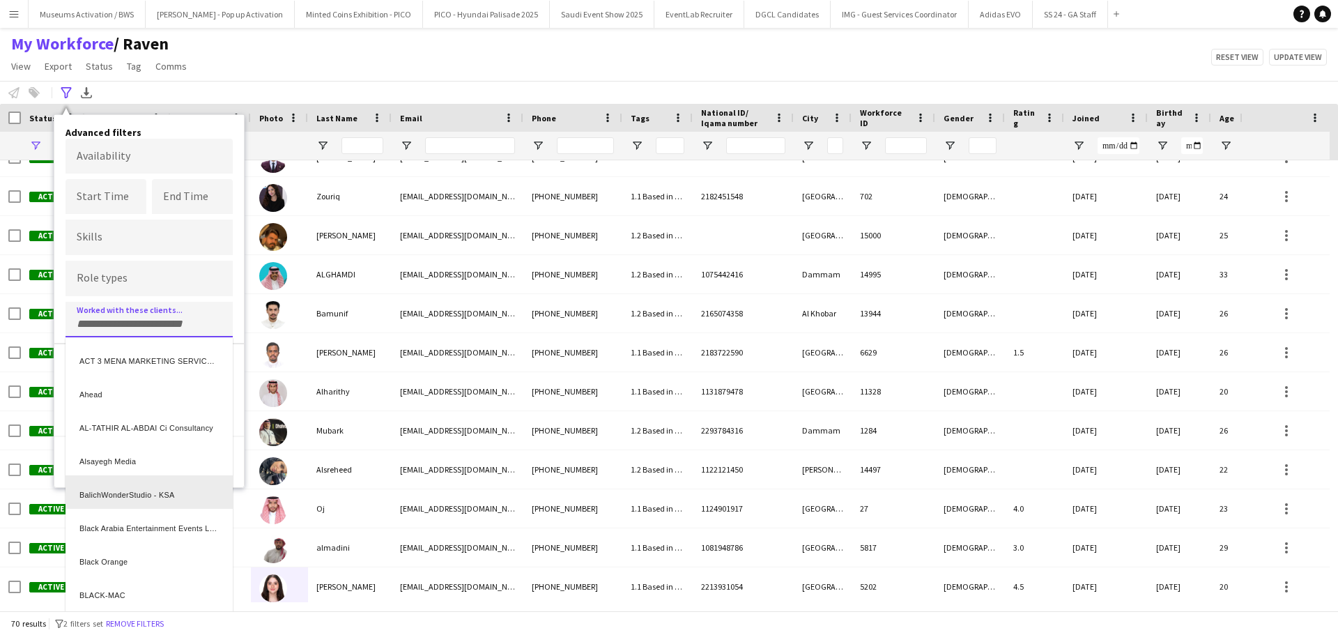
click at [143, 422] on div "BalichWonderStudio - KSA" at bounding box center [149, 491] width 167 height 33
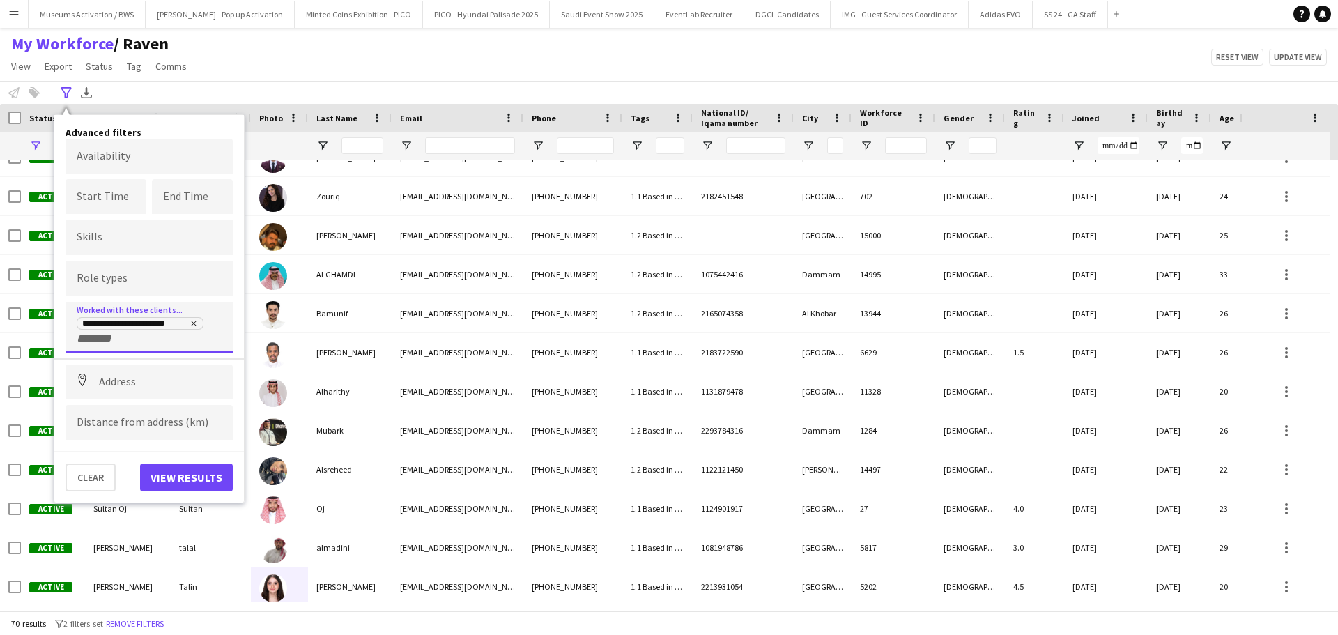
click at [130, 344] on input "+ Client" at bounding box center [106, 338] width 59 height 13
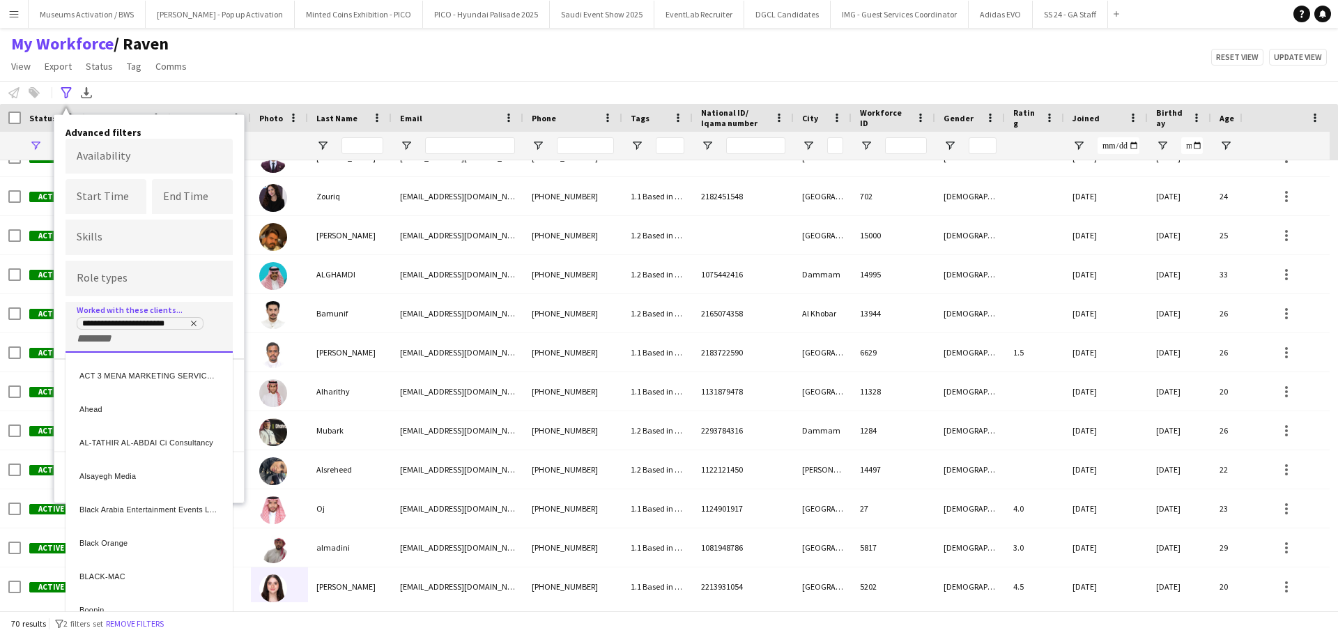
click at [198, 323] on div at bounding box center [669, 317] width 1338 height 635
click at [196, 324] on icon "Remove tag" at bounding box center [194, 323] width 8 height 8
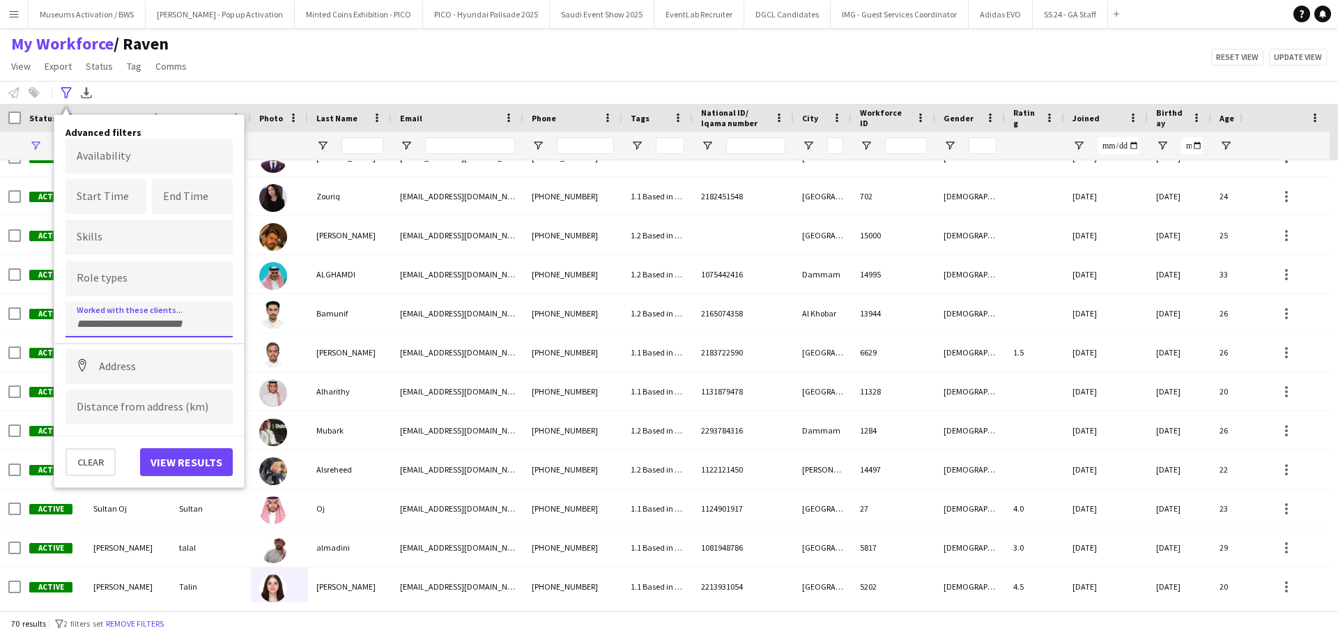
click at [157, 323] on input "Type to search clients..." at bounding box center [149, 324] width 145 height 13
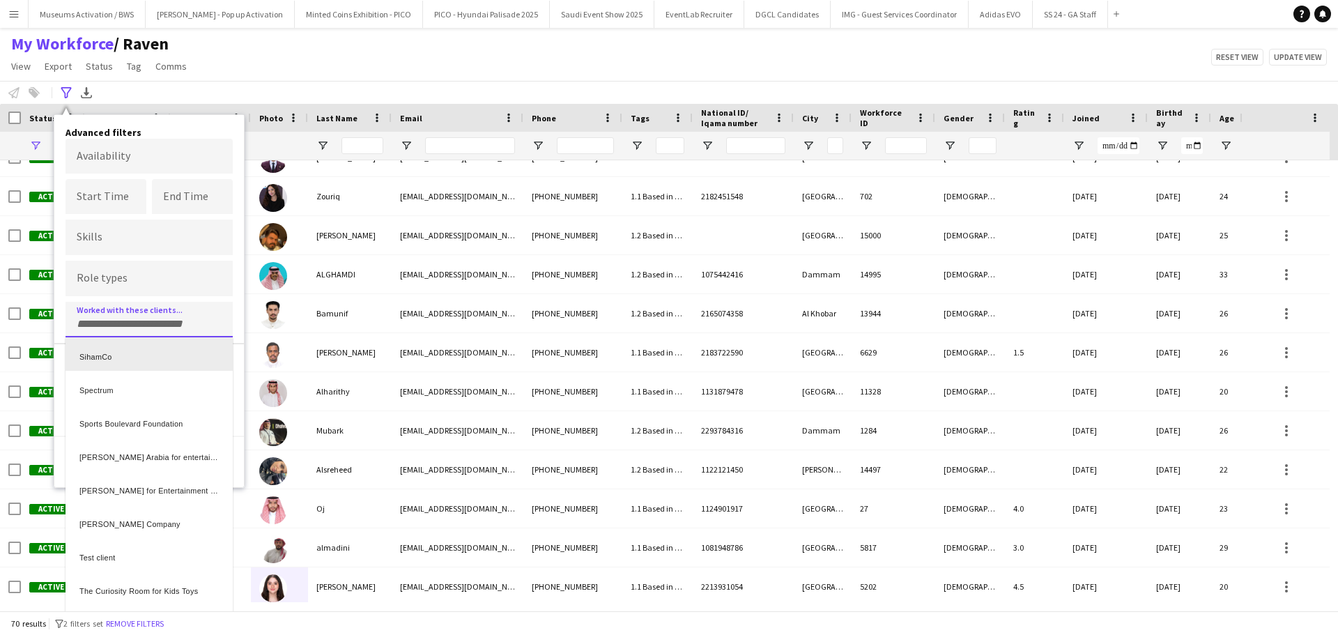
click at [112, 339] on div "SihamCo" at bounding box center [149, 353] width 167 height 33
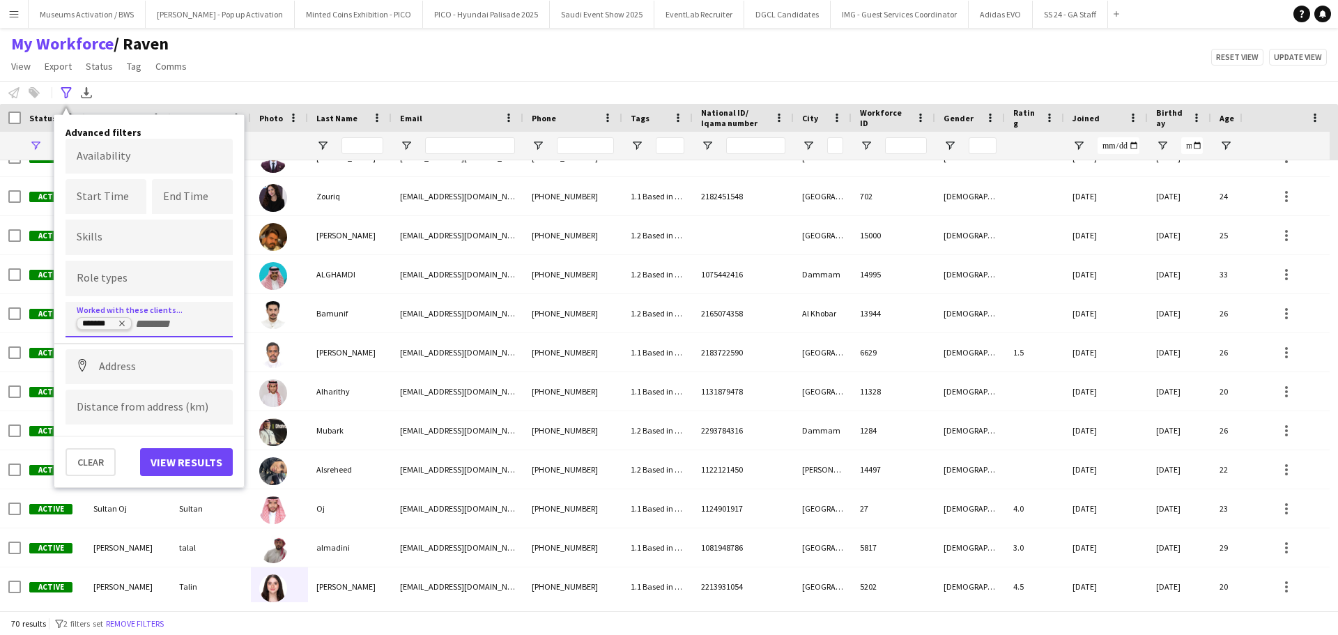
click at [124, 324] on icon "Remove tag" at bounding box center [122, 323] width 8 height 8
type input "****"
click at [126, 366] on div "Imagination" at bounding box center [149, 357] width 167 height 33
type input "****"
click at [141, 358] on div "Imagination Saudi Arabia LLC" at bounding box center [149, 357] width 167 height 33
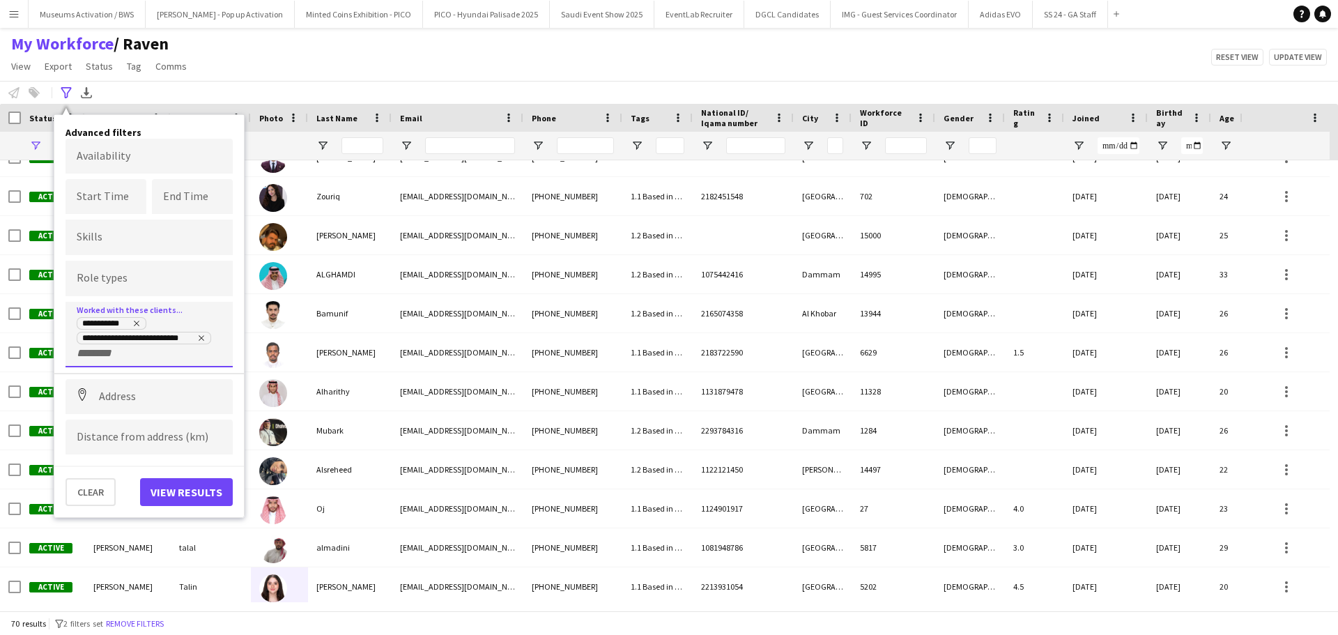
click at [135, 352] on input "+ Client" at bounding box center [106, 353] width 59 height 13
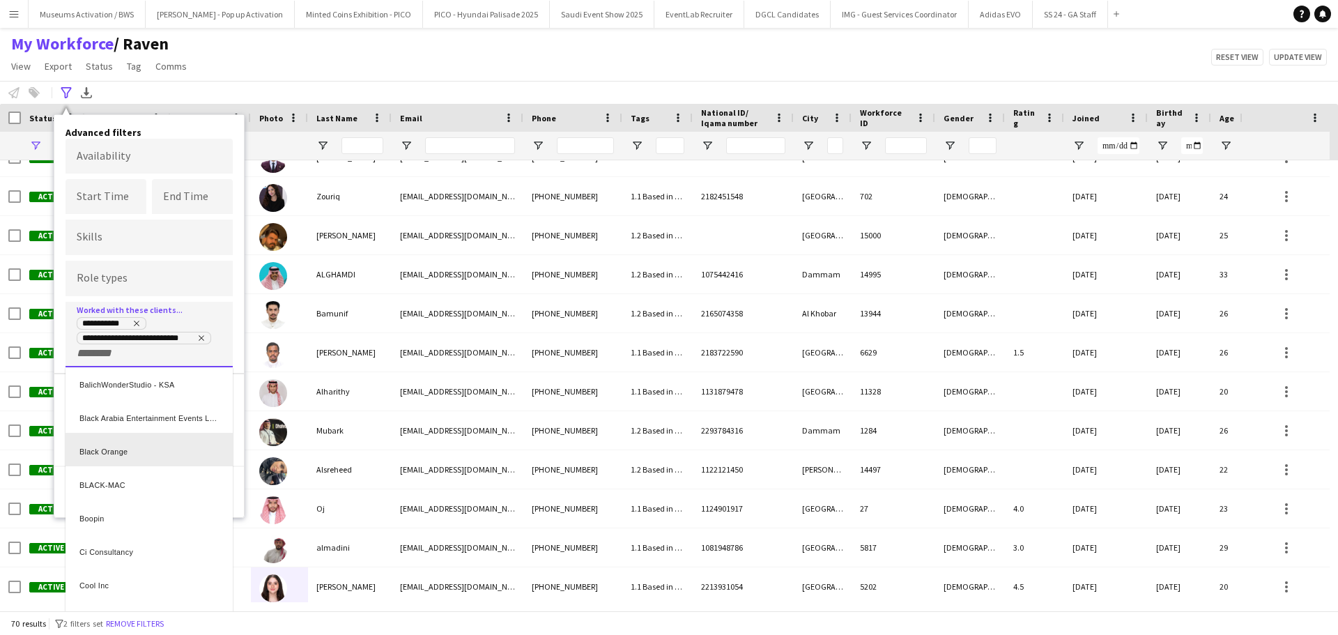
click at [130, 422] on div "Black Orange" at bounding box center [149, 449] width 167 height 33
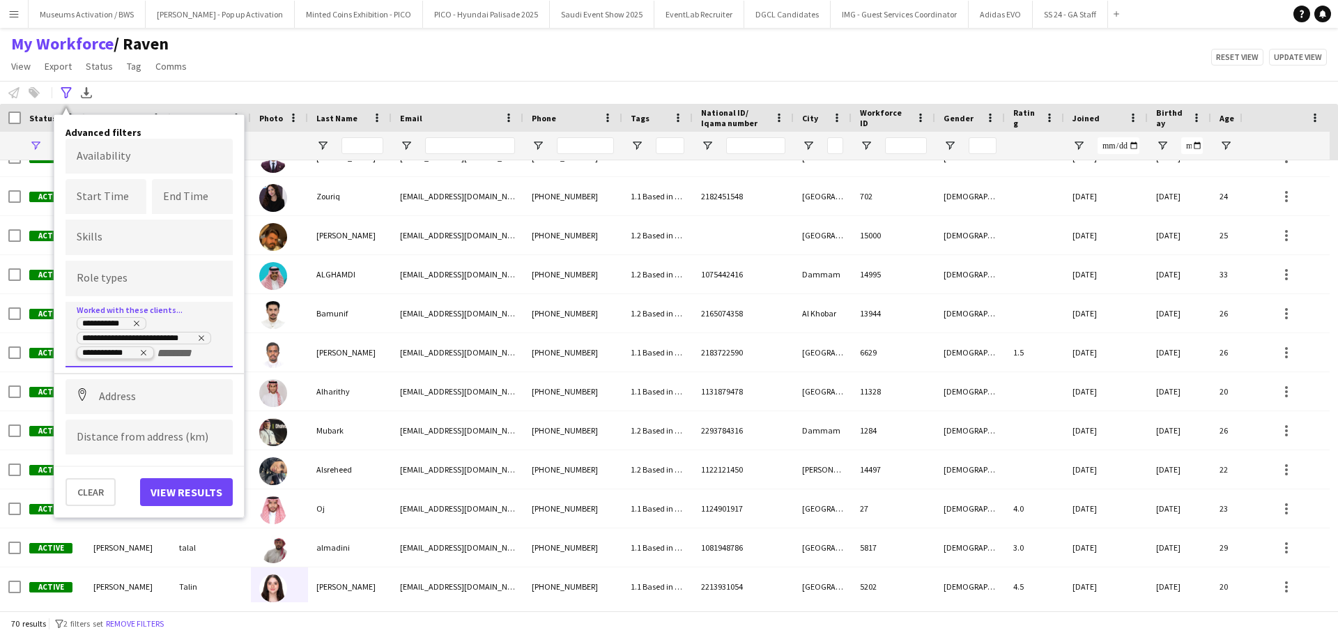
click at [144, 353] on icon "Remove tag" at bounding box center [144, 353] width 6 height 6
click at [144, 353] on div "**********" at bounding box center [149, 338] width 145 height 45
type input "*****"
click at [137, 386] on div "Black Arabia Entertainment Events LLC" at bounding box center [149, 387] width 167 height 33
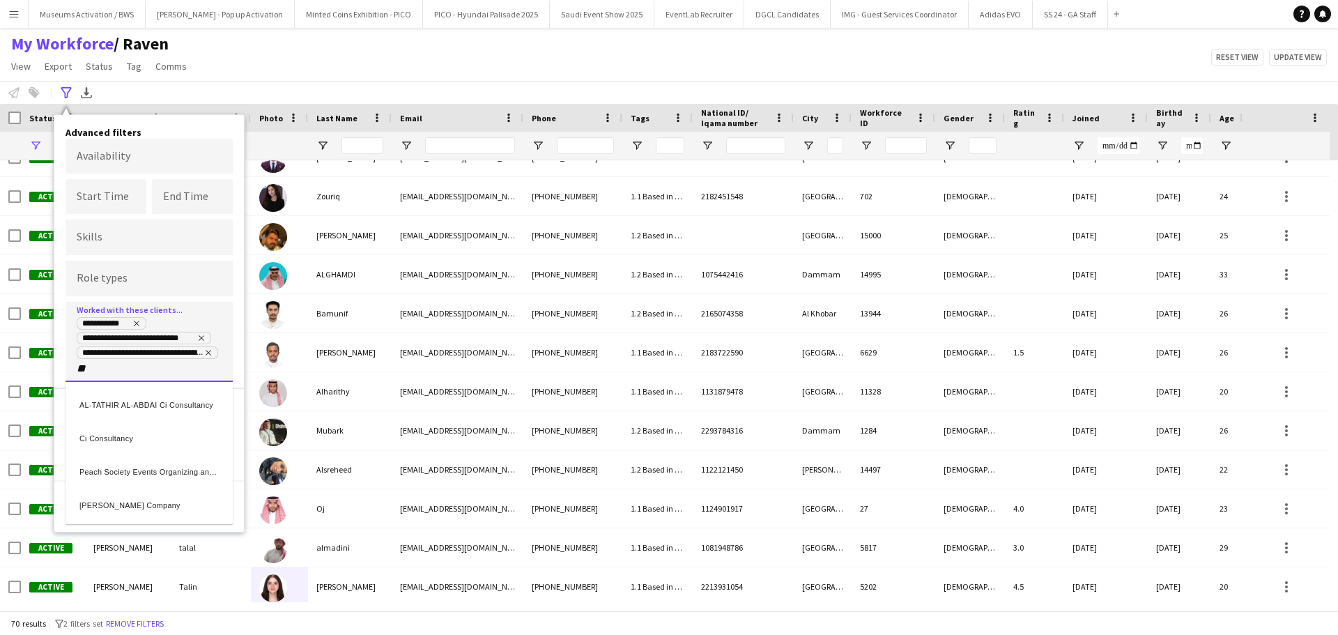
type input "**"
click at [102, 422] on div "Ci Consultancy" at bounding box center [149, 436] width 167 height 33
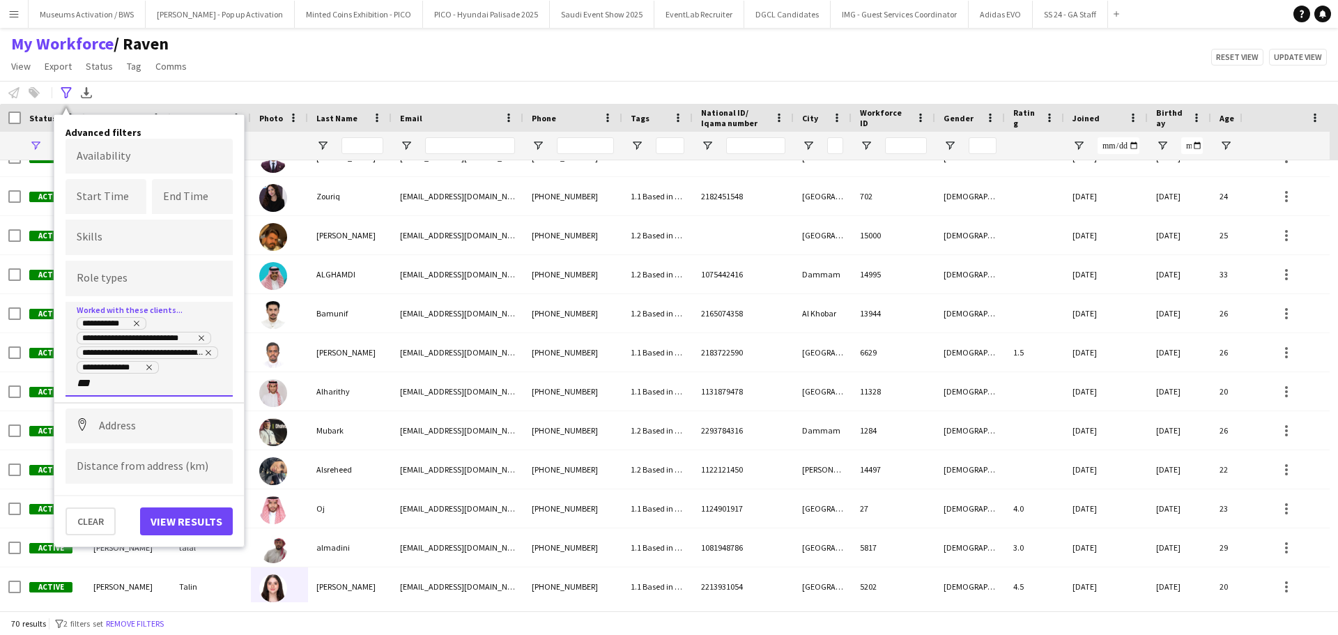
type input "***"
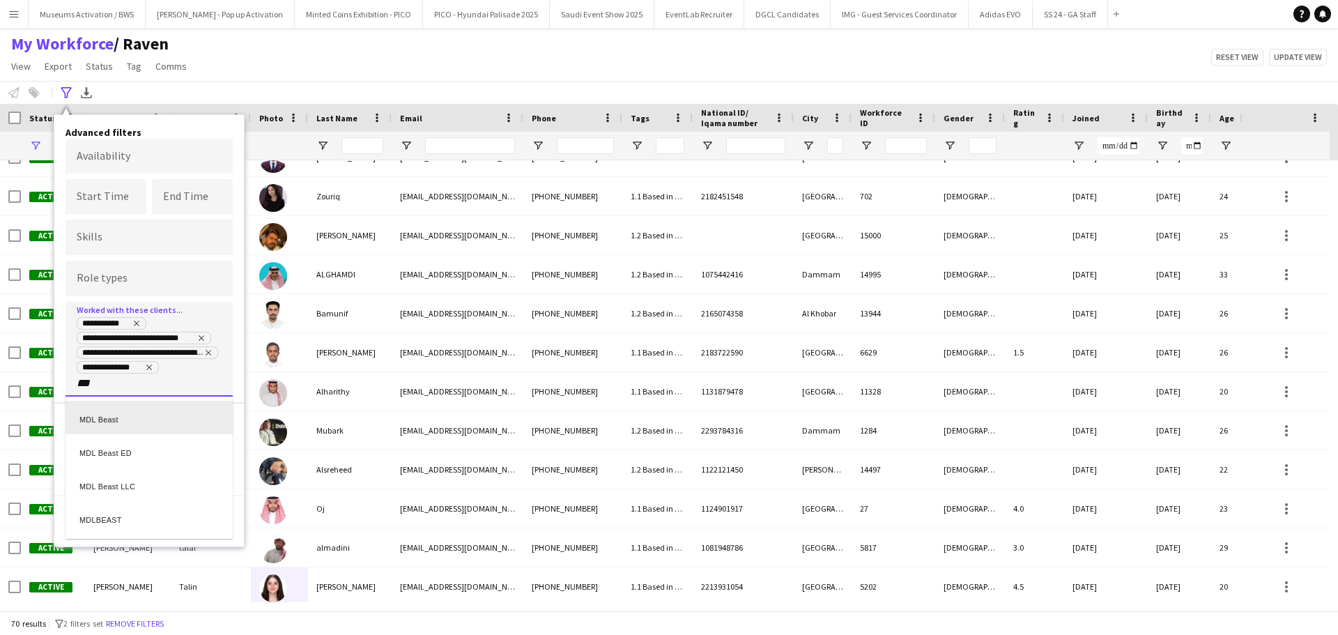
click at [103, 422] on div "MDL Beast" at bounding box center [149, 417] width 167 height 33
type input "***"
click at [103, 422] on div "MDL Beast ED" at bounding box center [149, 417] width 167 height 33
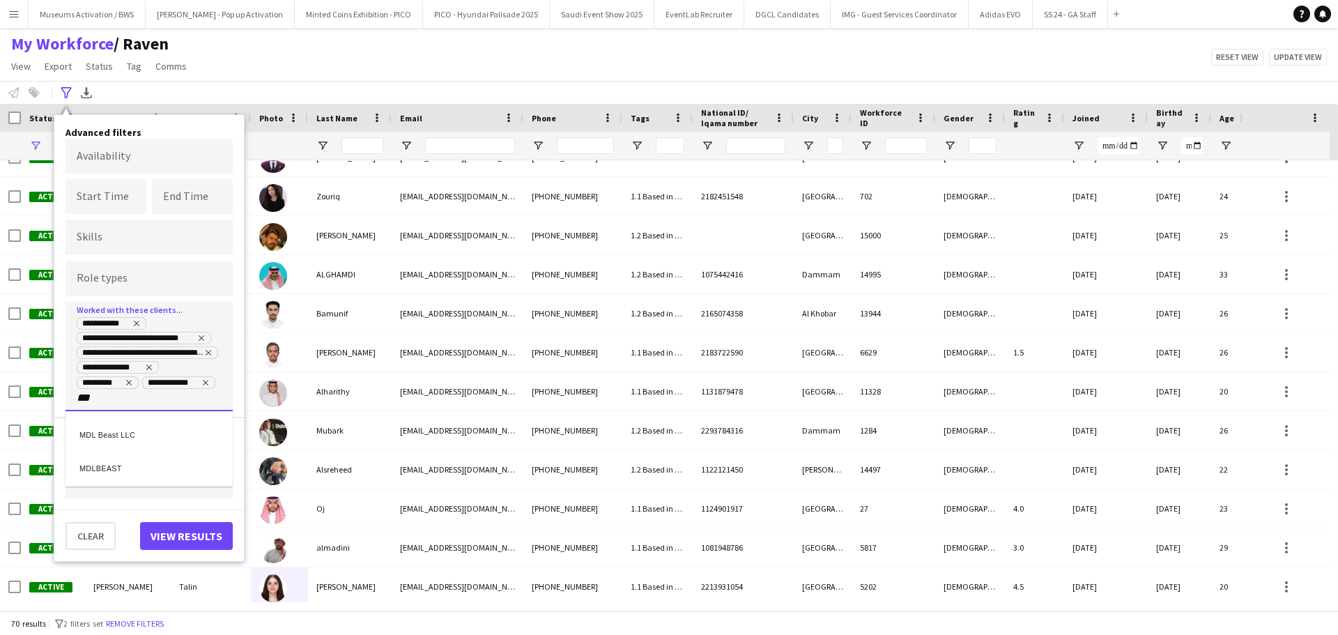
type input "***"
click at [103, 422] on div "MDL Beast LLC" at bounding box center [149, 431] width 167 height 33
type input "***"
click at [103, 422] on div "MDLBEAST" at bounding box center [149, 431] width 167 height 33
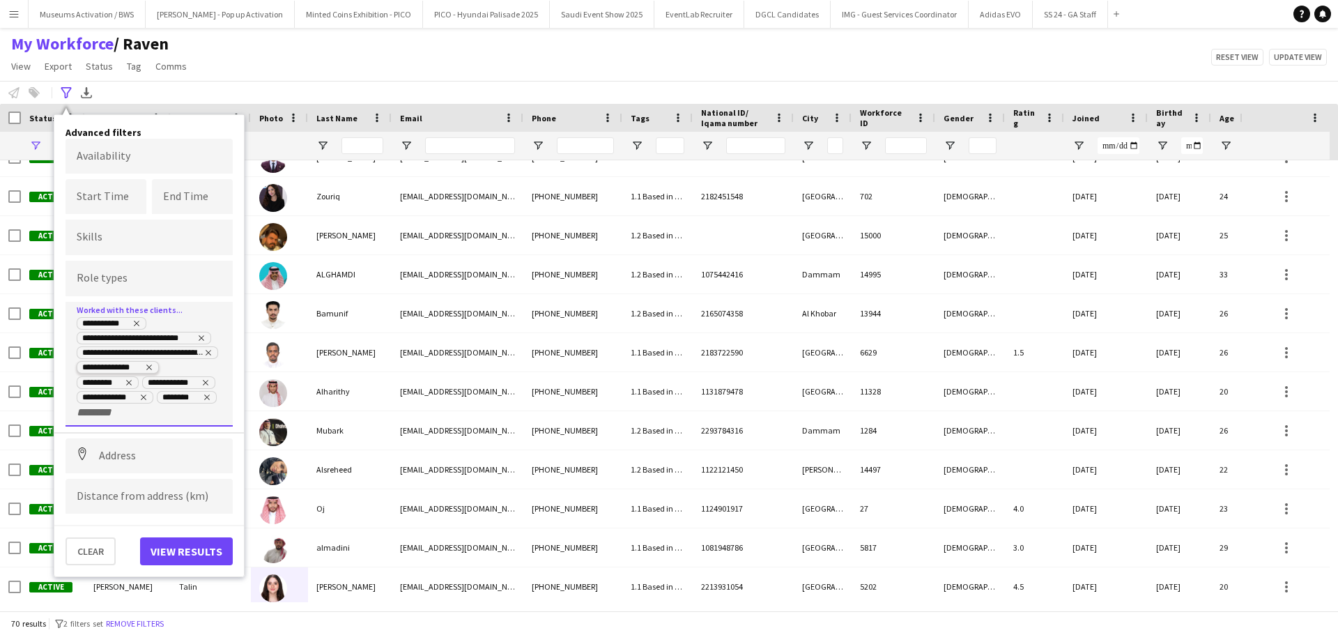
click at [148, 364] on icon "Remove tag" at bounding box center [149, 367] width 8 height 8
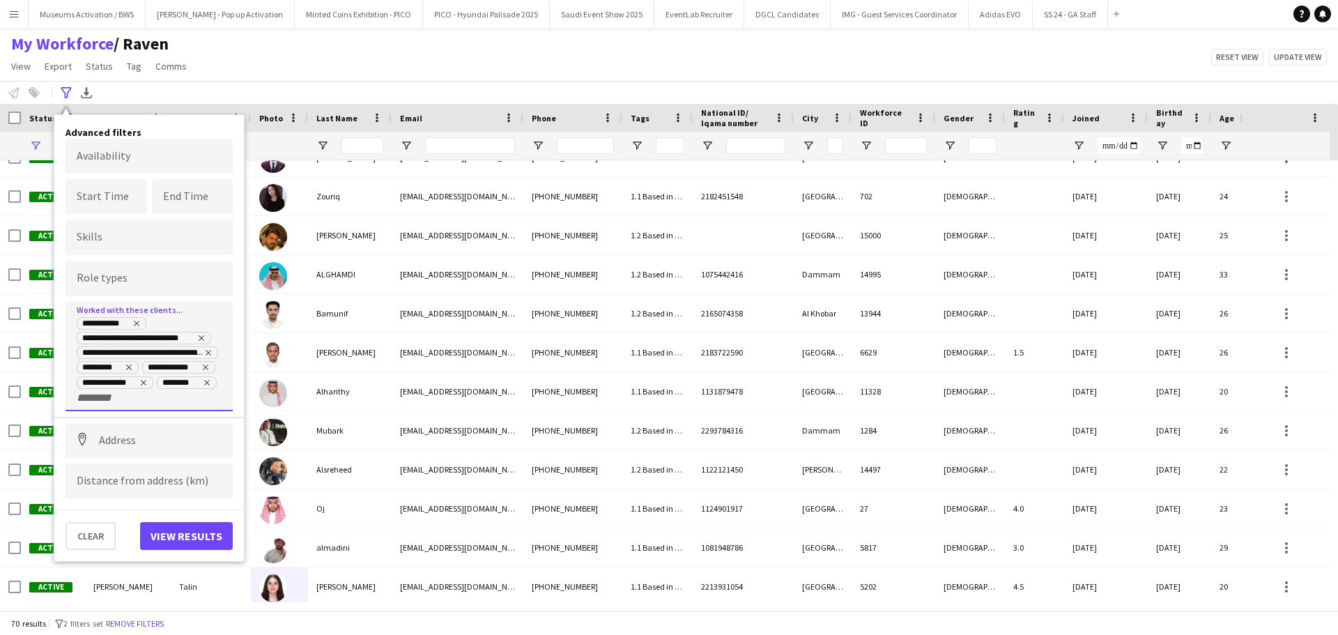
click at [139, 394] on div "**********" at bounding box center [149, 360] width 145 height 89
click at [160, 406] on div at bounding box center [669, 317] width 1338 height 635
click at [153, 399] on div "**********" at bounding box center [149, 360] width 145 height 89
type input "*"
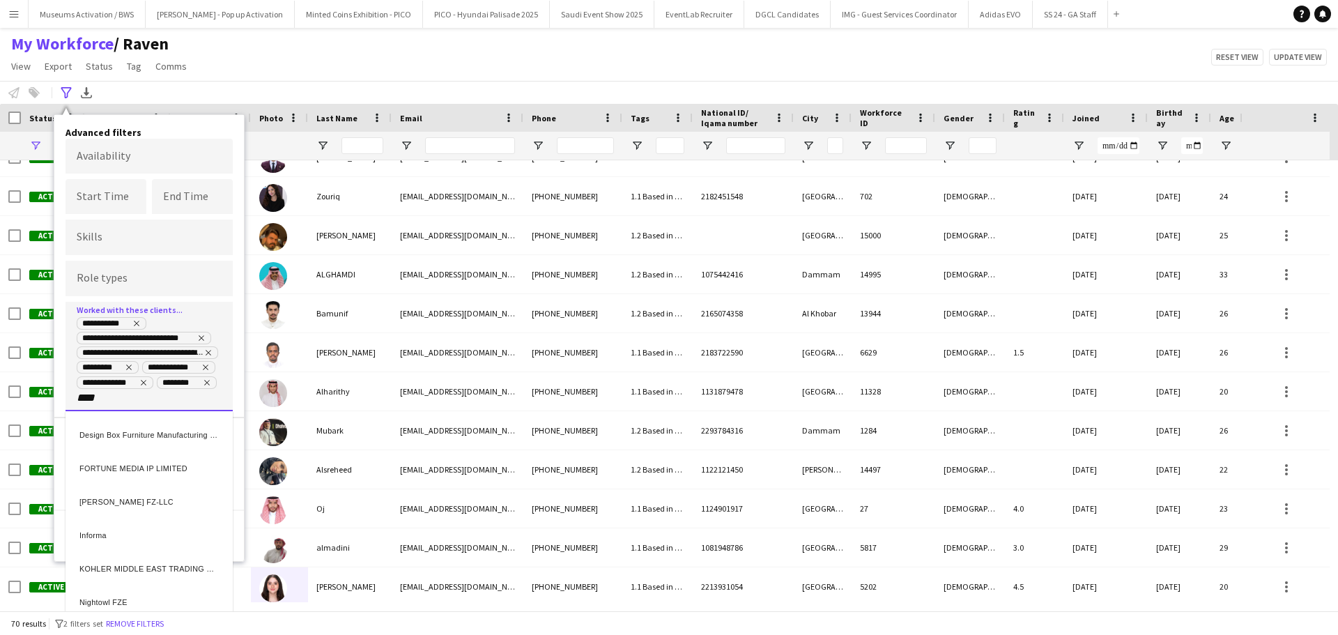
type input "****"
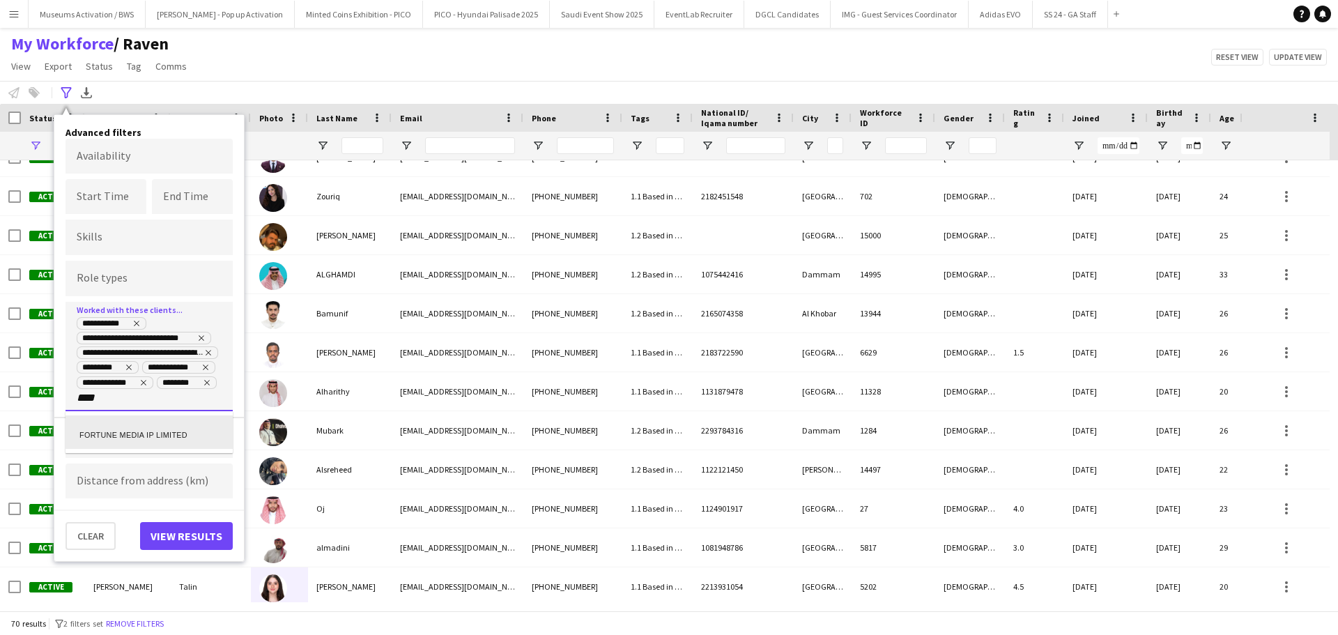
click at [138, 422] on div "FORTUNE MEDIA IP LIMITED" at bounding box center [149, 431] width 167 height 33
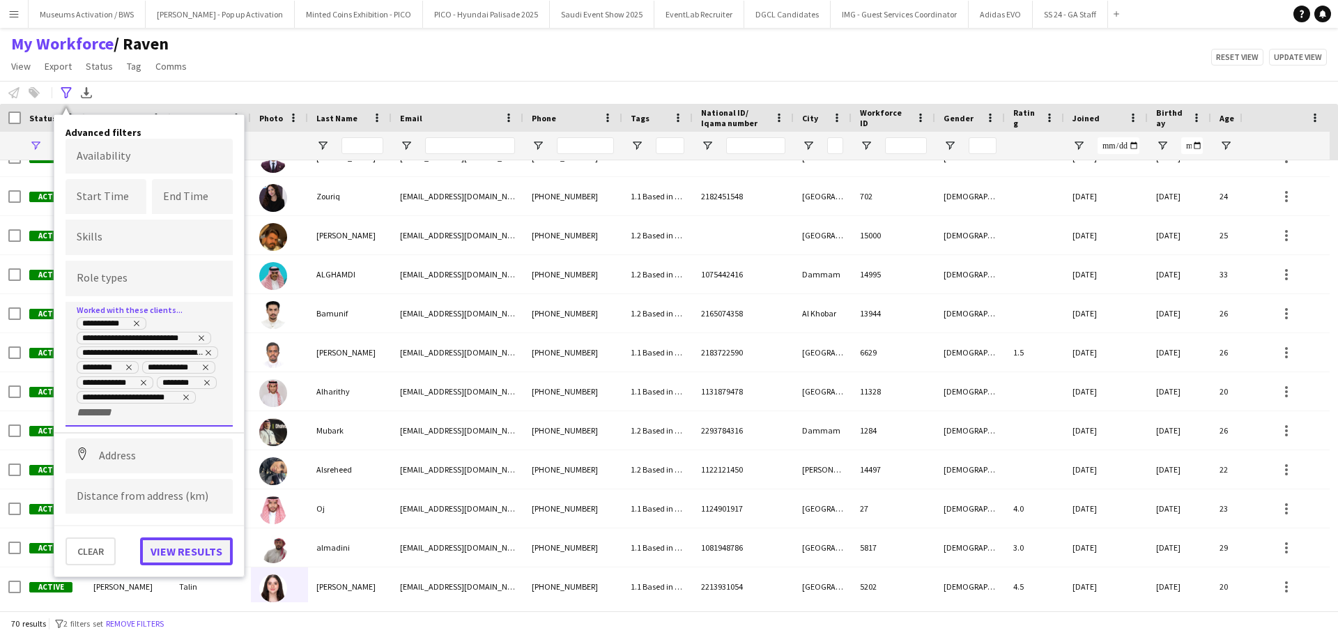
click at [206, 422] on button "View results" at bounding box center [186, 551] width 93 height 28
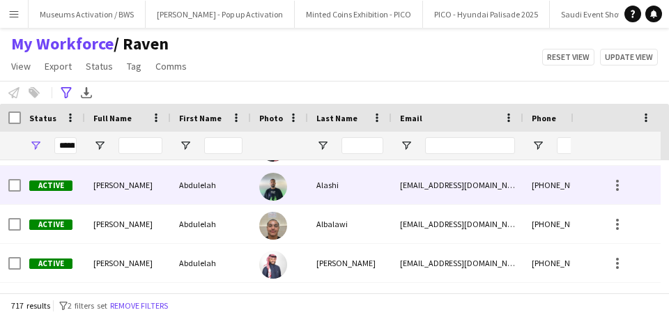
scroll to position [463, 0]
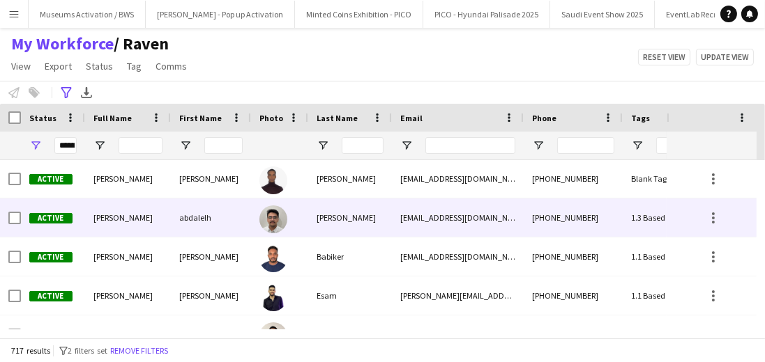
click at [265, 223] on img at bounding box center [273, 220] width 28 height 28
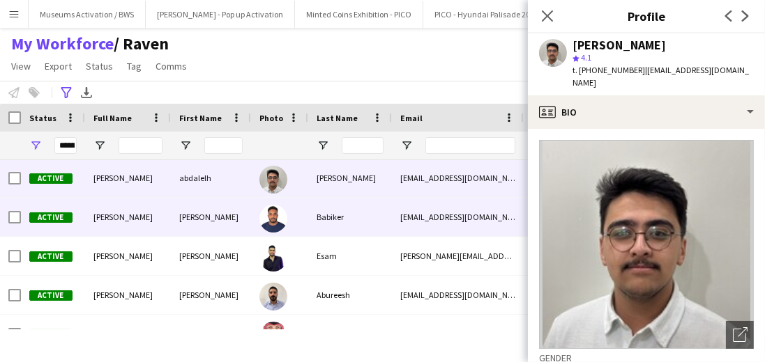
click at [231, 226] on div "[PERSON_NAME]" at bounding box center [211, 217] width 80 height 38
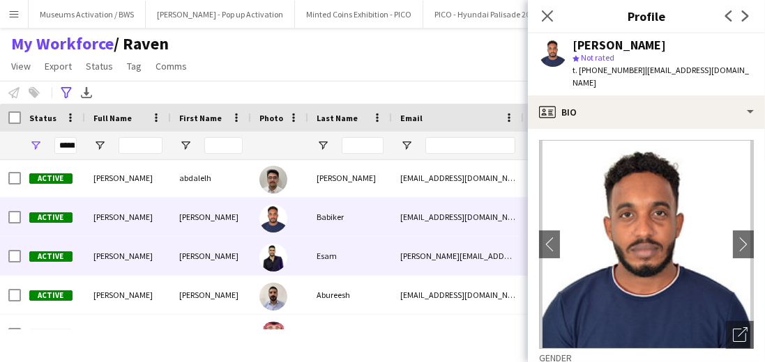
click at [231, 252] on div "[PERSON_NAME]" at bounding box center [211, 256] width 80 height 38
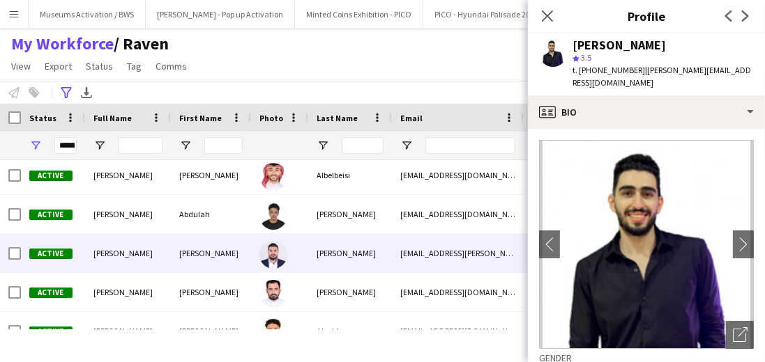
click at [240, 263] on div "[PERSON_NAME]" at bounding box center [211, 253] width 80 height 38
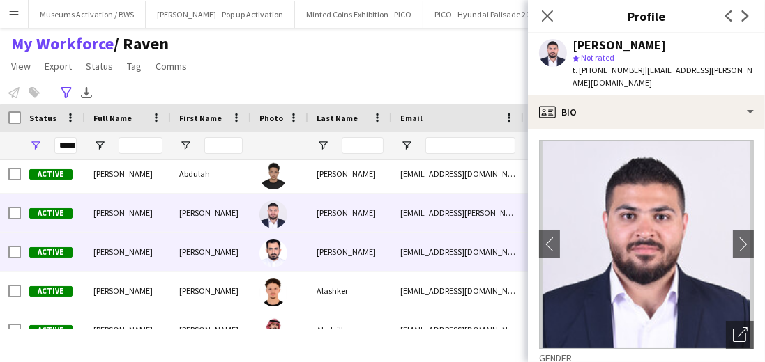
click at [240, 252] on div "[PERSON_NAME]" at bounding box center [211, 252] width 80 height 38
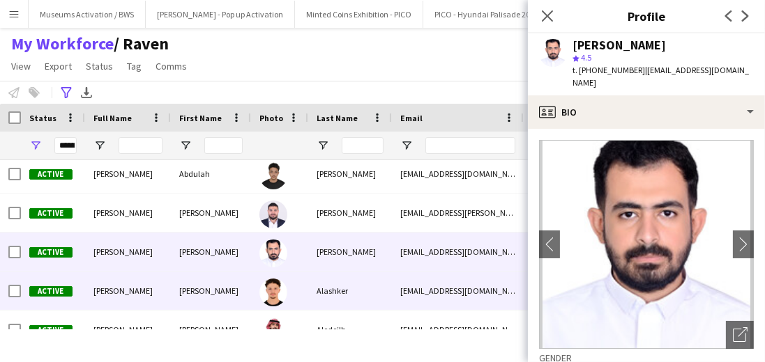
click at [235, 284] on div "[PERSON_NAME]" at bounding box center [211, 291] width 80 height 38
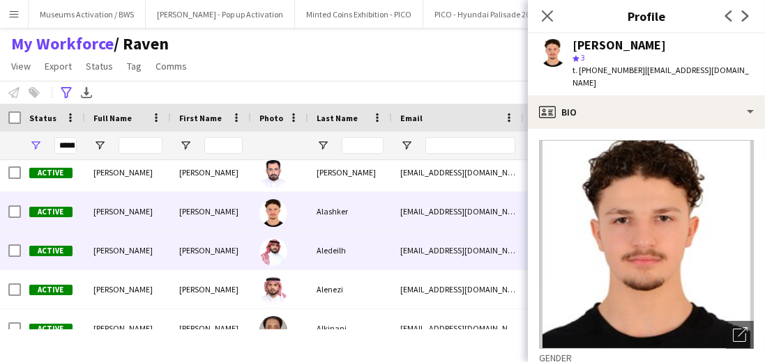
click at [233, 258] on div "[PERSON_NAME]" at bounding box center [211, 250] width 80 height 38
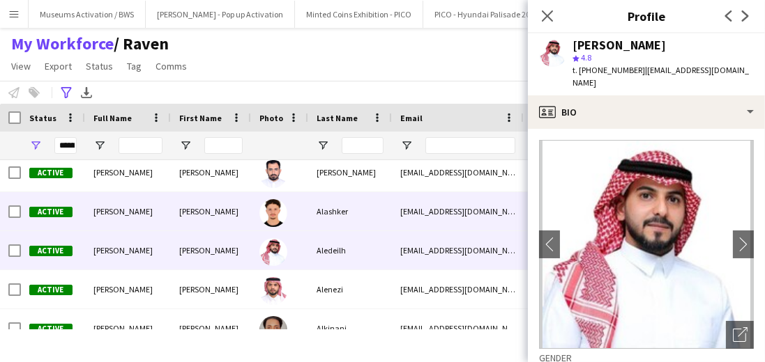
click at [234, 224] on div "[PERSON_NAME]" at bounding box center [211, 211] width 80 height 38
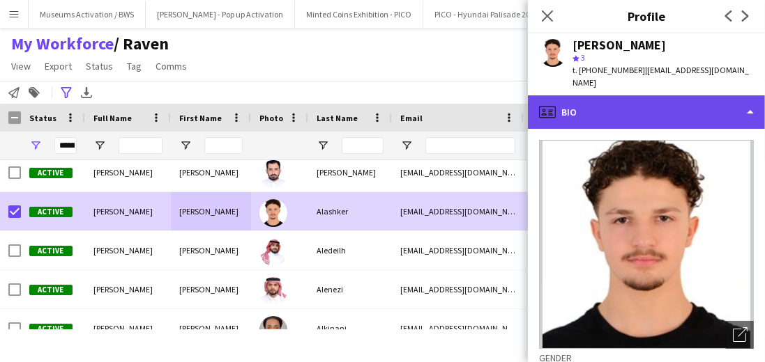
click at [578, 99] on div "profile Bio" at bounding box center [646, 111] width 237 height 33
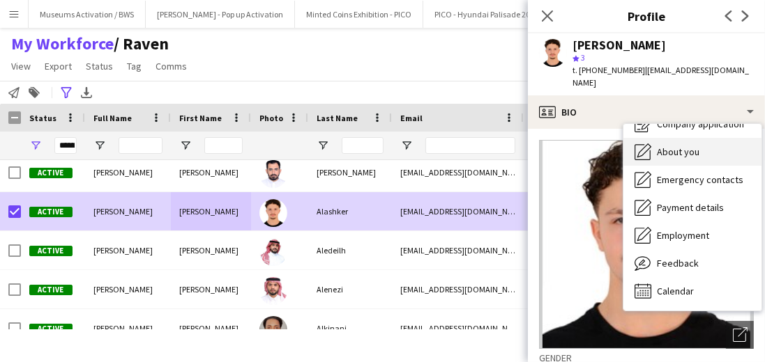
click at [673, 146] on div "About you About you" at bounding box center [692, 152] width 138 height 28
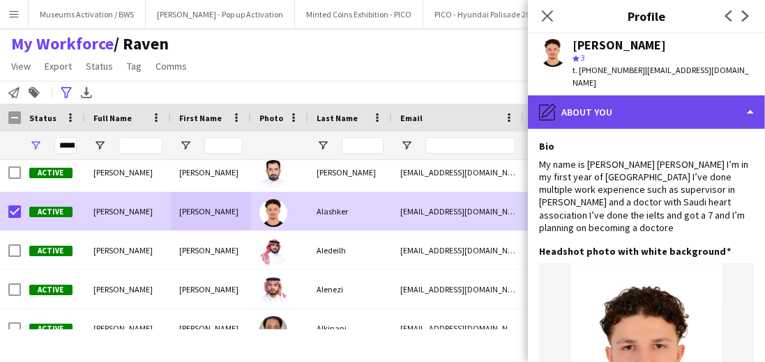
click at [670, 104] on div "pencil4 About you" at bounding box center [646, 111] width 237 height 33
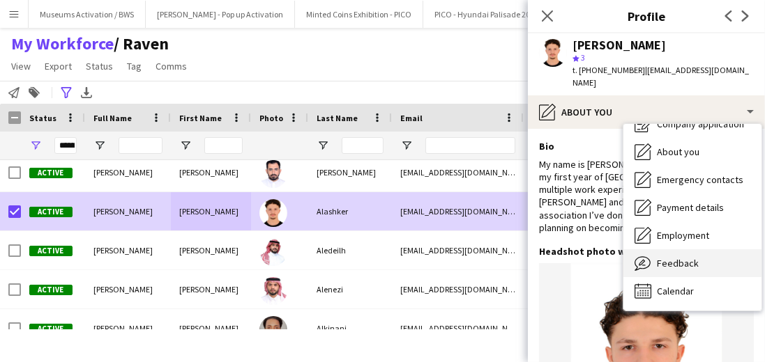
click at [686, 257] on span "Feedback" at bounding box center [677, 263] width 42 height 13
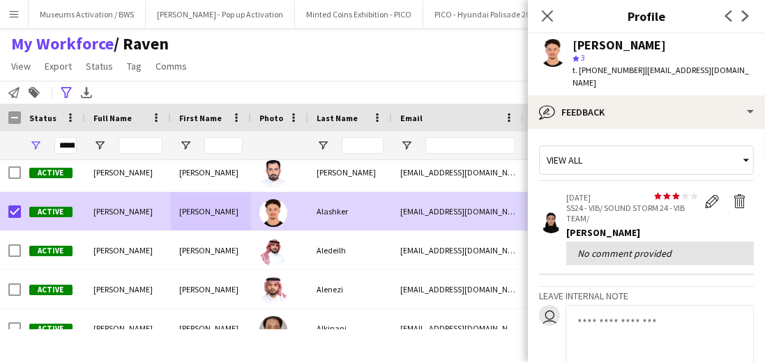
drag, startPoint x: 100, startPoint y: 63, endPoint x: 107, endPoint y: 109, distance: 46.5
click at [98, 73] on link "Status" at bounding box center [99, 66] width 38 height 18
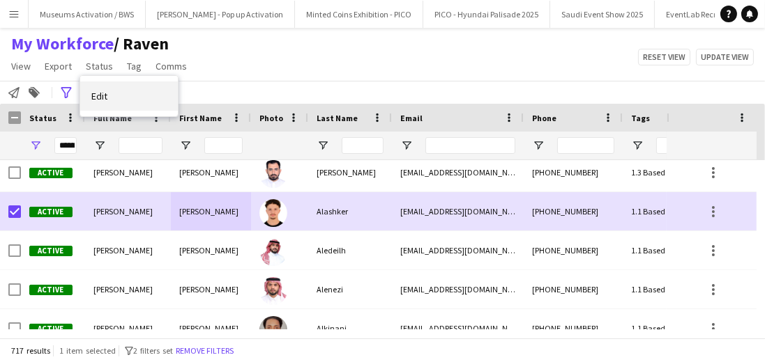
click at [103, 93] on span "Edit" at bounding box center [99, 96] width 16 height 13
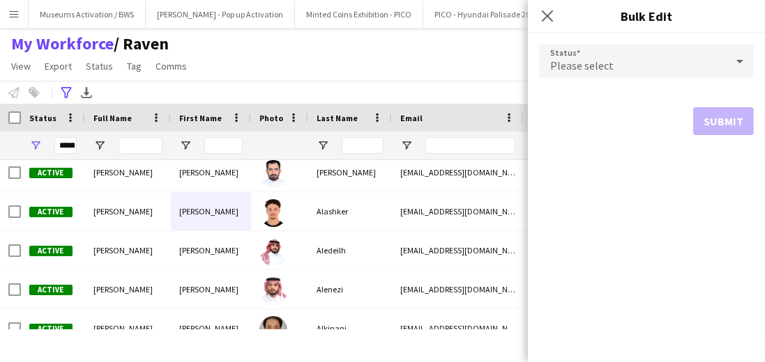
click at [239, 84] on div "**********" at bounding box center [382, 92] width 765 height 23
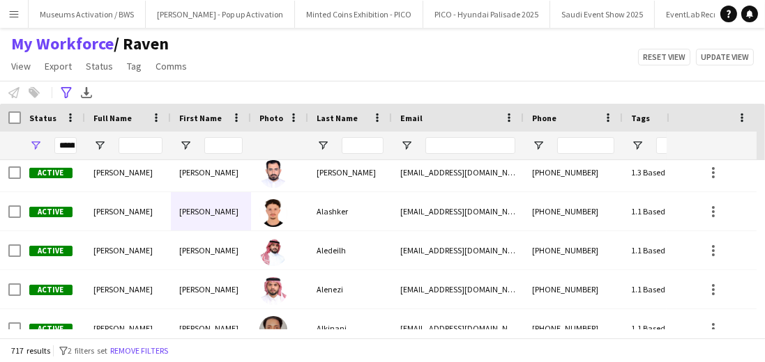
drag, startPoint x: 190, startPoint y: 75, endPoint x: 135, endPoint y: 91, distance: 56.5
click at [13, 45] on div "My Workforce / Raven View Views Default view [PERSON_NAME] [PERSON_NAME] [PERSO…" at bounding box center [100, 56] width 201 height 47
click at [226, 84] on div "**********" at bounding box center [382, 92] width 765 height 23
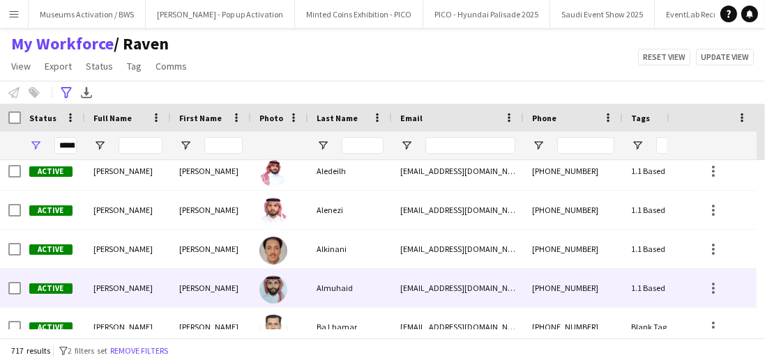
click at [89, 273] on div "[PERSON_NAME]" at bounding box center [128, 288] width 86 height 38
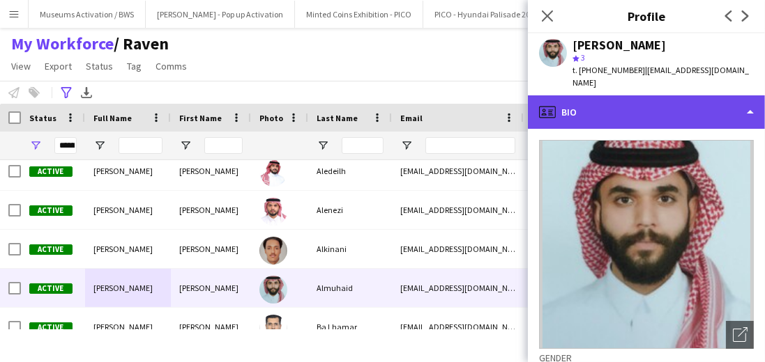
click at [620, 111] on div "profile Bio" at bounding box center [646, 111] width 237 height 33
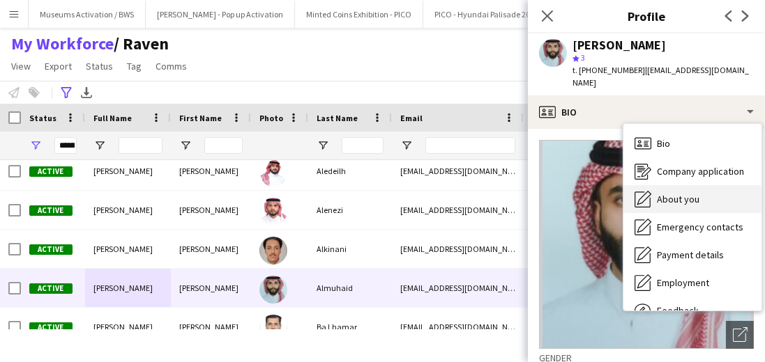
click at [661, 193] on span "About you" at bounding box center [677, 199] width 43 height 13
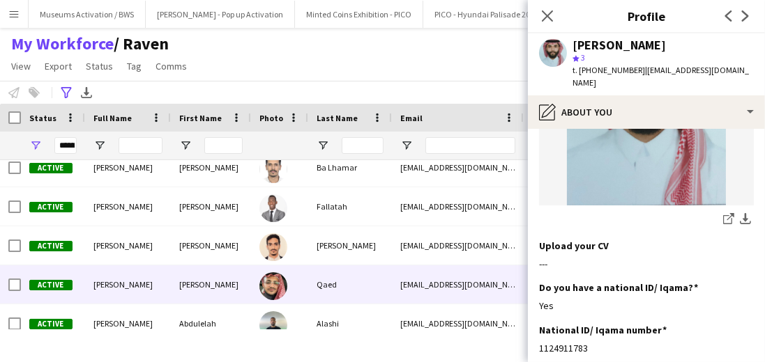
click at [316, 269] on div "Qaed" at bounding box center [350, 285] width 84 height 38
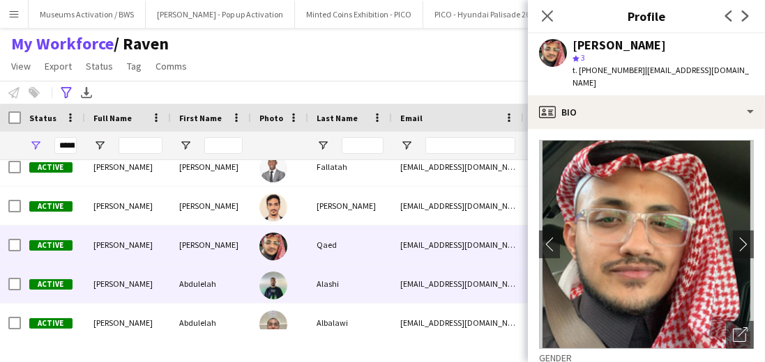
click at [316, 277] on div "Alashi" at bounding box center [350, 284] width 84 height 38
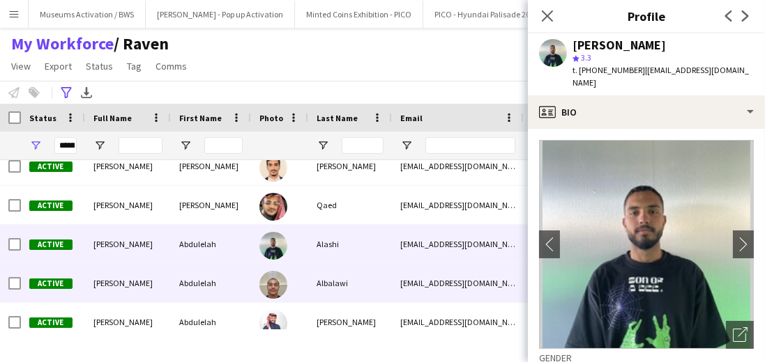
click at [316, 274] on div "Albalawi" at bounding box center [350, 283] width 84 height 38
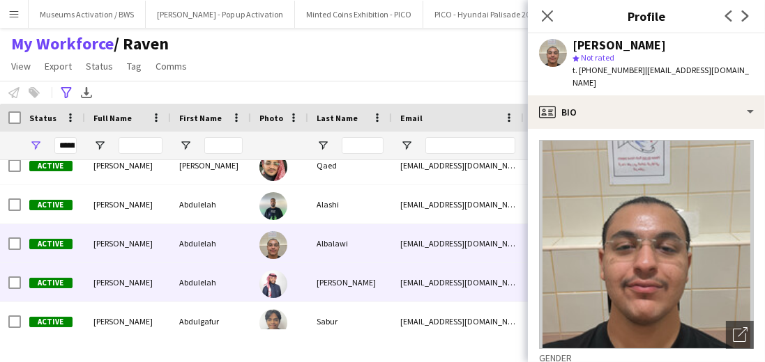
click at [317, 283] on div "[PERSON_NAME]" at bounding box center [350, 282] width 84 height 38
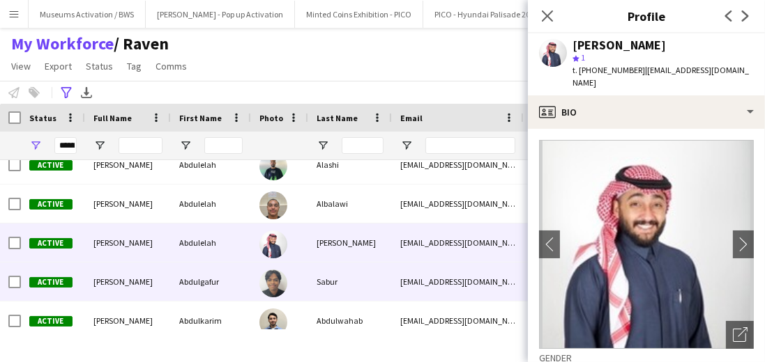
click at [319, 272] on div "Sabur" at bounding box center [350, 282] width 84 height 38
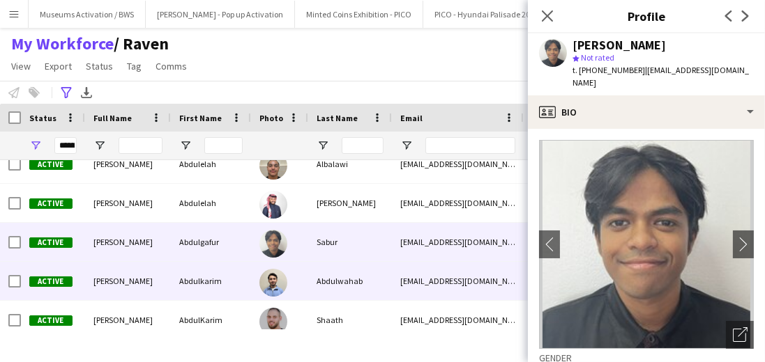
click at [319, 273] on div "Abdulwahab" at bounding box center [350, 281] width 84 height 38
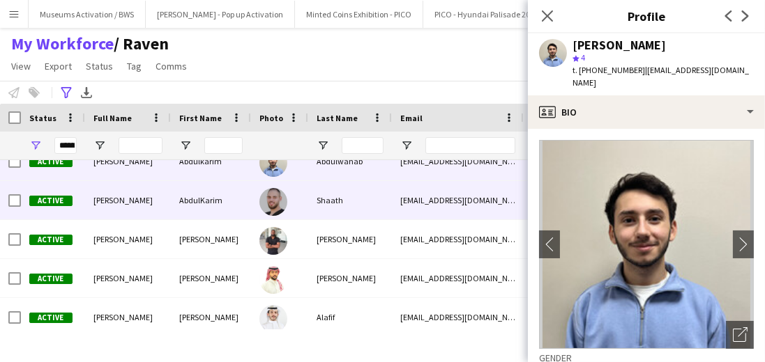
click at [371, 208] on div "Shaath" at bounding box center [350, 200] width 84 height 38
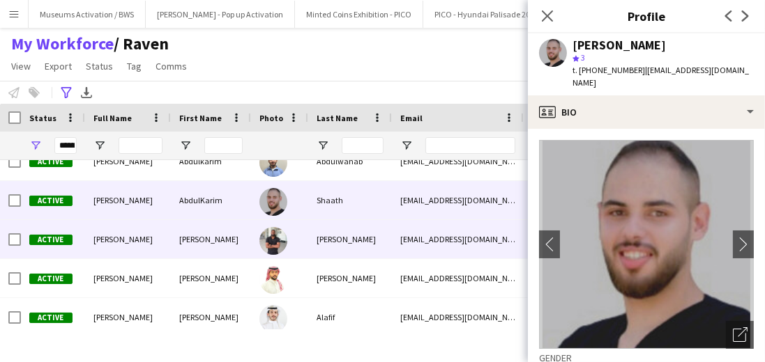
click at [361, 230] on div "[PERSON_NAME]" at bounding box center [350, 239] width 84 height 38
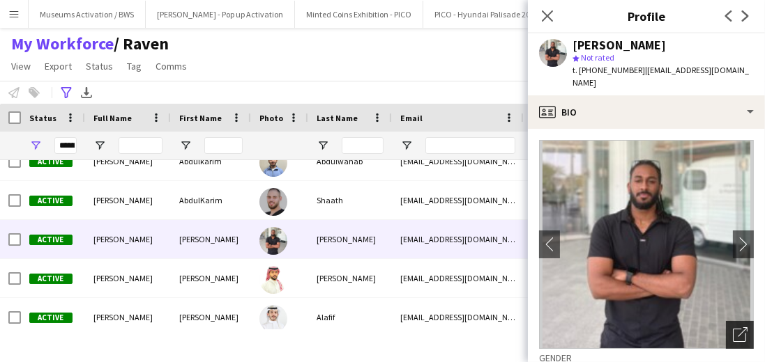
click at [725, 321] on div "Open photos pop-in" at bounding box center [739, 335] width 28 height 28
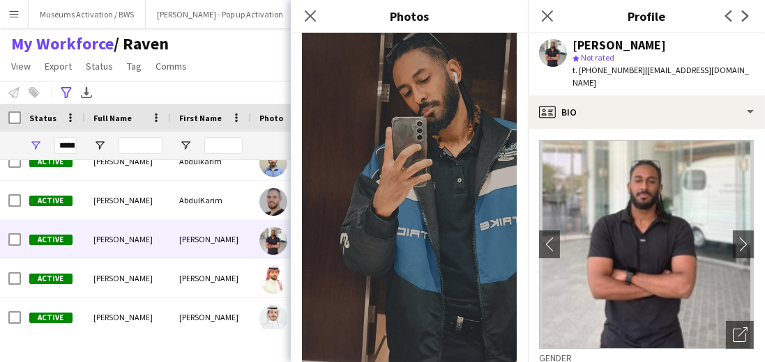
click at [222, 74] on div "My Workforce / Raven View Views Default view [PERSON_NAME] [PERSON_NAME] [PERSO…" at bounding box center [382, 56] width 765 height 47
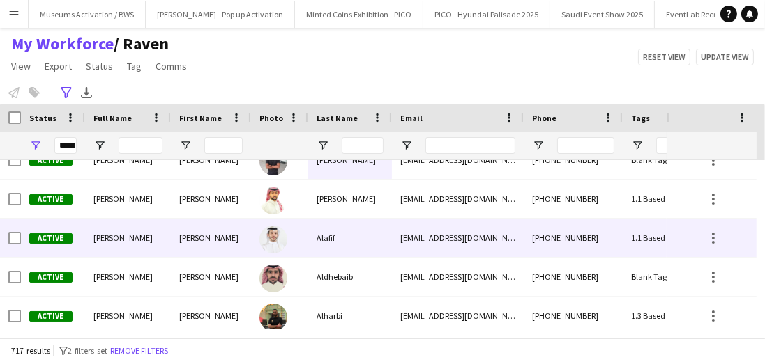
click at [174, 234] on div "[PERSON_NAME]" at bounding box center [211, 238] width 80 height 38
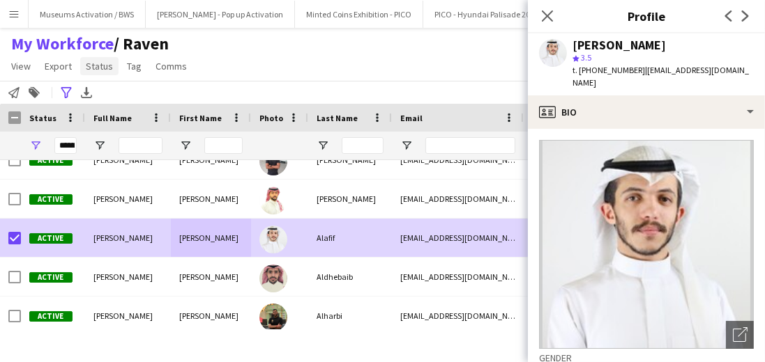
click at [89, 69] on span "Status" at bounding box center [99, 66] width 27 height 13
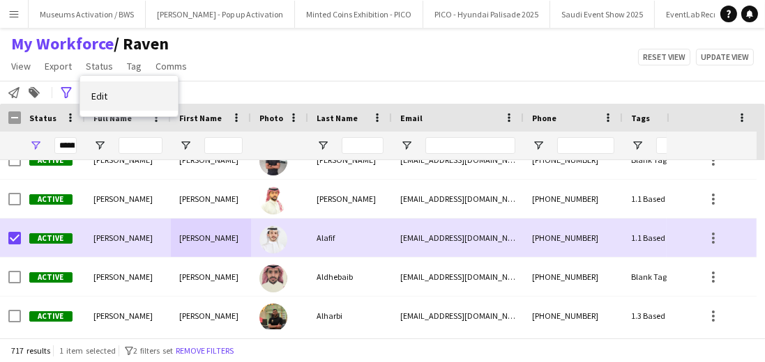
click at [100, 89] on link "Edit" at bounding box center [129, 96] width 98 height 29
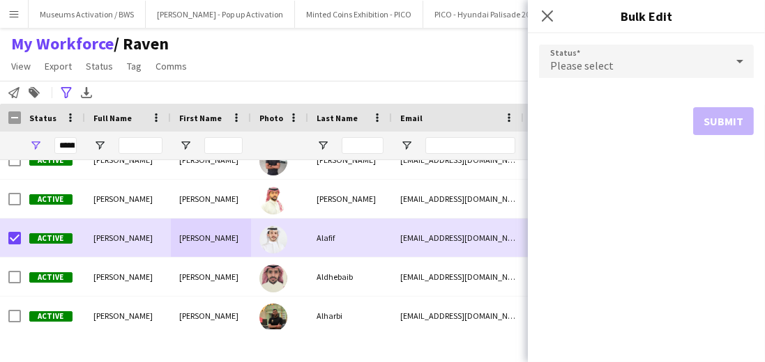
click at [408, 75] on div "My Workforce / Raven View Views Default view [PERSON_NAME] [PERSON_NAME] [PERSO…" at bounding box center [382, 56] width 765 height 47
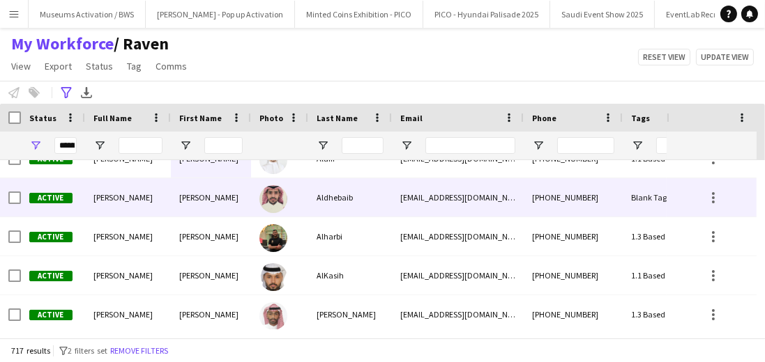
click at [139, 202] on div "[PERSON_NAME]" at bounding box center [128, 197] width 86 height 38
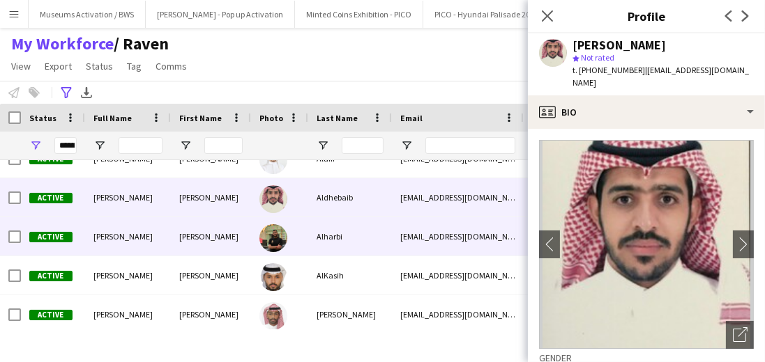
click at [146, 225] on div "[PERSON_NAME]" at bounding box center [128, 236] width 86 height 38
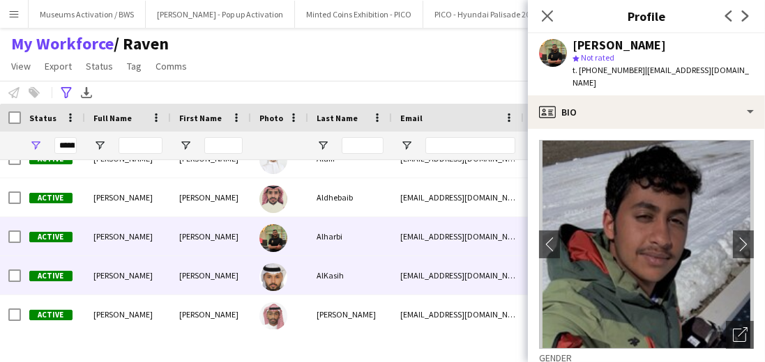
click at [144, 266] on div "[PERSON_NAME]" at bounding box center [128, 275] width 86 height 38
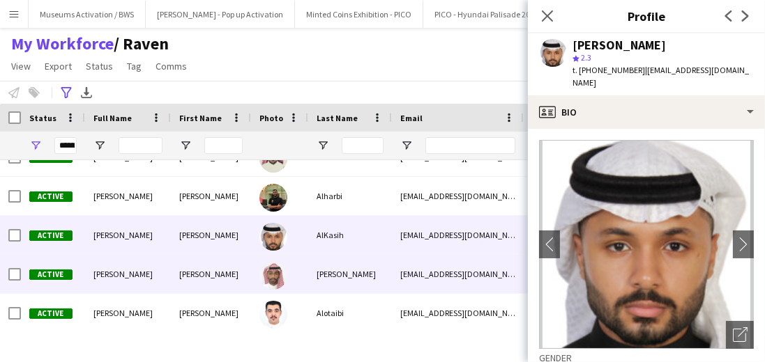
click at [153, 272] on span "[PERSON_NAME]" at bounding box center [122, 274] width 59 height 10
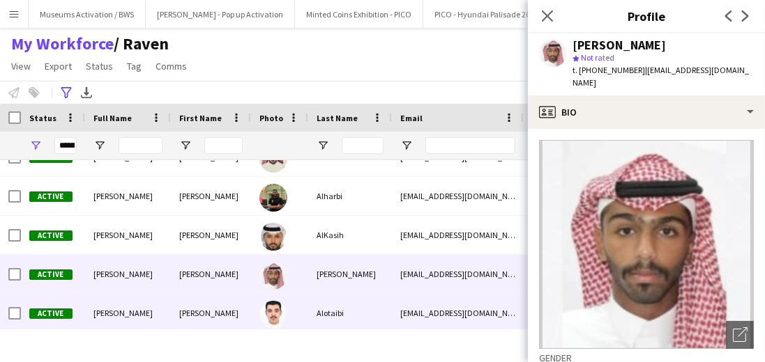
click at [166, 295] on div "[PERSON_NAME]" at bounding box center [128, 313] width 86 height 38
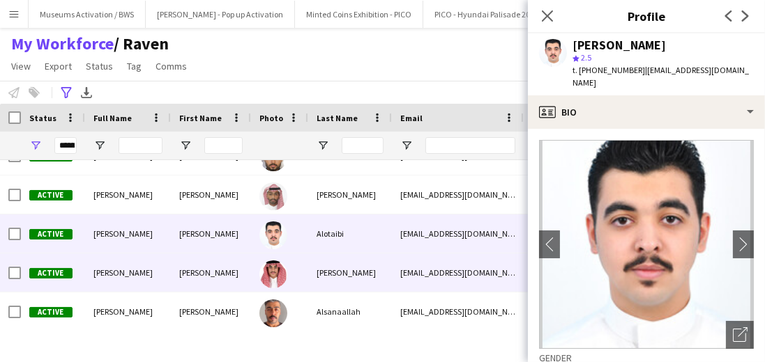
click at [170, 279] on div "[PERSON_NAME]" at bounding box center [128, 273] width 86 height 38
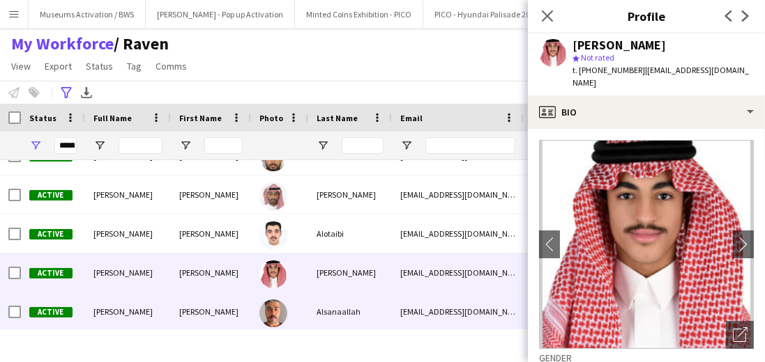
click at [173, 305] on div "[PERSON_NAME]" at bounding box center [211, 312] width 80 height 38
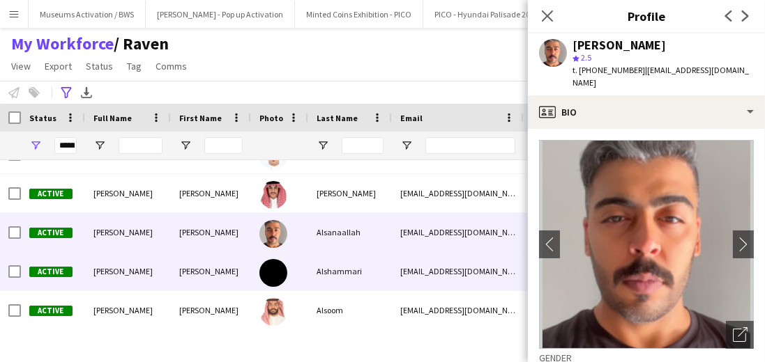
click at [178, 279] on div "[PERSON_NAME]" at bounding box center [211, 271] width 80 height 38
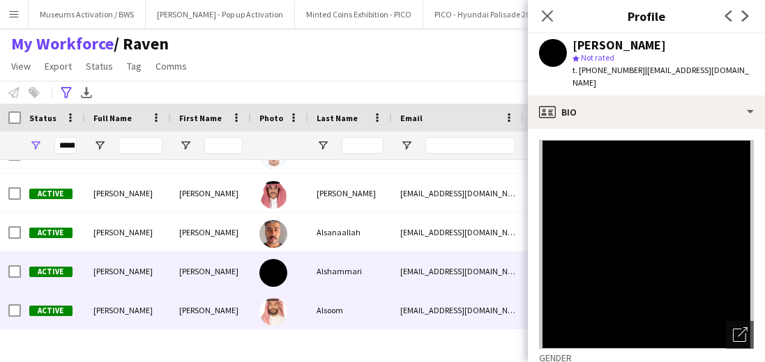
click at [182, 297] on div "[PERSON_NAME]" at bounding box center [211, 310] width 80 height 38
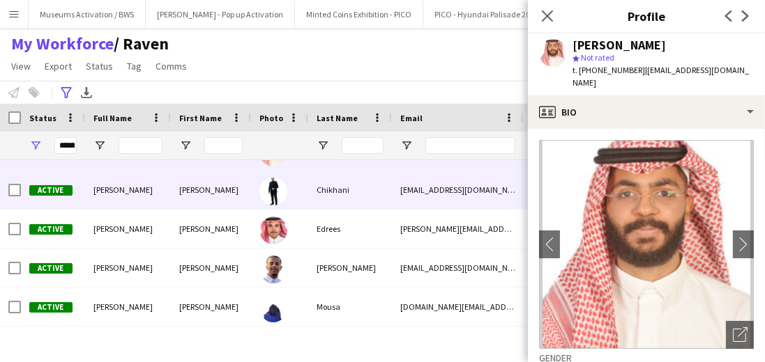
click at [194, 198] on div "[PERSON_NAME]" at bounding box center [211, 190] width 80 height 38
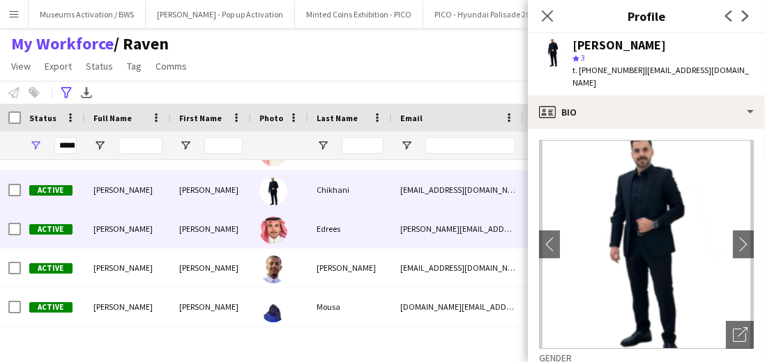
click at [194, 222] on div "[PERSON_NAME]" at bounding box center [211, 229] width 80 height 38
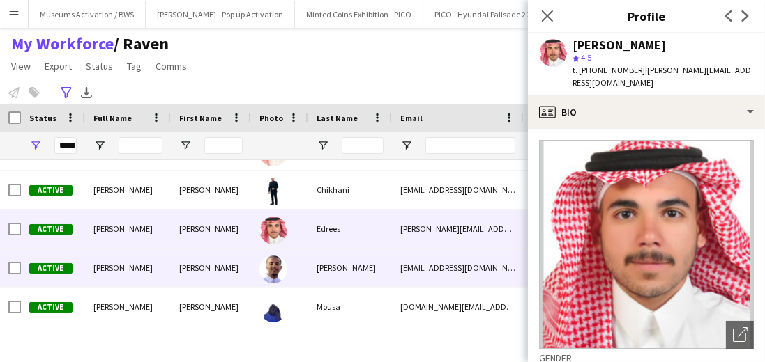
click at [199, 258] on div "[PERSON_NAME]" at bounding box center [211, 268] width 80 height 38
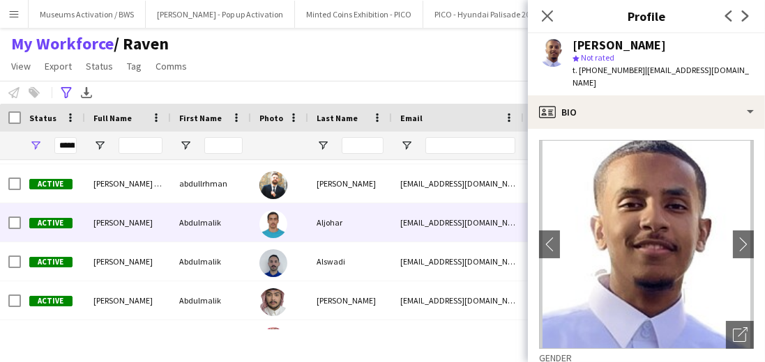
click at [199, 231] on div "Abdulmalik" at bounding box center [211, 223] width 80 height 38
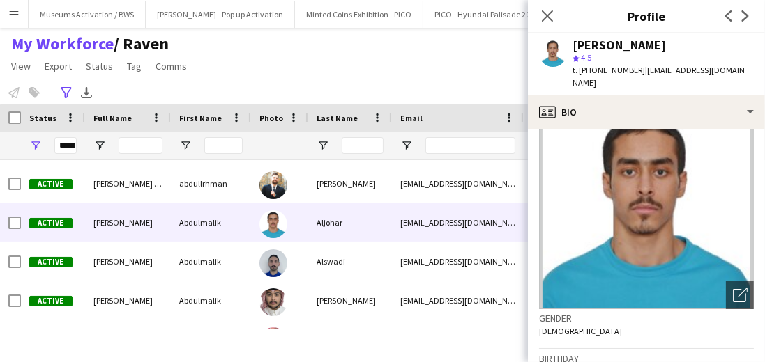
click at [619, 41] on div "[PERSON_NAME]" at bounding box center [618, 45] width 93 height 13
copy div "[PERSON_NAME]"
click at [619, 66] on span "t. [PHONE_NUMBER]" at bounding box center [608, 70] width 72 height 10
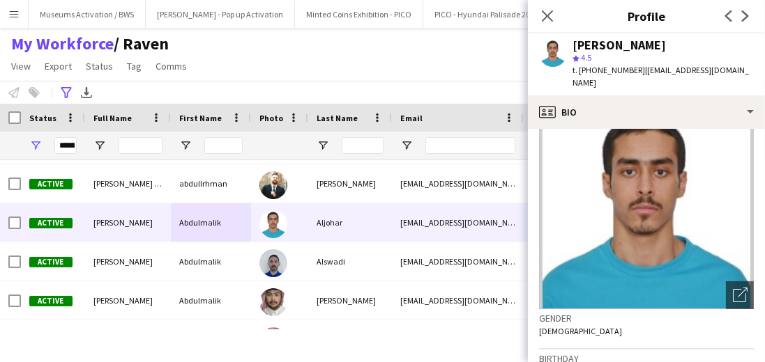
click at [619, 66] on span "t. [PHONE_NUMBER]" at bounding box center [608, 70] width 72 height 10
copy span "966552272228"
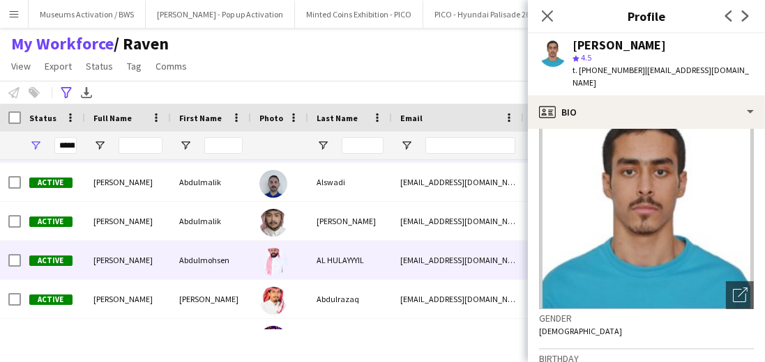
click at [327, 258] on div "AL HULAYYYIL" at bounding box center [350, 260] width 84 height 38
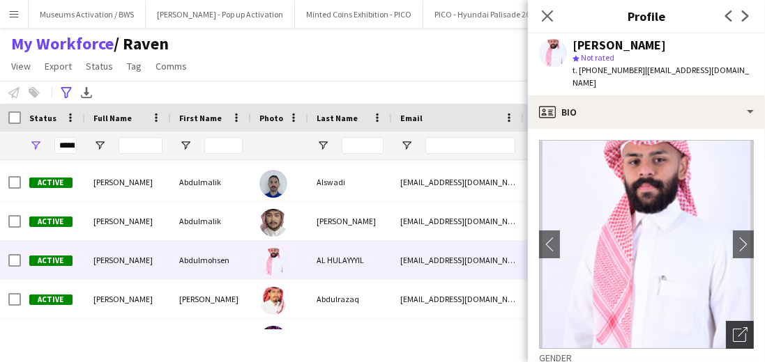
click at [736, 328] on icon "Open photos pop-in" at bounding box center [739, 335] width 15 height 15
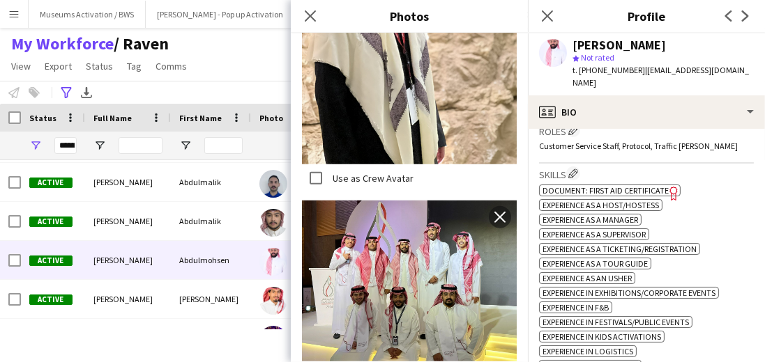
click at [215, 70] on div "My Workforce / Raven View Views Default view [PERSON_NAME] [PERSON_NAME] [PERSO…" at bounding box center [382, 56] width 765 height 47
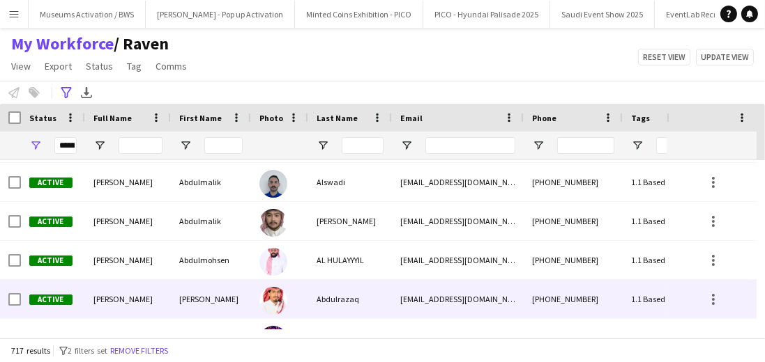
click at [175, 302] on div "[PERSON_NAME]" at bounding box center [211, 299] width 80 height 38
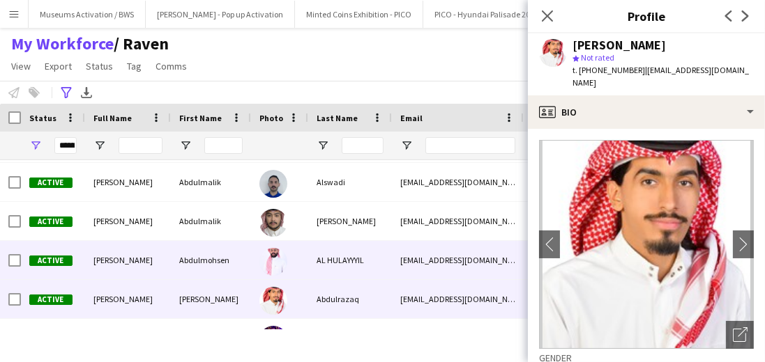
click at [368, 243] on div "AL HULAYYYIL" at bounding box center [350, 260] width 84 height 38
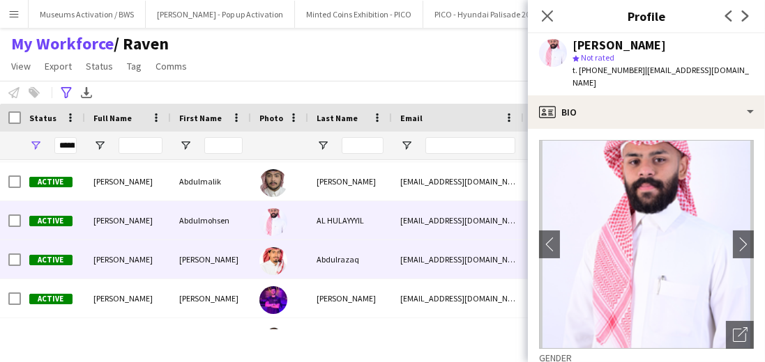
click at [363, 251] on div "Abdulrazaq" at bounding box center [350, 259] width 84 height 38
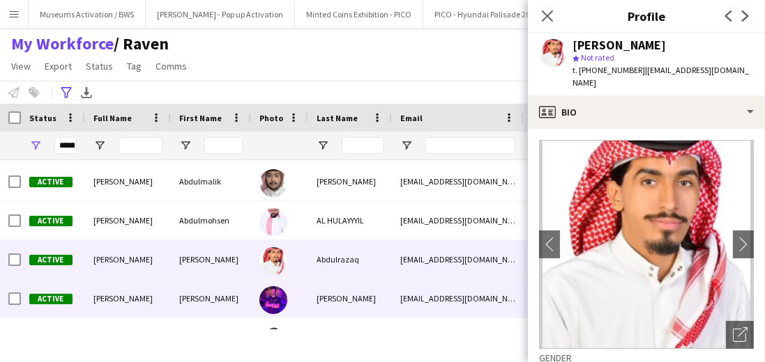
click at [358, 286] on div "[PERSON_NAME]" at bounding box center [350, 298] width 84 height 38
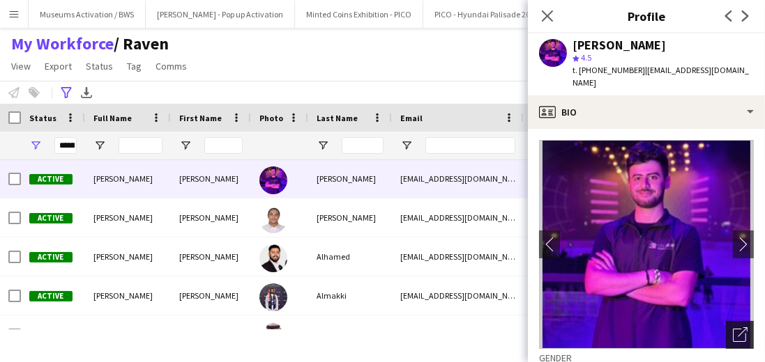
click at [728, 321] on div "Open photos pop-in" at bounding box center [739, 335] width 28 height 28
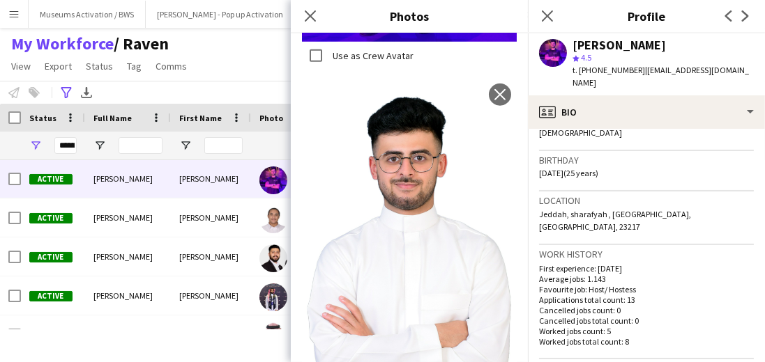
click at [626, 194] on h3 "Location" at bounding box center [646, 200] width 215 height 13
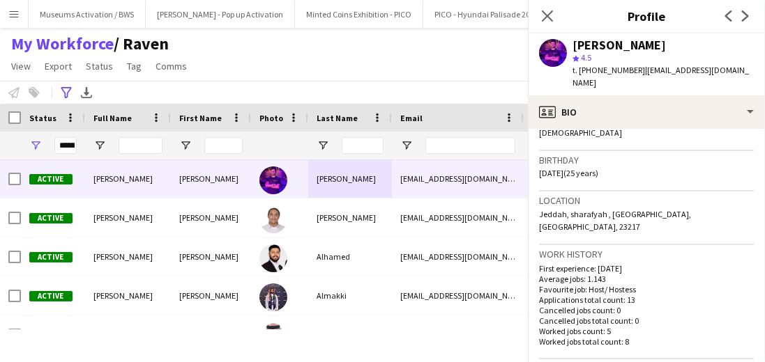
click at [626, 194] on h3 "Location" at bounding box center [646, 200] width 215 height 13
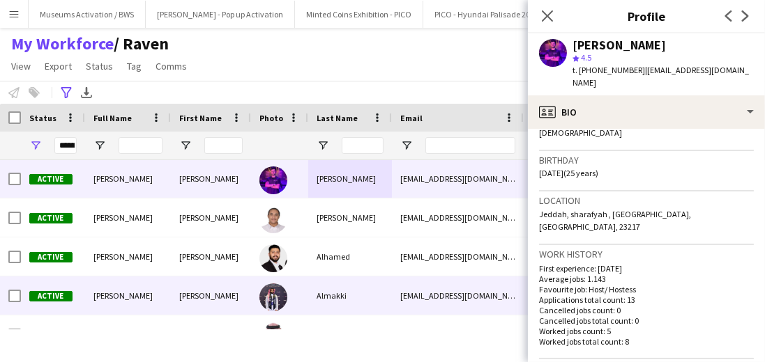
click at [204, 287] on div "[PERSON_NAME]" at bounding box center [211, 296] width 80 height 38
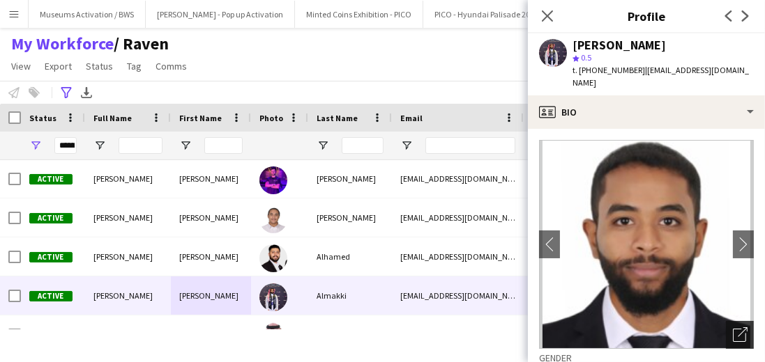
click at [733, 336] on icon "Open photos pop-in" at bounding box center [739, 335] width 15 height 15
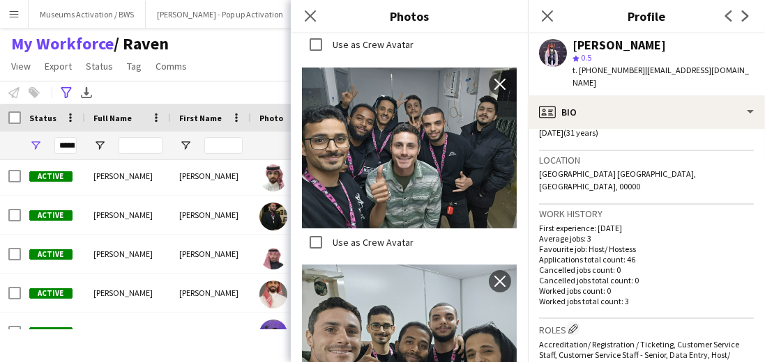
click at [245, 63] on div "My Workforce / Raven View Views Default view [PERSON_NAME] [PERSON_NAME] [PERSO…" at bounding box center [382, 56] width 765 height 47
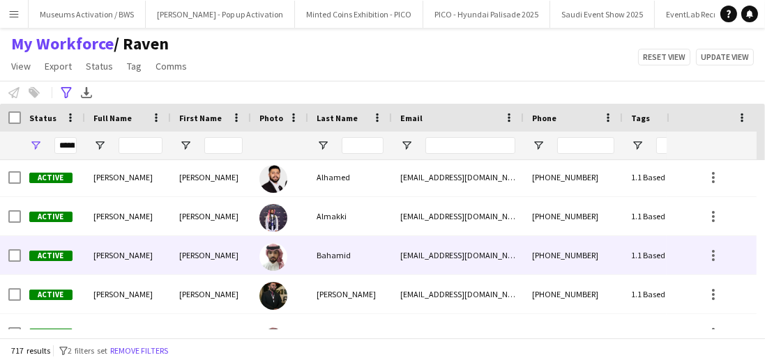
click at [240, 256] on div "[PERSON_NAME]" at bounding box center [211, 255] width 80 height 38
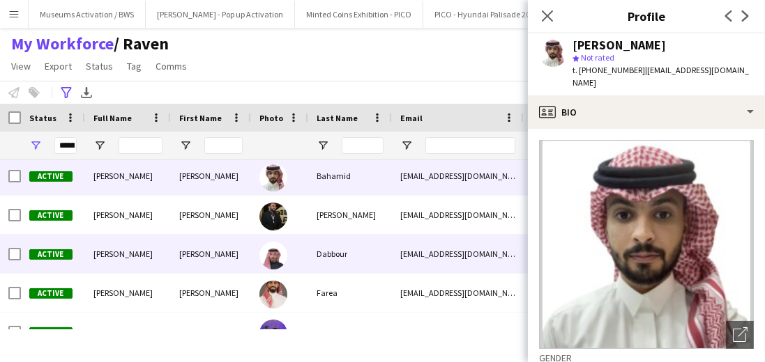
click at [240, 254] on div "[PERSON_NAME]" at bounding box center [211, 254] width 80 height 38
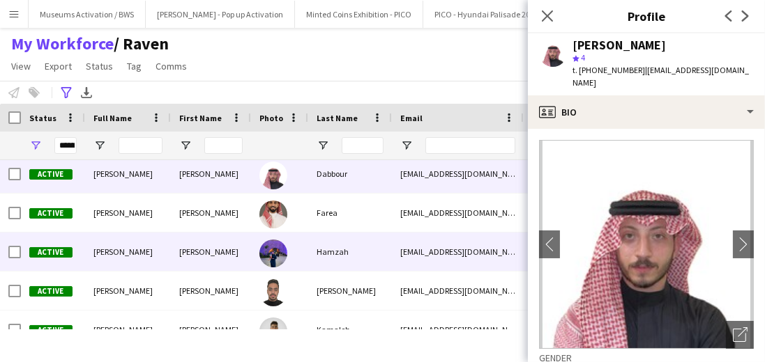
click at [240, 252] on div "[PERSON_NAME]" at bounding box center [211, 252] width 80 height 38
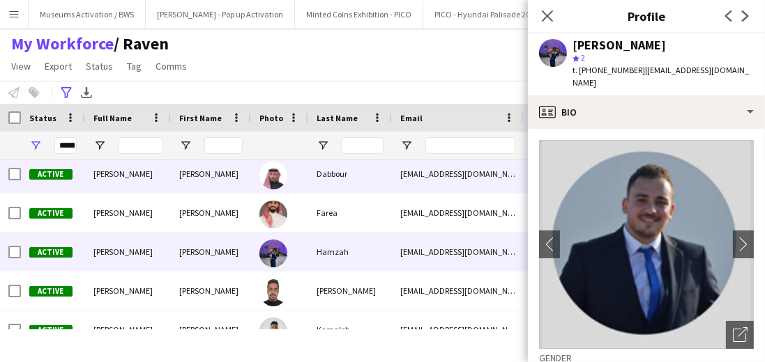
click at [252, 192] on div at bounding box center [279, 174] width 57 height 38
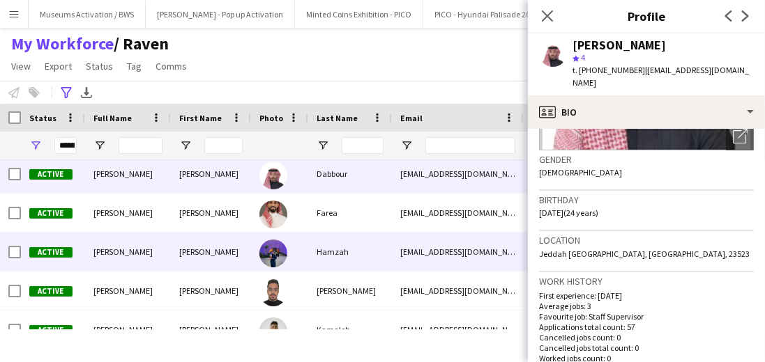
click at [261, 260] on img at bounding box center [273, 254] width 28 height 28
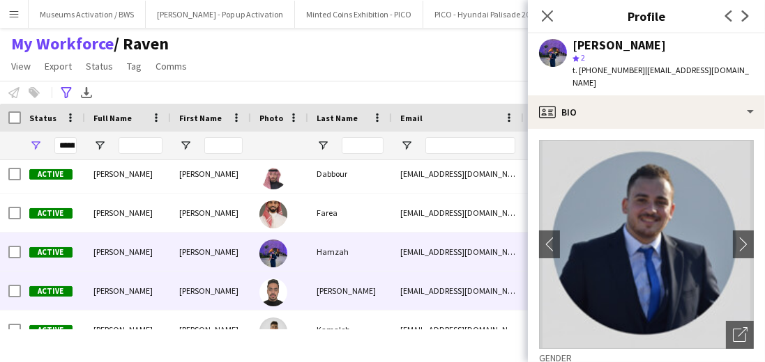
click at [308, 298] on div "[PERSON_NAME]" at bounding box center [350, 291] width 84 height 38
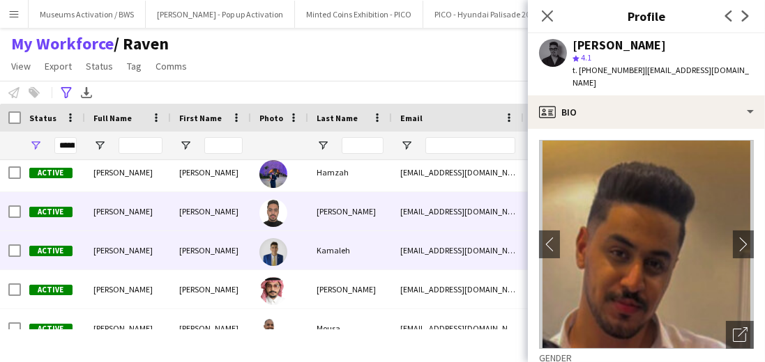
click at [314, 244] on div "Kamaleh" at bounding box center [350, 250] width 84 height 38
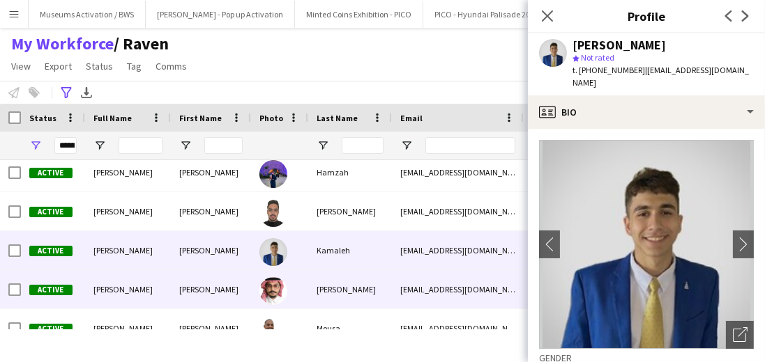
click at [313, 277] on div "[PERSON_NAME]" at bounding box center [350, 289] width 84 height 38
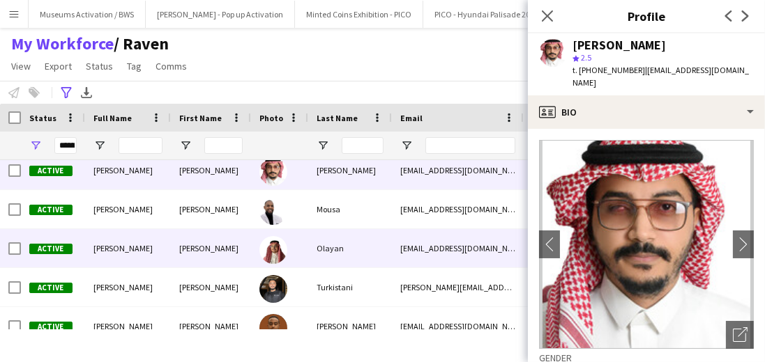
click at [347, 236] on div "Olayan" at bounding box center [350, 248] width 84 height 38
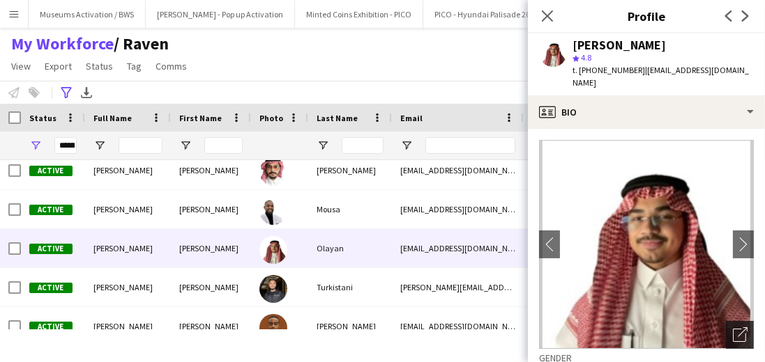
click at [739, 328] on icon "Open photos pop-in" at bounding box center [739, 335] width 15 height 15
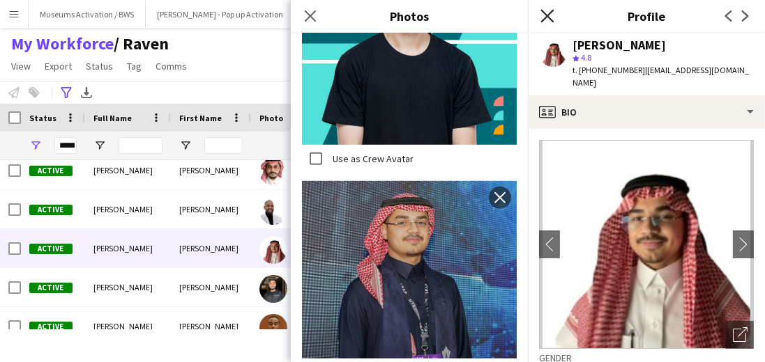
click at [546, 15] on icon at bounding box center [546, 15] width 13 height 13
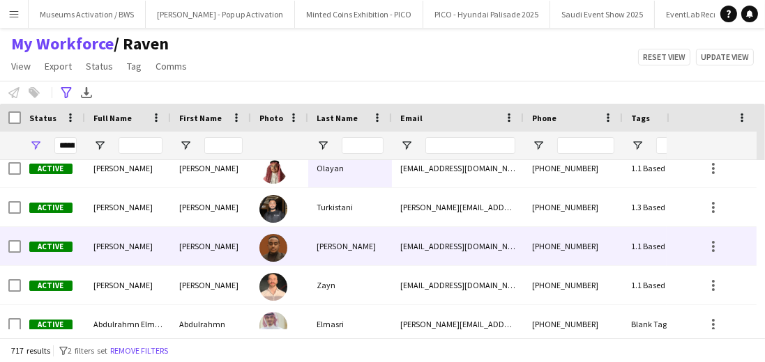
click at [215, 232] on div "[PERSON_NAME]" at bounding box center [211, 246] width 80 height 38
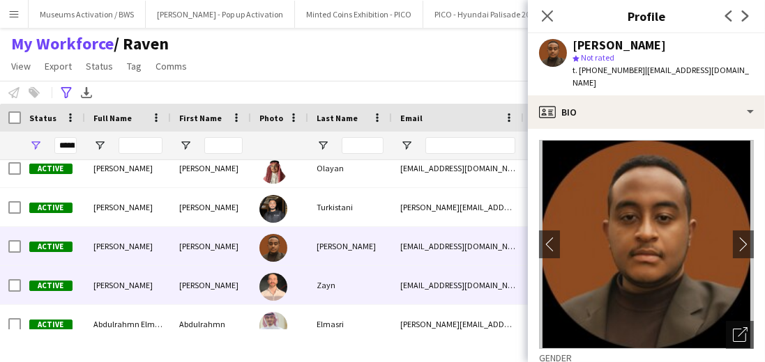
click at [204, 285] on div "[PERSON_NAME]" at bounding box center [211, 285] width 80 height 38
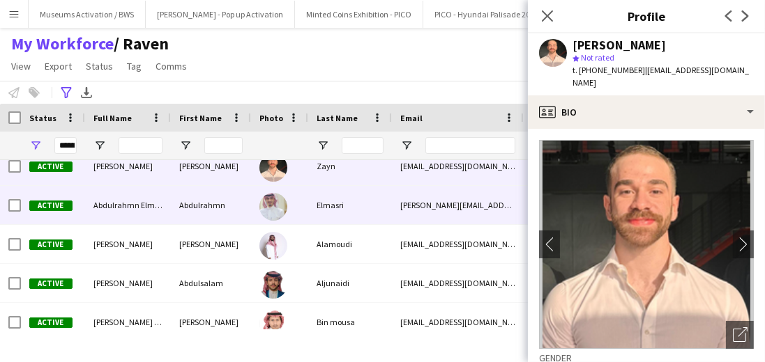
click at [206, 215] on div "Abdulrahmn" at bounding box center [211, 205] width 80 height 38
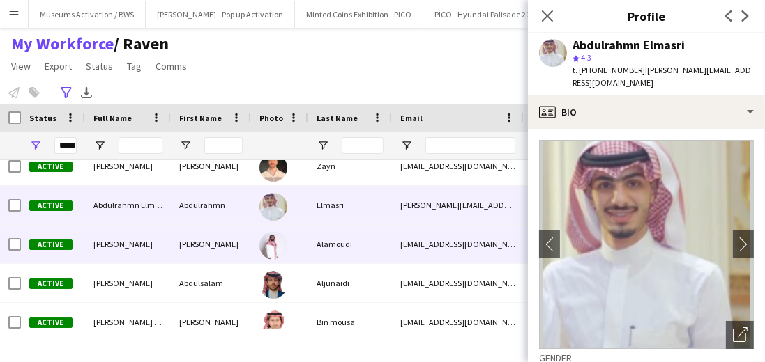
click at [207, 243] on div "[PERSON_NAME]" at bounding box center [211, 244] width 80 height 38
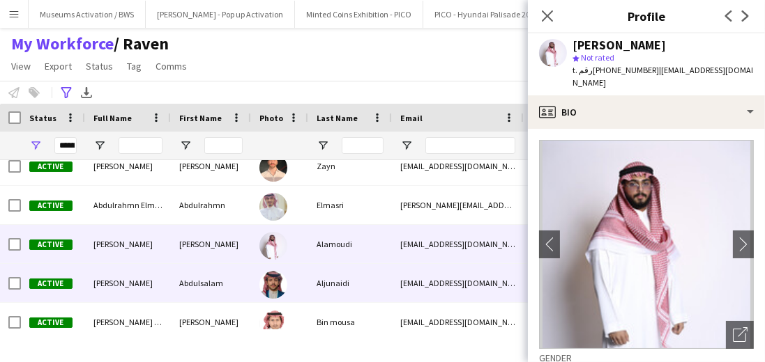
click at [208, 271] on div "Abdulsalam" at bounding box center [211, 283] width 80 height 38
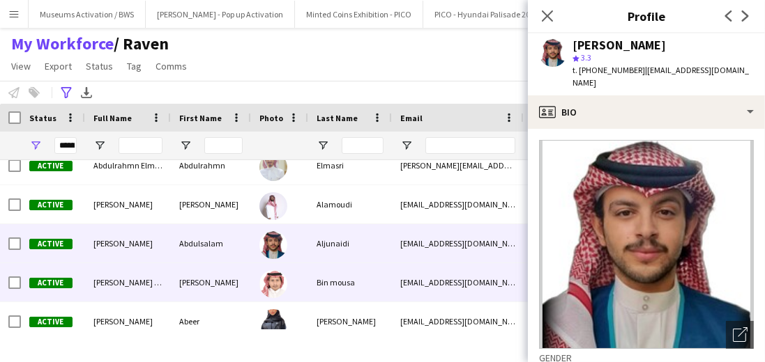
click at [213, 285] on div "[PERSON_NAME]" at bounding box center [211, 282] width 80 height 38
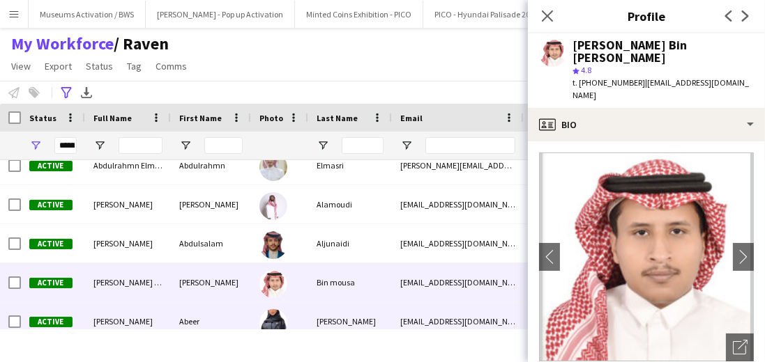
click at [215, 309] on div "Abeer" at bounding box center [211, 321] width 80 height 38
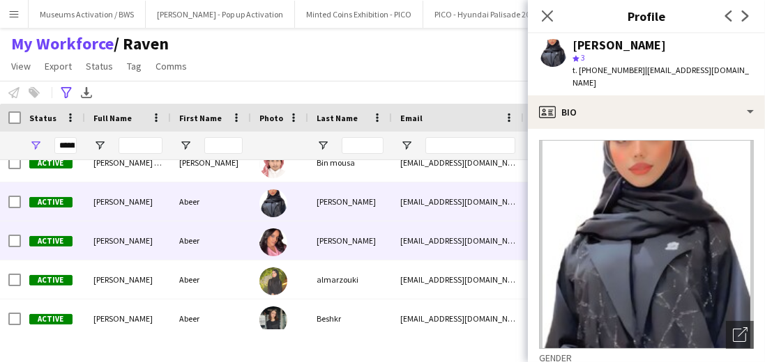
click at [217, 245] on div "Abeer" at bounding box center [211, 241] width 80 height 38
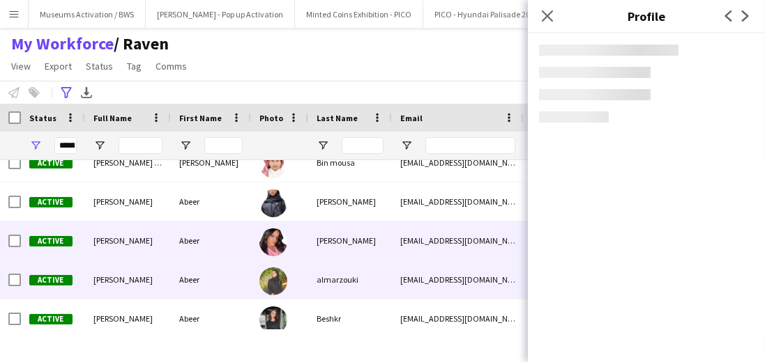
click at [218, 262] on div "Abeer" at bounding box center [211, 280] width 80 height 38
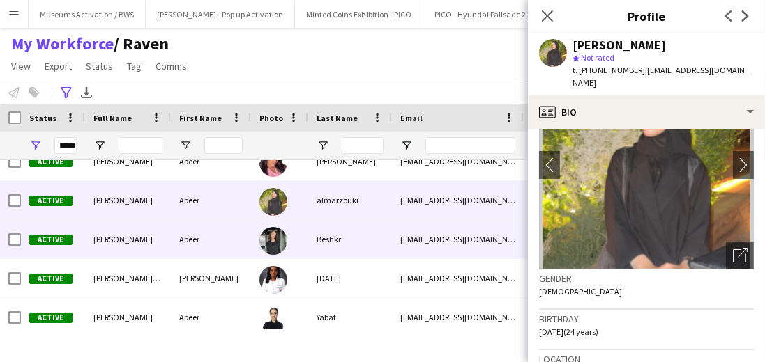
click at [337, 245] on div "Beshkr" at bounding box center [350, 239] width 84 height 38
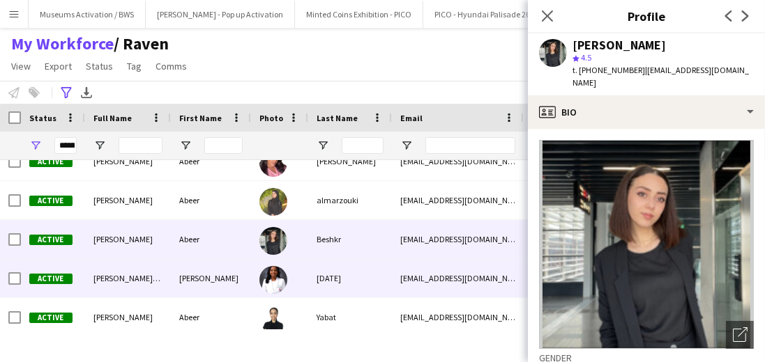
click at [337, 272] on div "[DATE]" at bounding box center [350, 278] width 84 height 38
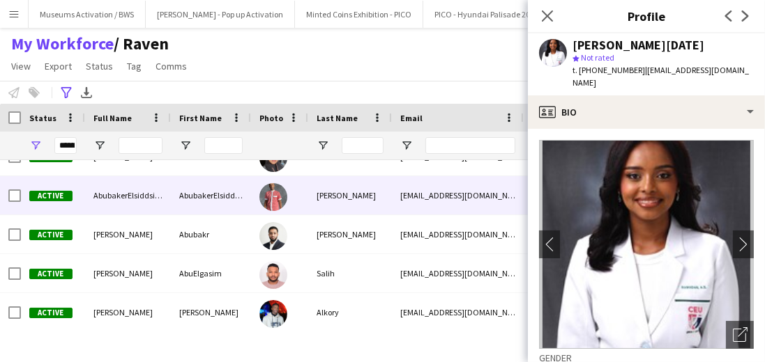
click at [313, 212] on div "[PERSON_NAME]" at bounding box center [350, 195] width 84 height 38
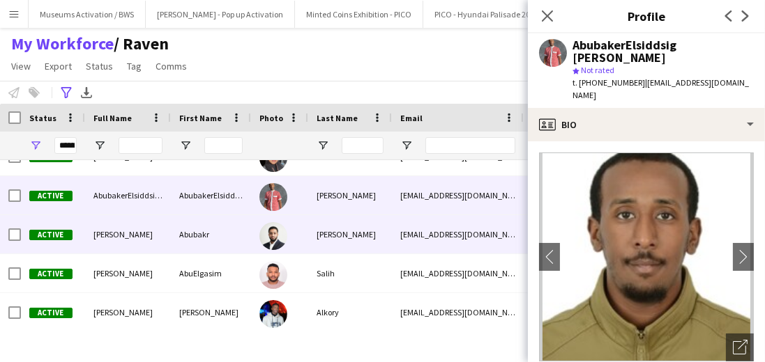
click at [312, 233] on div "[PERSON_NAME]" at bounding box center [350, 234] width 84 height 38
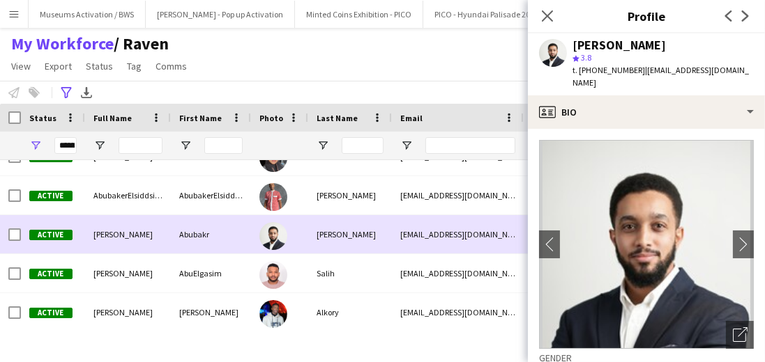
click at [314, 204] on div "[PERSON_NAME]" at bounding box center [350, 195] width 84 height 38
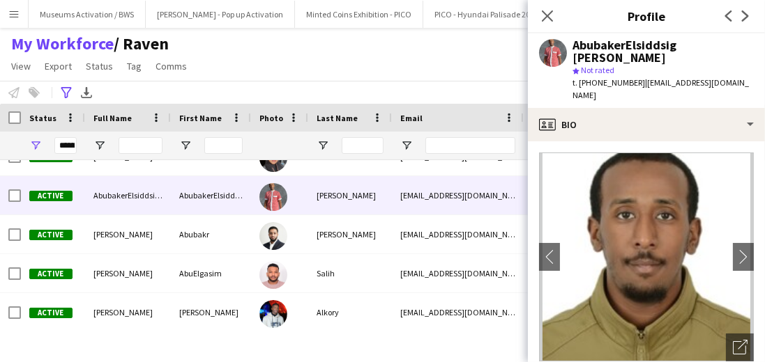
click at [350, 78] on div "My Workforce / Raven View Views Default view [PERSON_NAME] [PERSON_NAME] [PERSO…" at bounding box center [382, 56] width 765 height 47
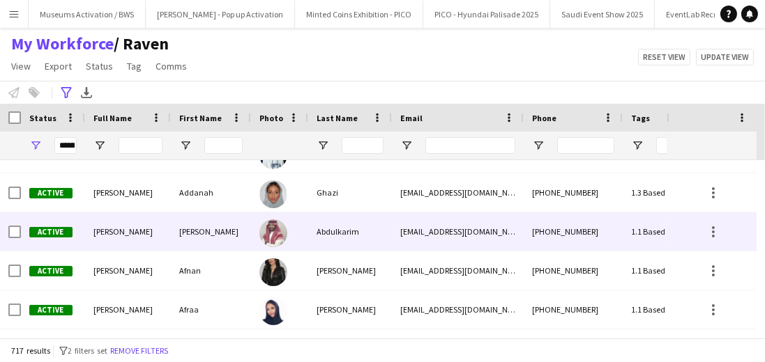
click at [260, 229] on img at bounding box center [273, 234] width 28 height 28
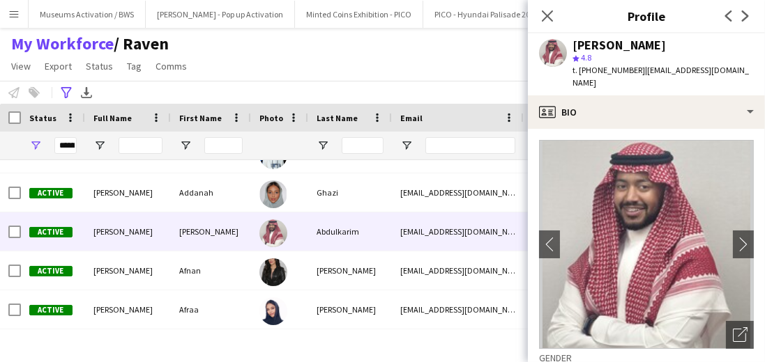
click at [664, 52] on div "star 4.8" at bounding box center [662, 58] width 181 height 13
click at [663, 44] on div "[PERSON_NAME]" at bounding box center [662, 45] width 181 height 13
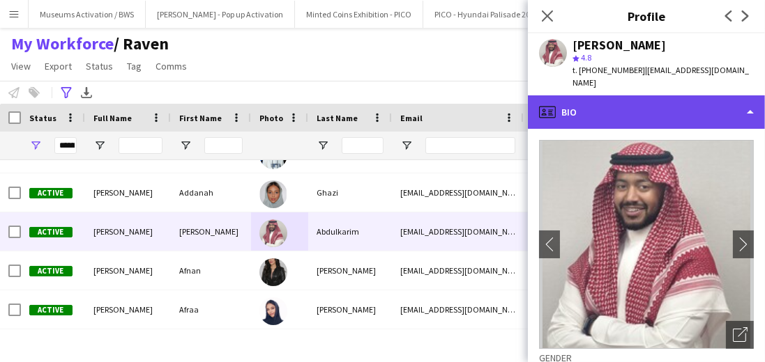
click at [648, 95] on div "profile Bio" at bounding box center [646, 111] width 237 height 33
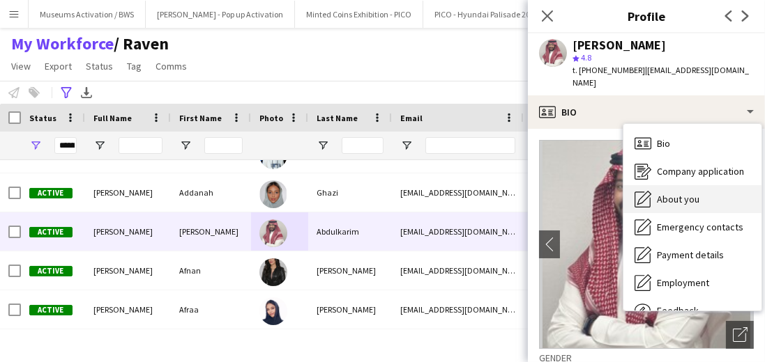
click at [677, 193] on span "About you" at bounding box center [677, 199] width 43 height 13
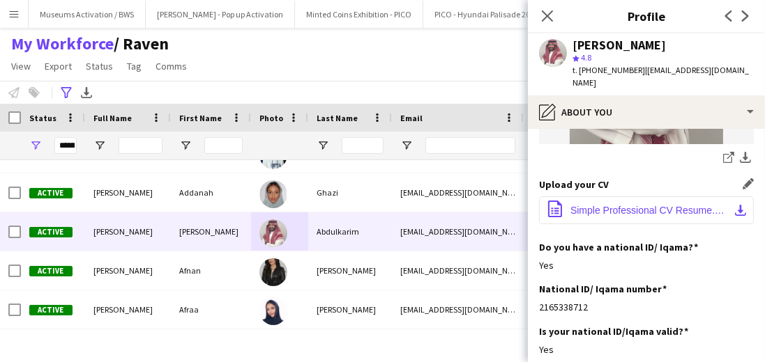
click at [651, 205] on span "Simple Professional CV Resume.pdf.pdf" at bounding box center [649, 210] width 158 height 11
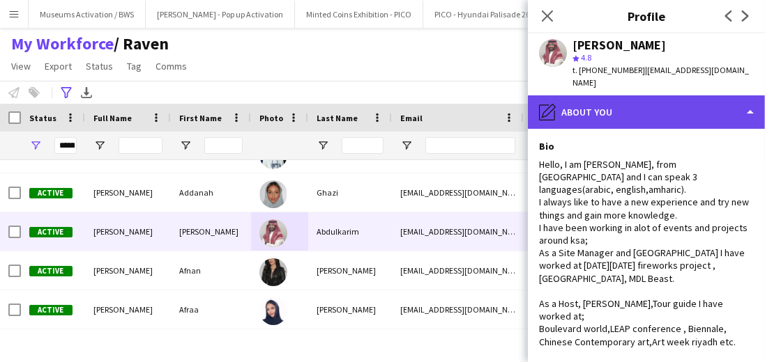
click at [620, 96] on div "pencil4 About you" at bounding box center [646, 111] width 237 height 33
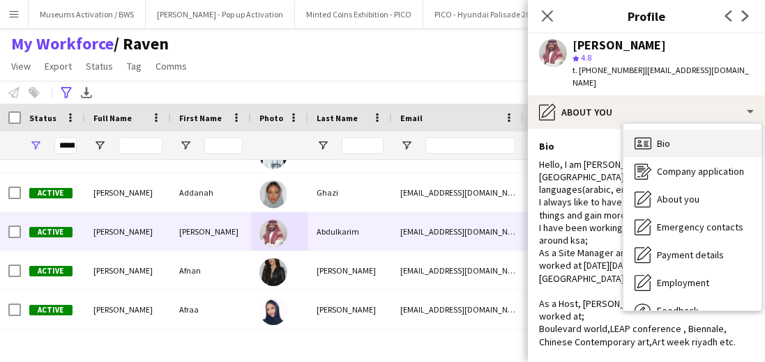
click at [663, 130] on div "Bio Bio" at bounding box center [692, 144] width 138 height 28
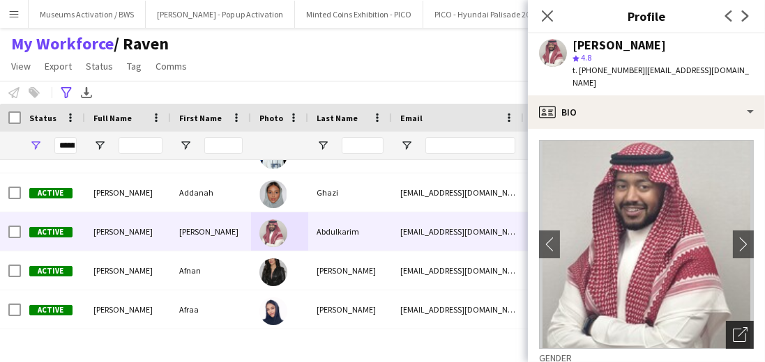
click at [734, 329] on icon at bounding box center [738, 335] width 13 height 13
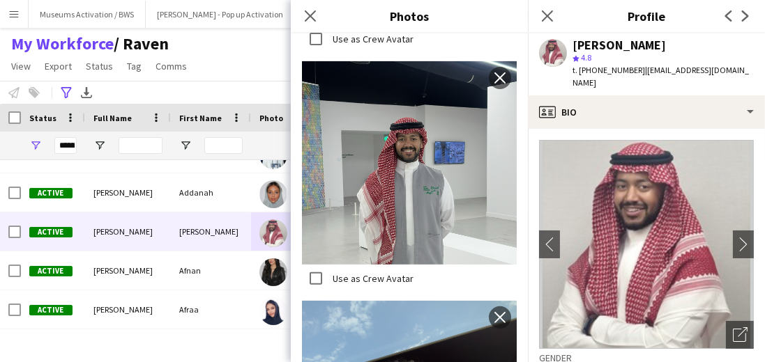
click at [595, 41] on div "[PERSON_NAME]" at bounding box center [618, 45] width 93 height 13
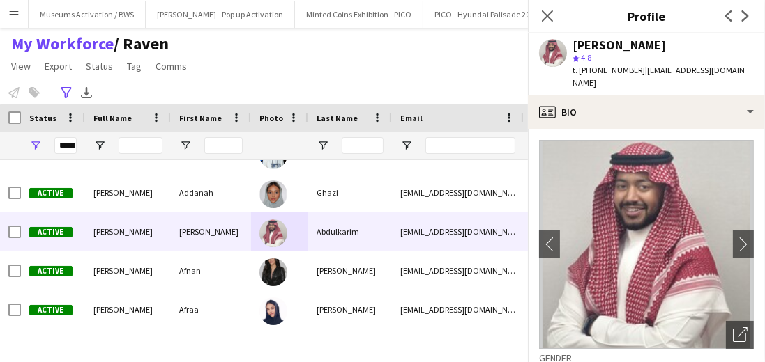
click at [595, 41] on div "[PERSON_NAME]" at bounding box center [618, 45] width 93 height 13
copy div "[PERSON_NAME]"
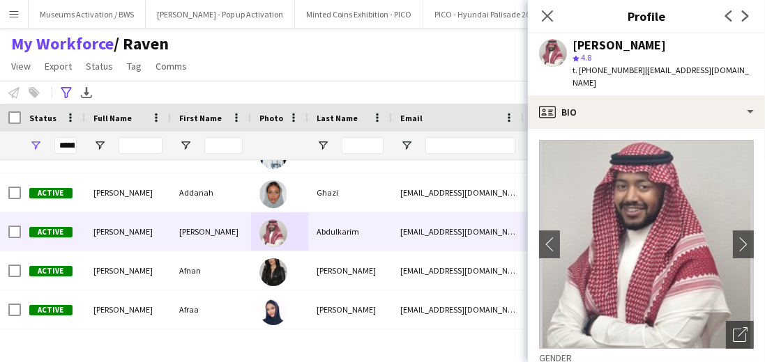
click at [622, 73] on span "t. [PHONE_NUMBER]" at bounding box center [608, 70] width 72 height 10
copy span "966536778288"
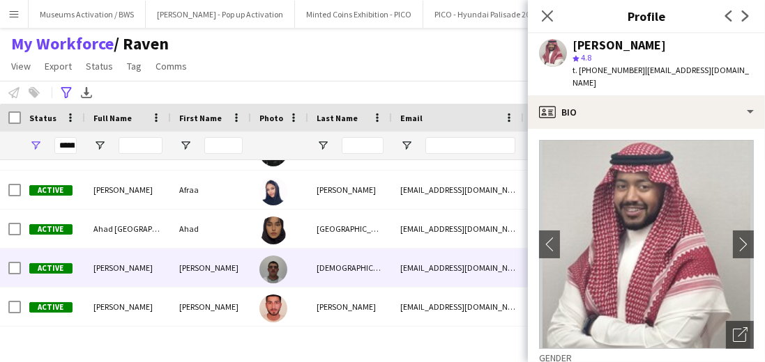
click at [224, 259] on div "[PERSON_NAME]" at bounding box center [211, 268] width 80 height 38
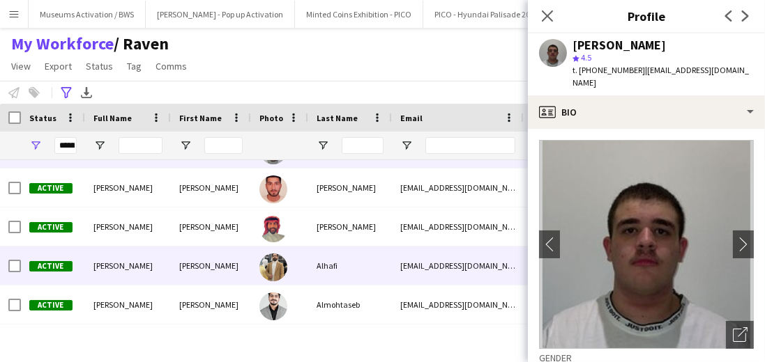
click at [221, 257] on div "[PERSON_NAME]" at bounding box center [211, 266] width 80 height 38
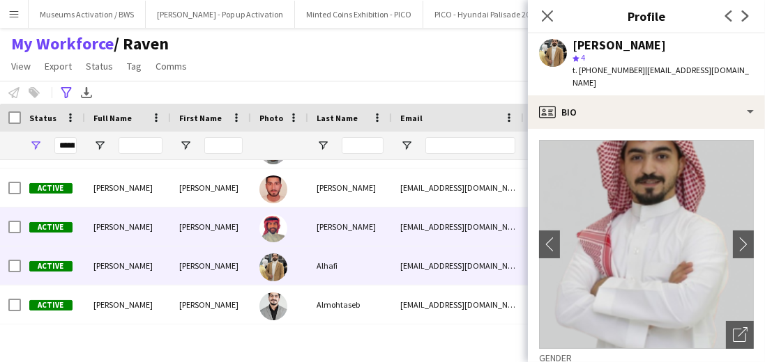
click at [228, 245] on div "[PERSON_NAME]" at bounding box center [211, 227] width 80 height 38
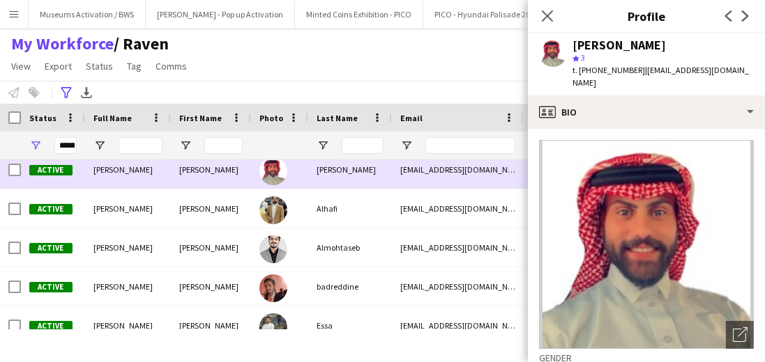
scroll to position [3561, 0]
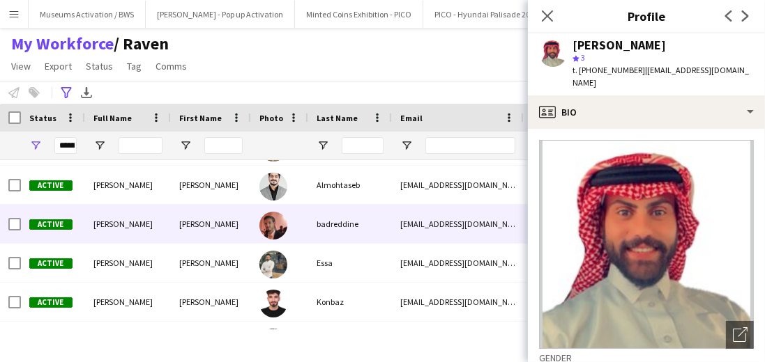
click at [225, 229] on div "[PERSON_NAME]" at bounding box center [211, 224] width 80 height 38
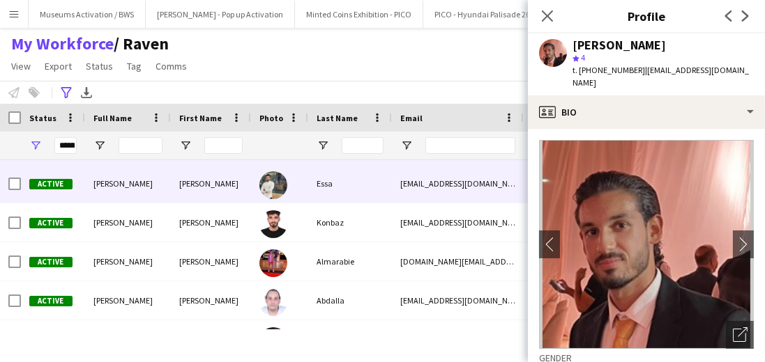
click at [229, 195] on div "[PERSON_NAME]" at bounding box center [211, 183] width 80 height 38
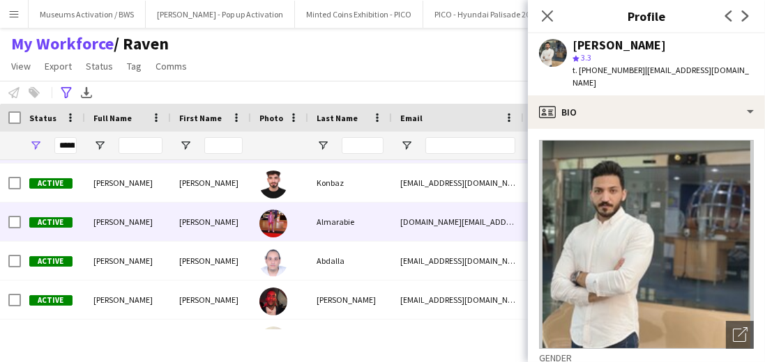
click at [229, 226] on div "[PERSON_NAME]" at bounding box center [211, 222] width 80 height 38
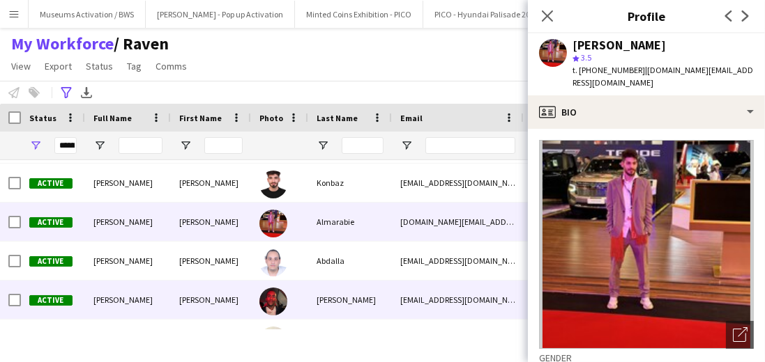
click at [224, 301] on div "[PERSON_NAME]" at bounding box center [211, 300] width 80 height 38
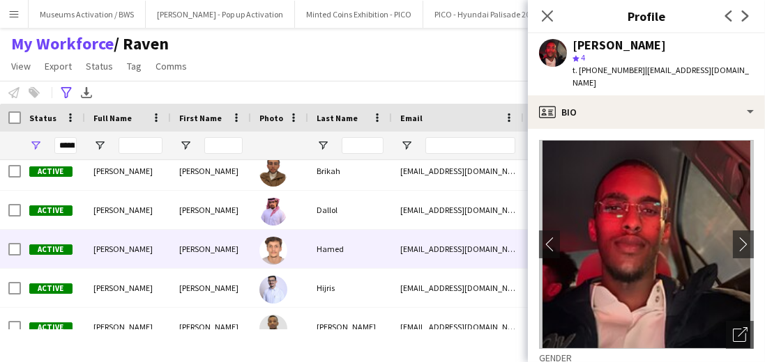
click at [224, 254] on div "[PERSON_NAME]" at bounding box center [211, 249] width 80 height 38
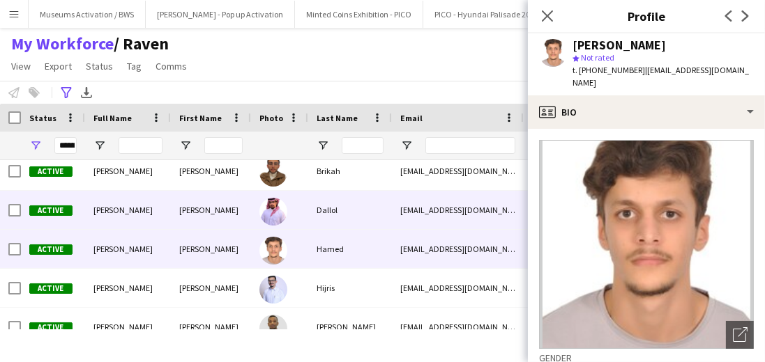
click at [224, 215] on div "[PERSON_NAME]" at bounding box center [211, 210] width 80 height 38
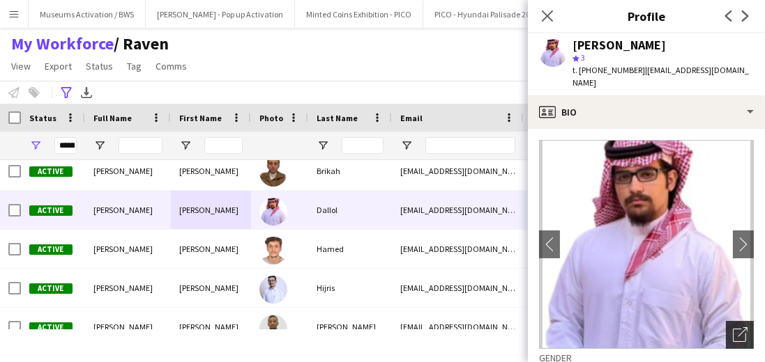
click at [732, 328] on icon "Open photos pop-in" at bounding box center [739, 335] width 15 height 15
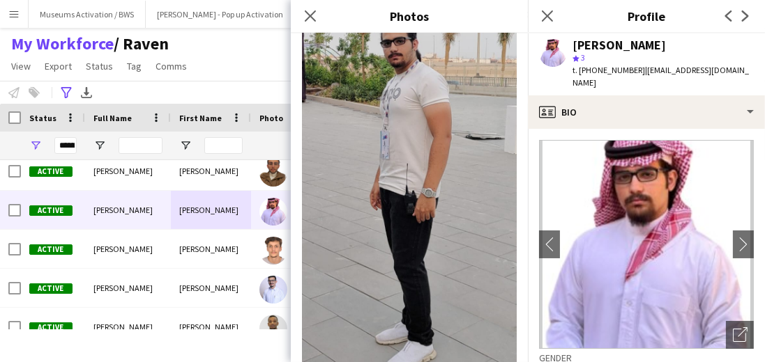
click at [233, 61] on div "My Workforce / Raven View Views Default view [PERSON_NAME] [PERSON_NAME] [PERSO…" at bounding box center [382, 56] width 765 height 47
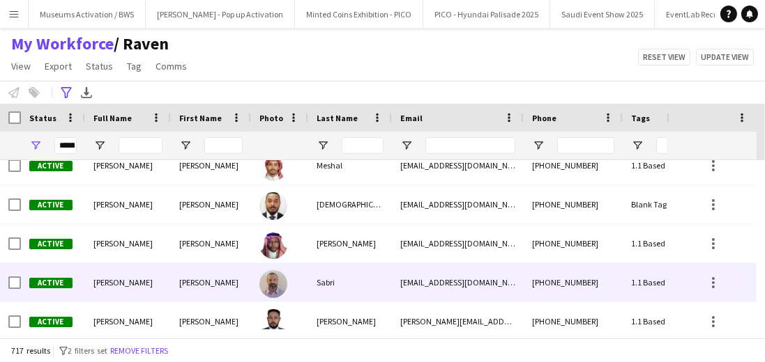
click at [180, 291] on div "[PERSON_NAME]" at bounding box center [211, 282] width 80 height 38
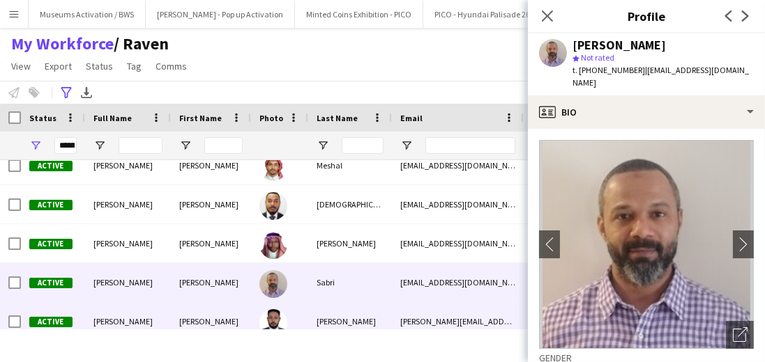
click at [179, 315] on div "[PERSON_NAME]" at bounding box center [211, 321] width 80 height 38
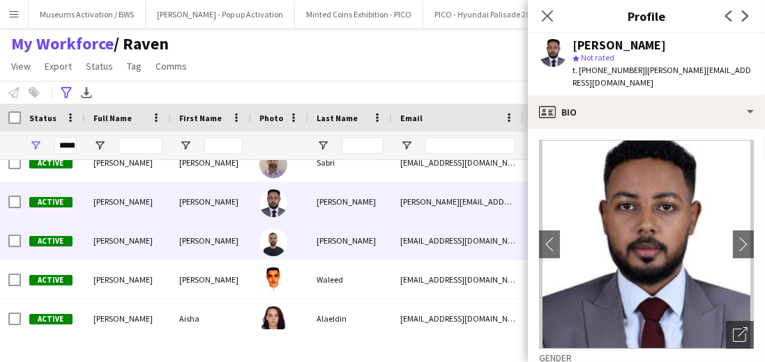
click at [185, 251] on div "[PERSON_NAME]" at bounding box center [211, 241] width 80 height 38
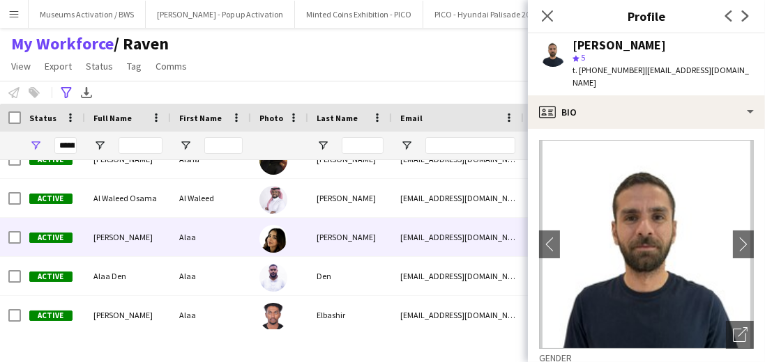
click at [190, 254] on div "Alaa" at bounding box center [211, 237] width 80 height 38
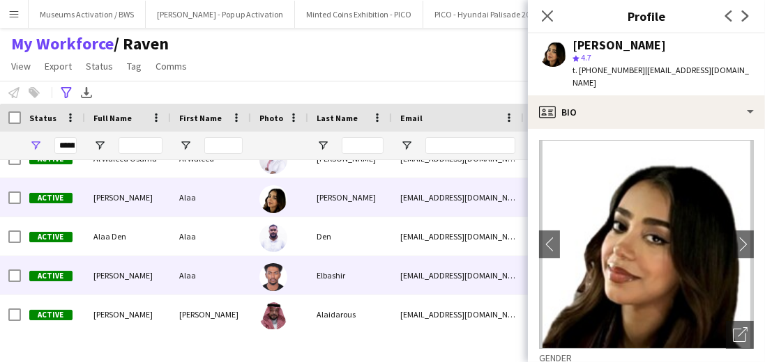
click at [192, 267] on div "Alaa" at bounding box center [211, 275] width 80 height 38
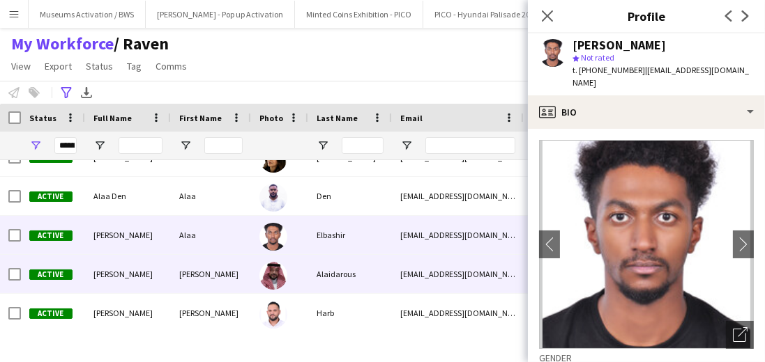
click at [191, 268] on div "[PERSON_NAME]" at bounding box center [211, 274] width 80 height 38
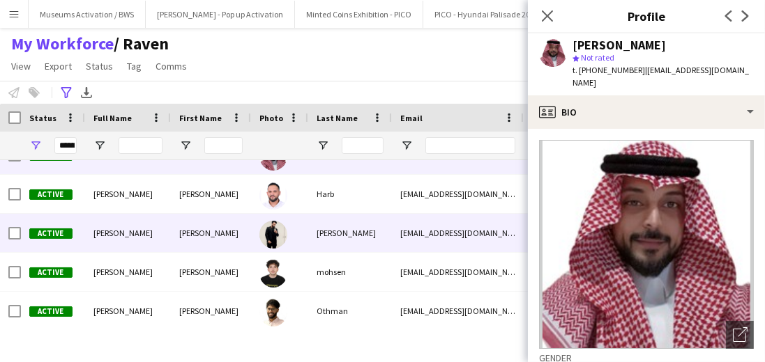
click at [208, 224] on div "[PERSON_NAME]" at bounding box center [211, 233] width 80 height 38
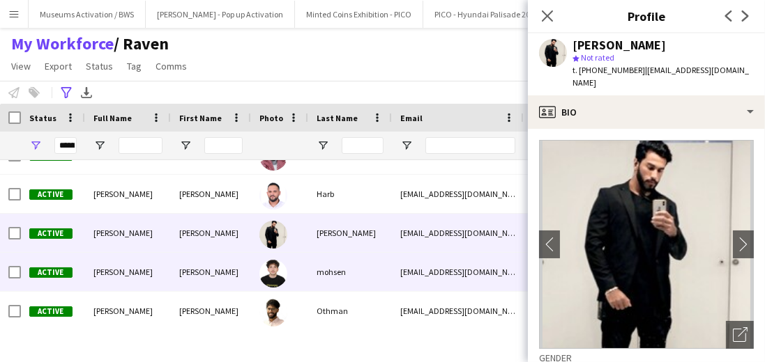
click at [199, 274] on div "[PERSON_NAME]" at bounding box center [211, 272] width 80 height 38
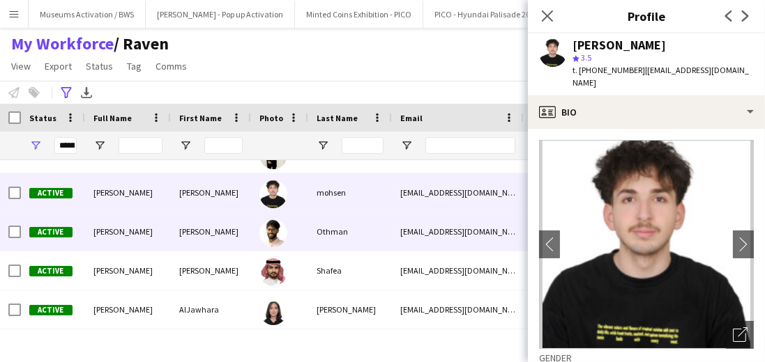
click at [198, 236] on div "[PERSON_NAME]" at bounding box center [211, 232] width 80 height 38
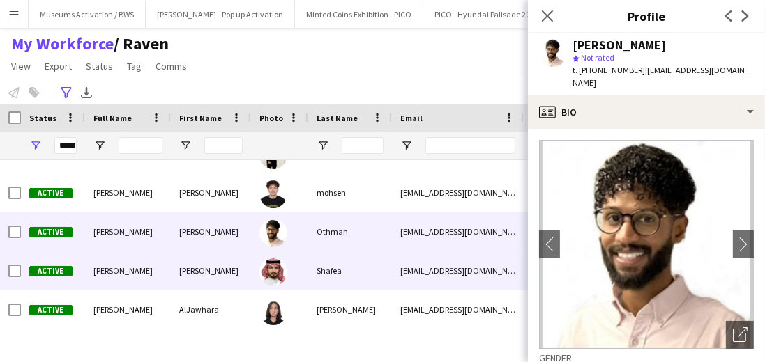
click at [198, 269] on div "[PERSON_NAME]" at bounding box center [211, 271] width 80 height 38
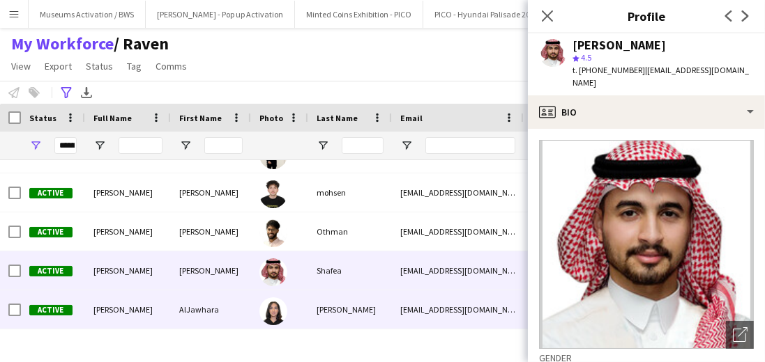
click at [200, 307] on div "AlJawhara" at bounding box center [211, 310] width 80 height 38
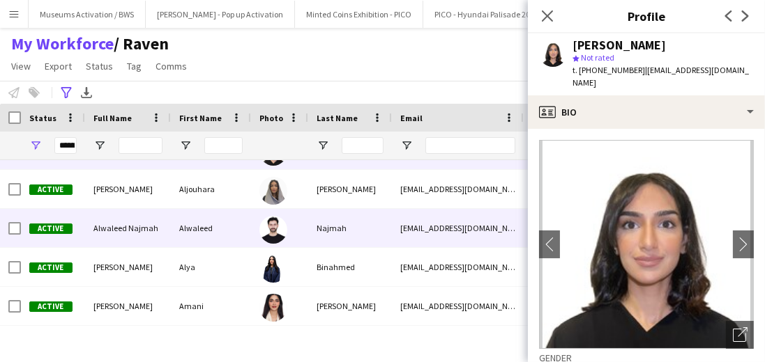
click at [196, 239] on div "Alwaleed" at bounding box center [211, 228] width 80 height 38
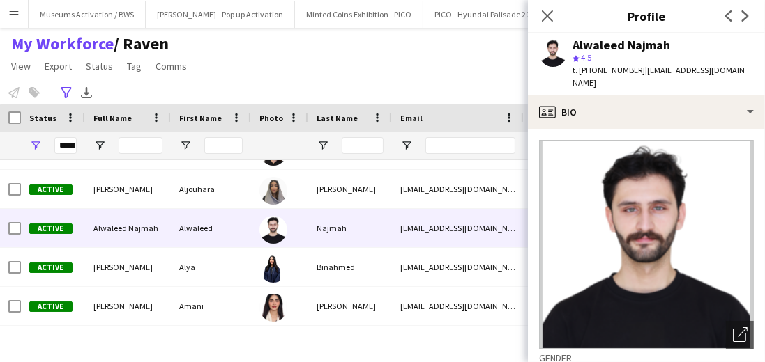
click at [593, 43] on div "Alwaleed Najmah" at bounding box center [621, 45] width 98 height 13
copy div "Alwaleed Najmah"
click at [591, 76] on div "t. [PHONE_NUMBER] | [EMAIL_ADDRESS][DOMAIN_NAME]" at bounding box center [662, 76] width 181 height 25
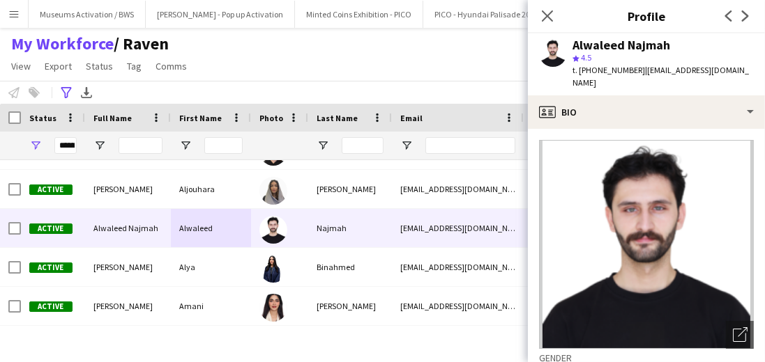
click at [591, 76] on div "t. [PHONE_NUMBER] | [EMAIL_ADDRESS][DOMAIN_NAME]" at bounding box center [662, 76] width 181 height 25
copy span "966581680776"
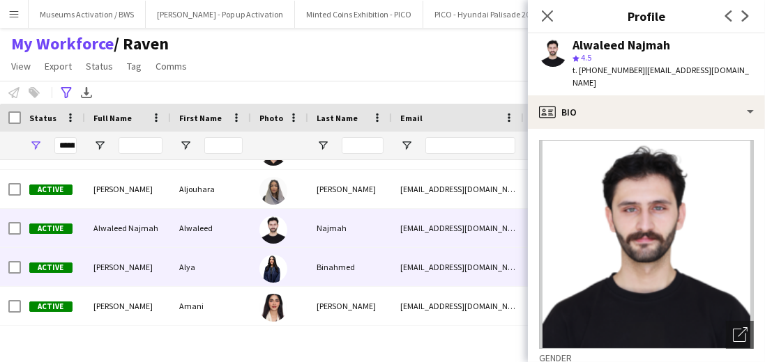
click at [328, 264] on div "Binahmed" at bounding box center [350, 267] width 84 height 38
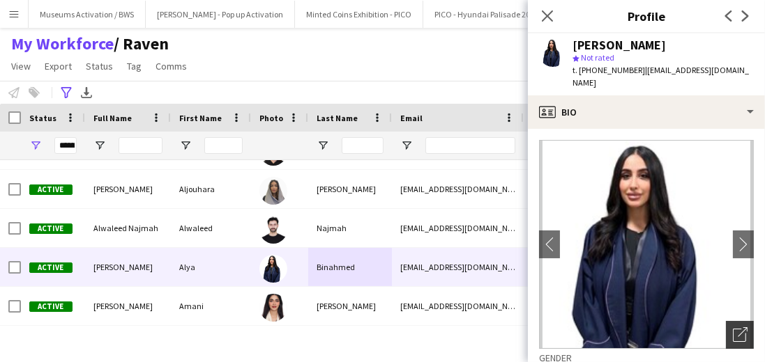
click at [732, 328] on icon "Open photos pop-in" at bounding box center [739, 335] width 15 height 15
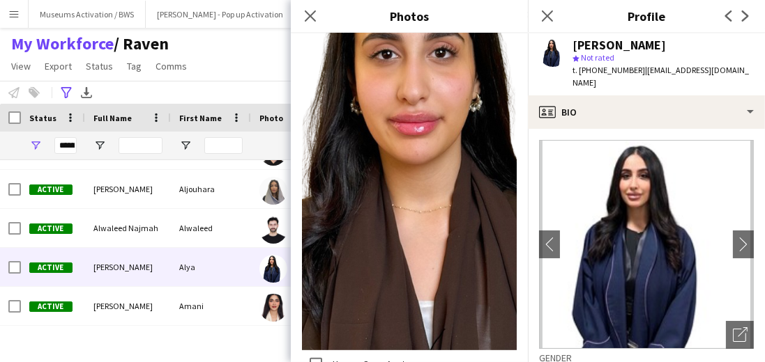
click at [252, 68] on div "My Workforce / Raven View Views Default view [PERSON_NAME] [PERSON_NAME] [PERSO…" at bounding box center [382, 56] width 765 height 47
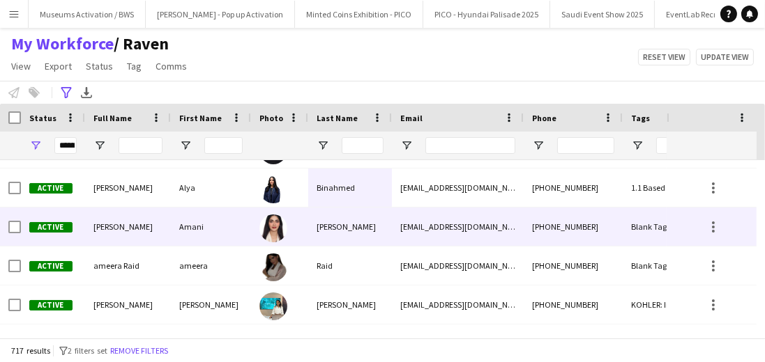
click at [215, 232] on div "Amani" at bounding box center [211, 227] width 80 height 38
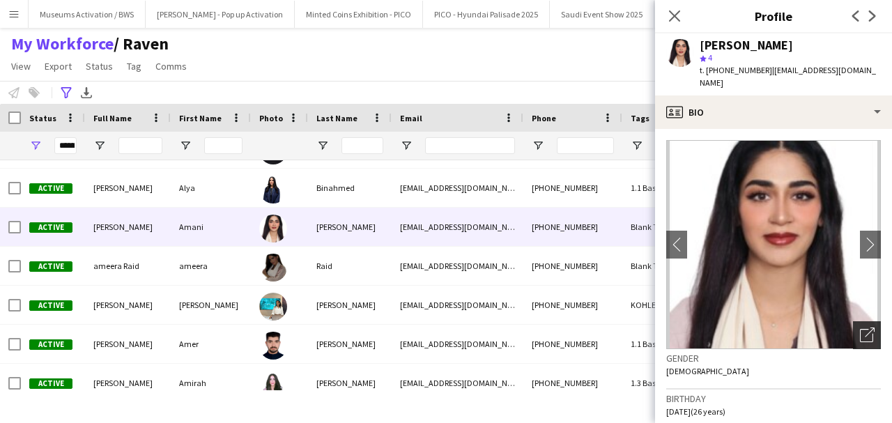
click at [860, 328] on icon "Open photos pop-in" at bounding box center [867, 335] width 15 height 15
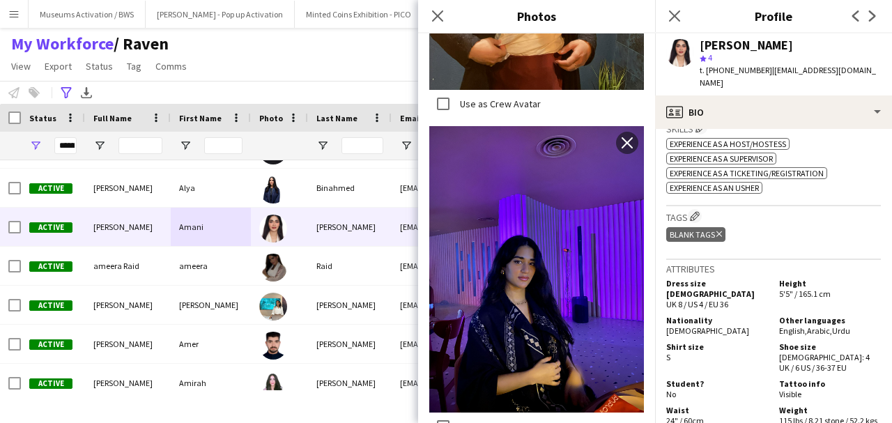
click at [348, 85] on div "**********" at bounding box center [446, 92] width 892 height 23
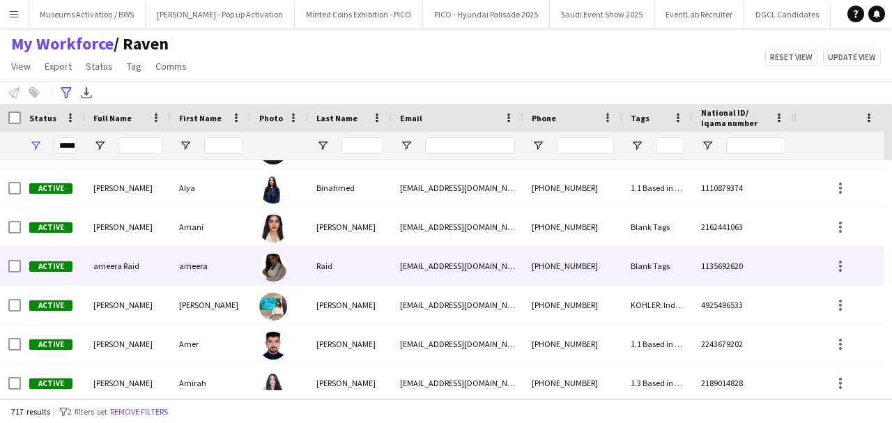
click at [203, 258] on div "ameera" at bounding box center [211, 266] width 80 height 38
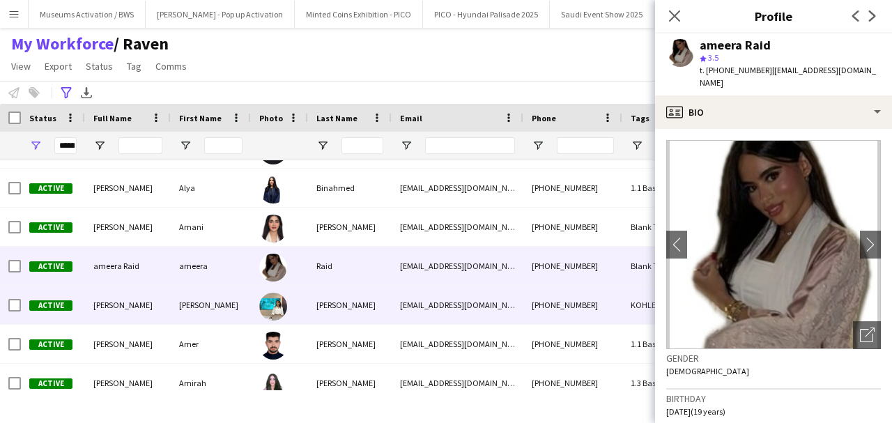
click at [194, 293] on div "[PERSON_NAME]" at bounding box center [211, 305] width 80 height 38
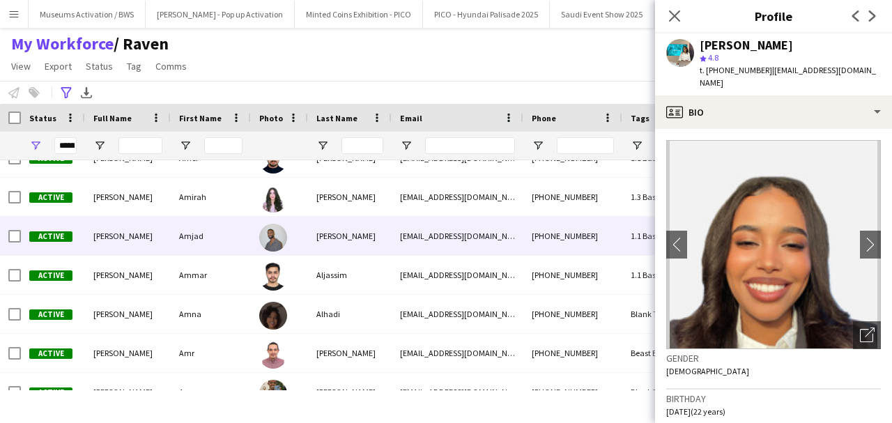
click at [209, 223] on div "Amjad" at bounding box center [211, 236] width 80 height 38
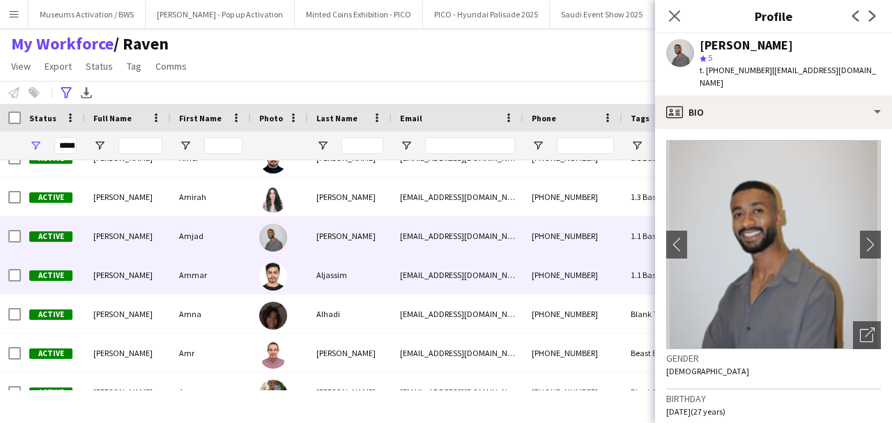
click at [209, 262] on div "Ammar" at bounding box center [211, 275] width 80 height 38
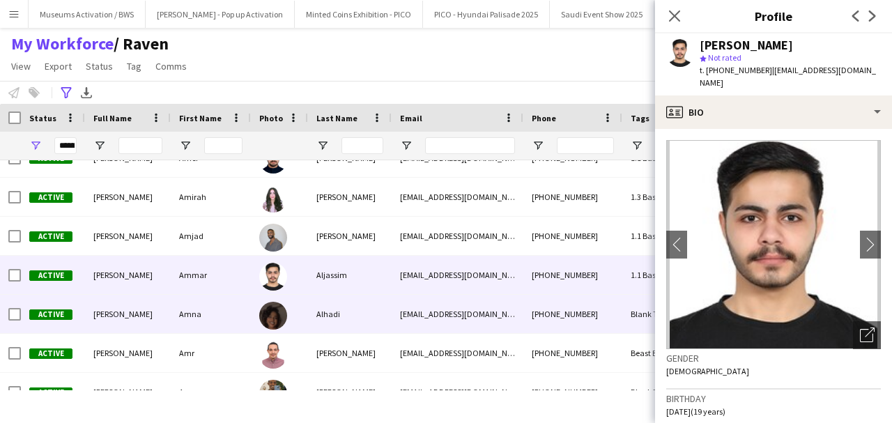
click at [210, 299] on div "Amna" at bounding box center [211, 314] width 80 height 38
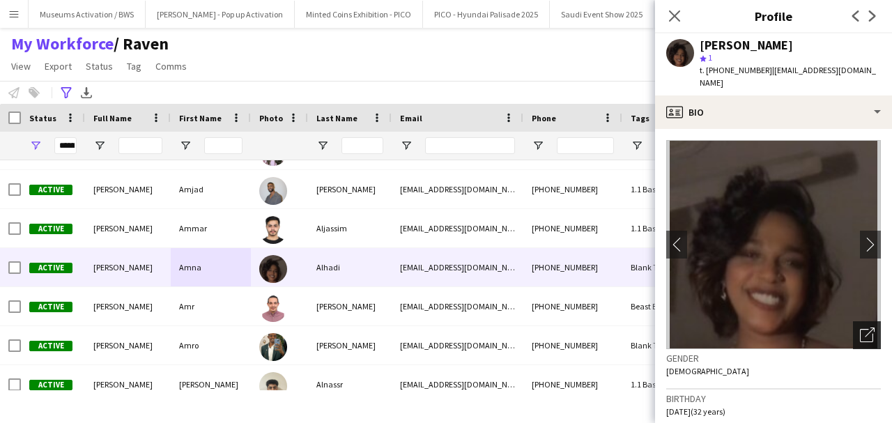
click at [860, 328] on icon "Open photos pop-in" at bounding box center [867, 335] width 15 height 15
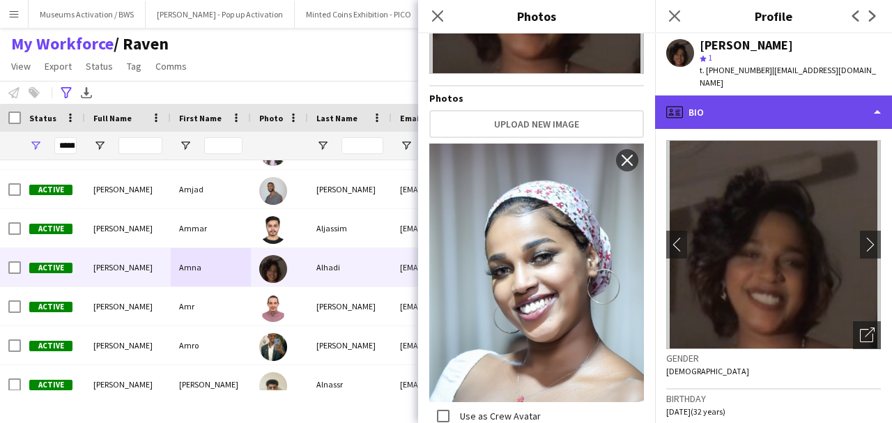
click at [731, 95] on div "profile Bio" at bounding box center [773, 111] width 237 height 33
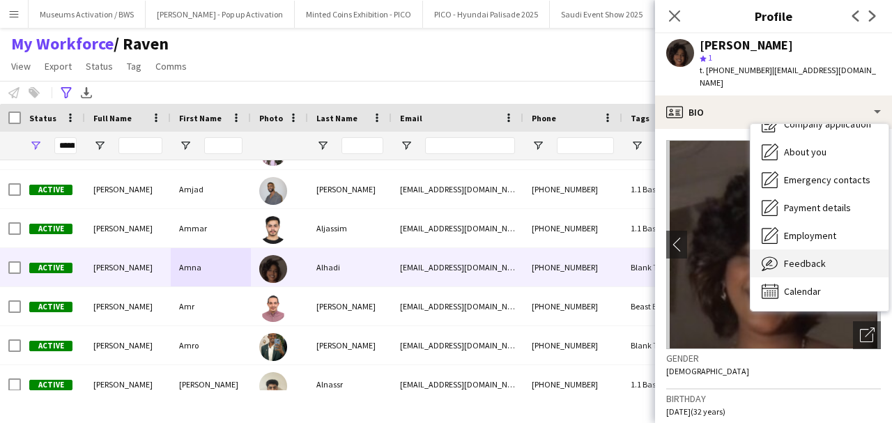
click at [778, 249] on div "Feedback Feedback" at bounding box center [820, 263] width 138 height 28
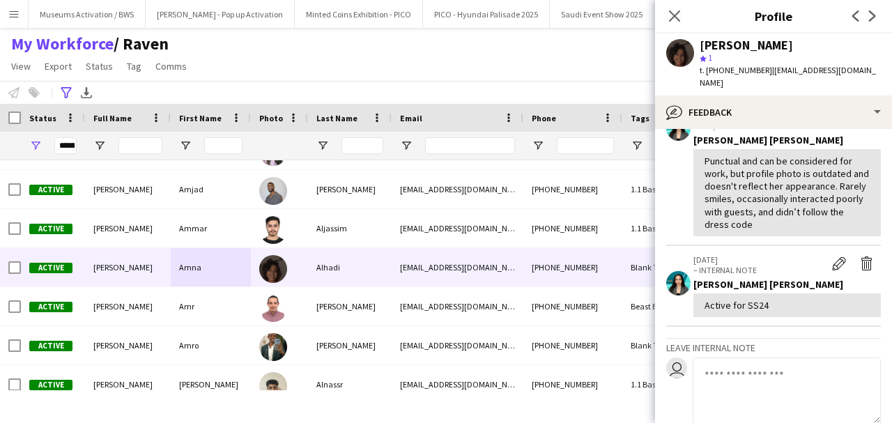
click at [751, 174] on div "Punctual and can be considered for work, but profile photo is outdated and does…" at bounding box center [787, 193] width 165 height 76
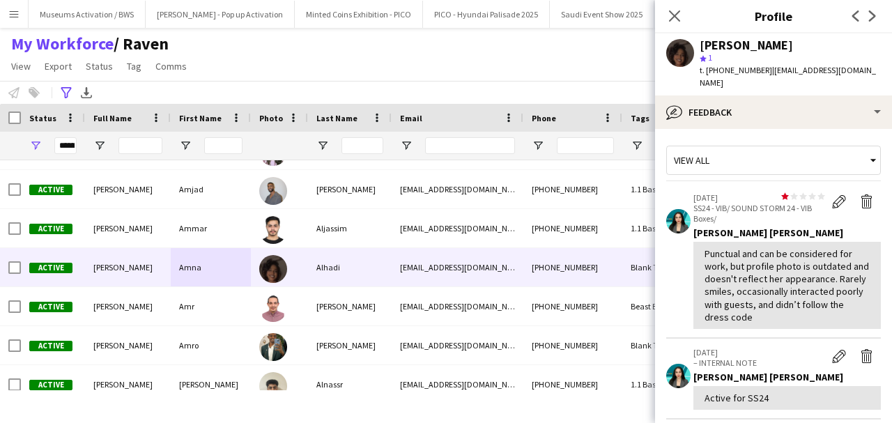
click at [739, 280] on div "Punctual and can be considered for work, but profile photo is outdated and does…" at bounding box center [787, 285] width 165 height 76
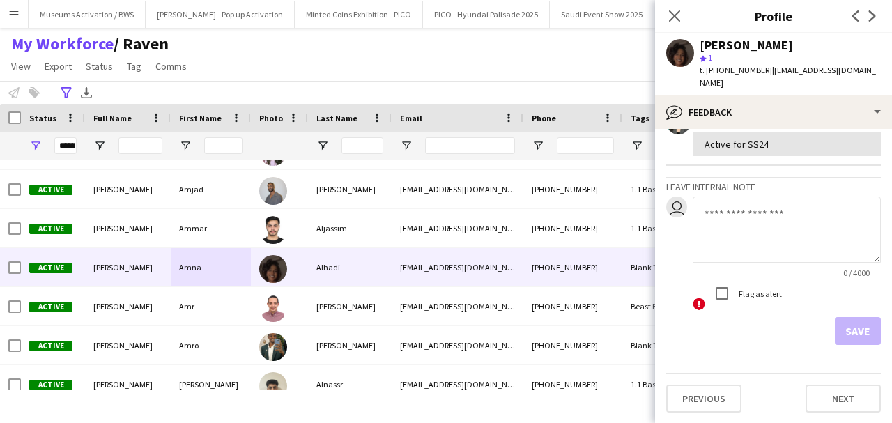
click at [788, 171] on div "View all star star star star star star star star star star [DATE] SS24 - VIB/ S…" at bounding box center [773, 115] width 215 height 459
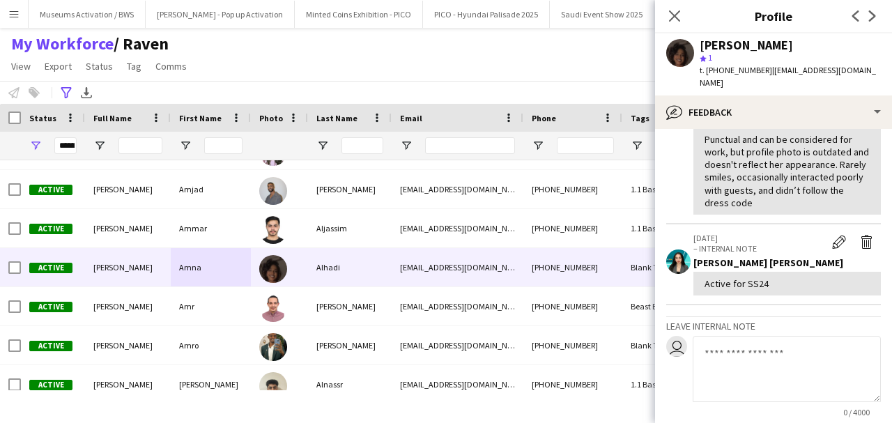
click at [725, 177] on div "Punctual and can be considered for work, but profile photo is outdated and does…" at bounding box center [787, 171] width 165 height 76
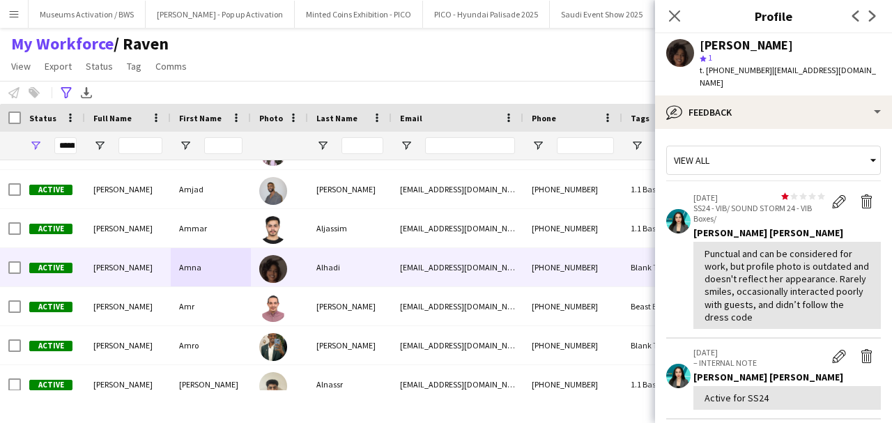
click at [735, 279] on div "Punctual and can be considered for work, but profile photo is outdated and does…" at bounding box center [787, 285] width 165 height 76
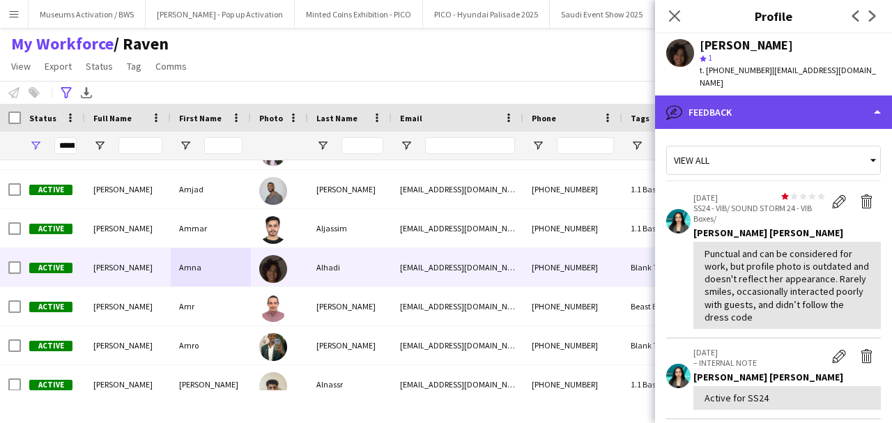
click at [698, 114] on div "bubble-pencil Feedback" at bounding box center [773, 111] width 237 height 33
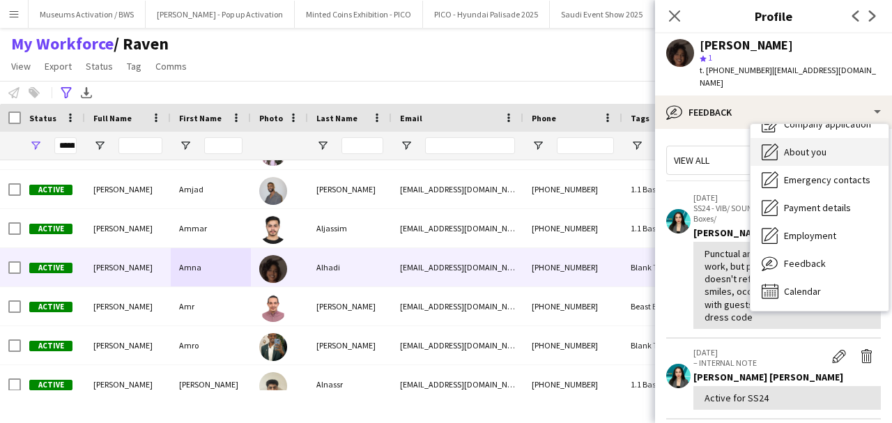
click at [782, 138] on div "About you About you" at bounding box center [820, 152] width 138 height 28
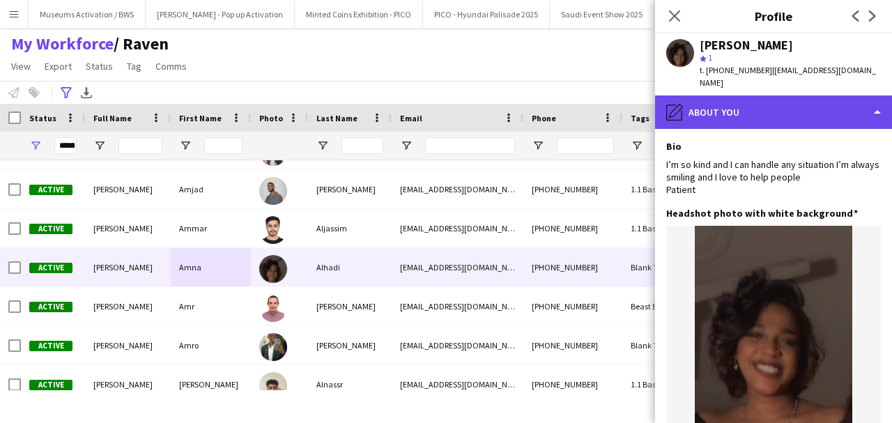
click at [786, 100] on div "pencil4 About you" at bounding box center [773, 111] width 237 height 33
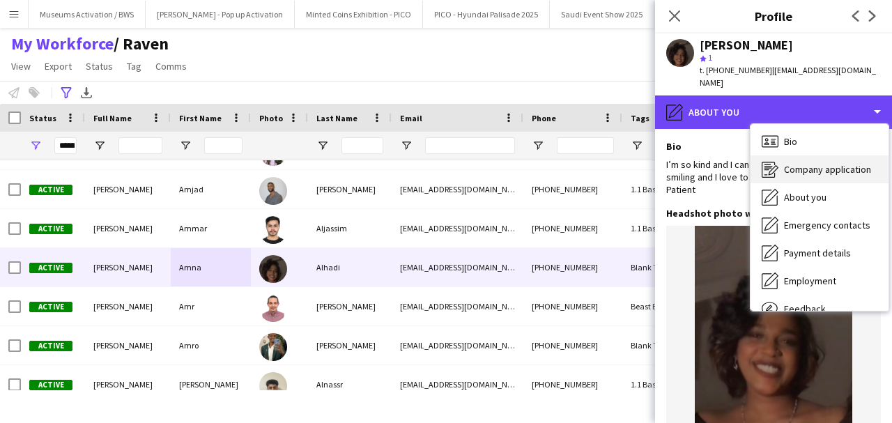
scroll to position [0, 0]
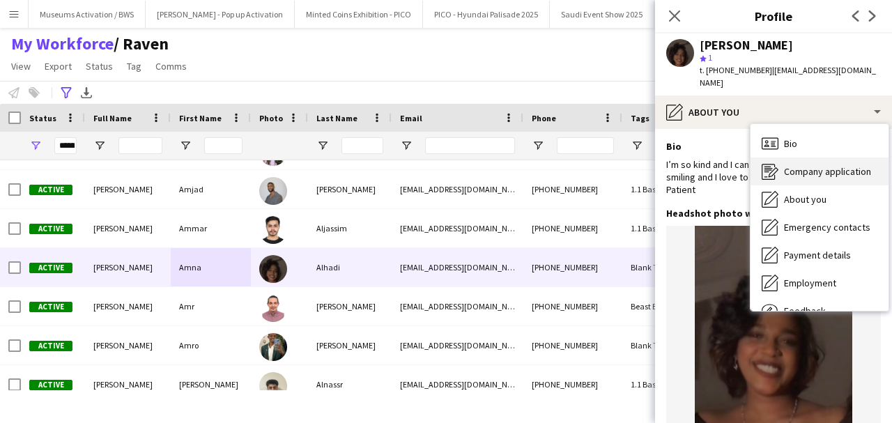
click at [808, 165] on span "Company application" at bounding box center [827, 171] width 87 height 13
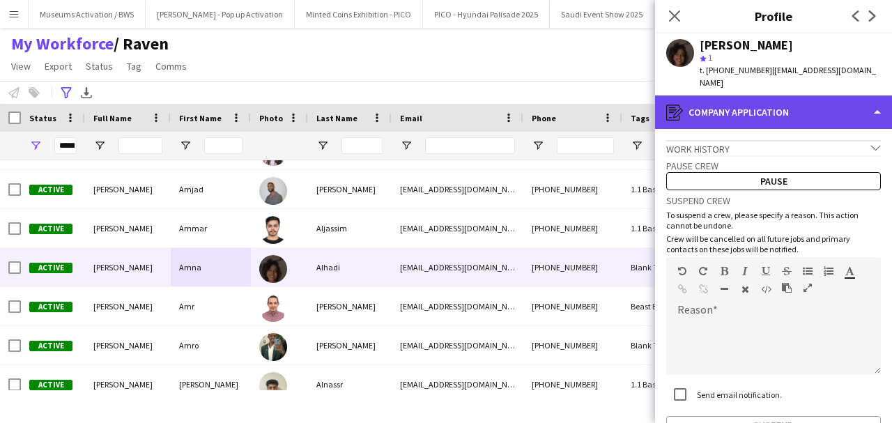
click at [803, 110] on div "register Company application" at bounding box center [773, 111] width 237 height 33
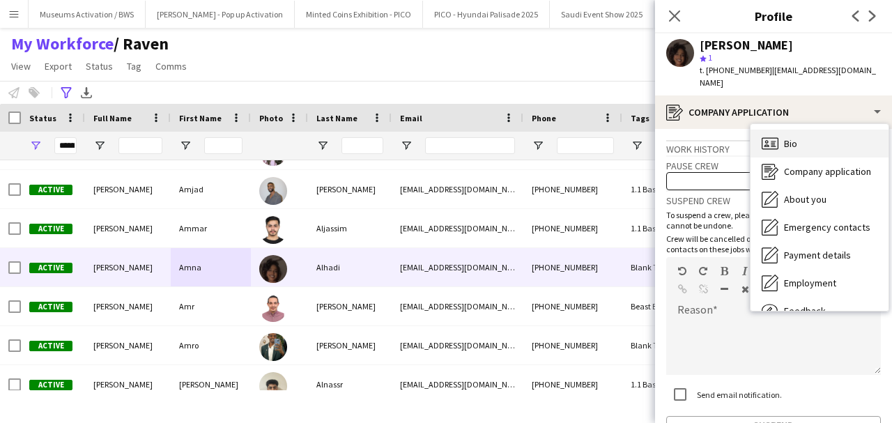
click at [816, 135] on div "Bio Bio" at bounding box center [820, 144] width 138 height 28
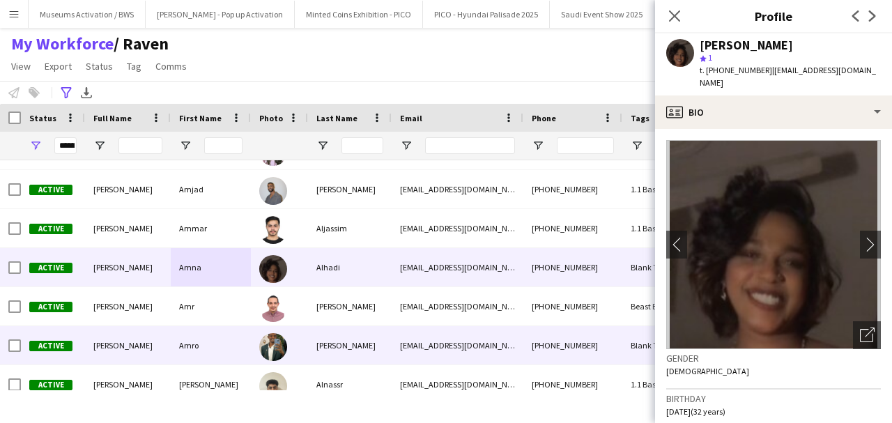
click at [322, 361] on div "[PERSON_NAME]" at bounding box center [350, 345] width 84 height 38
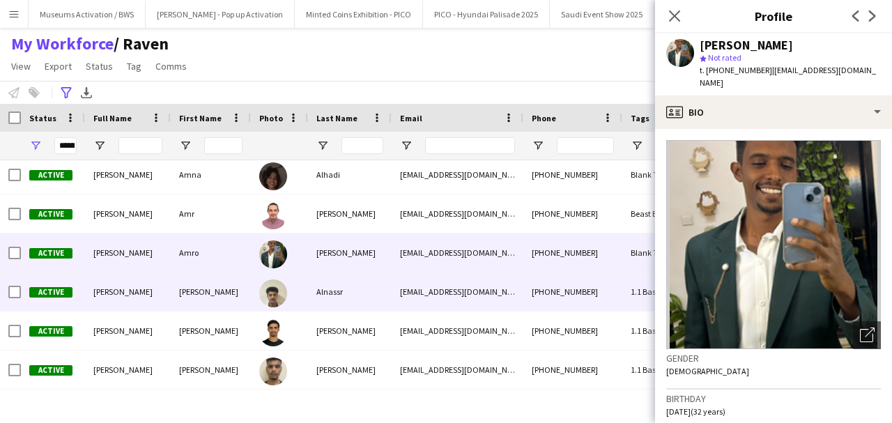
click at [332, 307] on div "Alnassr" at bounding box center [350, 291] width 84 height 38
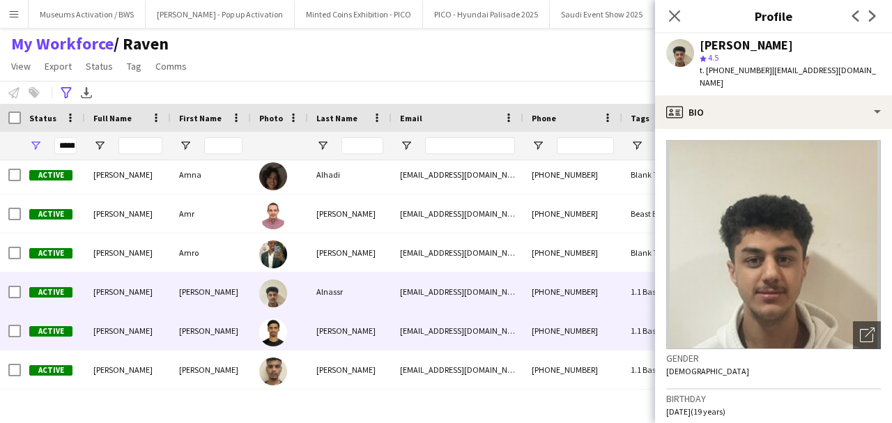
click at [332, 328] on div "[PERSON_NAME]" at bounding box center [350, 331] width 84 height 38
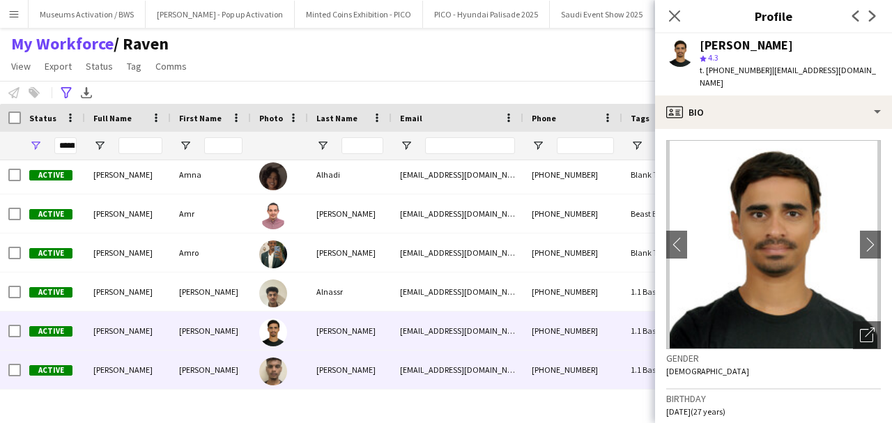
click at [269, 365] on img at bounding box center [273, 372] width 28 height 28
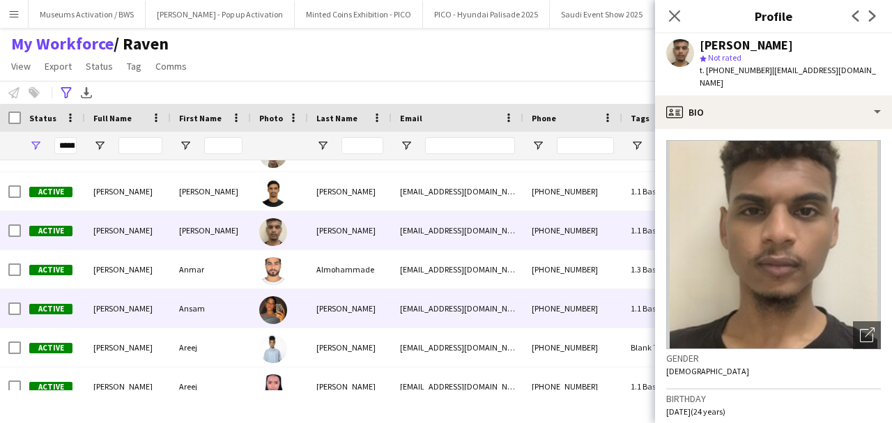
click at [269, 322] on img at bounding box center [273, 310] width 28 height 28
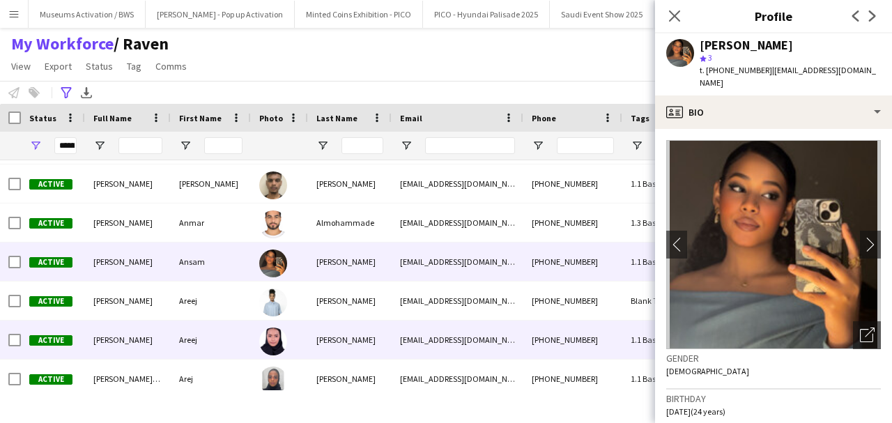
click at [365, 342] on div "[PERSON_NAME]" at bounding box center [350, 340] width 84 height 38
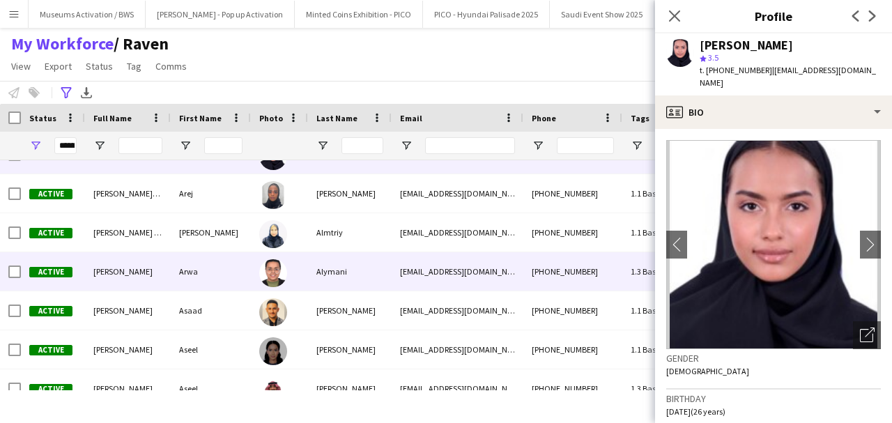
click at [356, 289] on div "Alymani" at bounding box center [350, 271] width 84 height 38
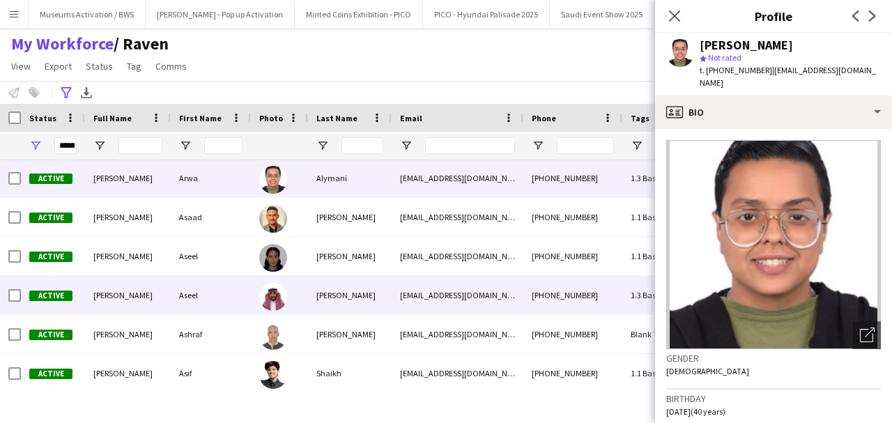
click at [328, 290] on div "[PERSON_NAME]" at bounding box center [350, 295] width 84 height 38
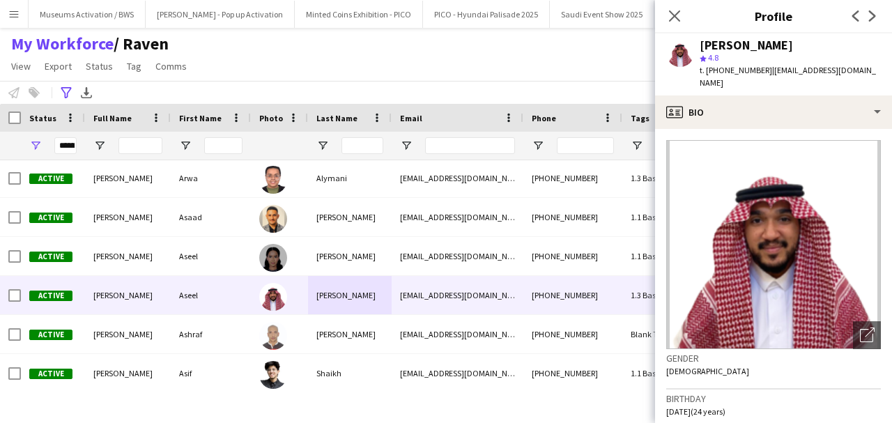
click at [725, 352] on h3 "Gender" at bounding box center [773, 358] width 215 height 13
drag, startPoint x: 725, startPoint y: 348, endPoint x: 726, endPoint y: 360, distance: 11.9
click at [726, 360] on div "Gender [DEMOGRAPHIC_DATA]" at bounding box center [773, 369] width 215 height 40
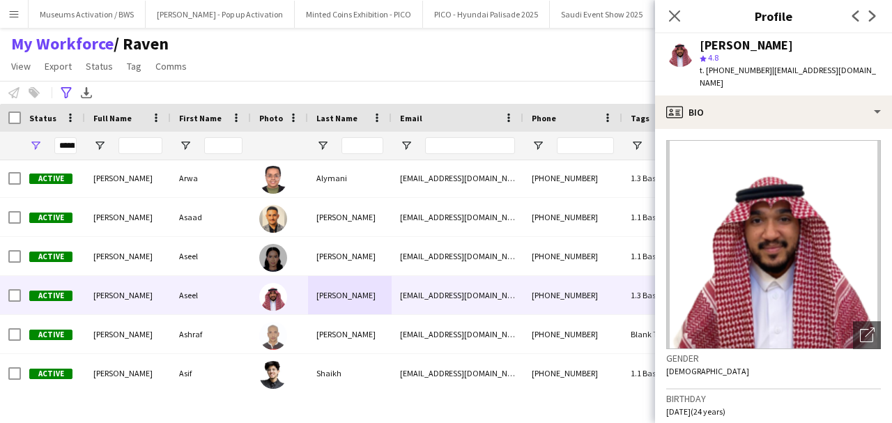
click at [726, 360] on div "Gender [DEMOGRAPHIC_DATA]" at bounding box center [773, 369] width 215 height 40
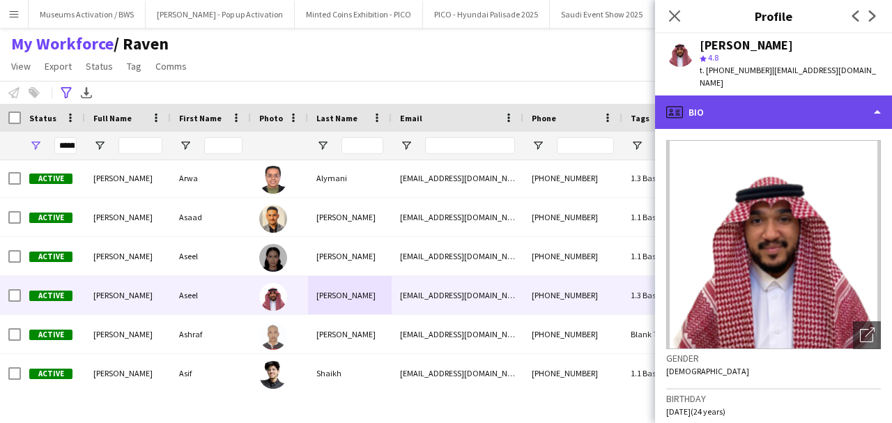
click at [767, 95] on div "profile Bio" at bounding box center [773, 111] width 237 height 33
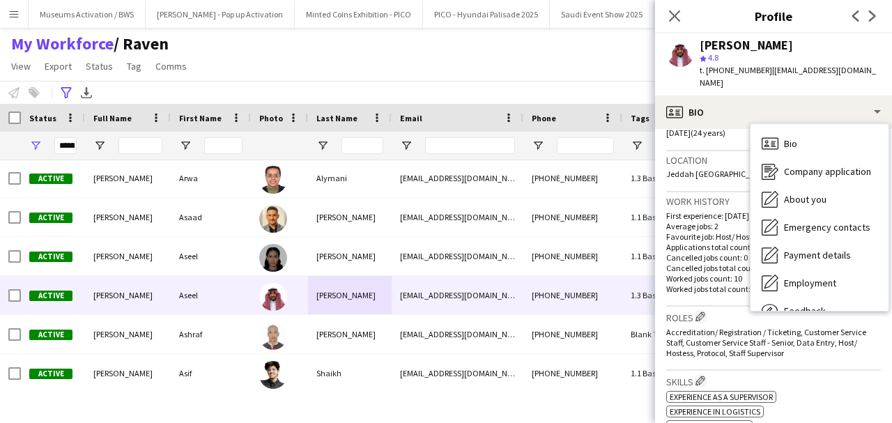
click at [716, 309] on h3 "Roles Edit crew company roles" at bounding box center [773, 316] width 215 height 15
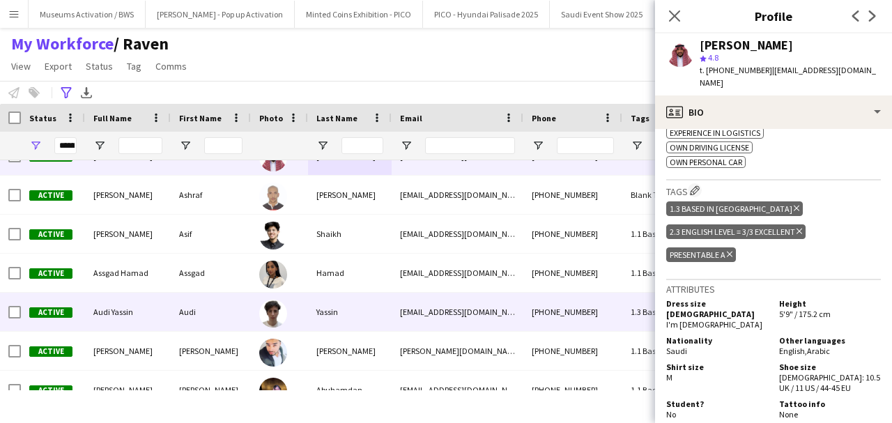
click at [377, 309] on div "Yassin" at bounding box center [350, 312] width 84 height 38
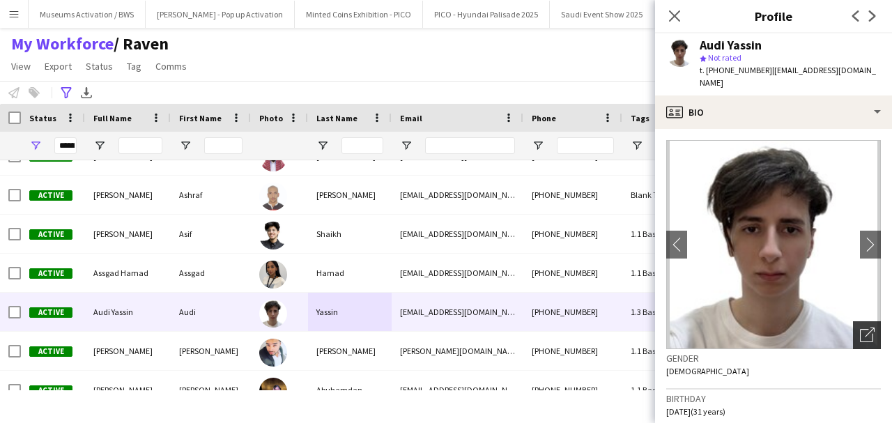
click at [860, 328] on icon "Open photos pop-in" at bounding box center [867, 335] width 15 height 15
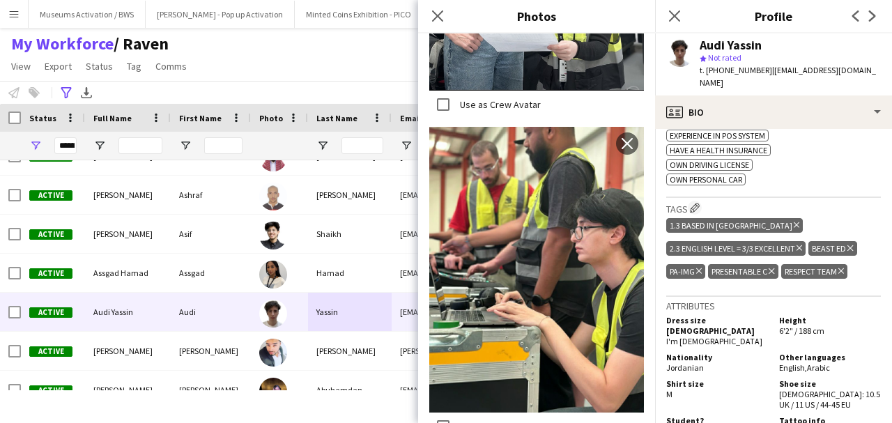
click at [693, 336] on span "I'm [DEMOGRAPHIC_DATA]" at bounding box center [714, 341] width 96 height 10
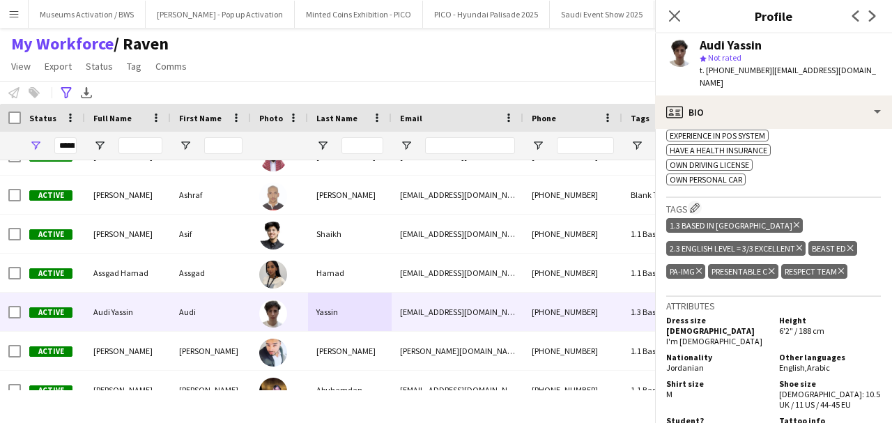
click at [693, 336] on span "I'm [DEMOGRAPHIC_DATA]" at bounding box center [714, 341] width 96 height 10
click at [702, 352] on div "Nationality Jordanian" at bounding box center [719, 362] width 107 height 21
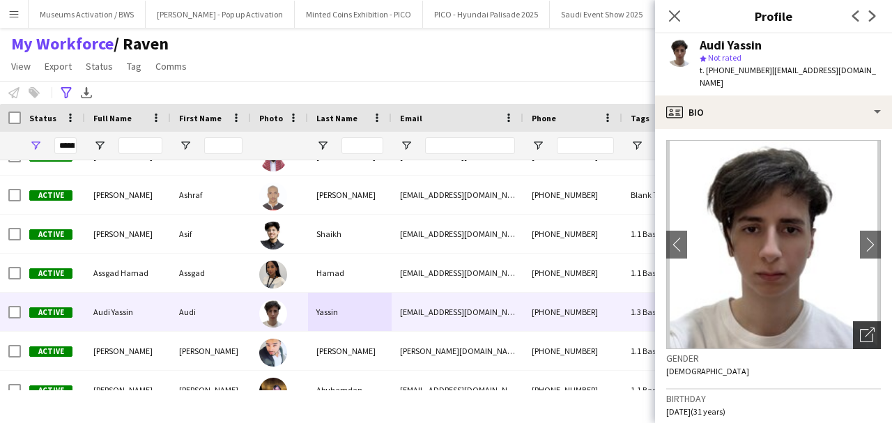
click at [860, 328] on icon "Open photos pop-in" at bounding box center [867, 335] width 15 height 15
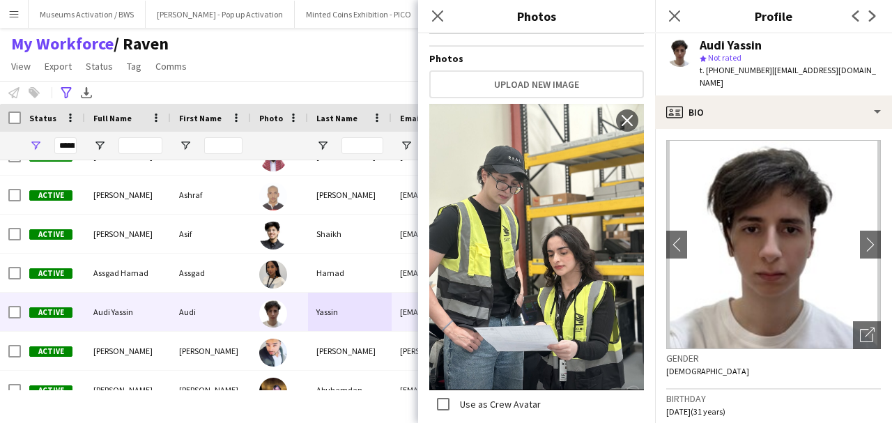
click at [358, 79] on div "My Workforce / Raven View Views Default view [PERSON_NAME] [PERSON_NAME] [PERSO…" at bounding box center [446, 56] width 892 height 47
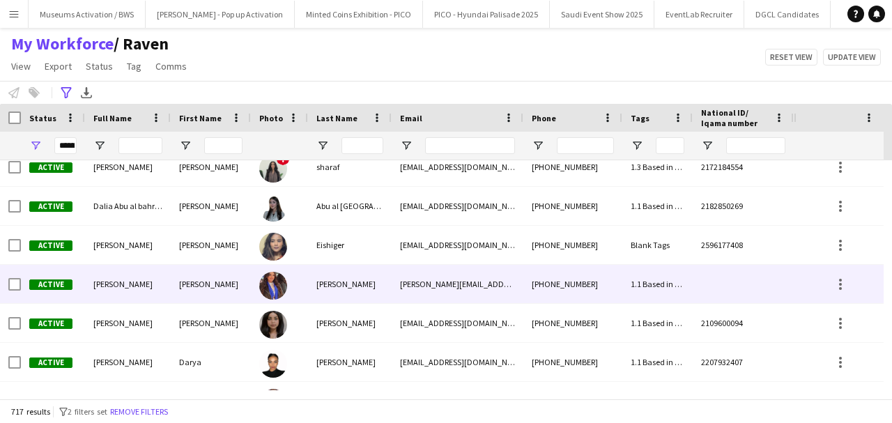
click at [249, 284] on div "[PERSON_NAME]" at bounding box center [211, 284] width 80 height 38
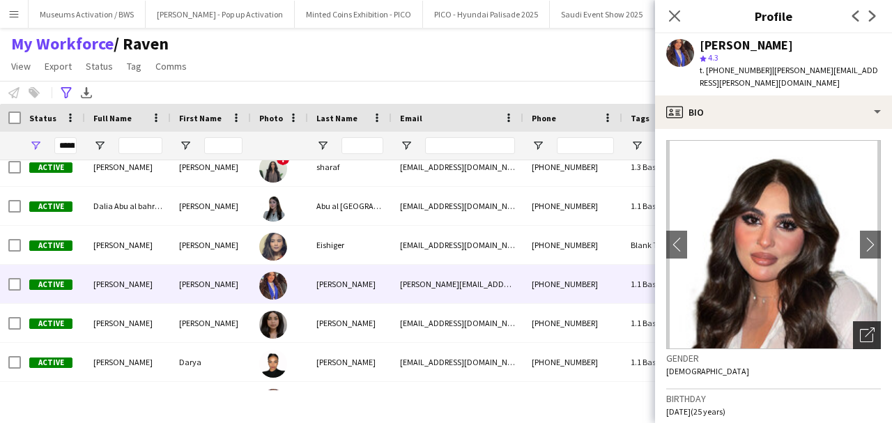
click at [860, 328] on icon "Open photos pop-in" at bounding box center [867, 335] width 15 height 15
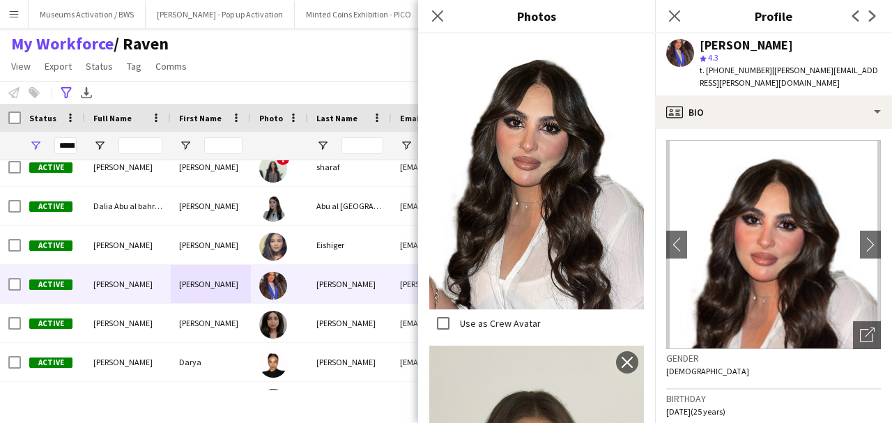
click at [700, 361] on div "Gender [DEMOGRAPHIC_DATA]" at bounding box center [773, 369] width 215 height 40
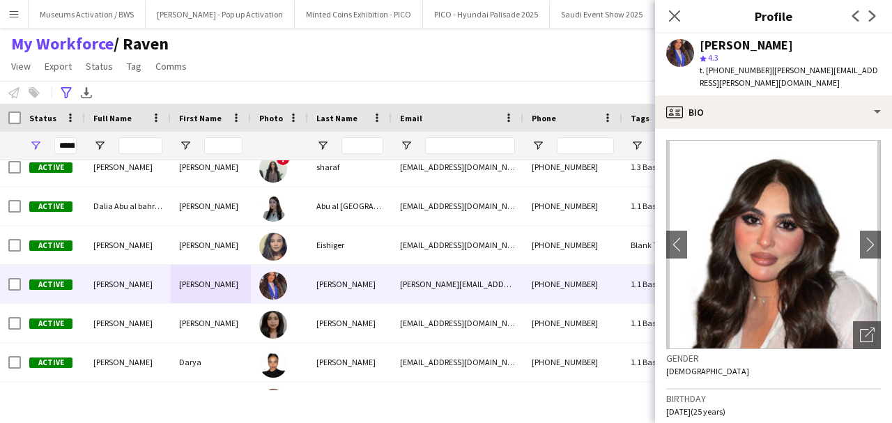
click at [729, 49] on div "[PERSON_NAME]" at bounding box center [746, 45] width 93 height 13
copy div "[PERSON_NAME]"
click at [725, 71] on span "t. [PHONE_NUMBER]" at bounding box center [736, 70] width 72 height 10
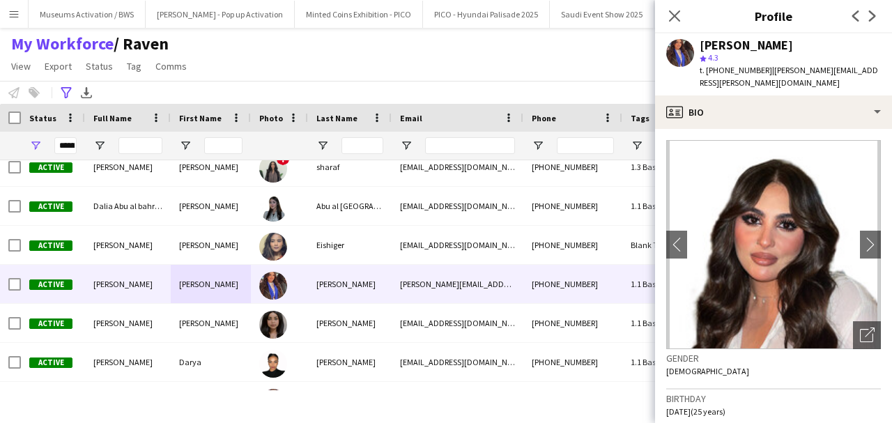
click at [725, 71] on span "t. [PHONE_NUMBER]" at bounding box center [736, 70] width 72 height 10
copy span "966503078755"
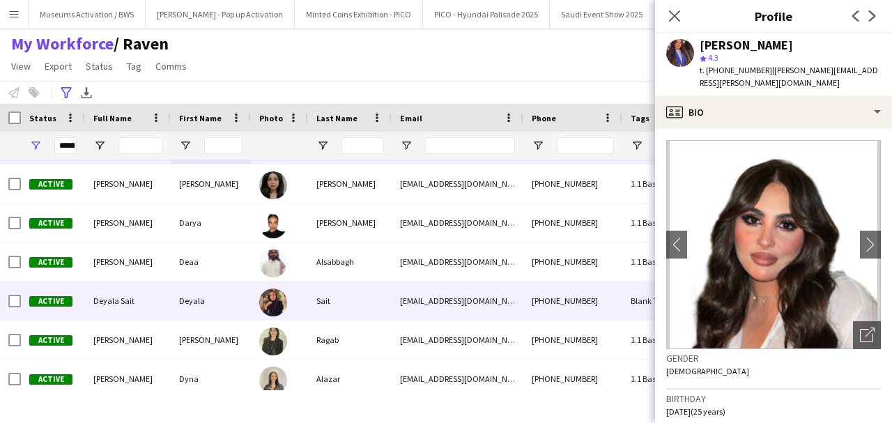
click at [295, 309] on div at bounding box center [279, 301] width 57 height 38
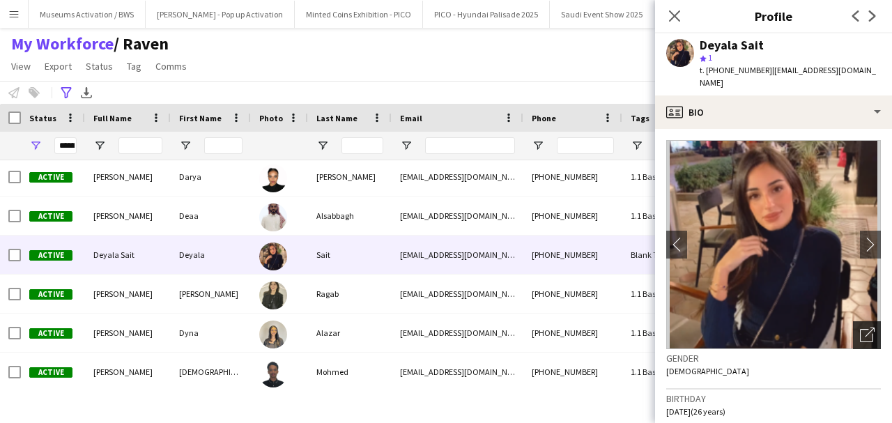
click at [860, 329] on icon at bounding box center [866, 335] width 13 height 13
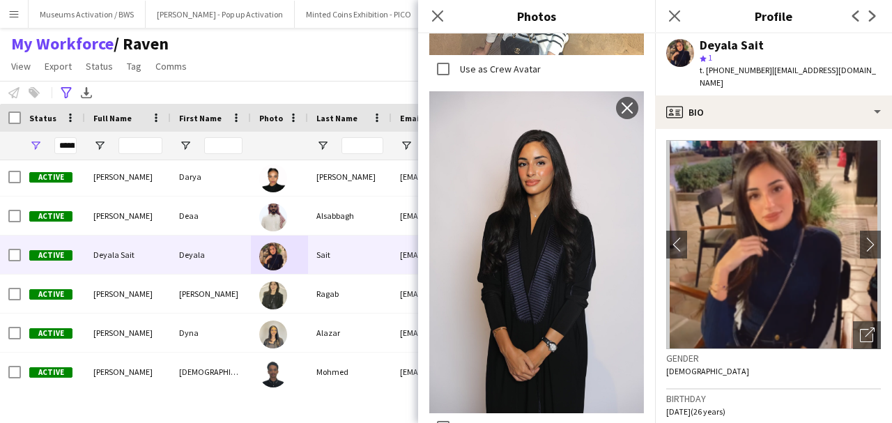
click at [311, 68] on div "My Workforce / Raven View Views Default view [PERSON_NAME] [PERSON_NAME] [PERSO…" at bounding box center [446, 56] width 892 height 47
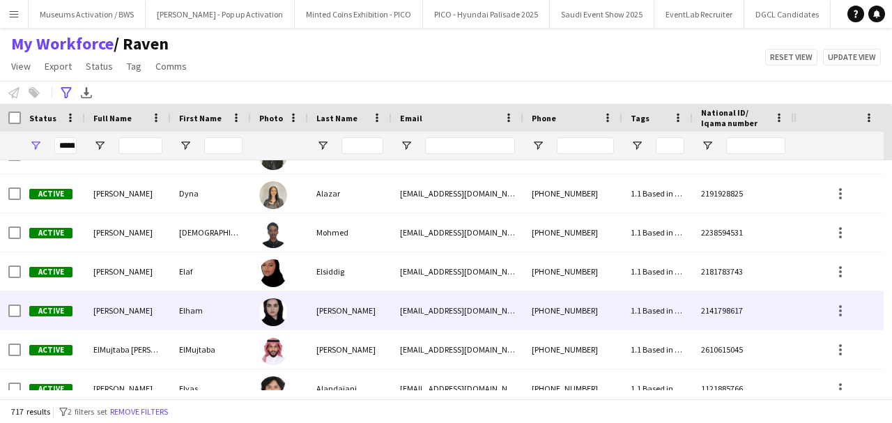
click at [256, 320] on div at bounding box center [279, 310] width 57 height 38
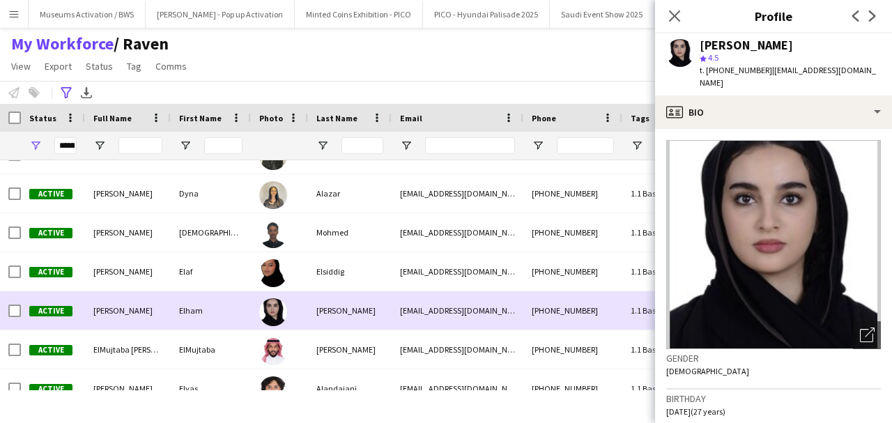
click at [210, 298] on div "Elham" at bounding box center [211, 310] width 80 height 38
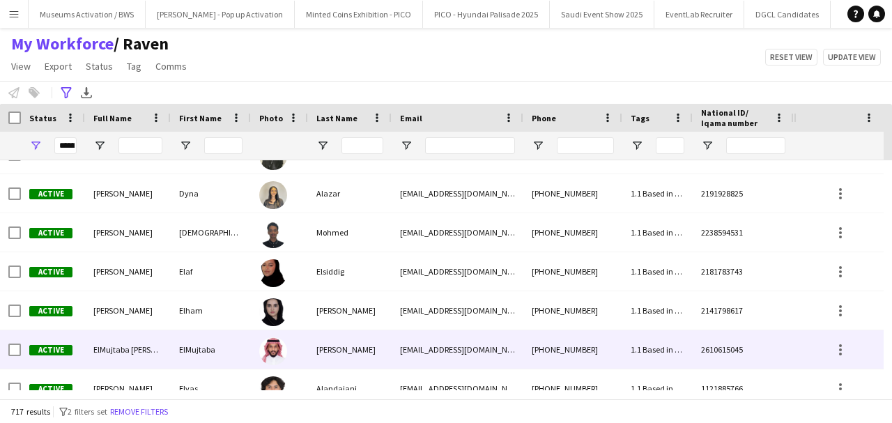
click at [235, 354] on div "ElMujtaba" at bounding box center [211, 349] width 80 height 38
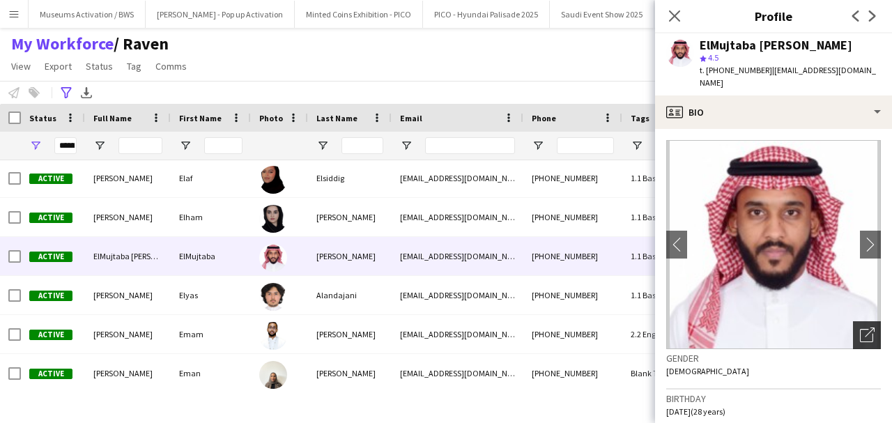
click at [860, 328] on icon "Open photos pop-in" at bounding box center [867, 335] width 15 height 15
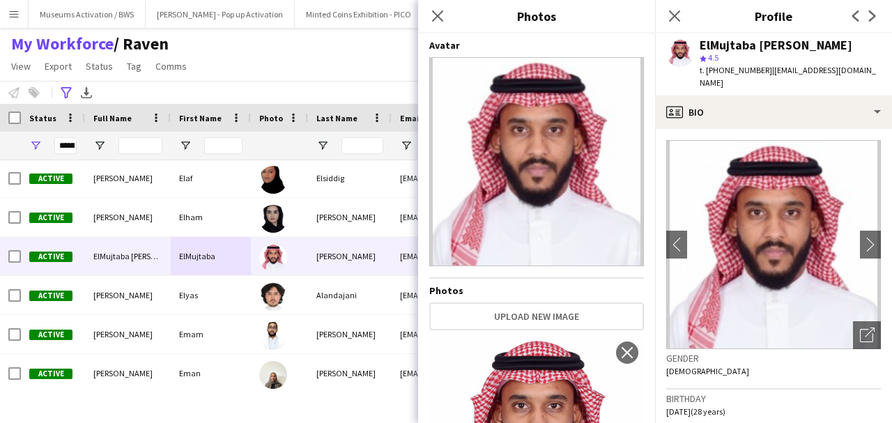
click at [750, 46] on div "ElMujtaba [PERSON_NAME]" at bounding box center [776, 45] width 153 height 13
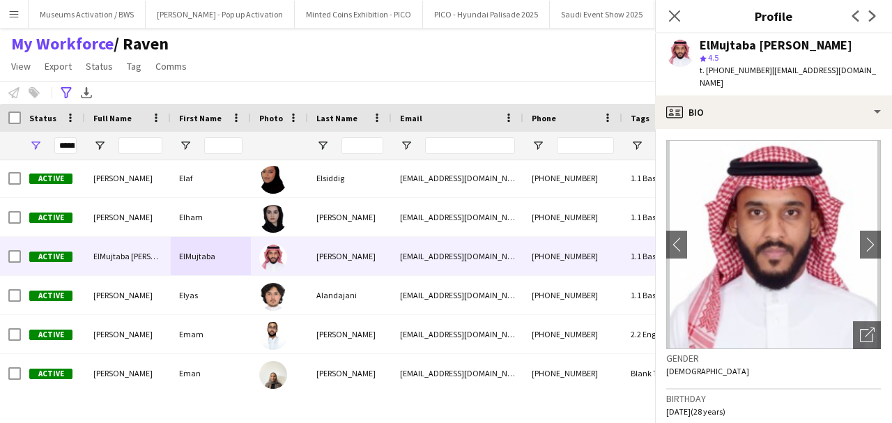
click at [750, 46] on div "ElMujtaba [PERSON_NAME]" at bounding box center [776, 45] width 153 height 13
copy div "ElMujtaba [PERSON_NAME]"
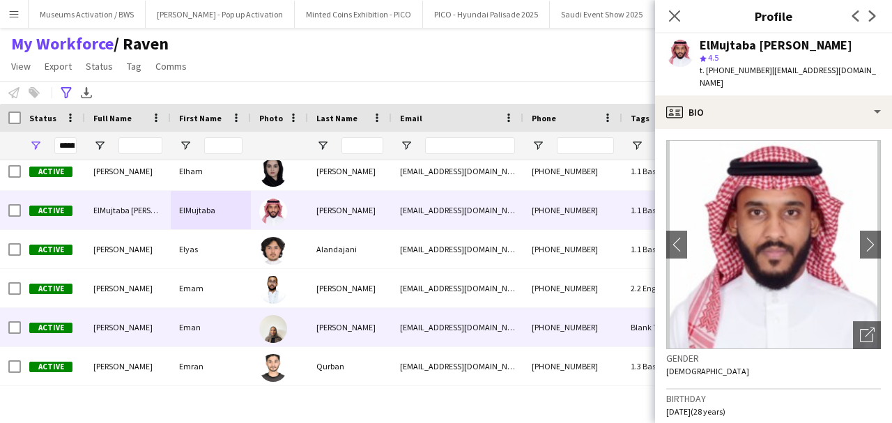
click at [336, 308] on div "[PERSON_NAME]" at bounding box center [350, 327] width 84 height 38
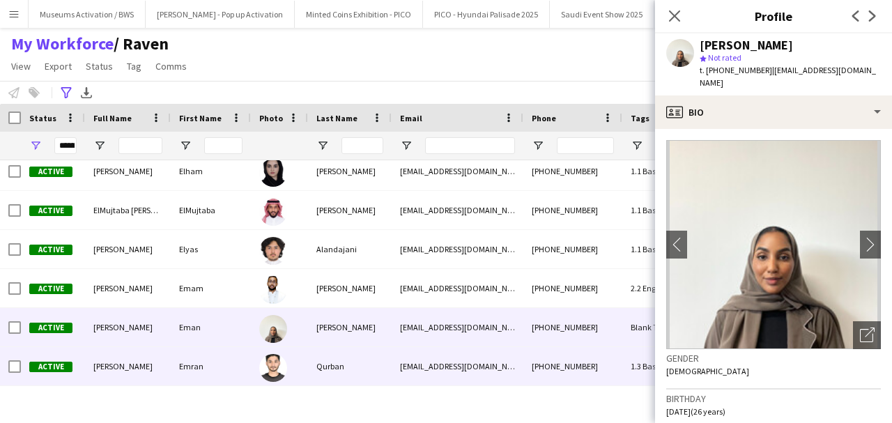
click at [326, 356] on div "Qurban" at bounding box center [350, 366] width 84 height 38
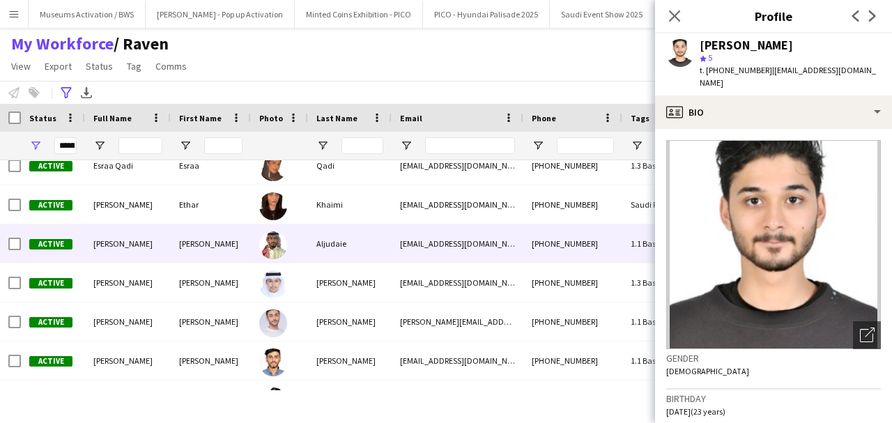
click at [328, 253] on div "Aljudaie" at bounding box center [350, 243] width 84 height 38
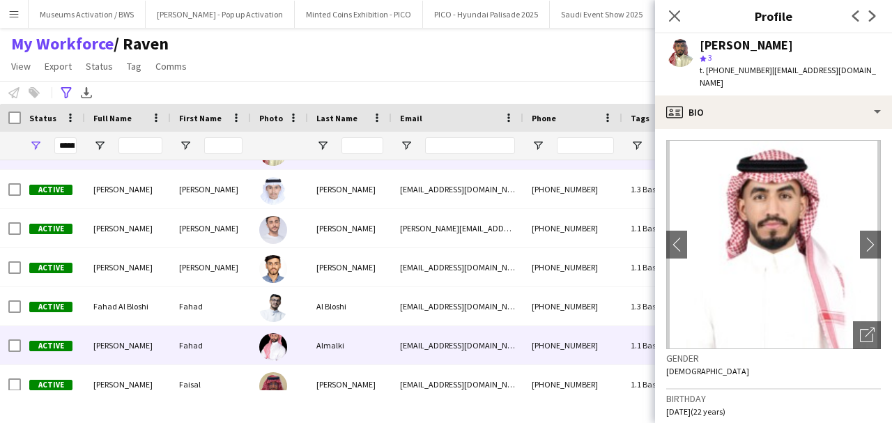
click at [323, 338] on div "Almalki" at bounding box center [350, 345] width 84 height 38
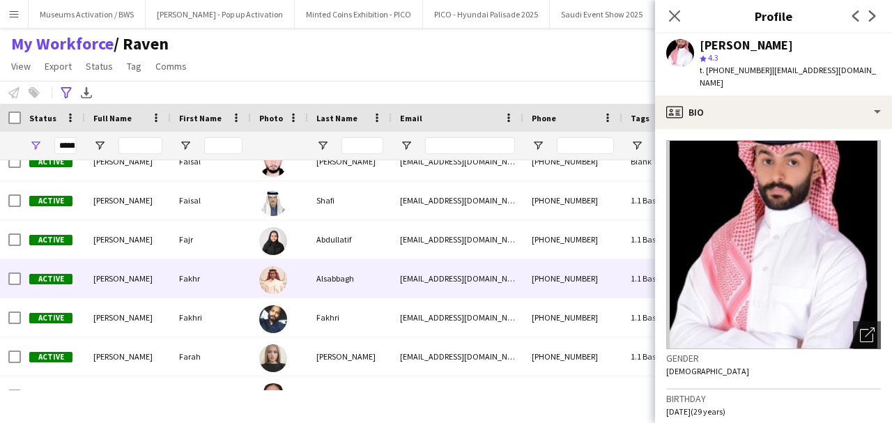
click at [339, 259] on div "Alsabbagh" at bounding box center [350, 278] width 84 height 38
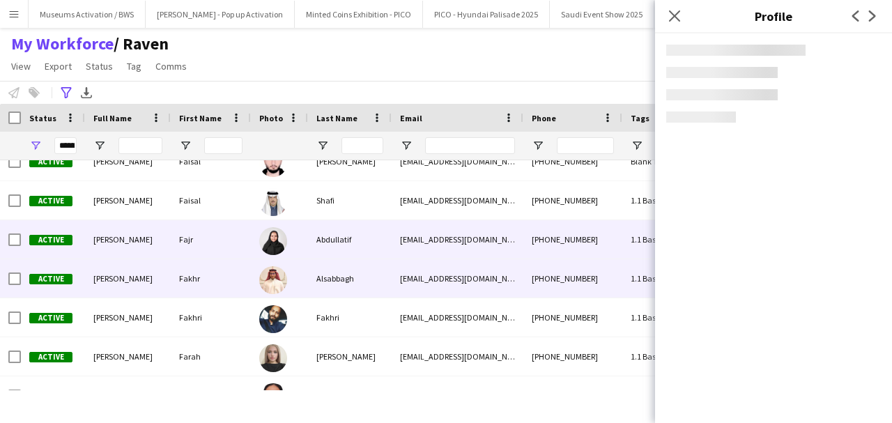
click at [339, 252] on div "Abdullatif" at bounding box center [350, 239] width 84 height 38
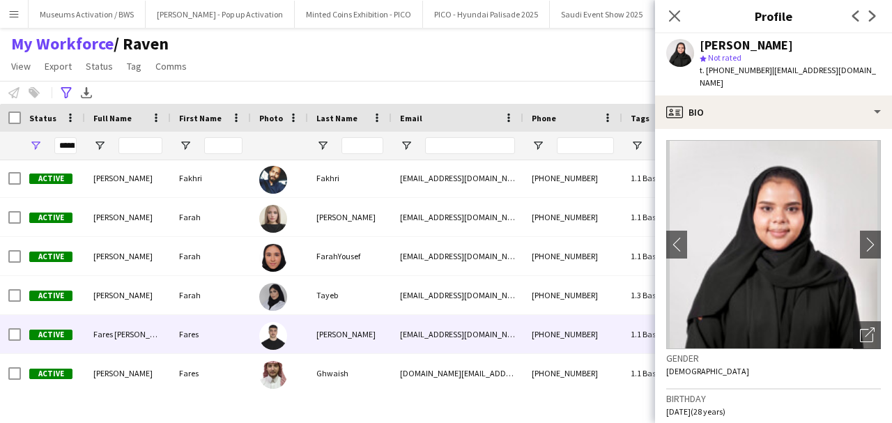
click at [317, 320] on div "[PERSON_NAME]" at bounding box center [350, 334] width 84 height 38
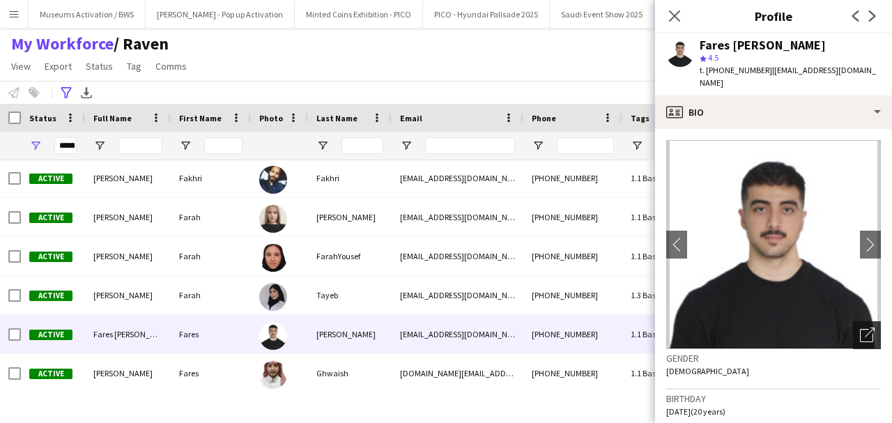
click at [861, 328] on icon "Open photos pop-in" at bounding box center [867, 335] width 15 height 15
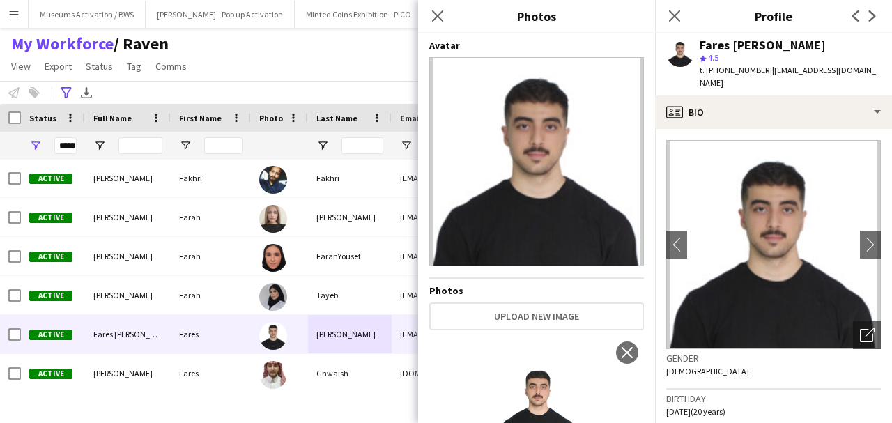
click at [323, 49] on div "My Workforce / Raven View Views Default view [PERSON_NAME] [PERSON_NAME] [PERSO…" at bounding box center [446, 56] width 892 height 47
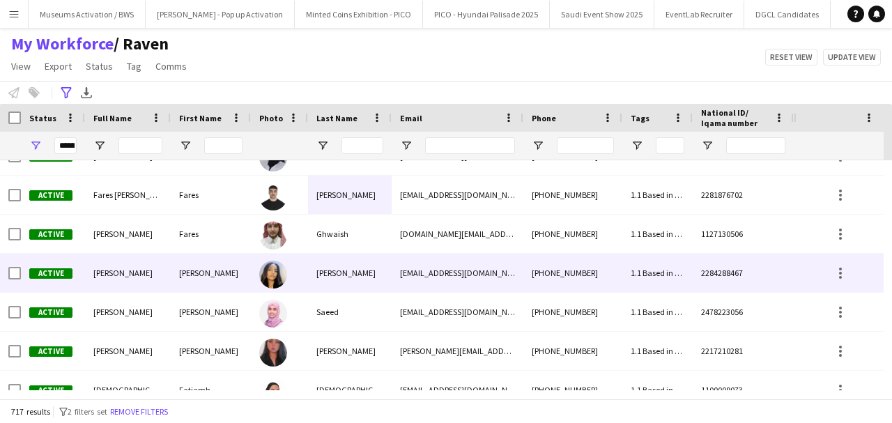
click at [162, 268] on div "[PERSON_NAME]" at bounding box center [128, 273] width 86 height 38
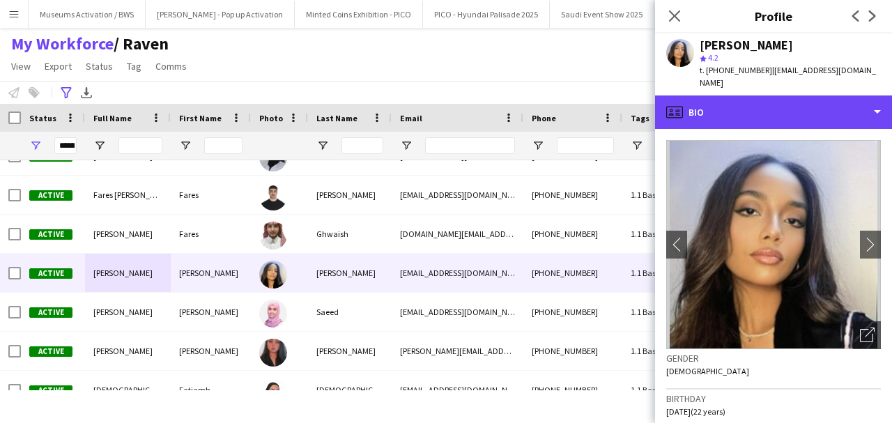
drag, startPoint x: 873, startPoint y: 115, endPoint x: 822, endPoint y: 199, distance: 98.5
click at [854, 145] on div "profile Bio Bio Bio Company application Company application About you About you…" at bounding box center [773, 259] width 237 height 328
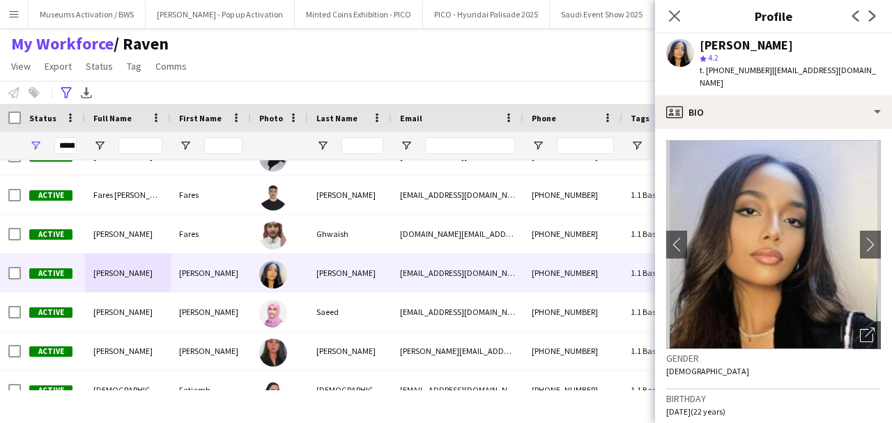
click at [836, 354] on div "Gender [DEMOGRAPHIC_DATA]" at bounding box center [773, 369] width 215 height 40
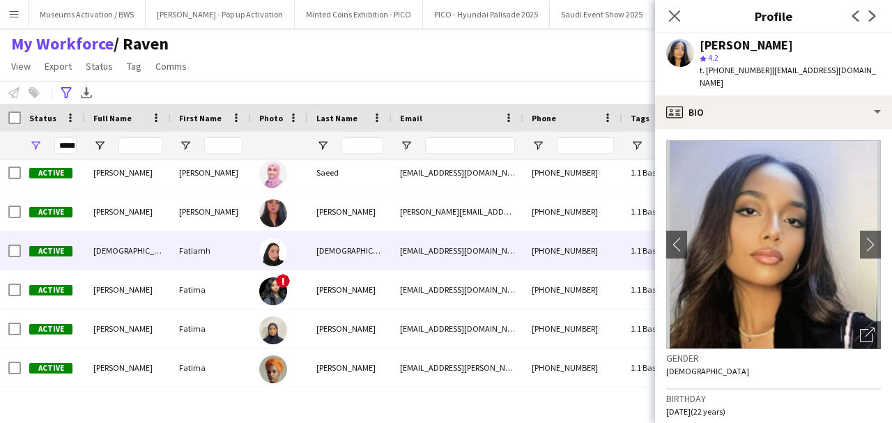
click at [237, 252] on div "Fatiamh" at bounding box center [211, 250] width 80 height 38
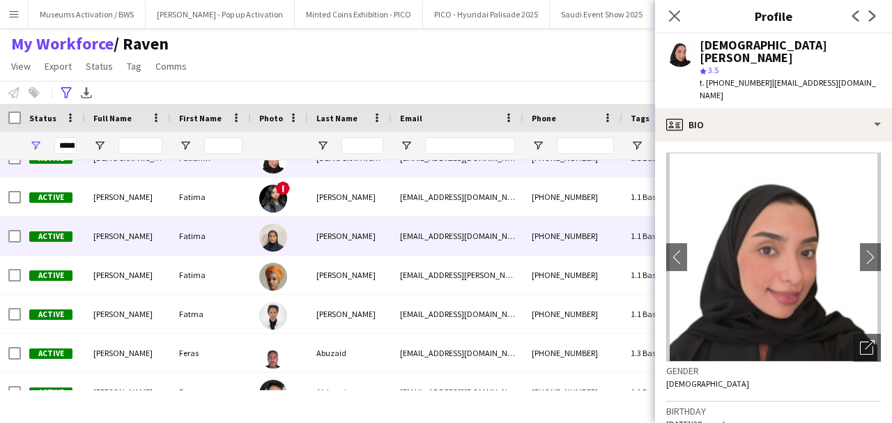
click at [229, 247] on div "Fatima" at bounding box center [211, 236] width 80 height 38
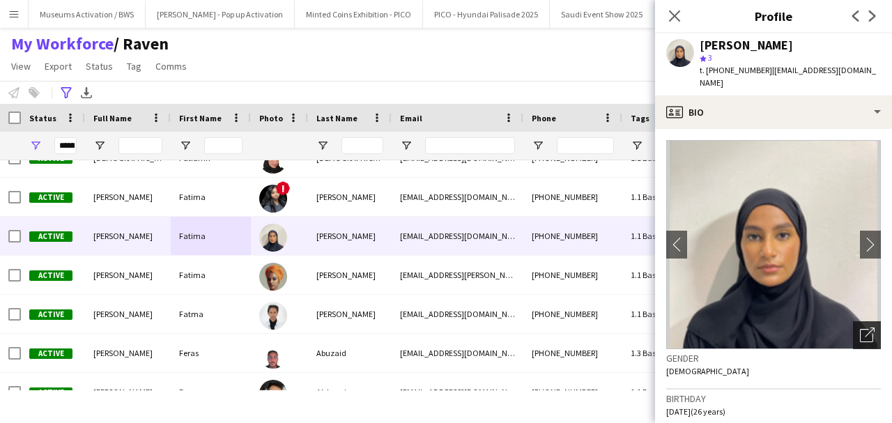
click at [860, 328] on icon "Open photos pop-in" at bounding box center [867, 335] width 15 height 15
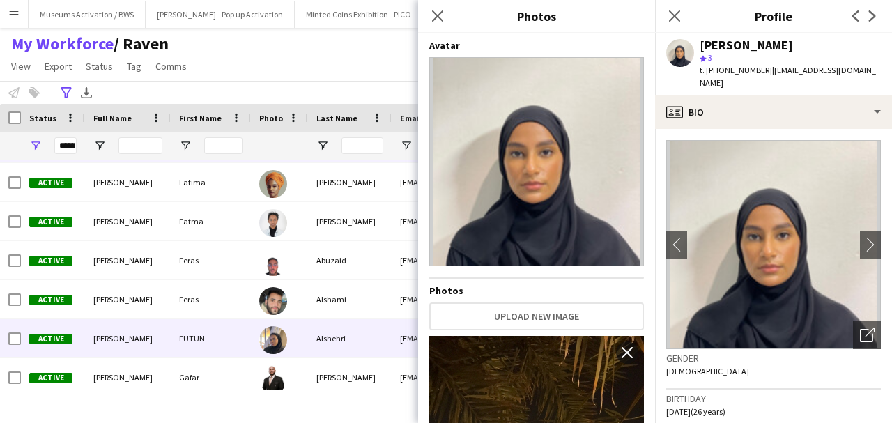
click at [282, 339] on img at bounding box center [273, 340] width 28 height 28
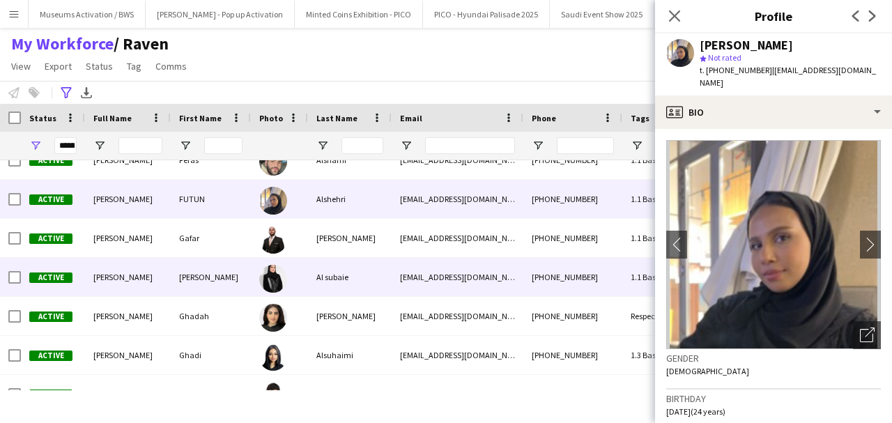
click at [341, 283] on div "Al subaie" at bounding box center [350, 277] width 84 height 38
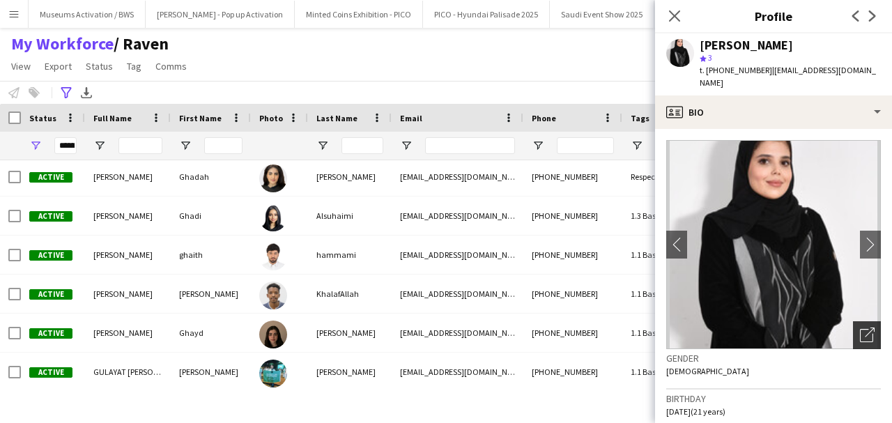
click at [853, 321] on div "Open photos pop-in" at bounding box center [867, 335] width 28 height 28
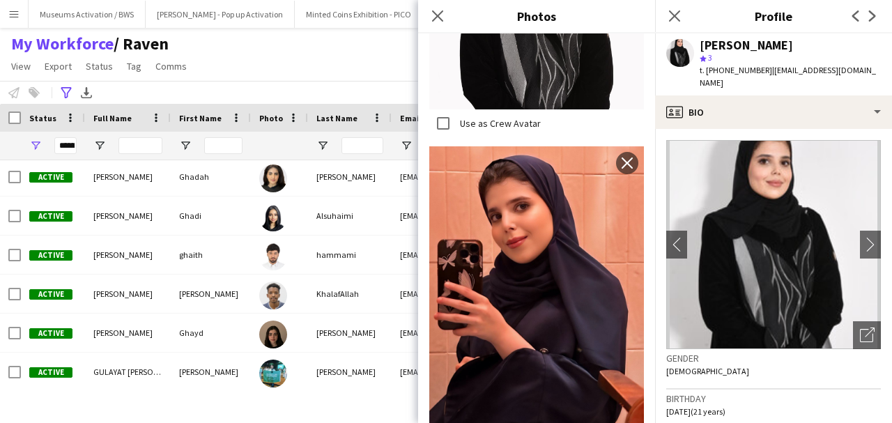
click at [351, 79] on div "My Workforce / Raven View Views Default view [PERSON_NAME] [PERSON_NAME] [PERSO…" at bounding box center [446, 56] width 892 height 47
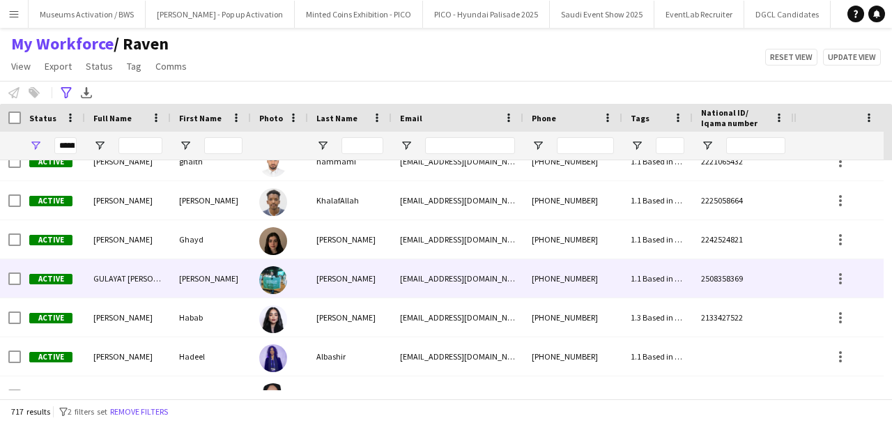
click at [217, 266] on div "[PERSON_NAME]" at bounding box center [211, 278] width 80 height 38
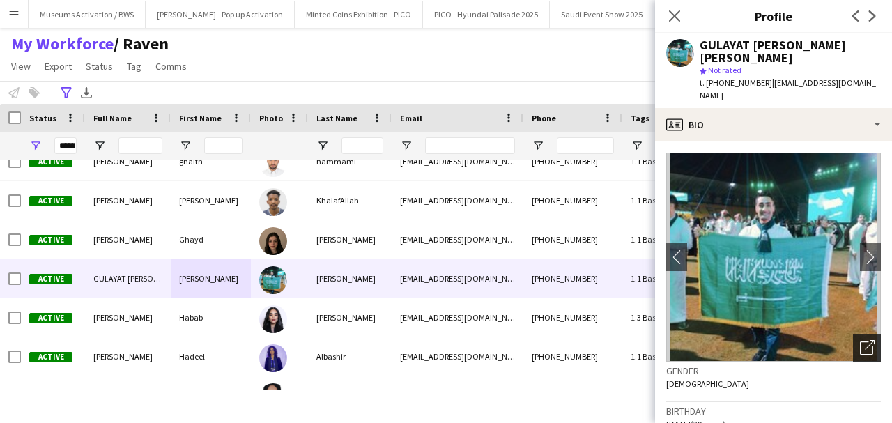
click at [860, 340] on icon "Open photos pop-in" at bounding box center [867, 347] width 15 height 15
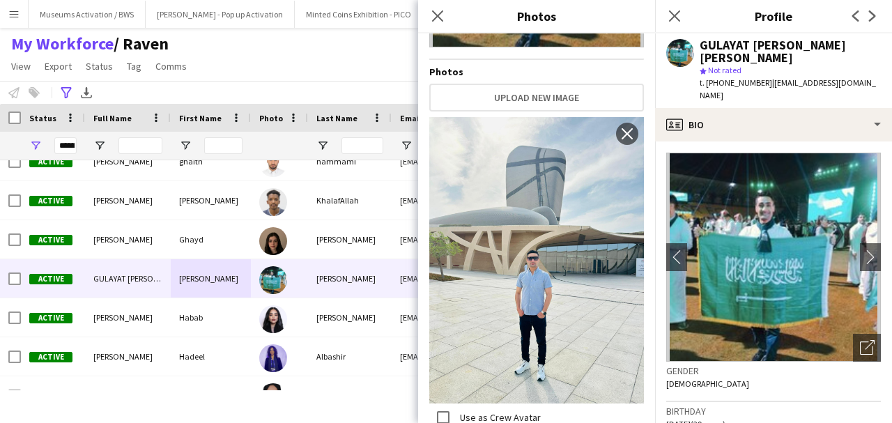
click at [292, 68] on div "My Workforce / Raven View Views Default view [PERSON_NAME] [PERSON_NAME] [PERSO…" at bounding box center [446, 56] width 892 height 47
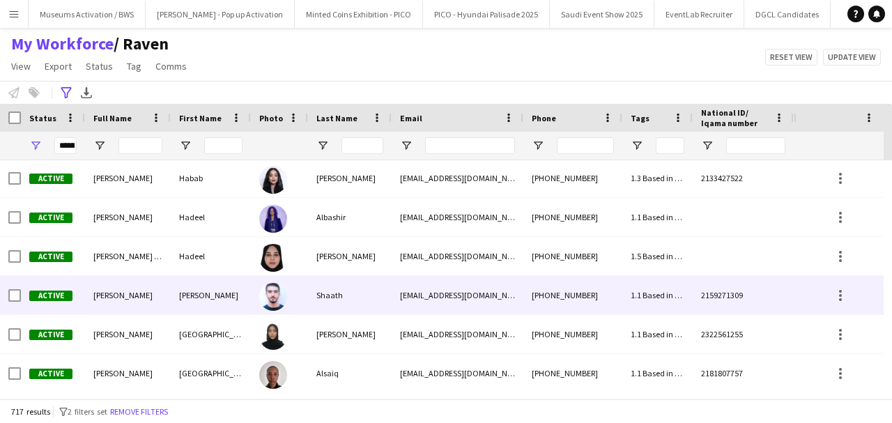
click at [228, 305] on div "[PERSON_NAME]" at bounding box center [211, 295] width 80 height 38
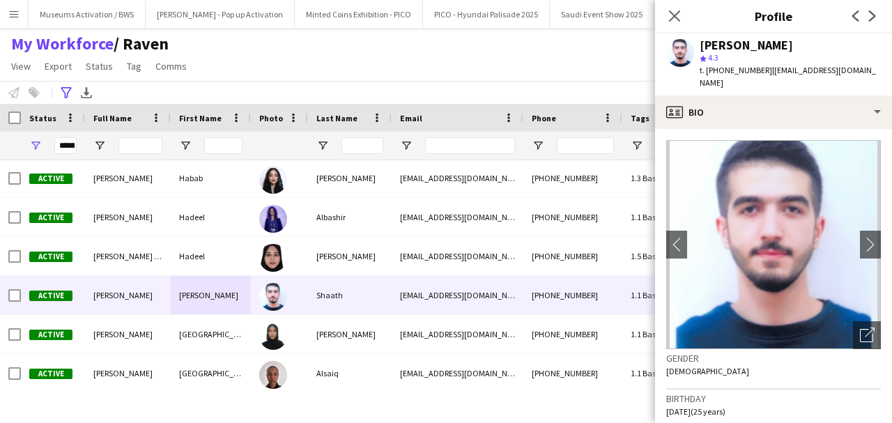
click at [747, 45] on div "[PERSON_NAME]" at bounding box center [746, 45] width 93 height 13
copy div "[PERSON_NAME]"
click at [721, 70] on span "t. [PHONE_NUMBER]" at bounding box center [736, 70] width 72 height 10
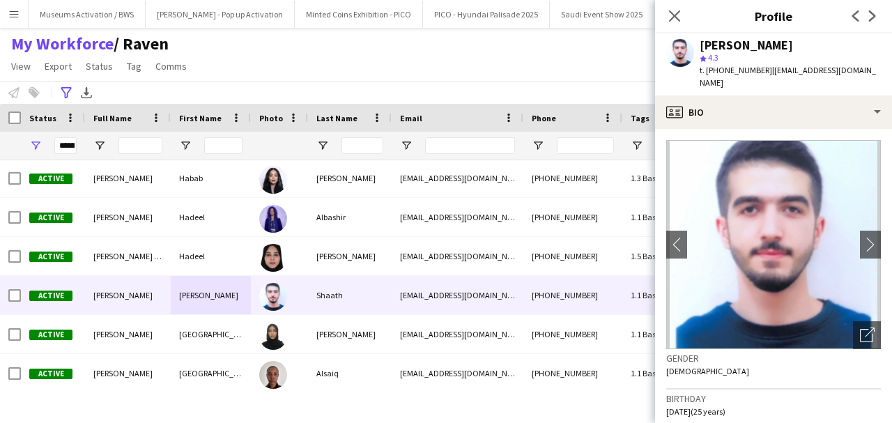
click at [721, 70] on span "t. [PHONE_NUMBER]" at bounding box center [736, 70] width 72 height 10
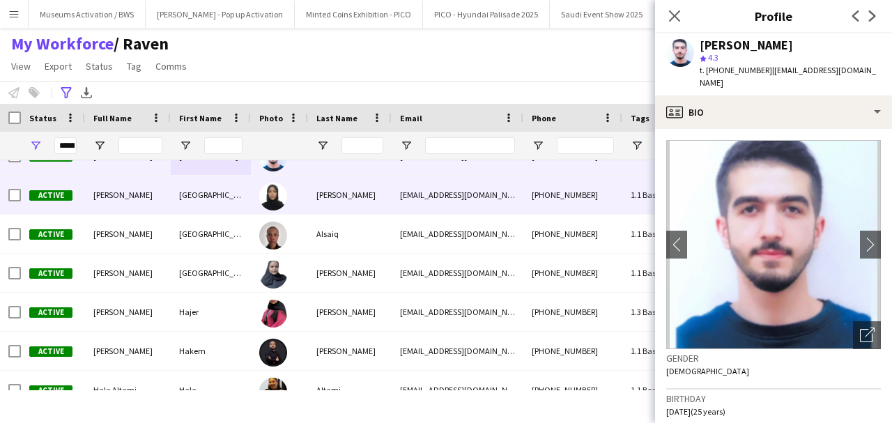
click at [378, 208] on div "[PERSON_NAME]" at bounding box center [350, 195] width 84 height 38
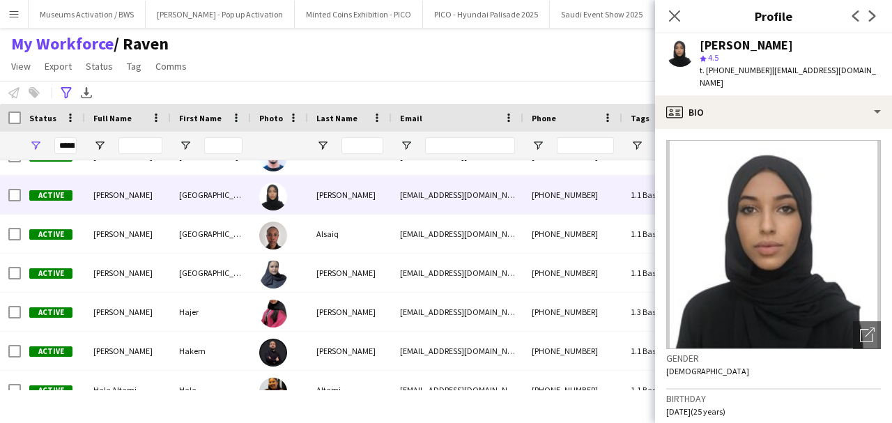
click at [736, 41] on div "[PERSON_NAME]" at bounding box center [746, 45] width 93 height 13
click at [711, 68] on span "t. [PHONE_NUMBER]" at bounding box center [736, 70] width 72 height 10
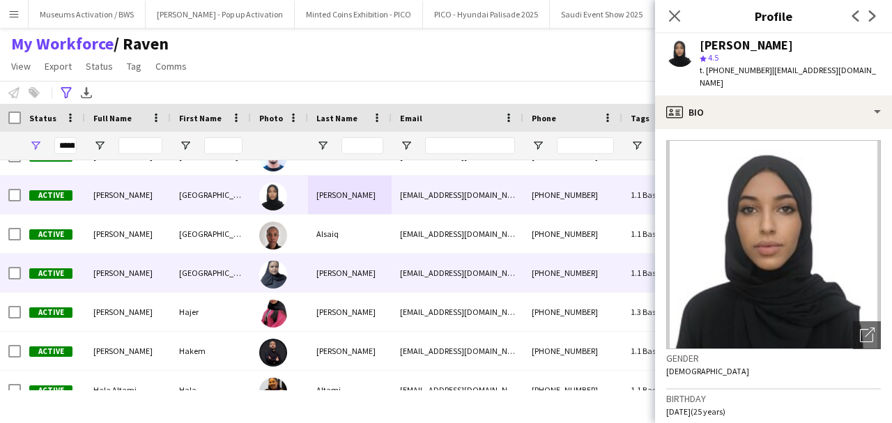
scroll to position [10333, 0]
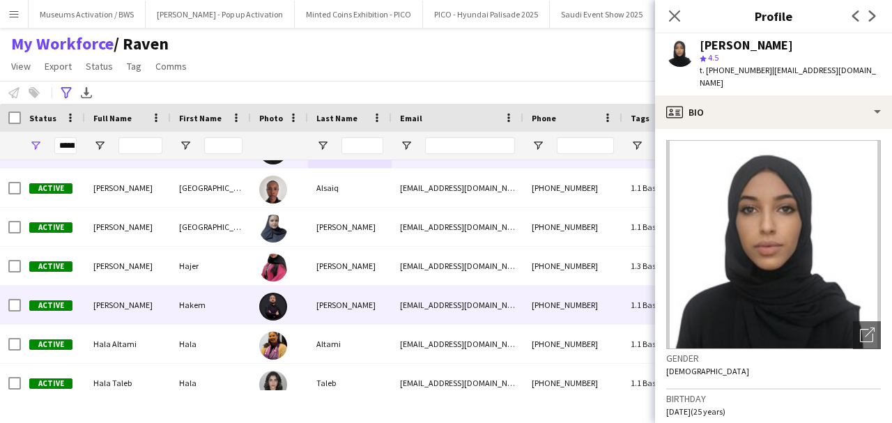
click at [286, 297] on div at bounding box center [273, 305] width 28 height 39
